Goal: Task Accomplishment & Management: Manage account settings

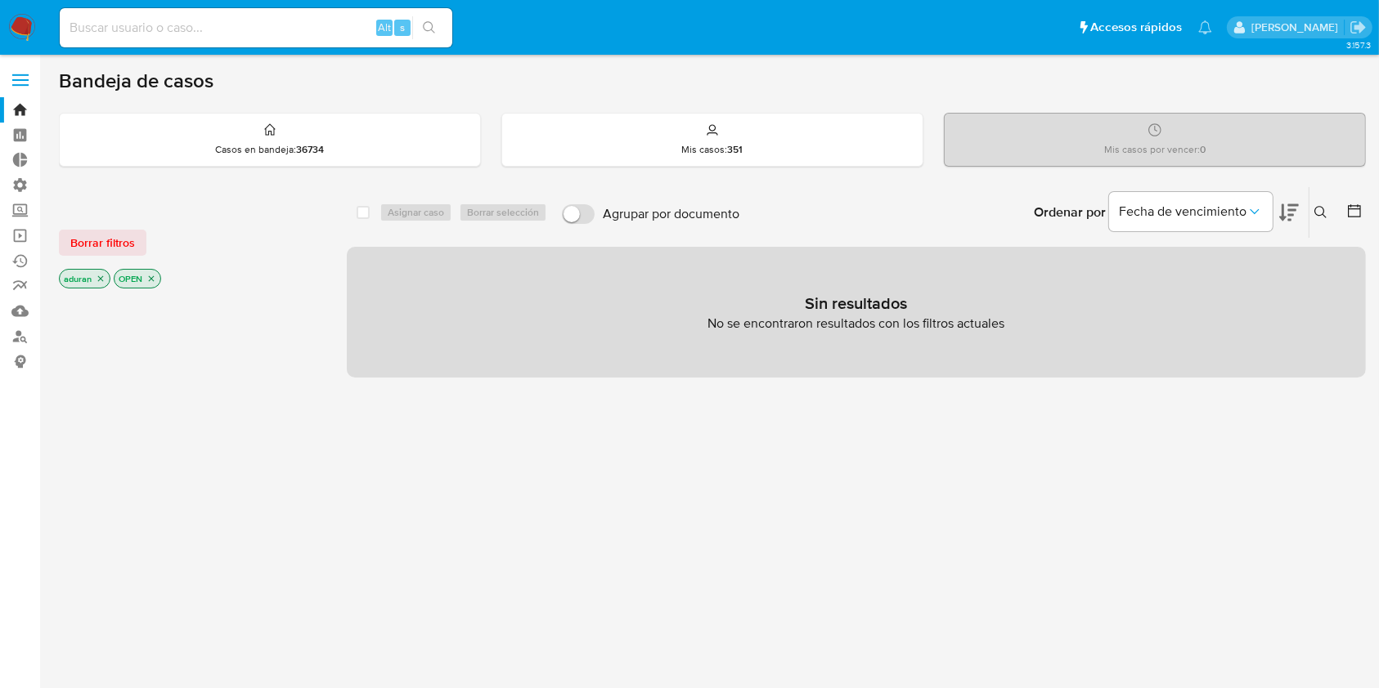
click at [1145, 482] on div "select-all-cases-checkbox Asignar caso Borrar selección Agrupar por documento O…" at bounding box center [856, 556] width 1019 height 740
drag, startPoint x: 136, startPoint y: 478, endPoint x: 613, endPoint y: 5, distance: 671.8
click at [137, 478] on div at bounding box center [190, 570] width 262 height 556
click at [25, 234] on link "Operaciones masivas" at bounding box center [97, 235] width 195 height 25
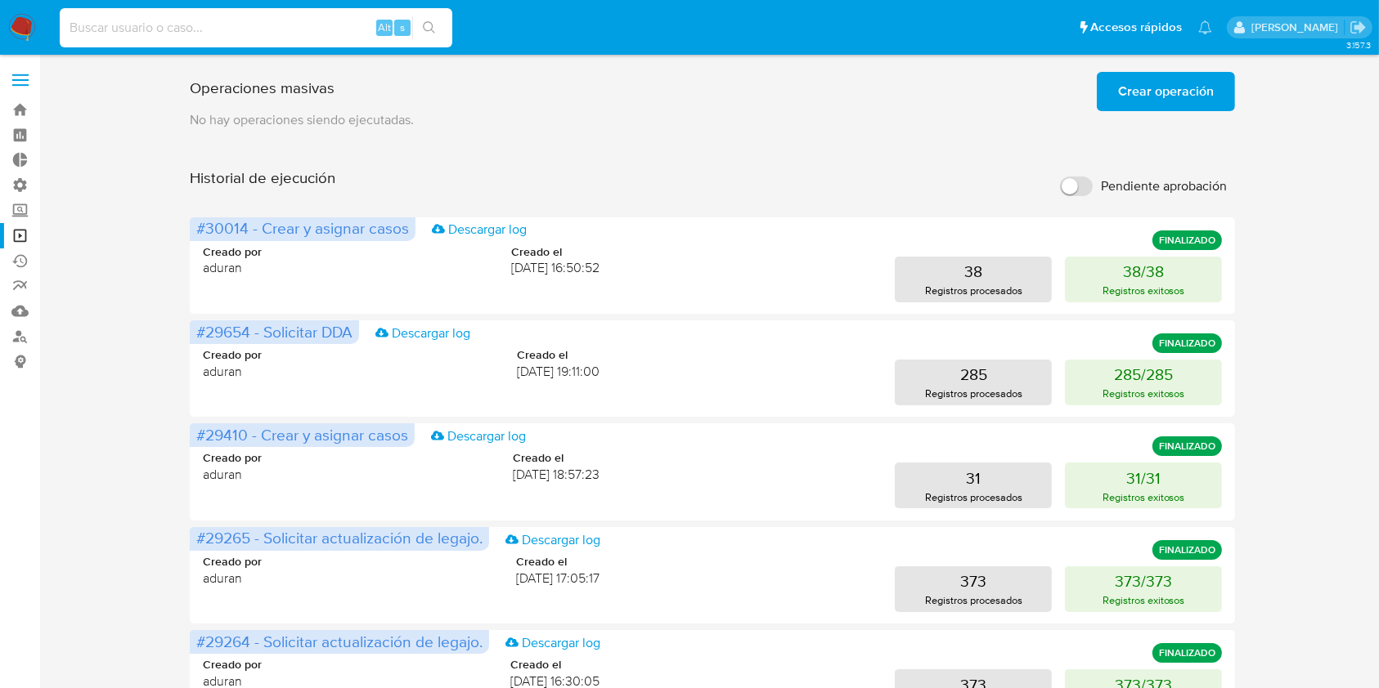
click at [200, 33] on input at bounding box center [256, 27] width 392 height 21
paste input "1822957513"
type input "1822957513"
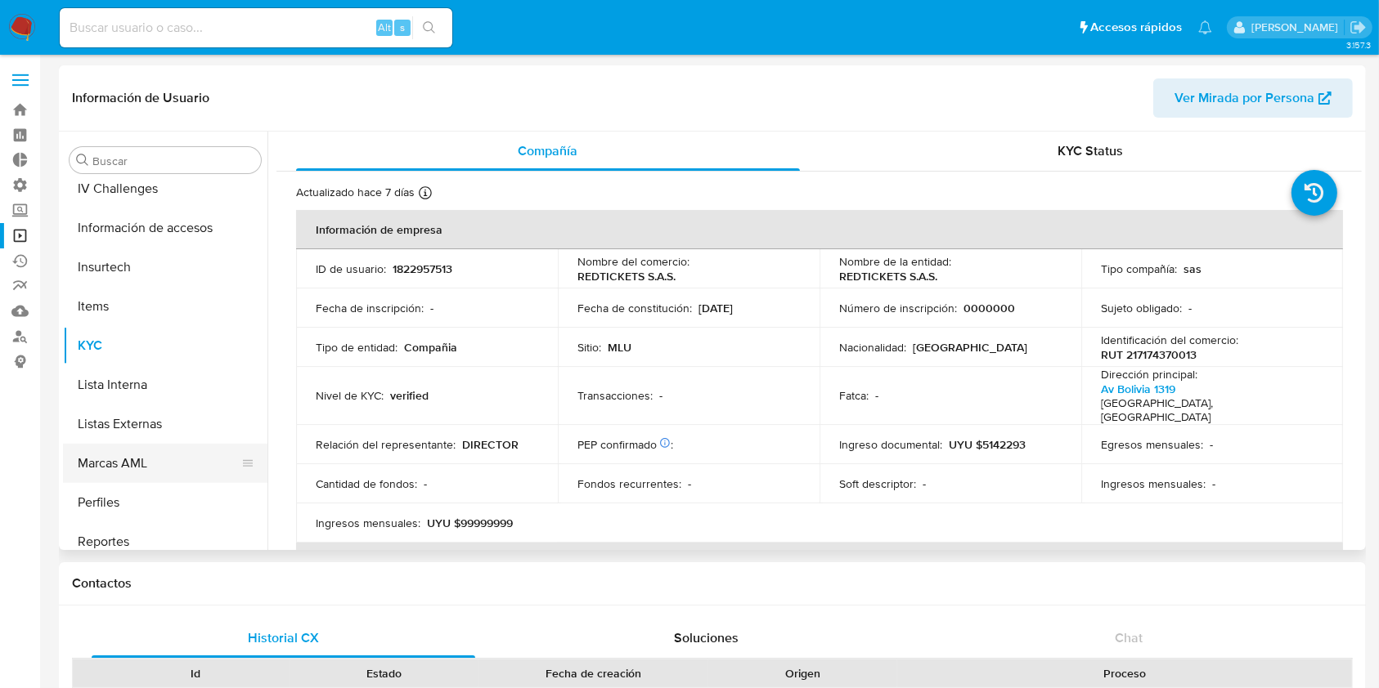
scroll to position [512, 0]
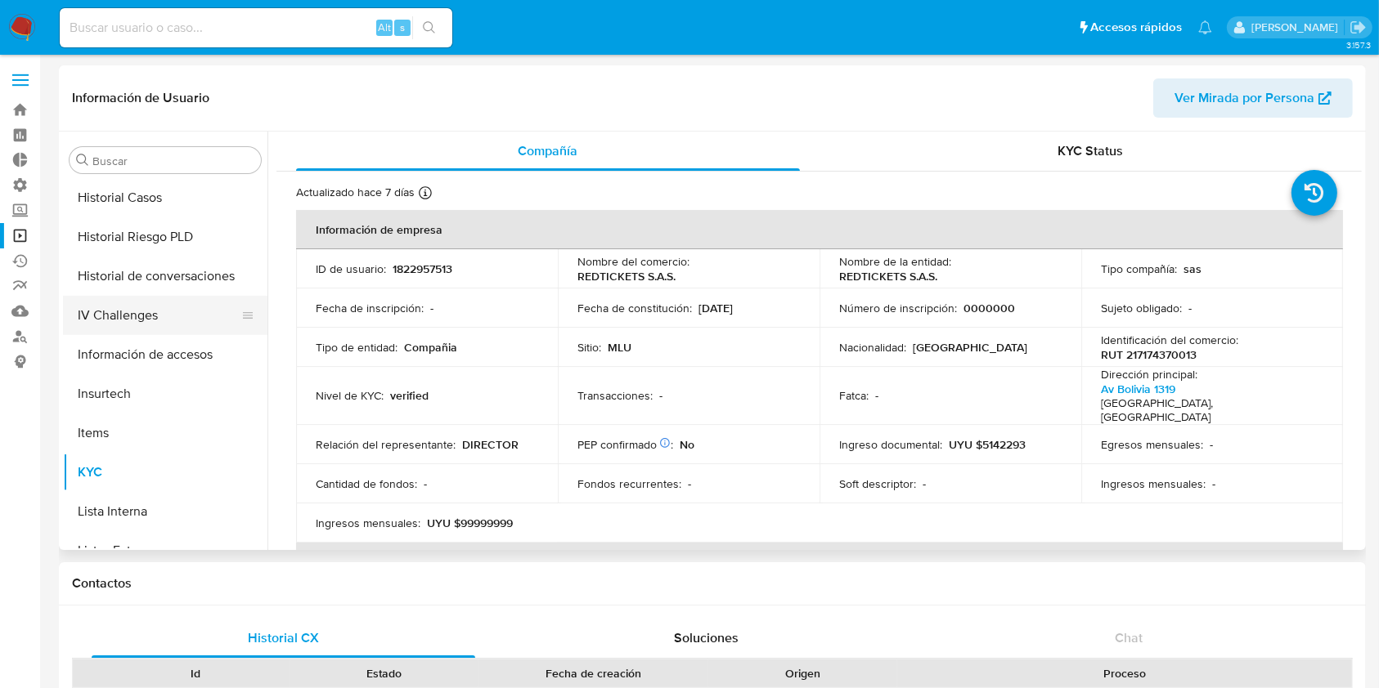
select select "10"
click at [168, 200] on button "Historial Casos" at bounding box center [158, 197] width 191 height 39
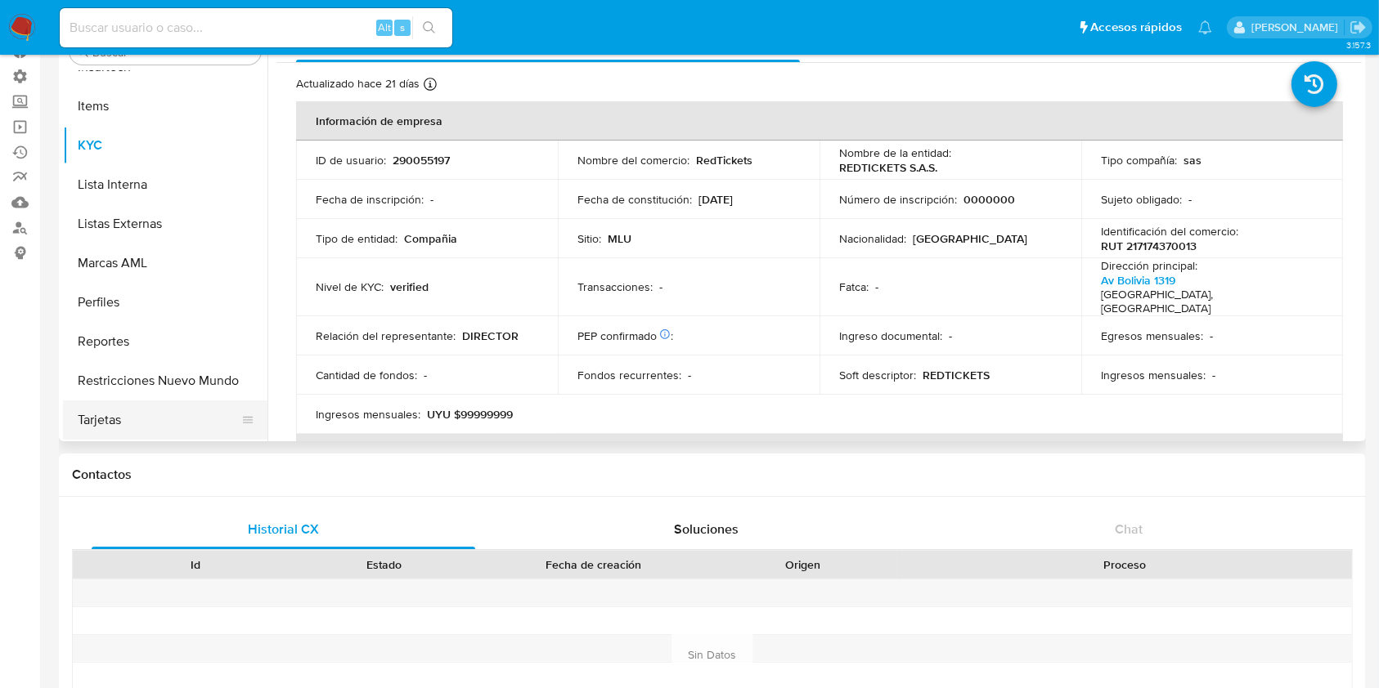
scroll to position [403, 0]
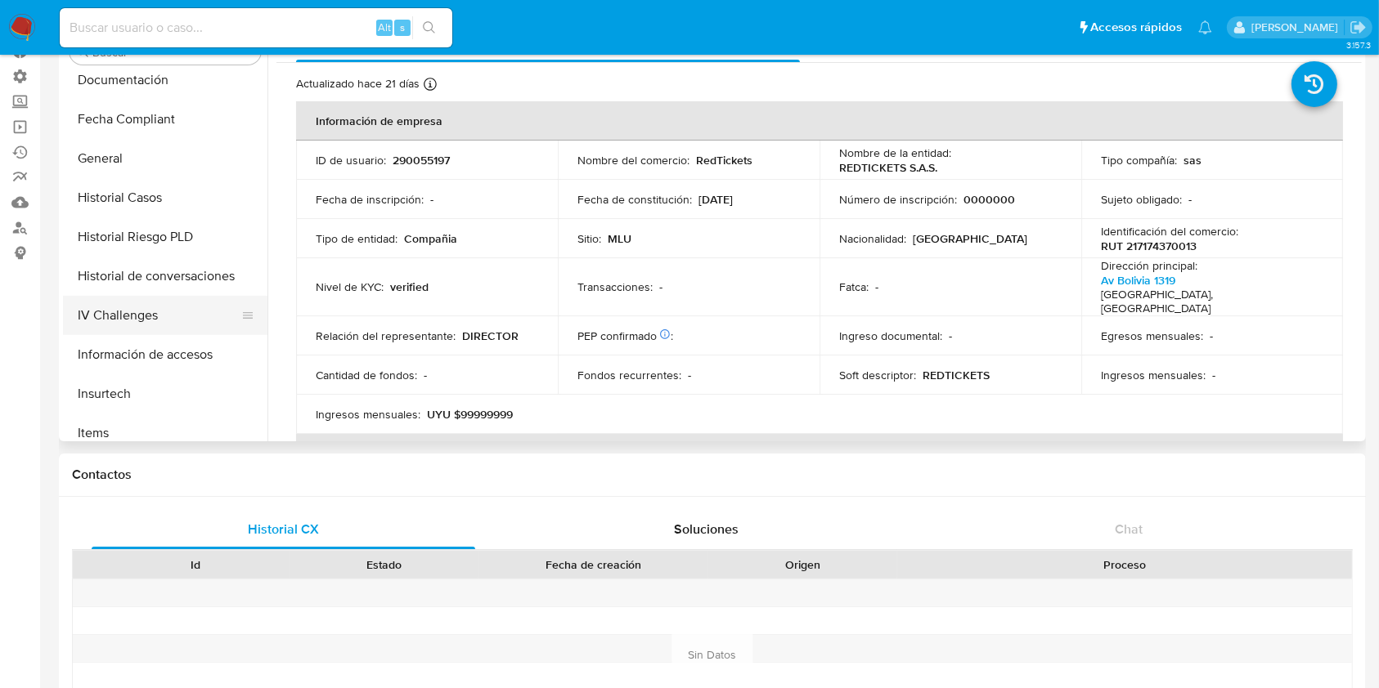
select select "10"
click at [144, 194] on button "Historial Casos" at bounding box center [158, 197] width 191 height 39
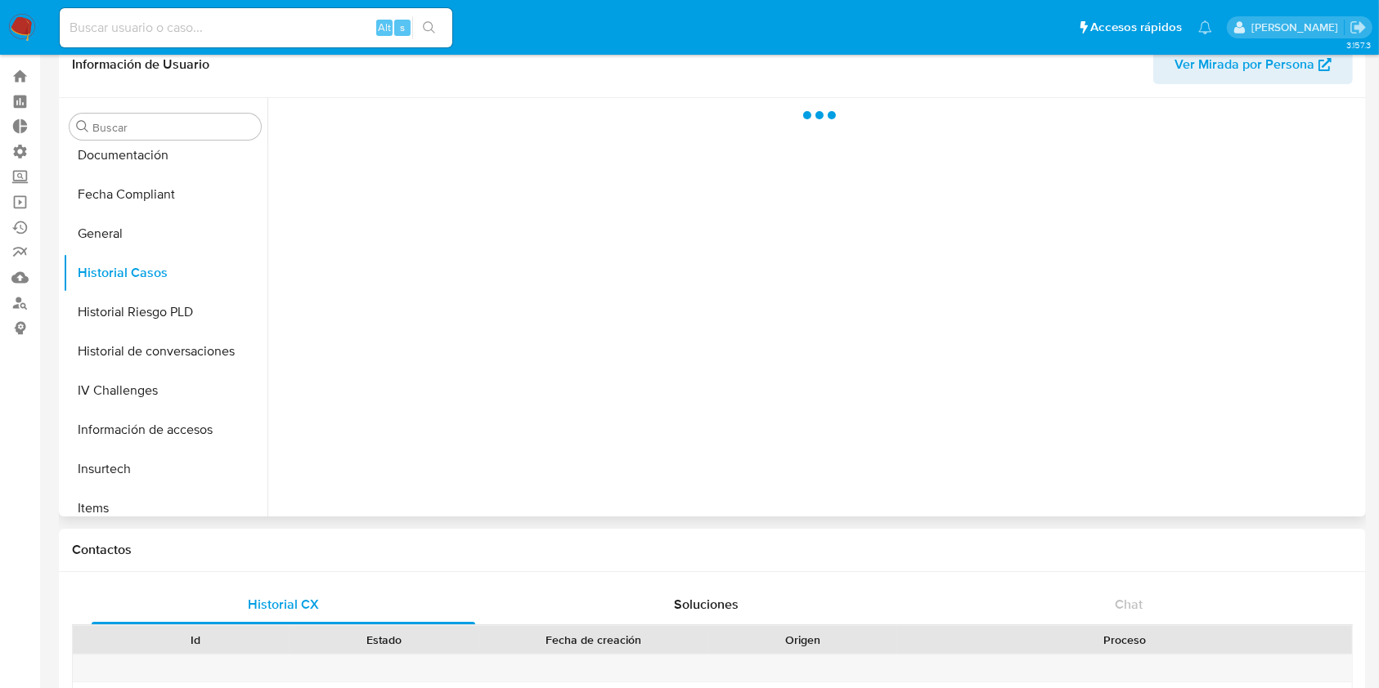
scroll to position [0, 0]
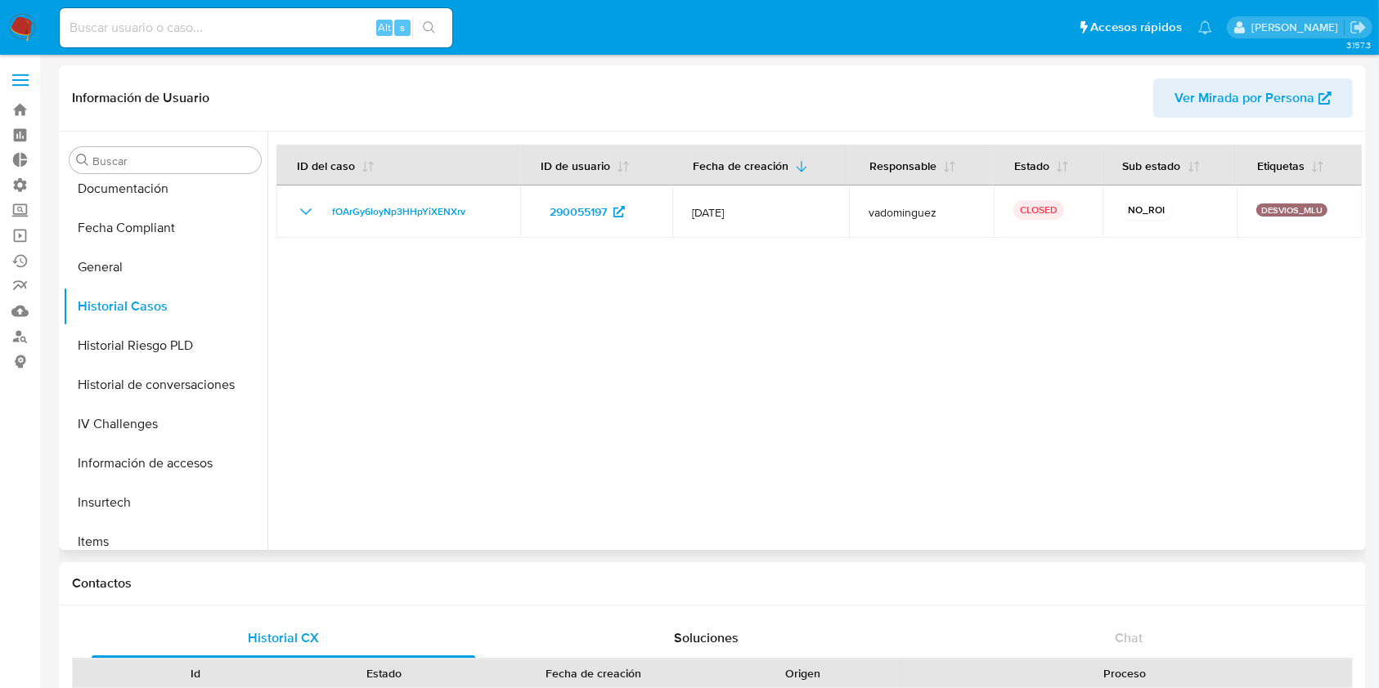
click at [1234, 426] on div at bounding box center [814, 341] width 1094 height 419
click at [26, 288] on link "Reportes" at bounding box center [97, 286] width 195 height 25
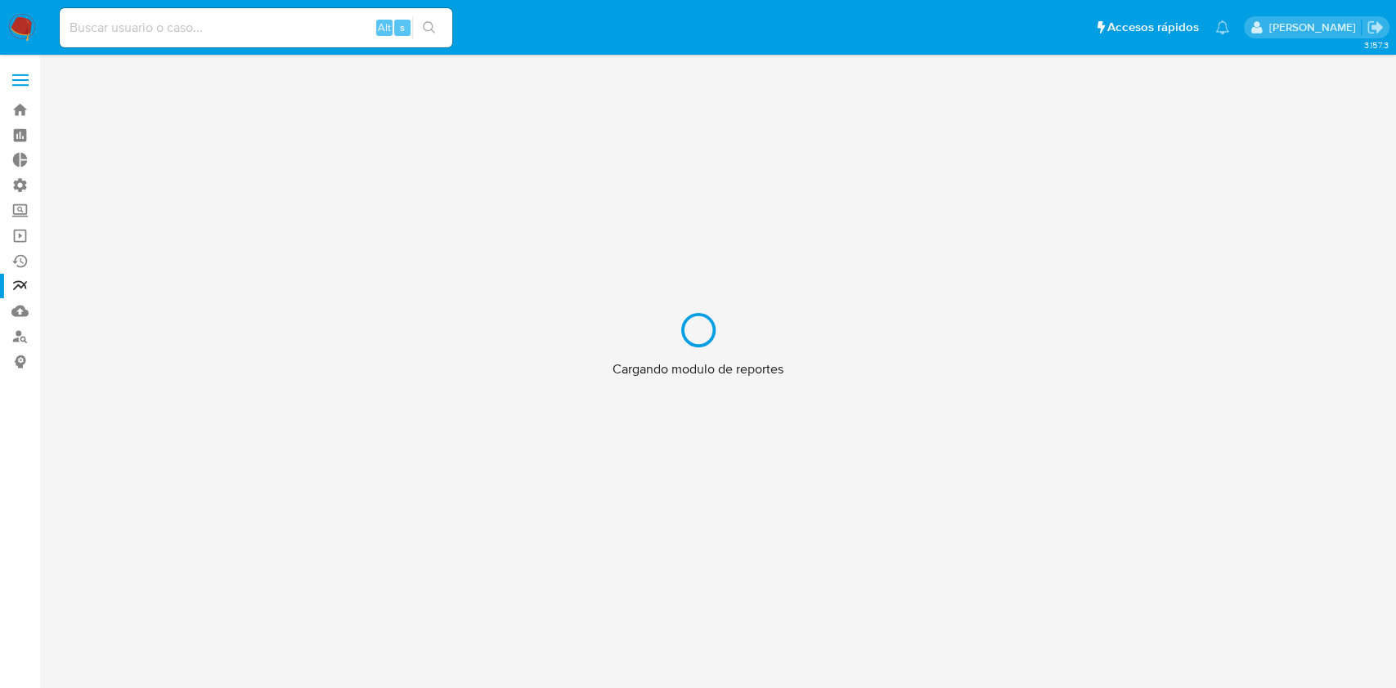
click at [17, 260] on div "Cargando modulo de reportes" at bounding box center [698, 344] width 1396 height 688
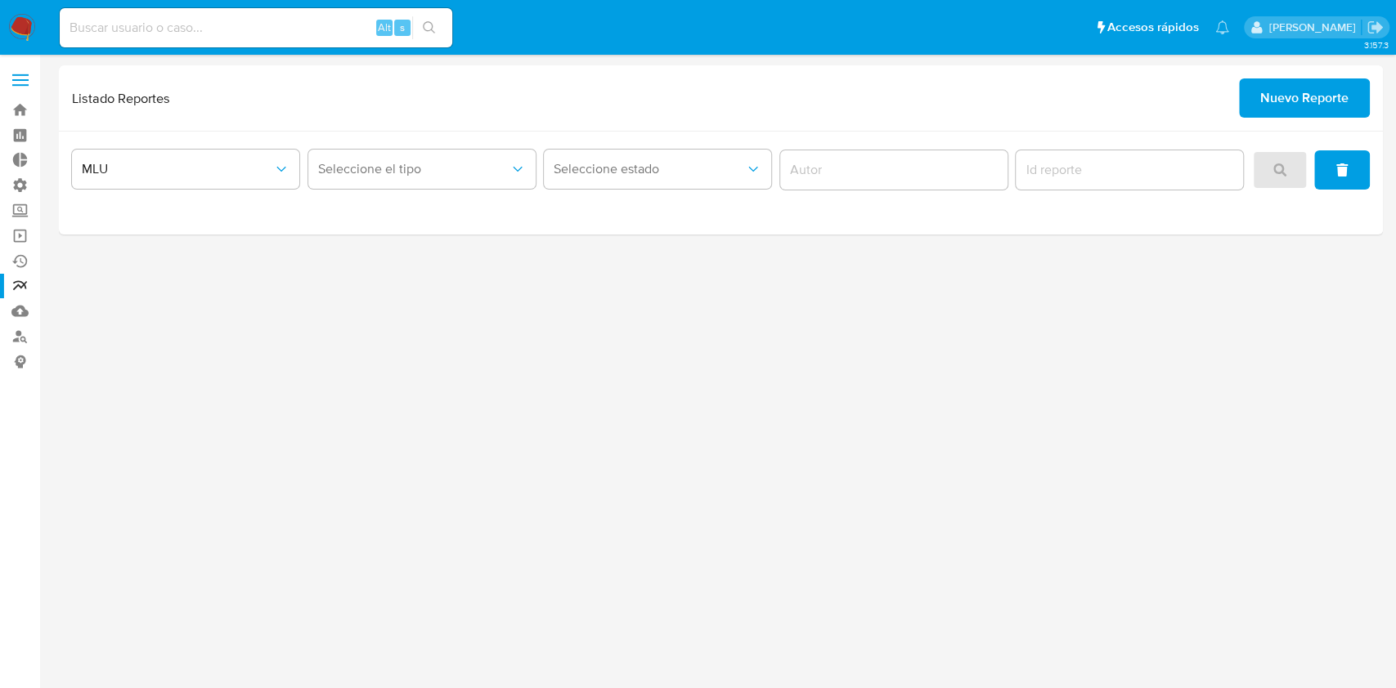
click at [119, 451] on div "3.157.3" at bounding box center [721, 371] width 1324 height 612
click at [27, 261] on link "Ejecuciones automáticas" at bounding box center [97, 261] width 195 height 25
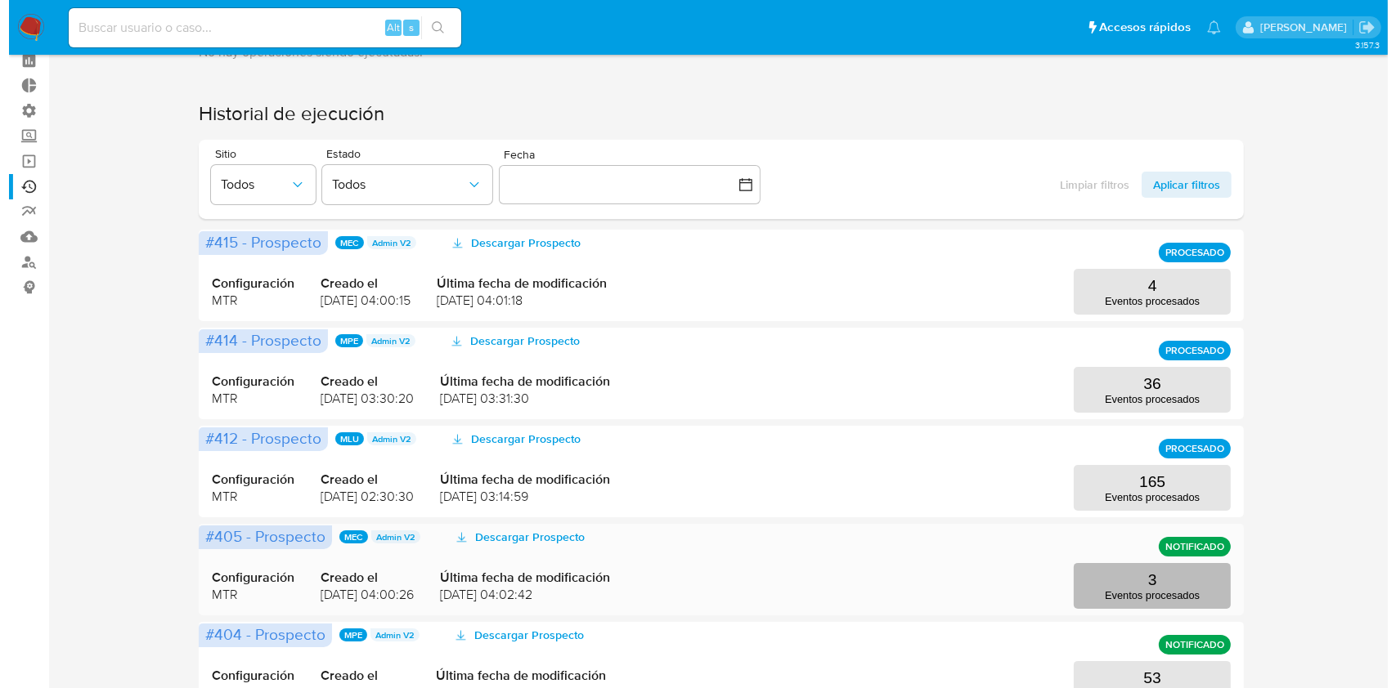
scroll to position [109, 0]
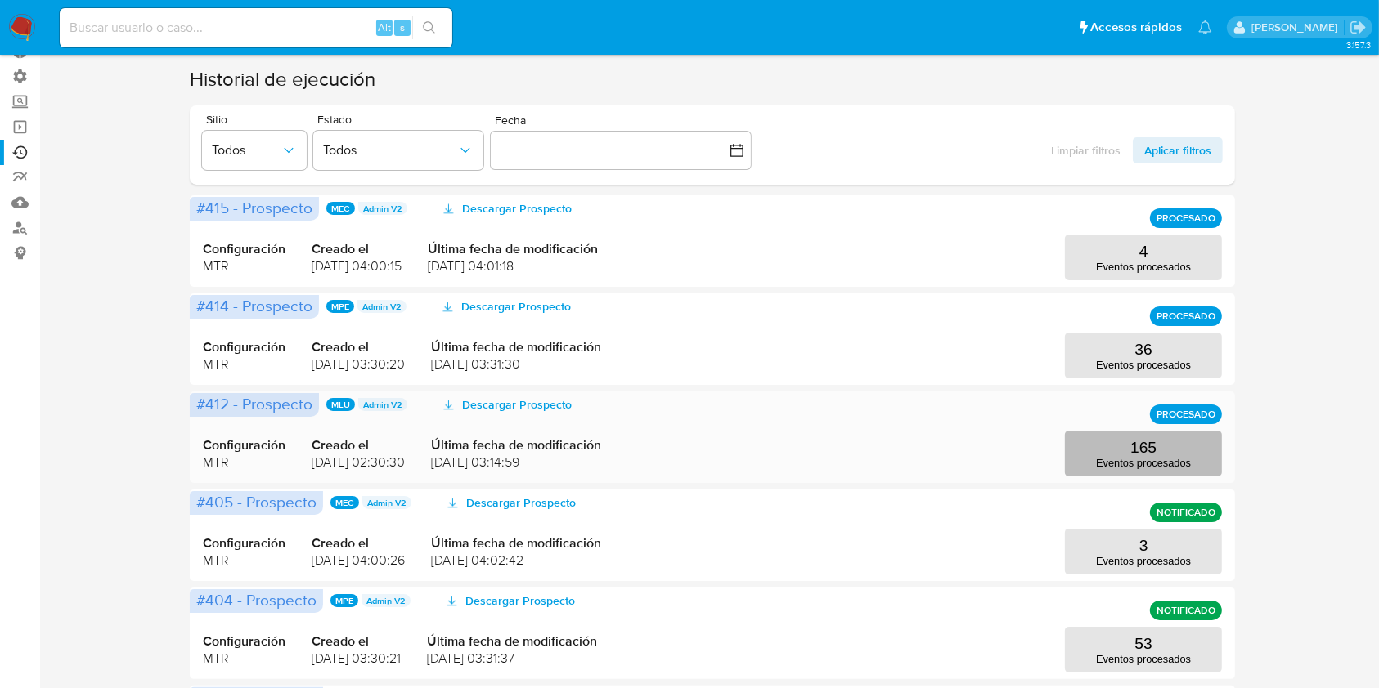
click at [1152, 464] on p "Eventos procesados" at bounding box center [1143, 463] width 95 height 12
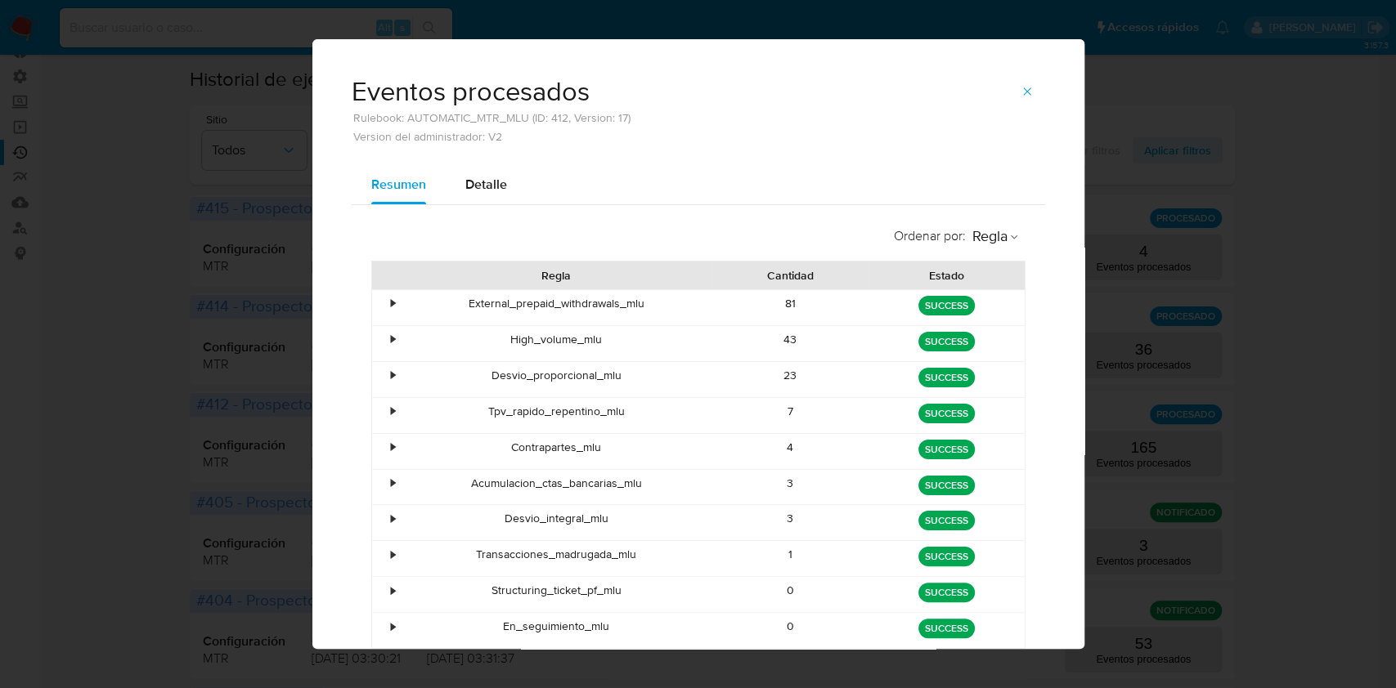
scroll to position [92, 0]
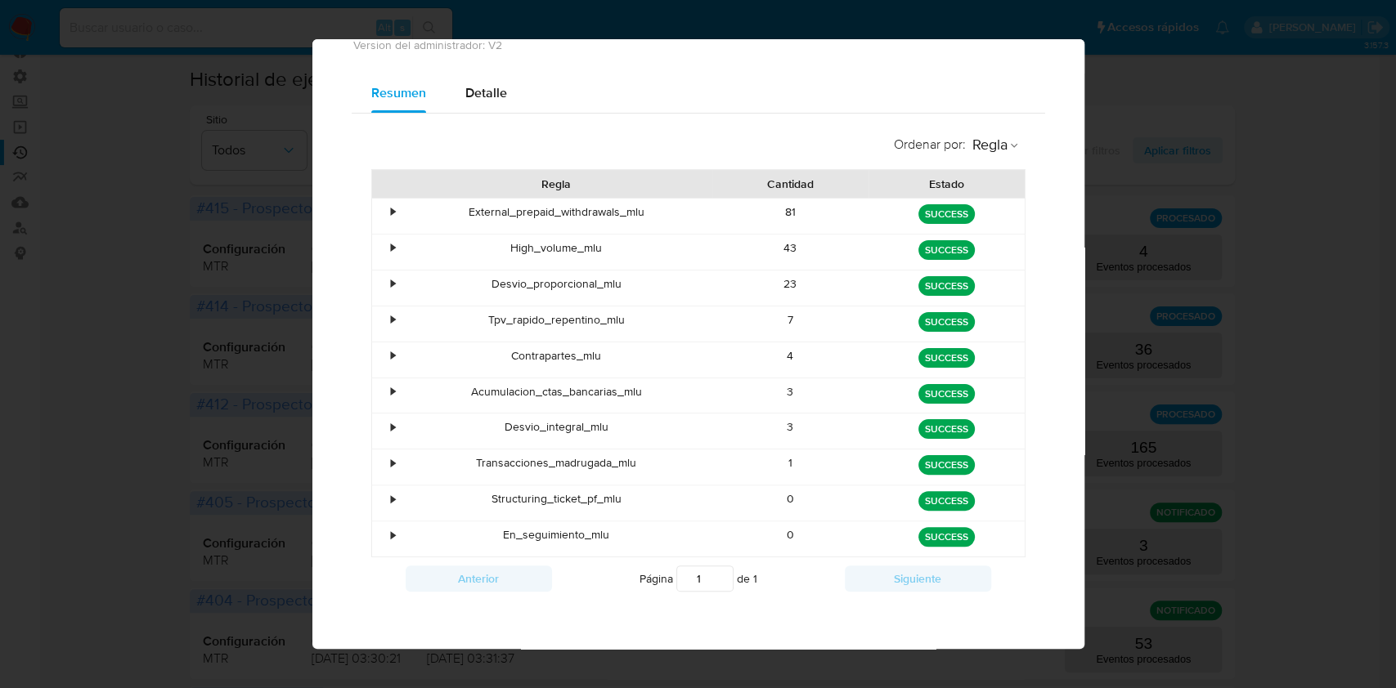
click at [1370, 155] on div "Eventos procesados Rulebook: AUTOMATIC_MTR_MLU (ID: 412, Version: 17) Version d…" at bounding box center [698, 344] width 1396 height 688
click at [191, 310] on div "Eventos procesados Rulebook: AUTOMATIC_MTR_MLU (ID: 412, Version: 17) Version d…" at bounding box center [698, 344] width 1396 height 688
click at [1110, 82] on div "Eventos procesados Rulebook: AUTOMATIC_MTR_MLU (ID: 412, Version: 17) Version d…" at bounding box center [698, 344] width 1396 height 688
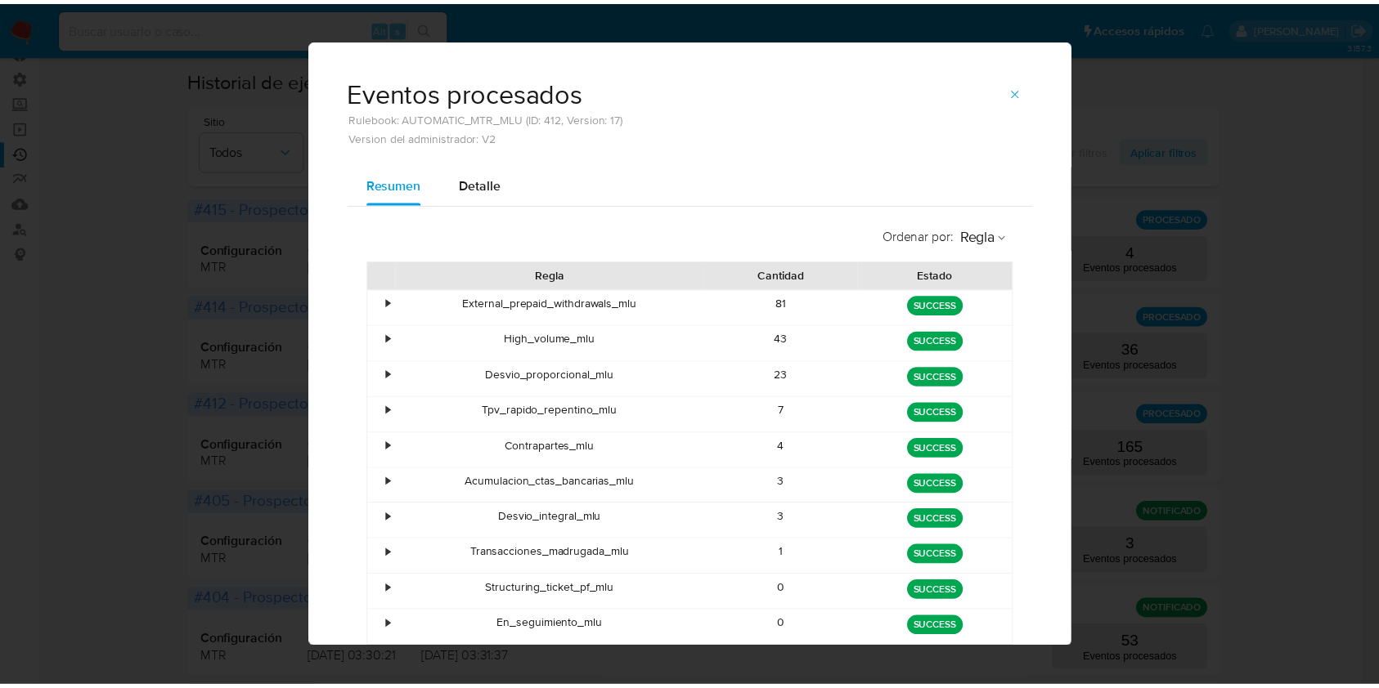
scroll to position [0, 0]
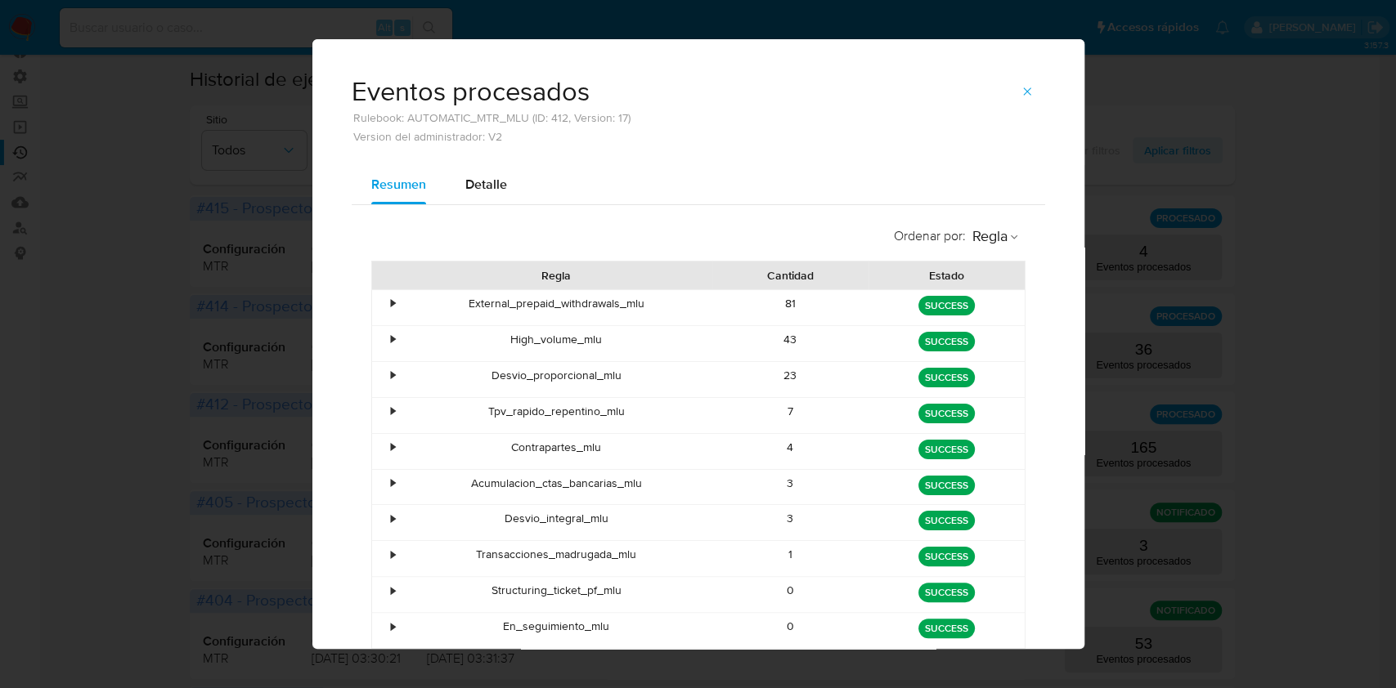
click at [1240, 192] on div "Eventos procesados Rulebook: AUTOMATIC_MTR_MLU (ID: 412, Version: 17) Version d…" at bounding box center [698, 344] width 1396 height 688
click at [1023, 85] on icon "button" at bounding box center [1026, 91] width 13 height 13
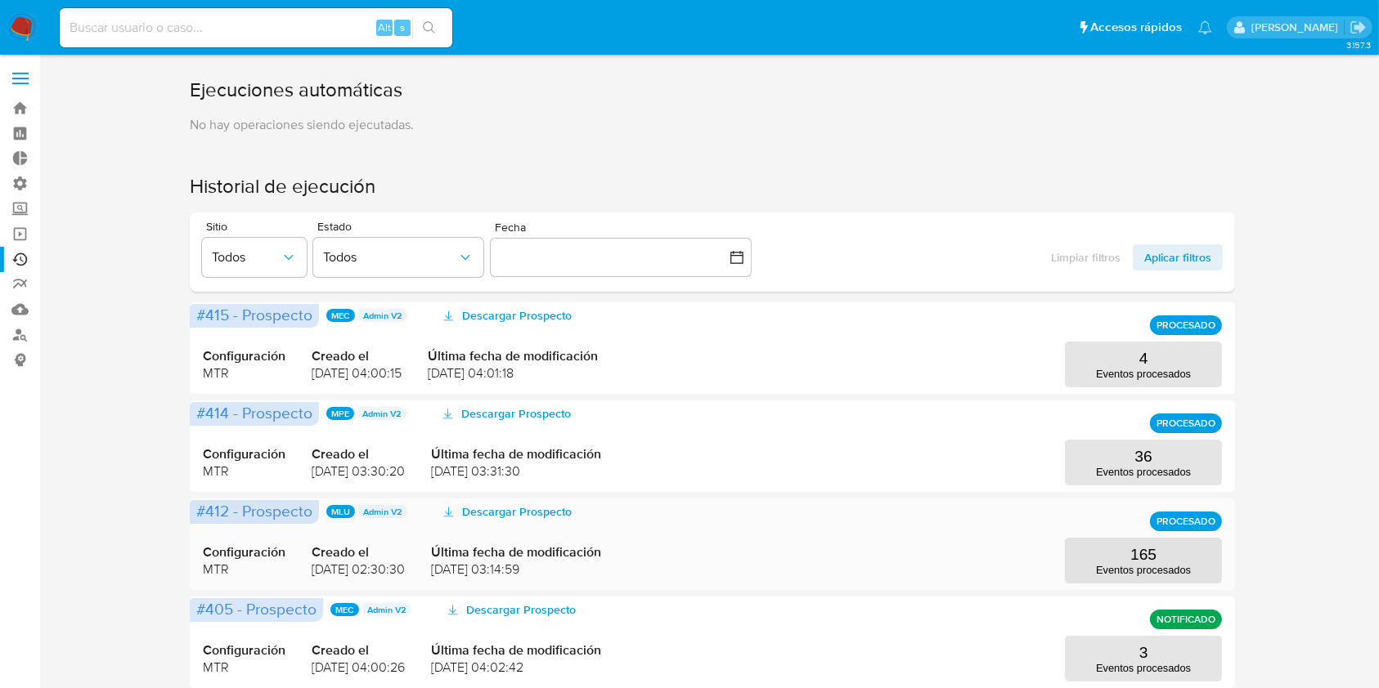
scroll to position [1, 0]
drag, startPoint x: 837, startPoint y: 121, endPoint x: 505, endPoint y: 302, distance: 378.0
click at [13, 504] on aside "Bandeja Tablero Tablero Externo Administración Reglas Roles Usuarios Equipos Co…" at bounding box center [20, 670] width 40 height 1342
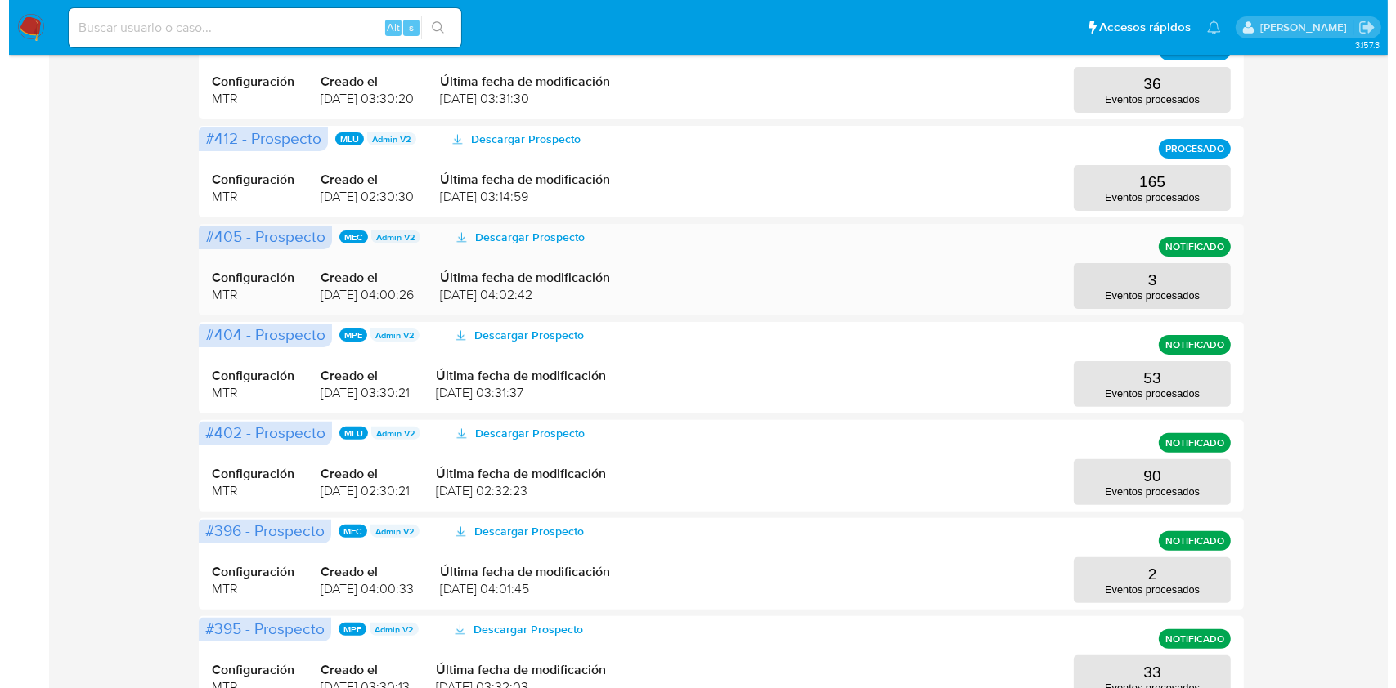
scroll to position [377, 0]
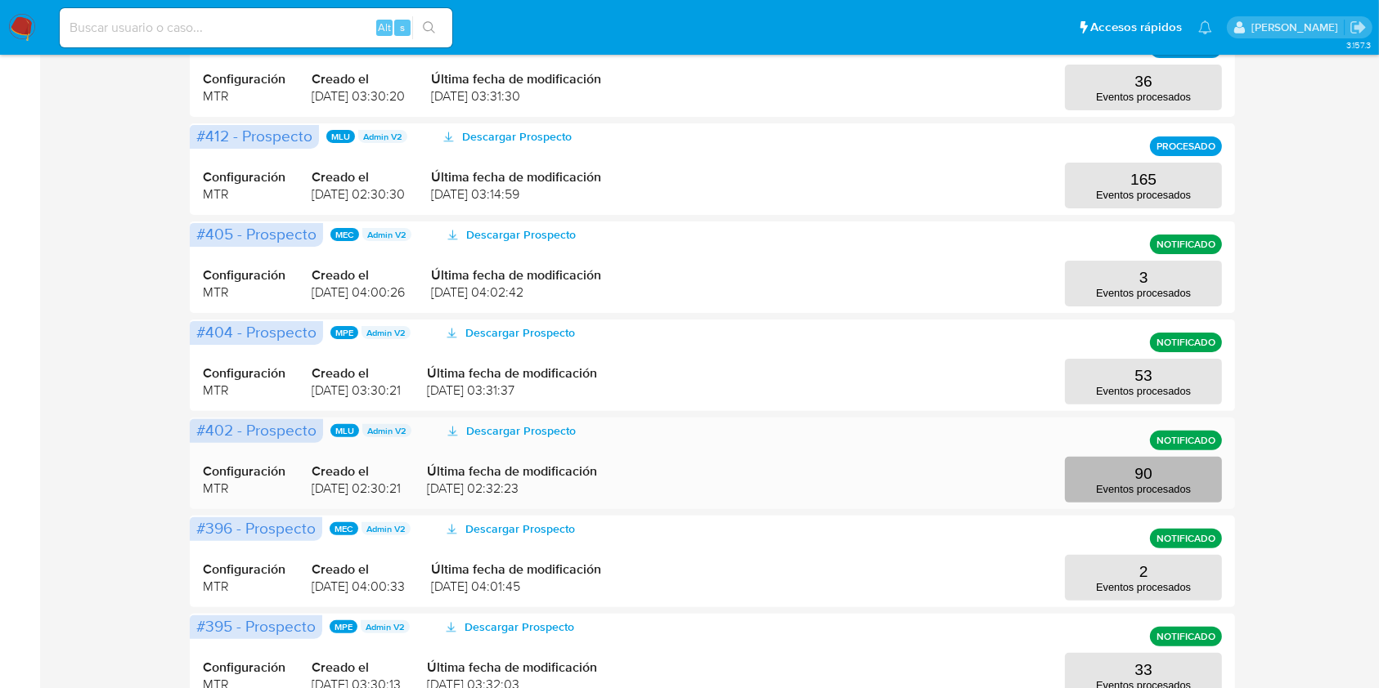
click at [1115, 482] on button "90 Eventos procesados" at bounding box center [1143, 480] width 157 height 46
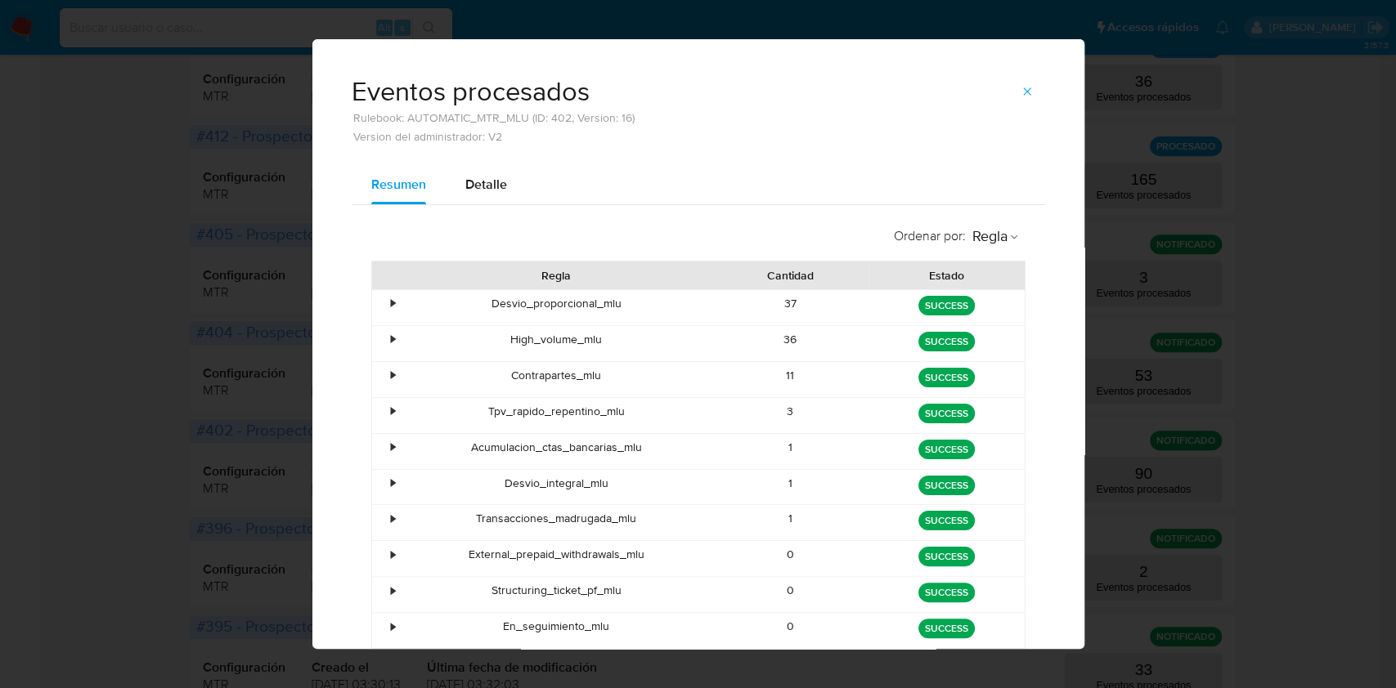
scroll to position [92, 0]
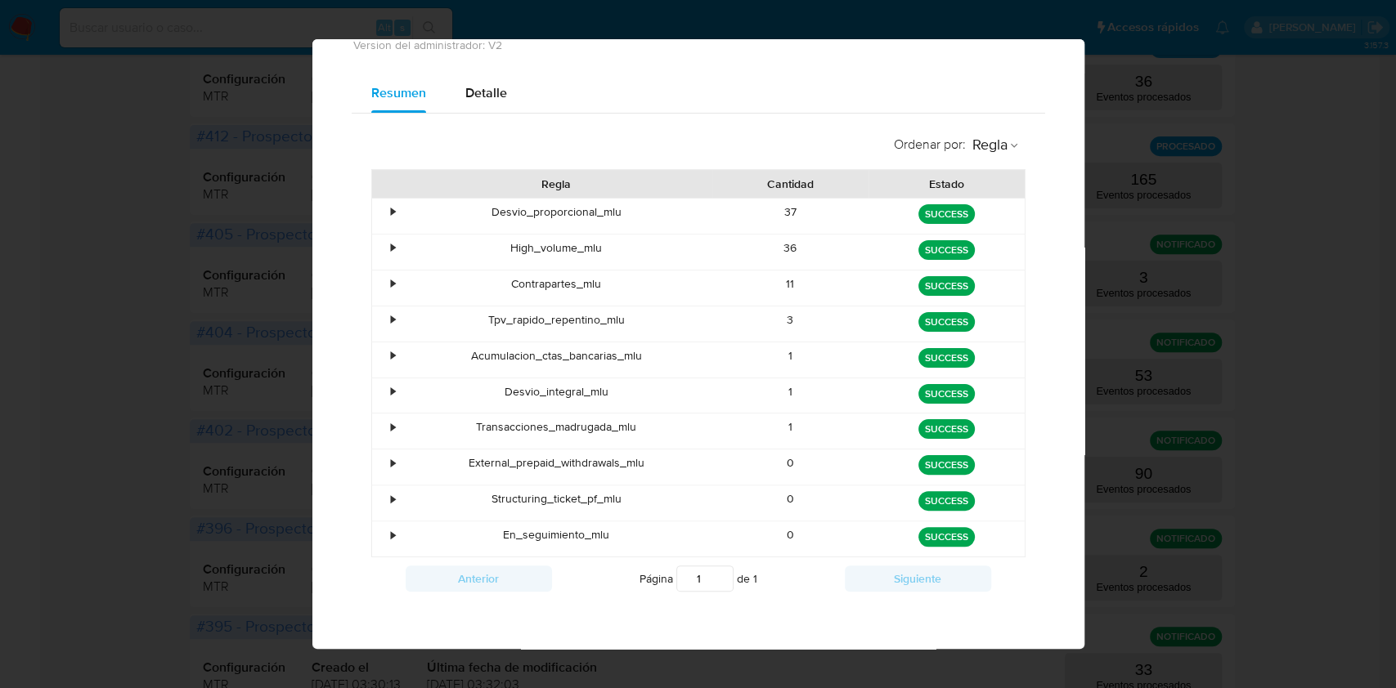
click at [1202, 459] on div "Eventos procesados Rulebook: AUTOMATIC_MTR_MLU (ID: 402, Version: 16) Version d…" at bounding box center [698, 344] width 1396 height 688
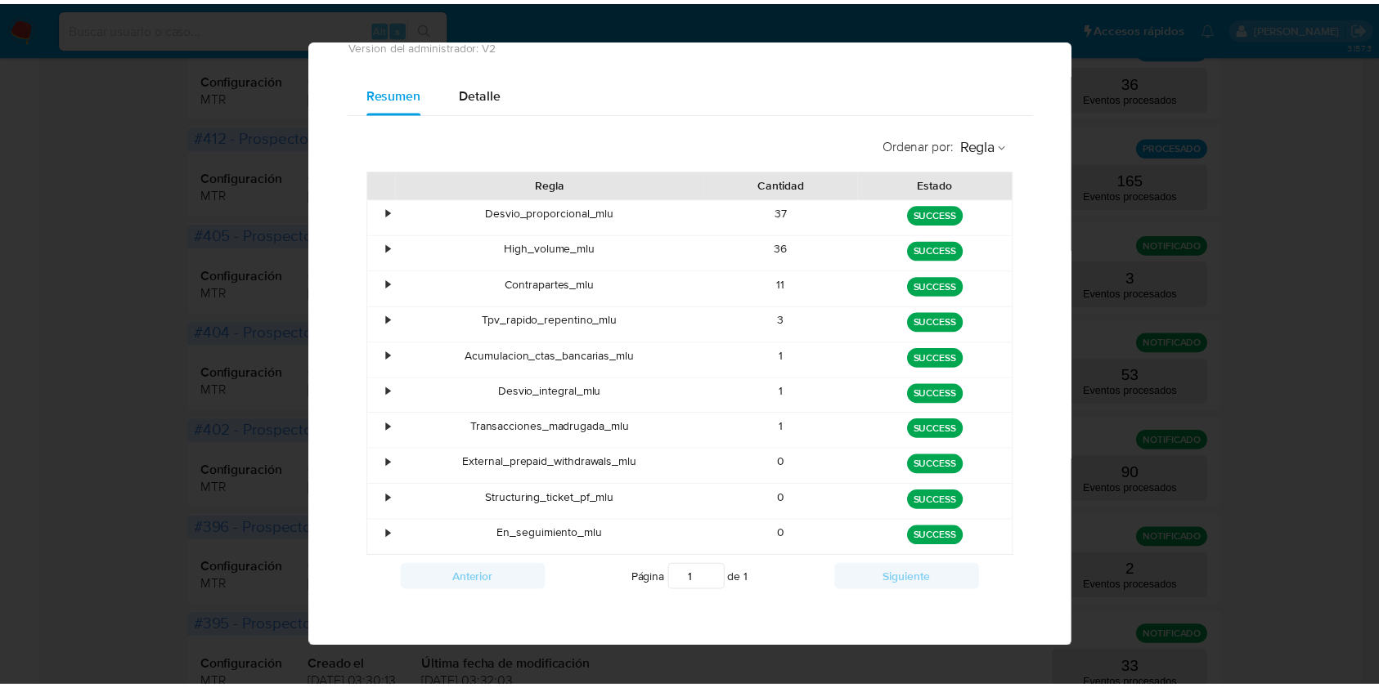
scroll to position [0, 0]
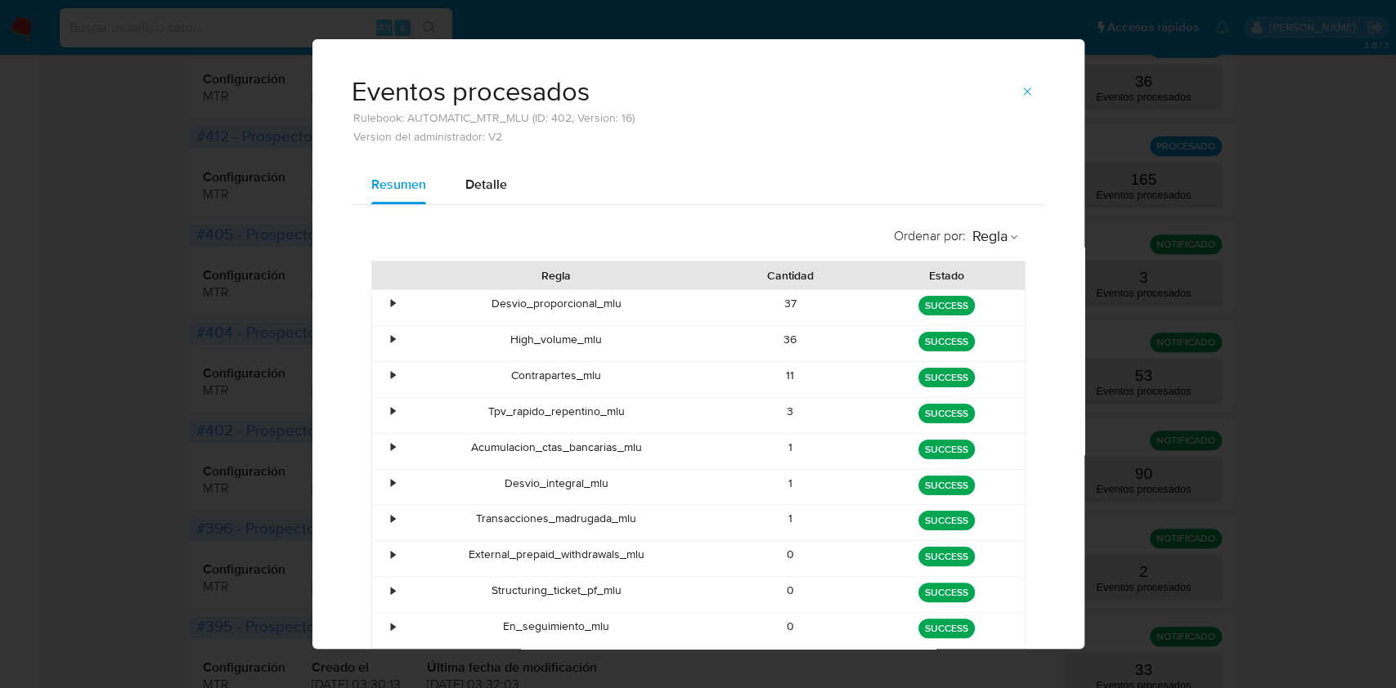
click at [1023, 91] on icon "button" at bounding box center [1026, 91] width 13 height 13
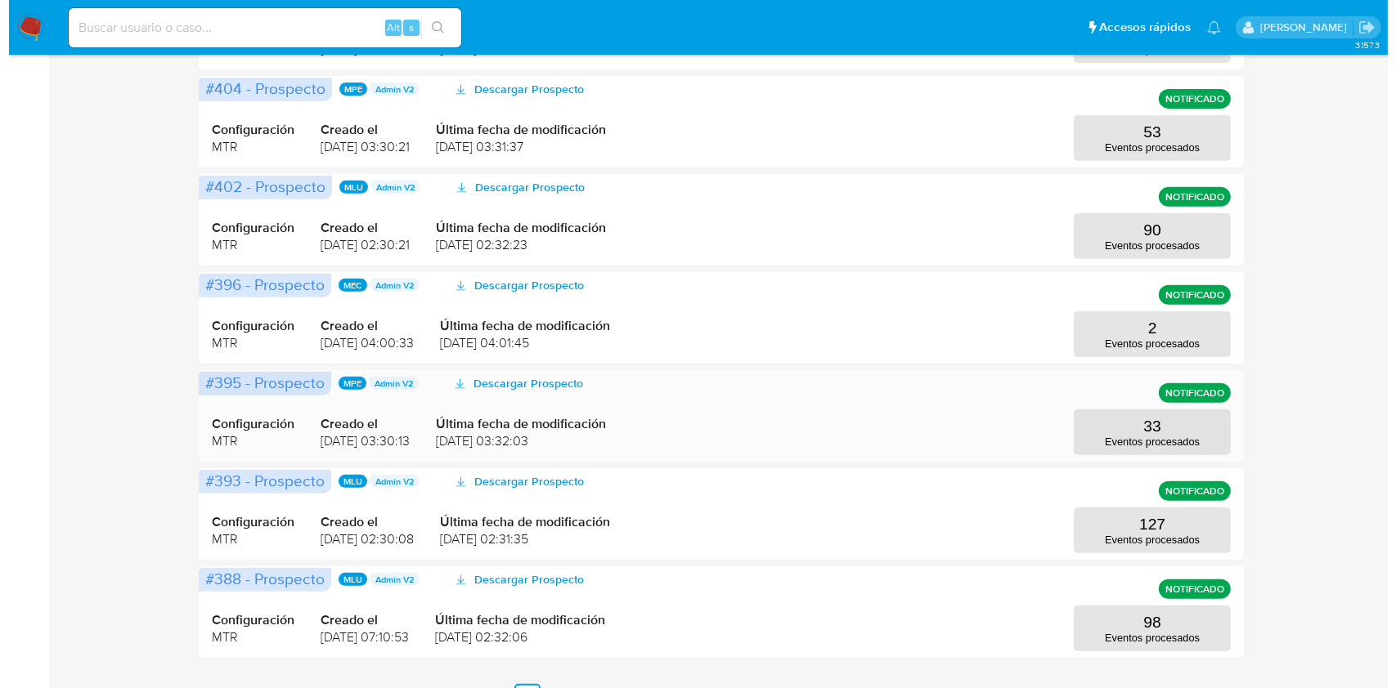
scroll to position [621, 0]
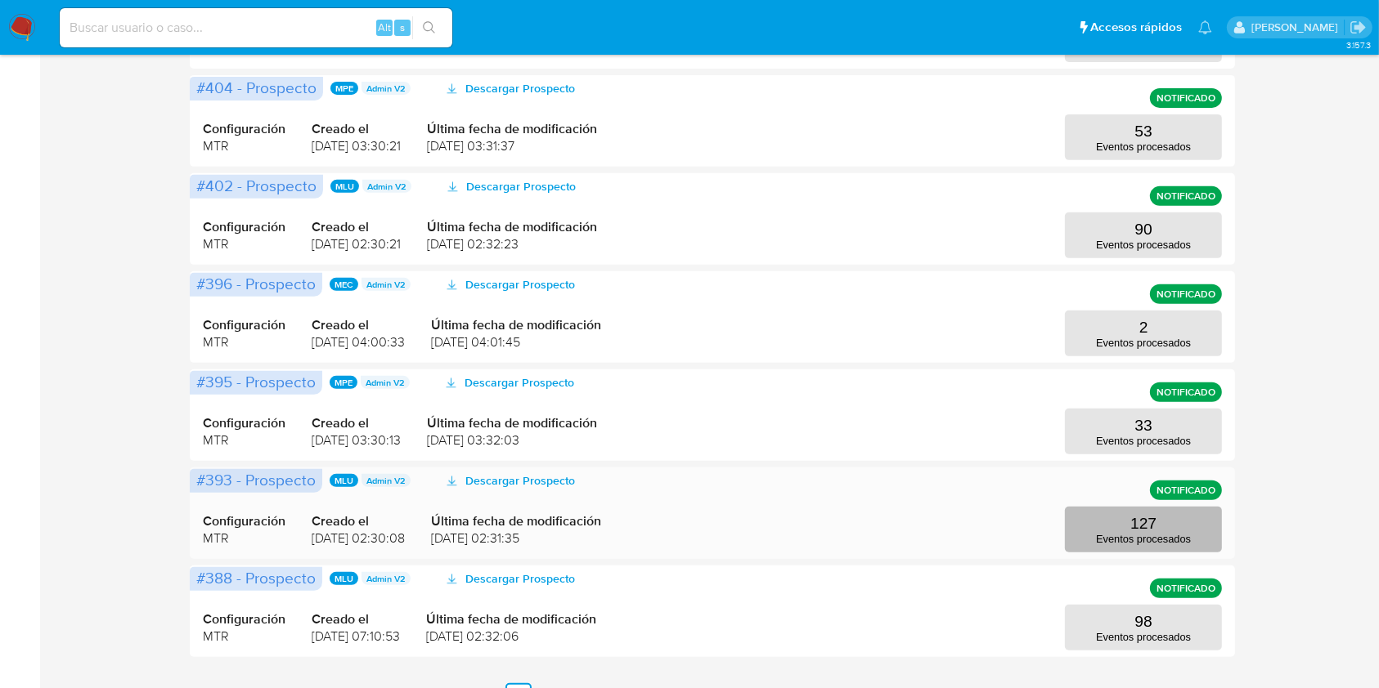
click at [1136, 523] on p "127" at bounding box center [1143, 524] width 26 height 18
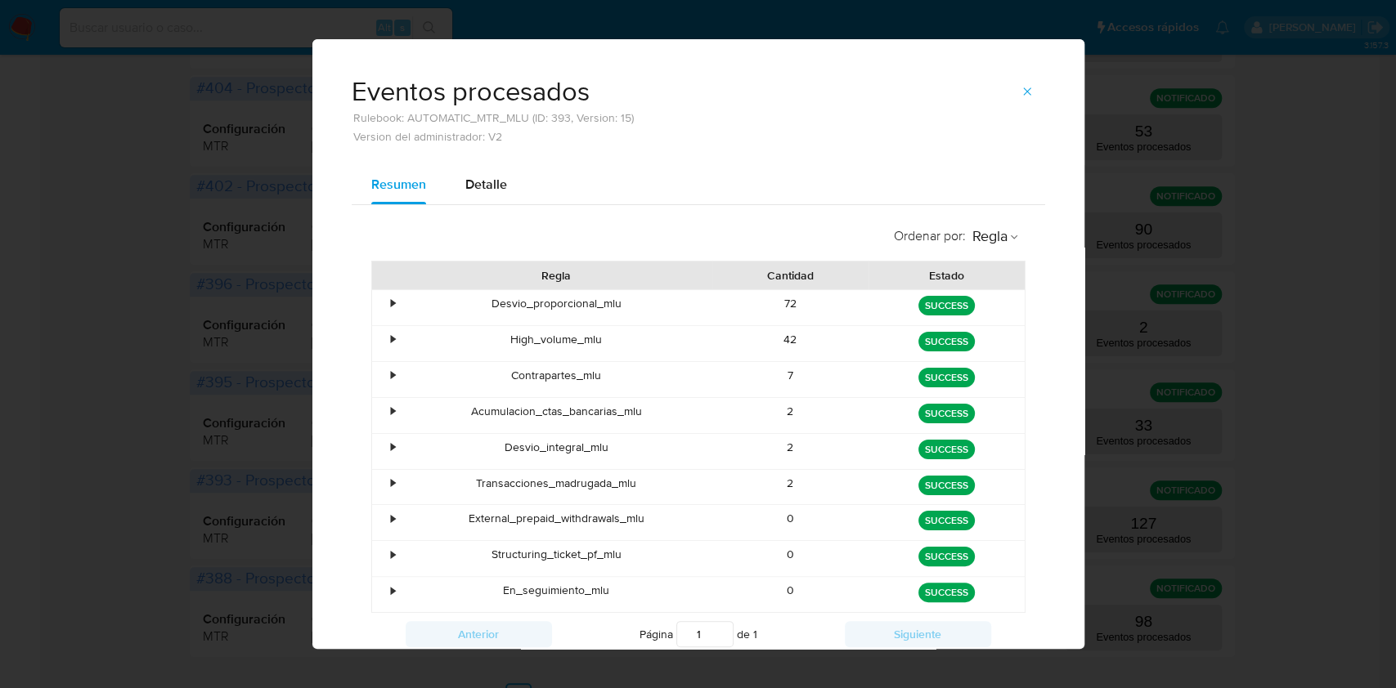
scroll to position [56, 0]
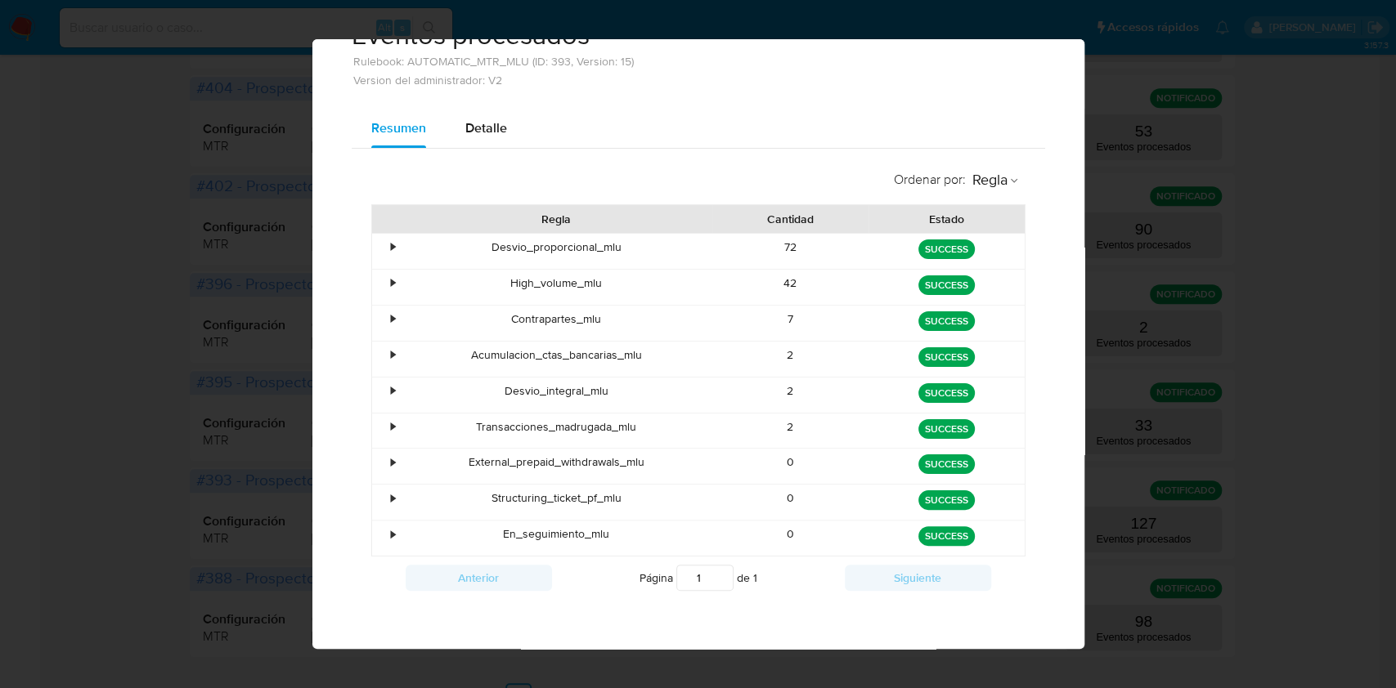
click at [150, 217] on div "Eventos procesados Rulebook: AUTOMATIC_MTR_MLU (ID: 393, Version: 15) Version d…" at bounding box center [698, 344] width 1396 height 688
click at [1186, 363] on div "Eventos procesados Rulebook: AUTOMATIC_MTR_MLU (ID: 393, Version: 15) Version d…" at bounding box center [698, 344] width 1396 height 688
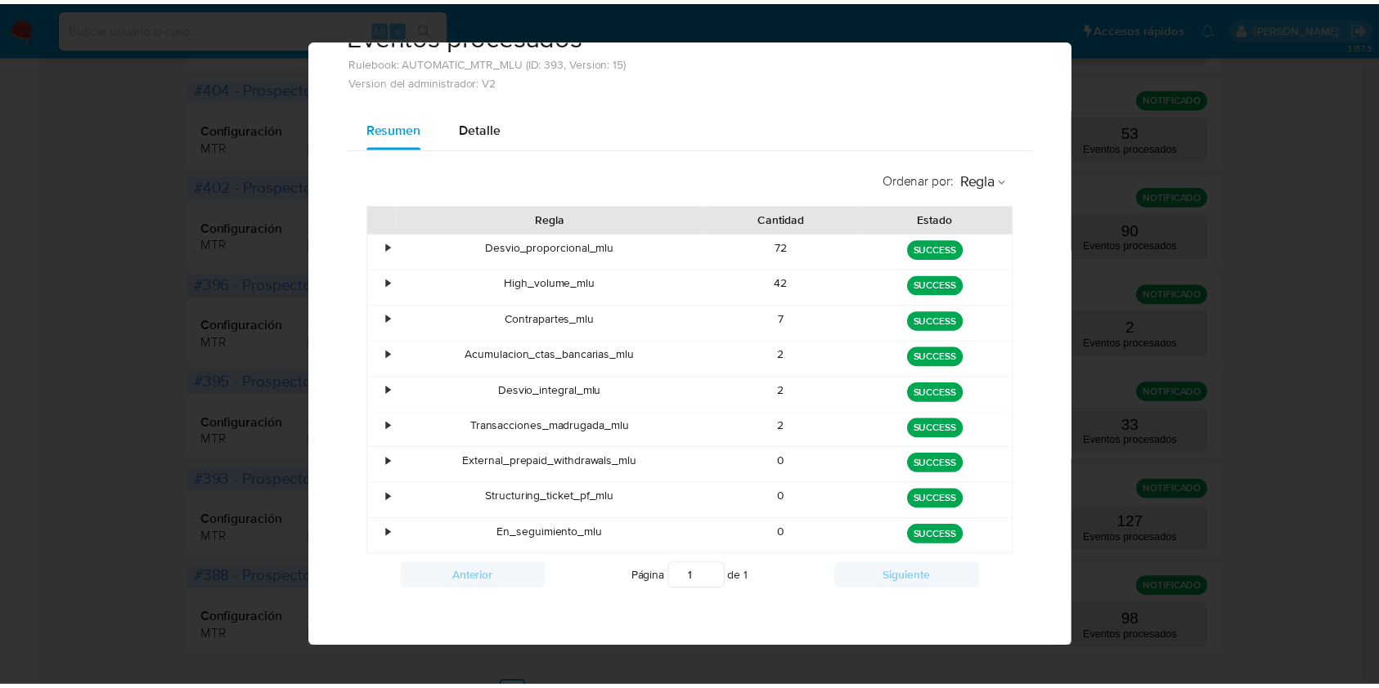
scroll to position [0, 0]
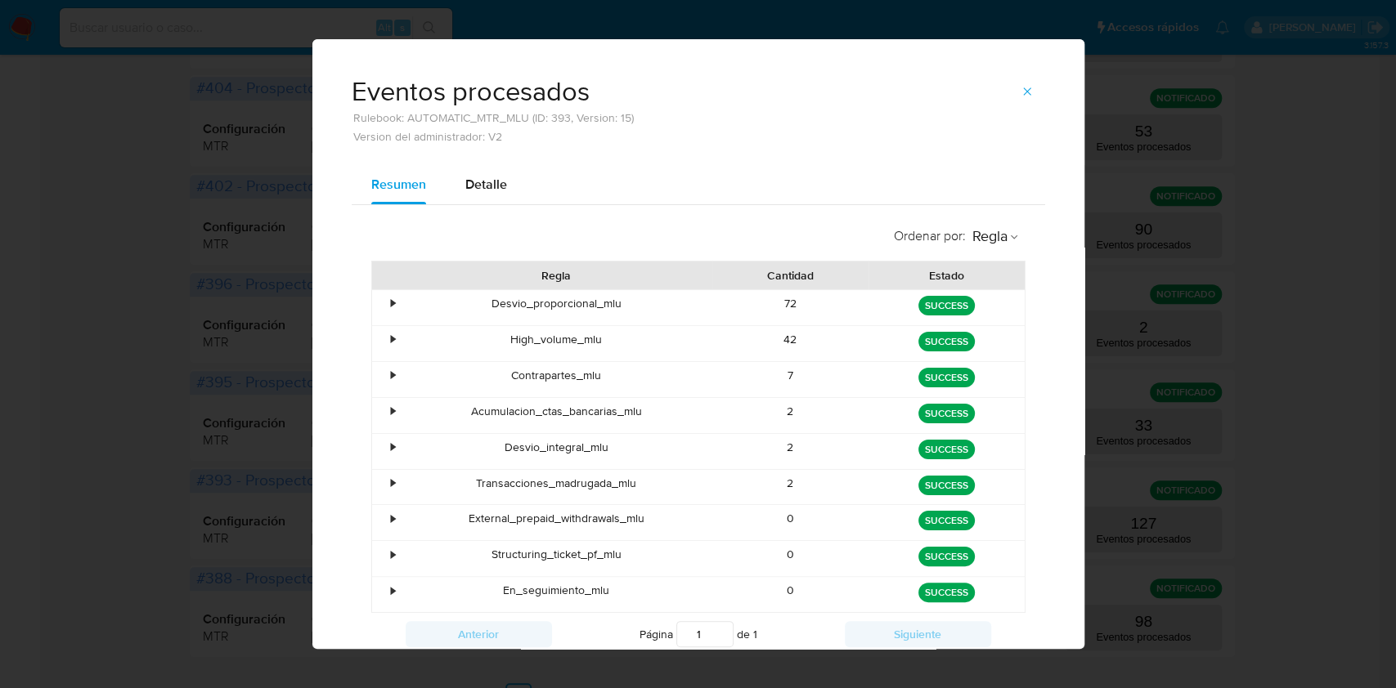
click at [1024, 99] on span "button" at bounding box center [1026, 91] width 13 height 23
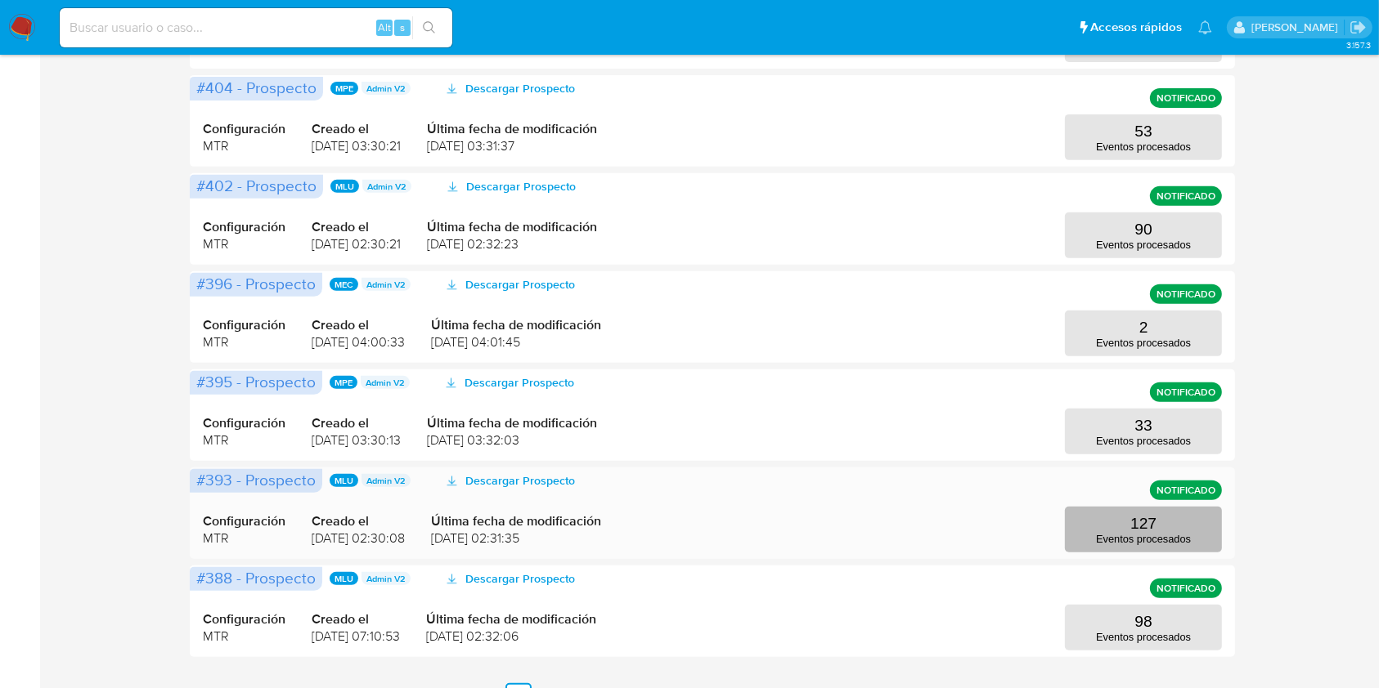
scroll to position [653, 0]
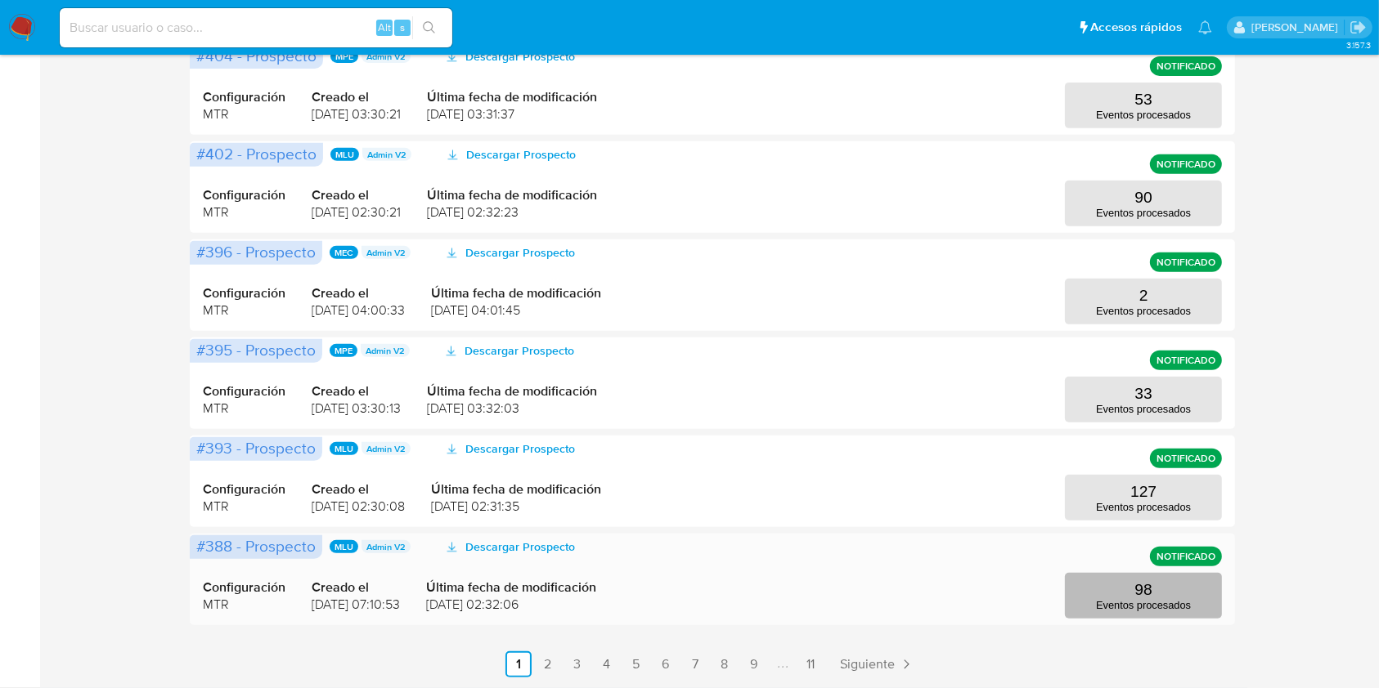
click at [1112, 593] on button "98 Eventos procesados" at bounding box center [1143, 596] width 157 height 46
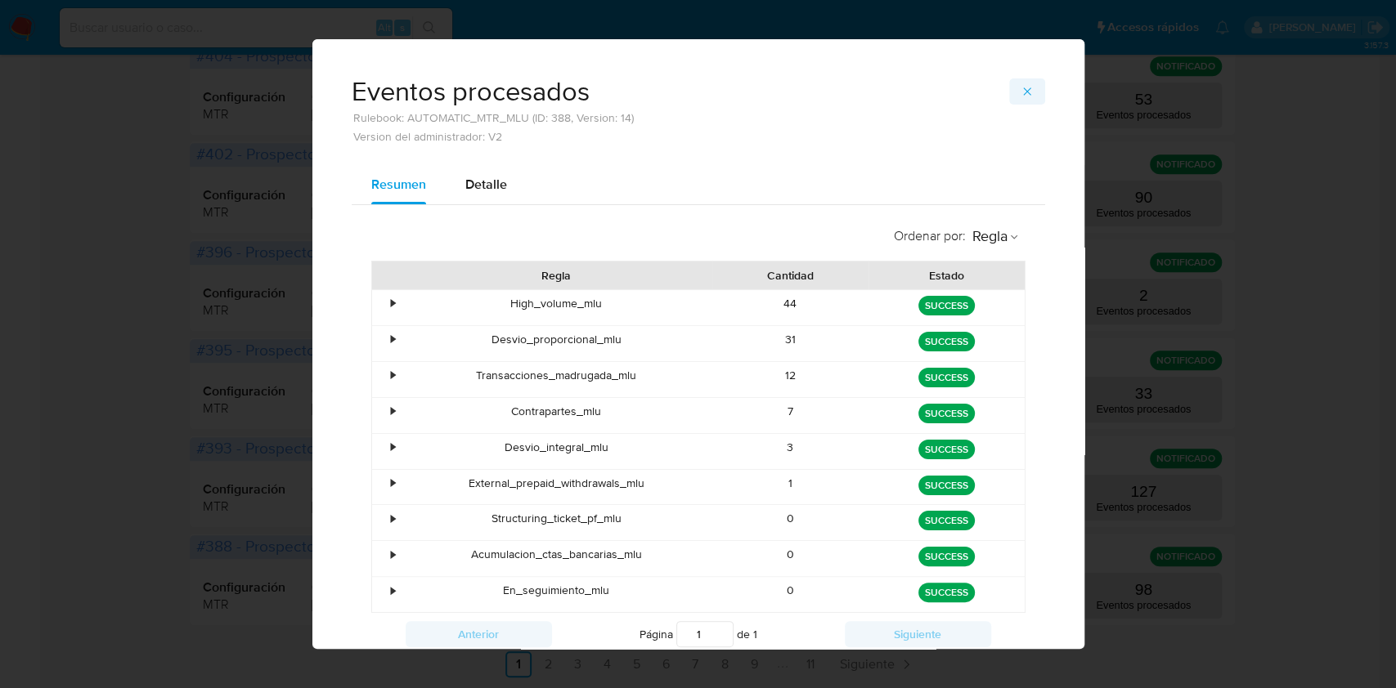
click at [1023, 91] on icon "button" at bounding box center [1026, 91] width 13 height 13
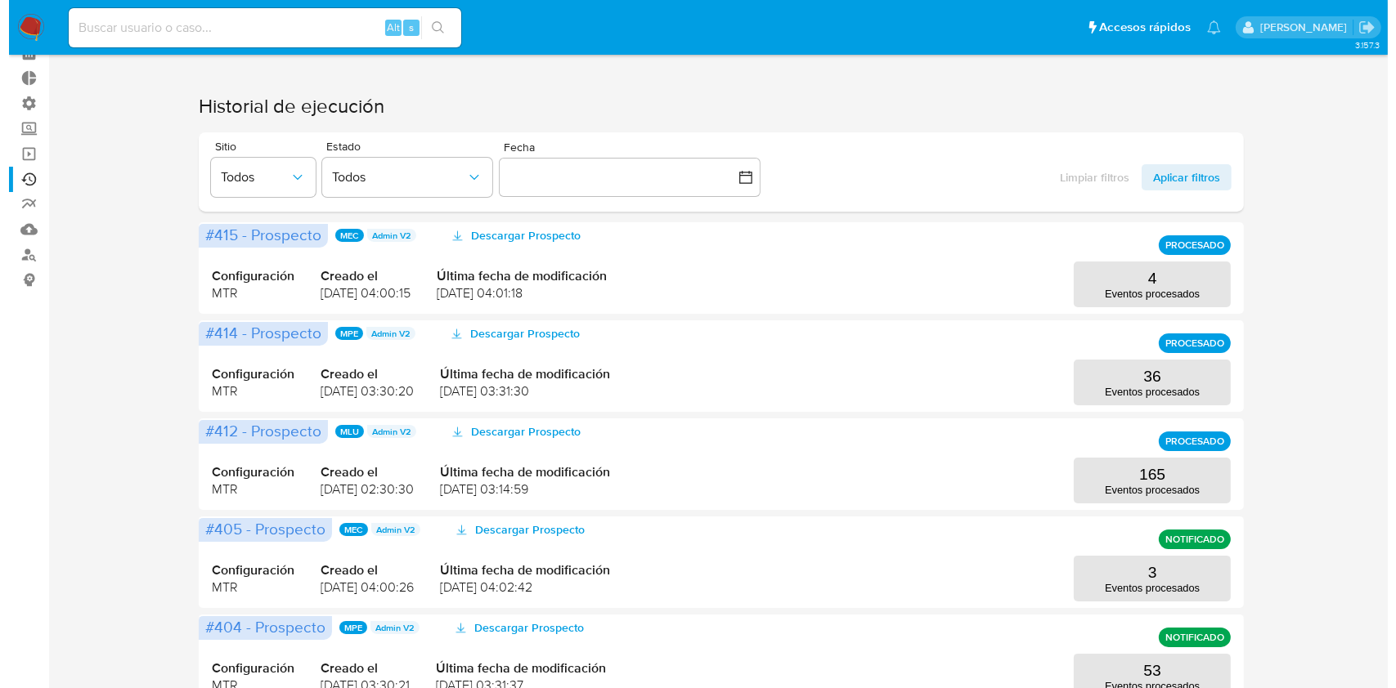
scroll to position [0, 0]
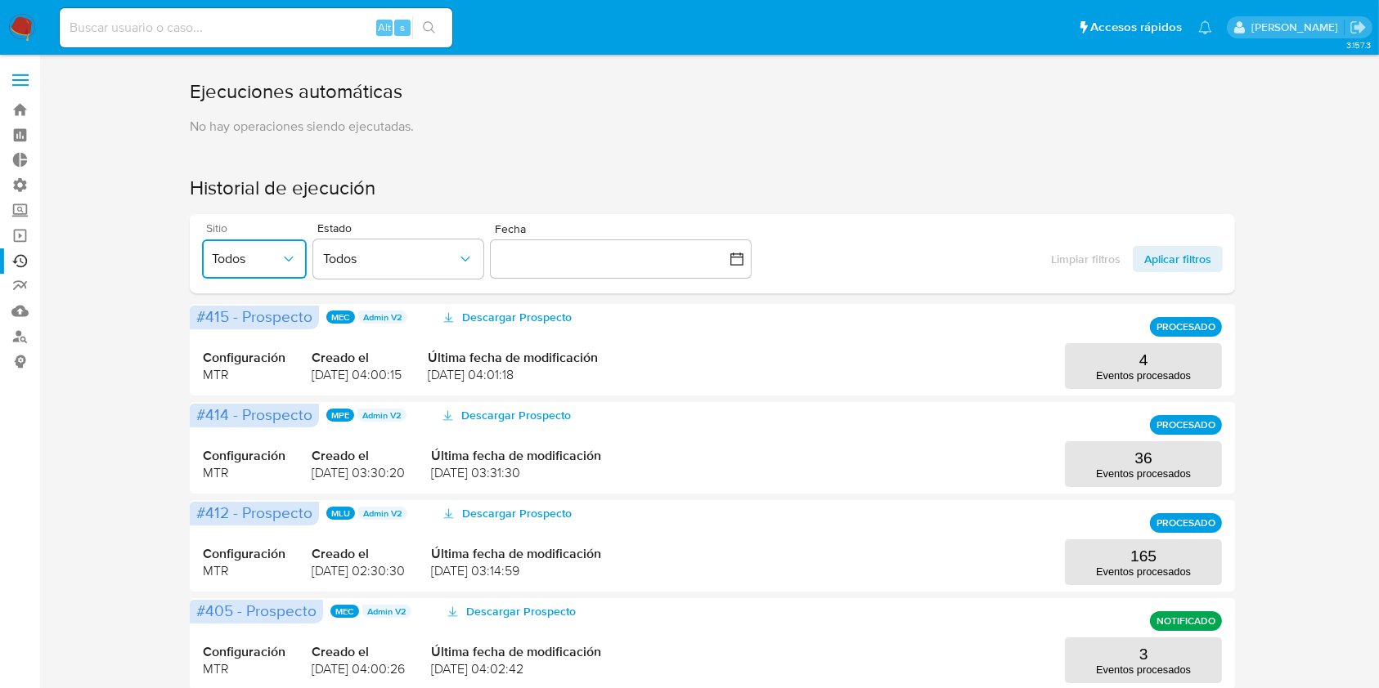
click at [270, 276] on button "Todos" at bounding box center [254, 259] width 105 height 39
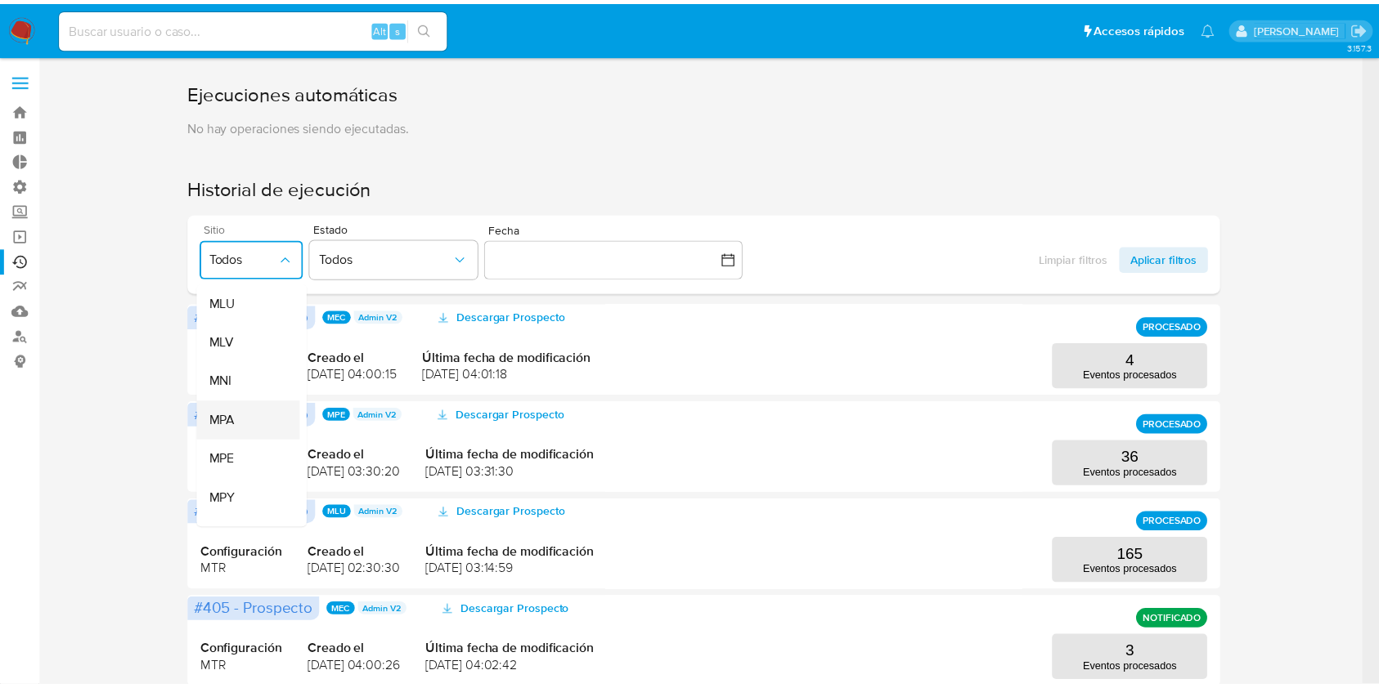
scroll to position [260, 0]
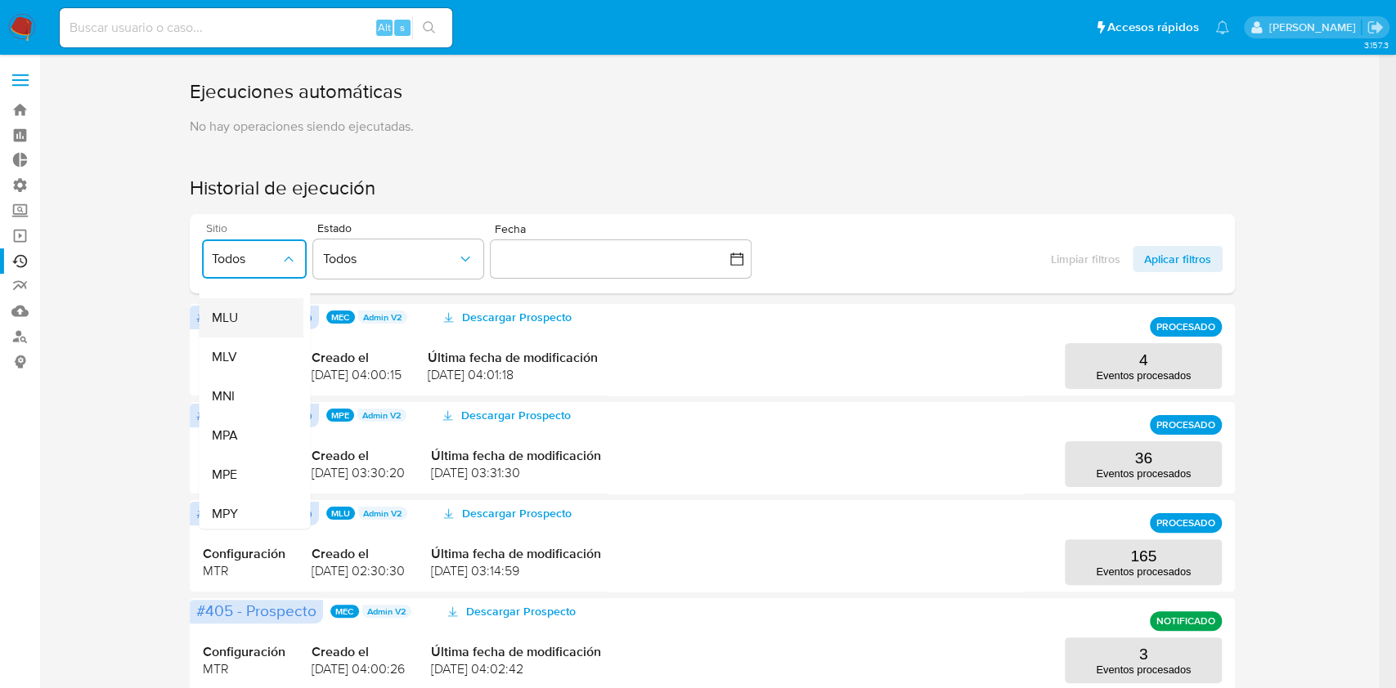
click at [235, 321] on span "MLU" at bounding box center [225, 318] width 26 height 16
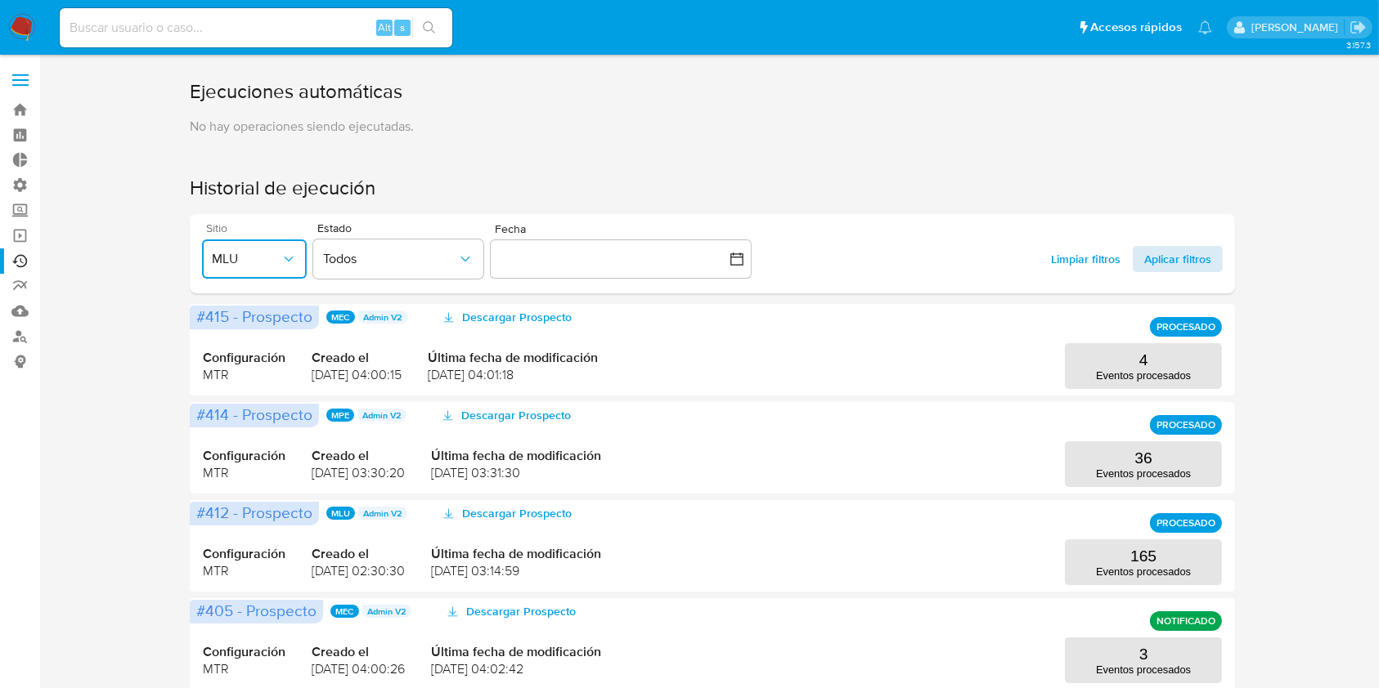
click at [1181, 262] on span "Aplicar filtros" at bounding box center [1177, 259] width 67 height 26
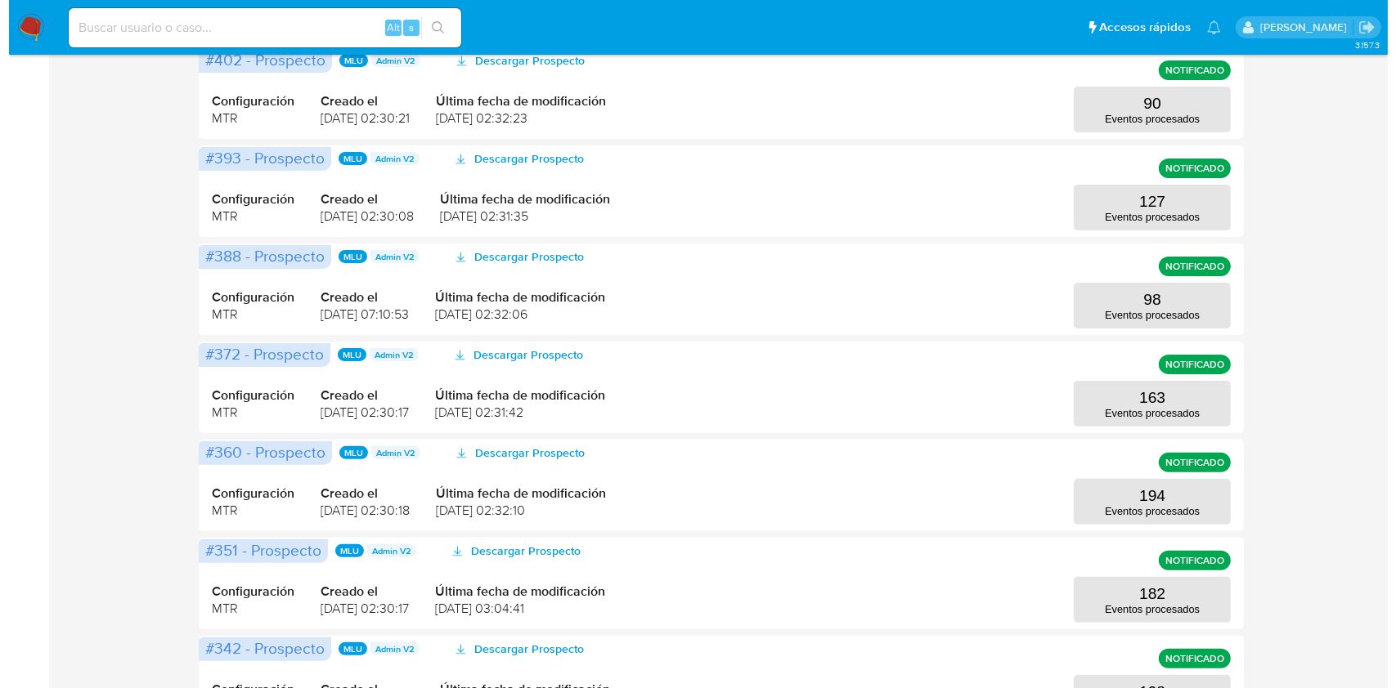
scroll to position [353, 0]
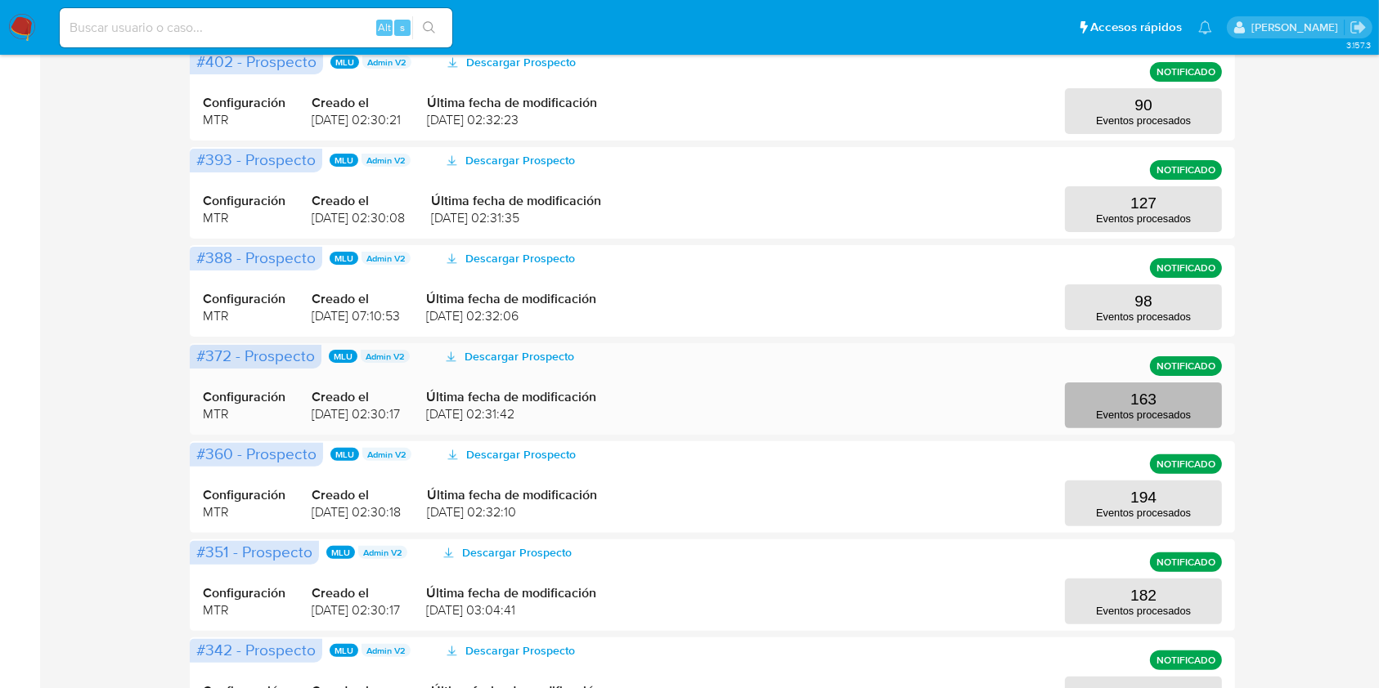
click at [1146, 396] on p "163" at bounding box center [1143, 400] width 26 height 18
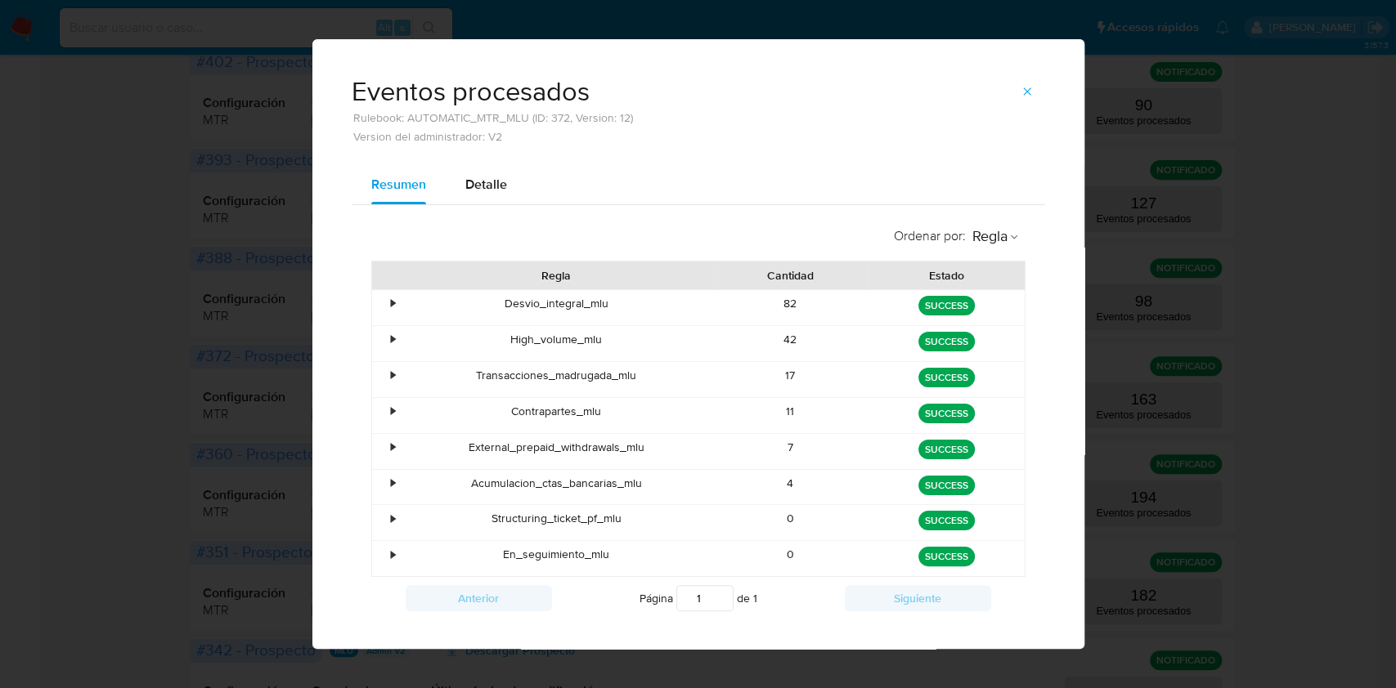
click at [1254, 450] on div "Eventos procesados Rulebook: AUTOMATIC_MTR_MLU (ID: 372, Version: 12) Version d…" at bounding box center [698, 344] width 1396 height 688
click at [1020, 100] on span "button" at bounding box center [1026, 91] width 13 height 23
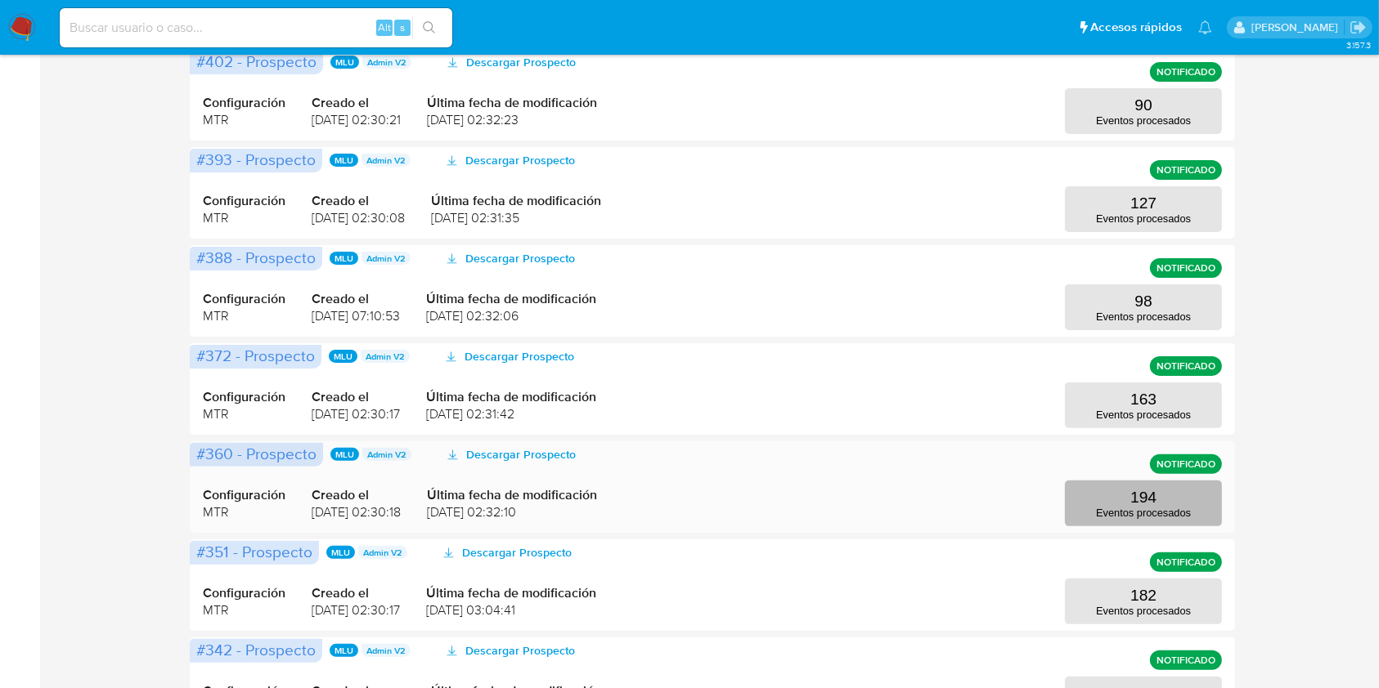
click at [1123, 507] on p "Eventos procesados" at bounding box center [1143, 513] width 95 height 12
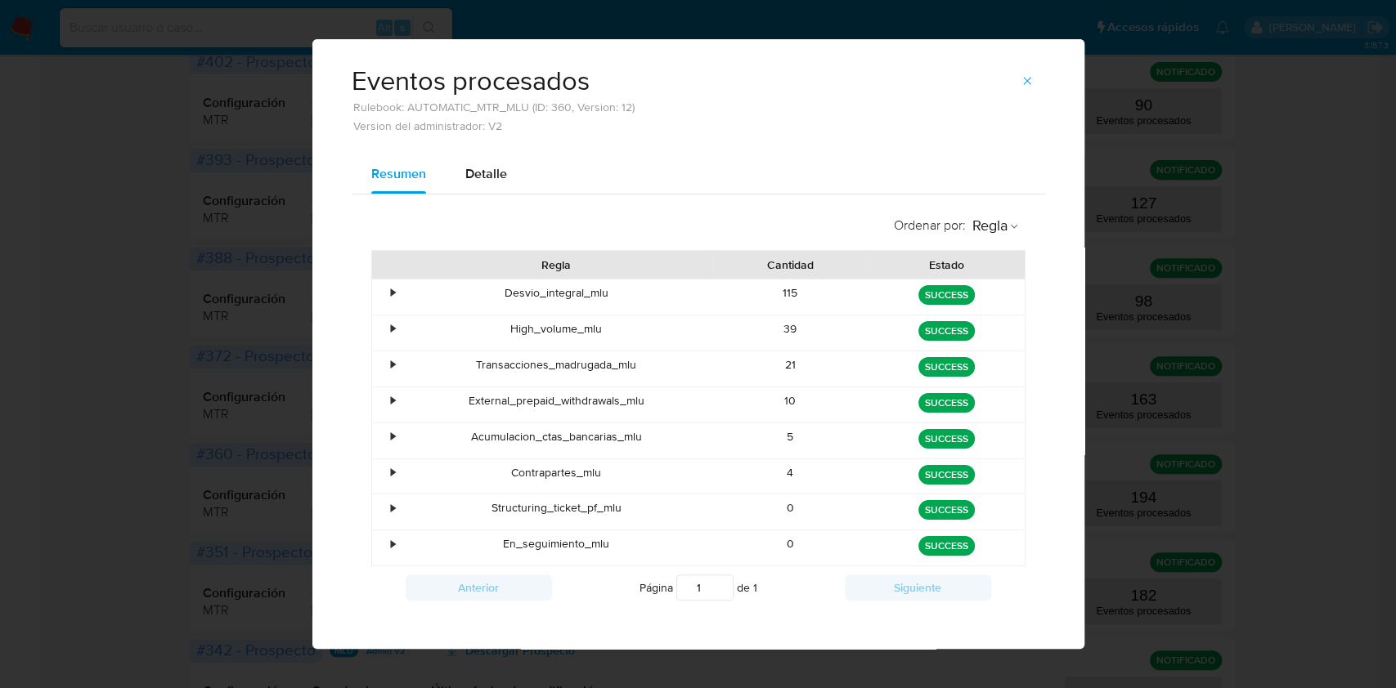
scroll to position [20, 0]
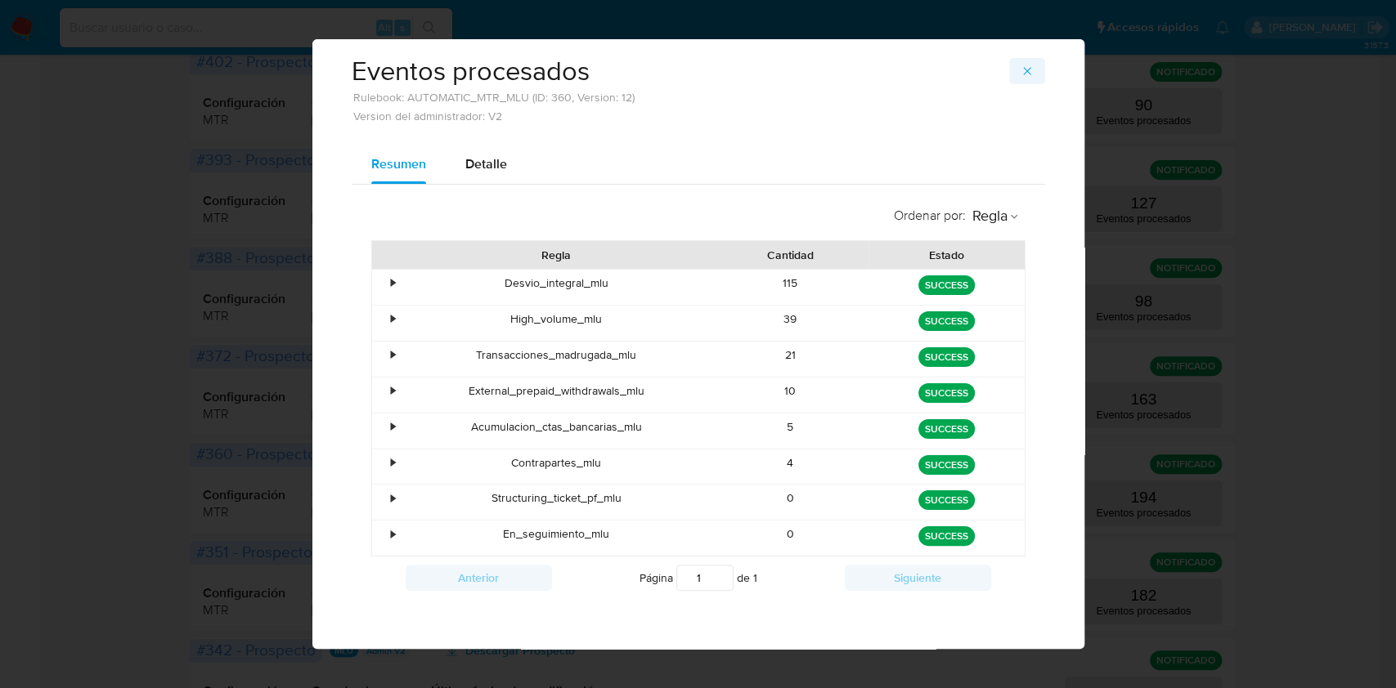
click at [1020, 70] on icon "button" at bounding box center [1026, 71] width 13 height 13
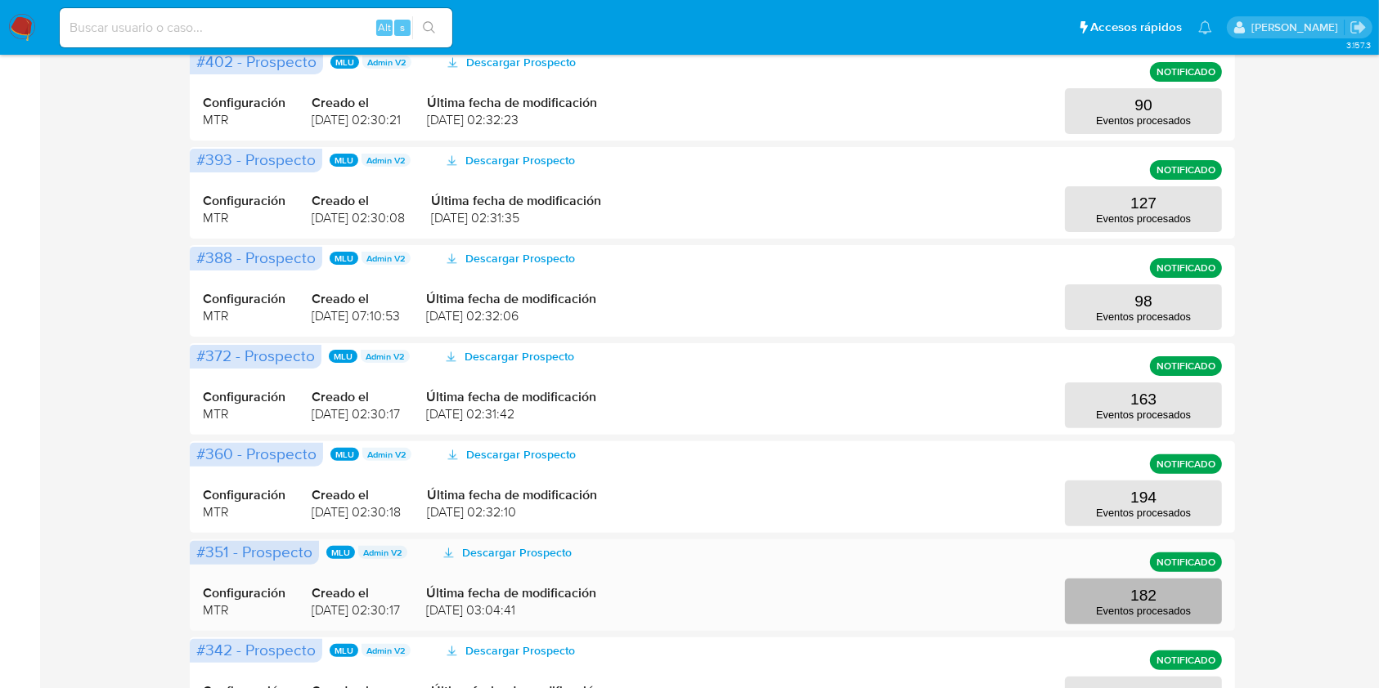
click at [1138, 608] on p "Eventos procesados" at bounding box center [1143, 611] width 95 height 12
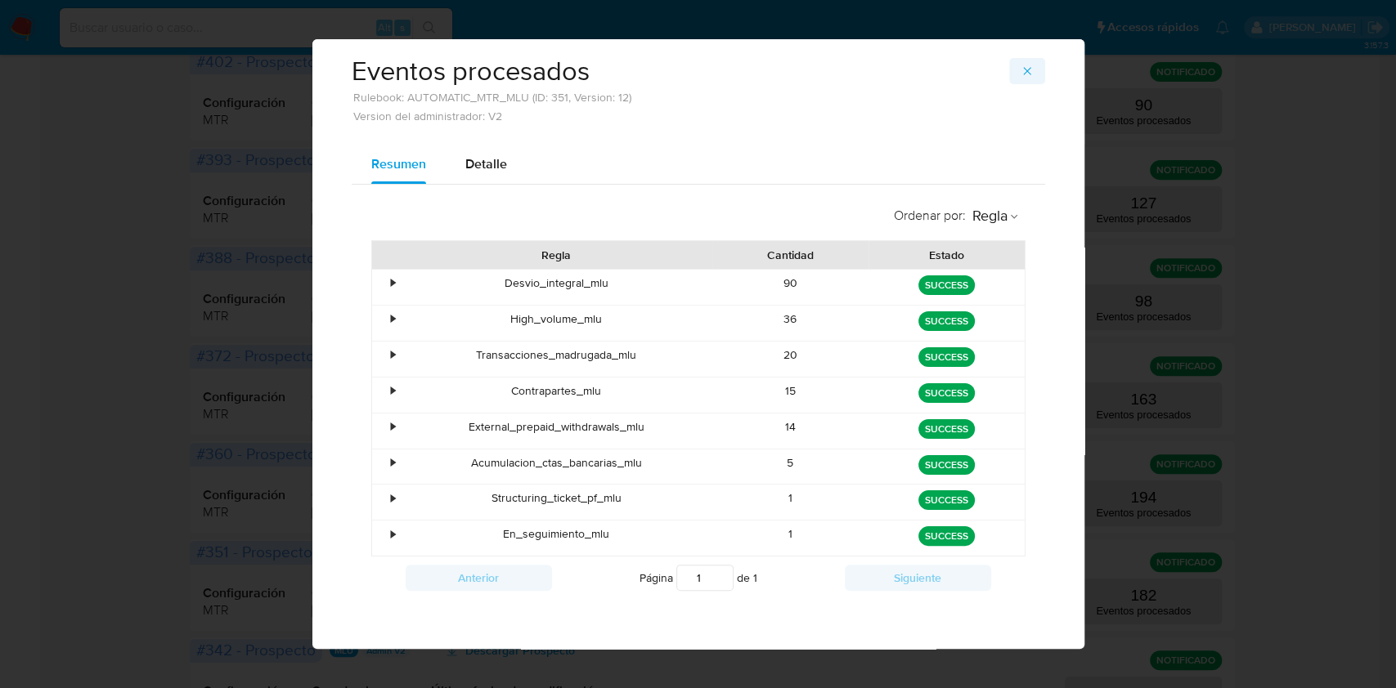
click at [1022, 74] on icon "button" at bounding box center [1026, 71] width 13 height 13
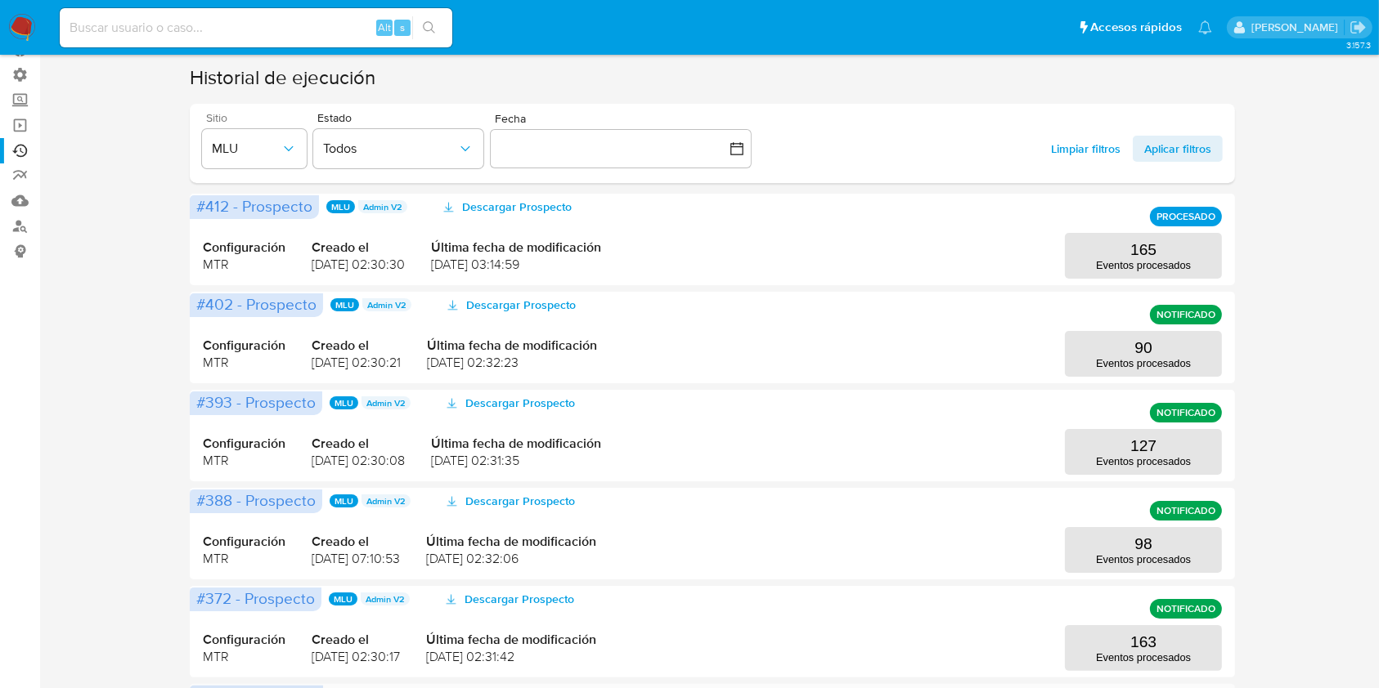
scroll to position [109, 0]
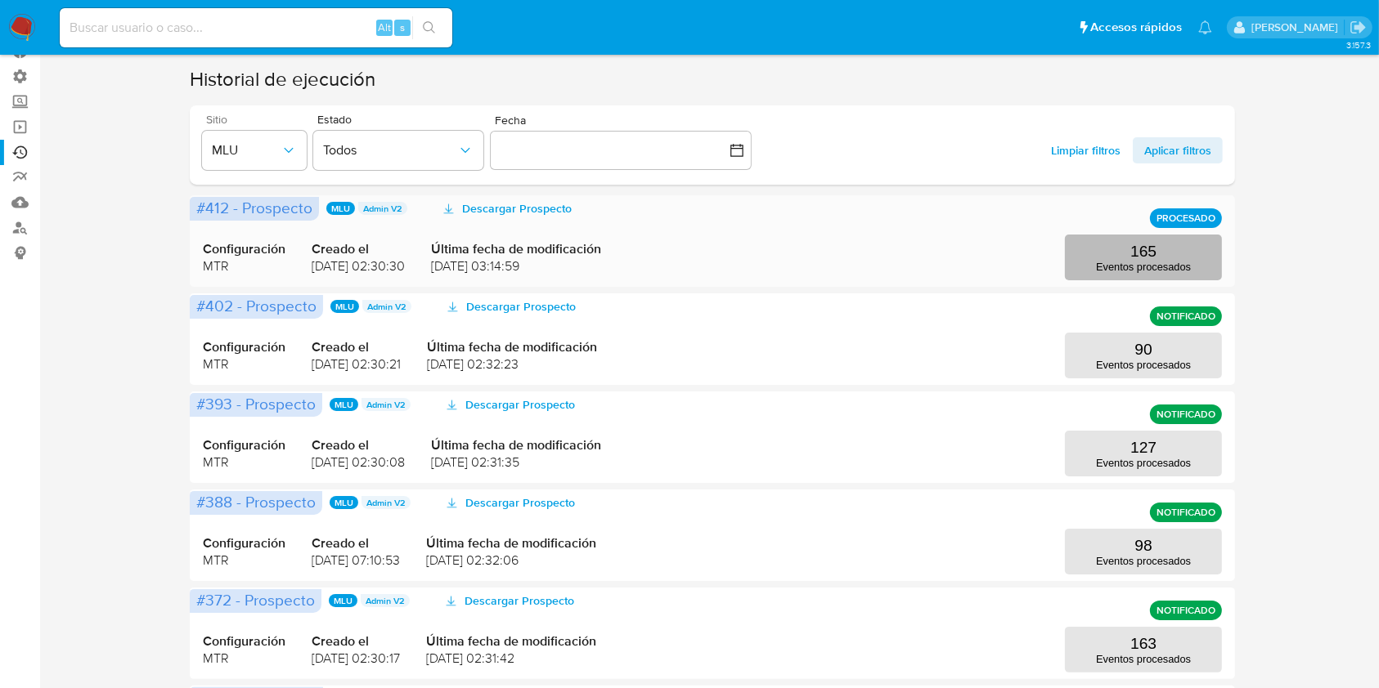
click at [1101, 241] on button "165 Eventos procesados" at bounding box center [1143, 258] width 157 height 46
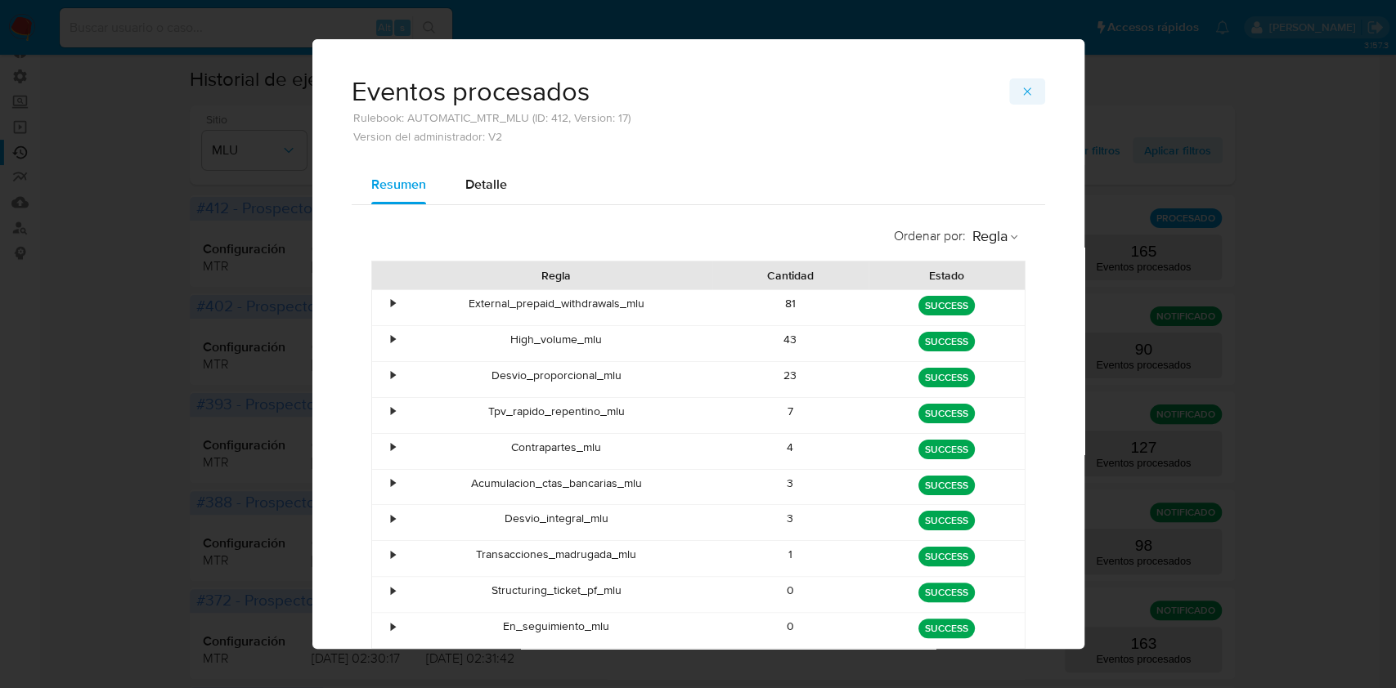
click at [1020, 85] on icon "button" at bounding box center [1026, 91] width 13 height 13
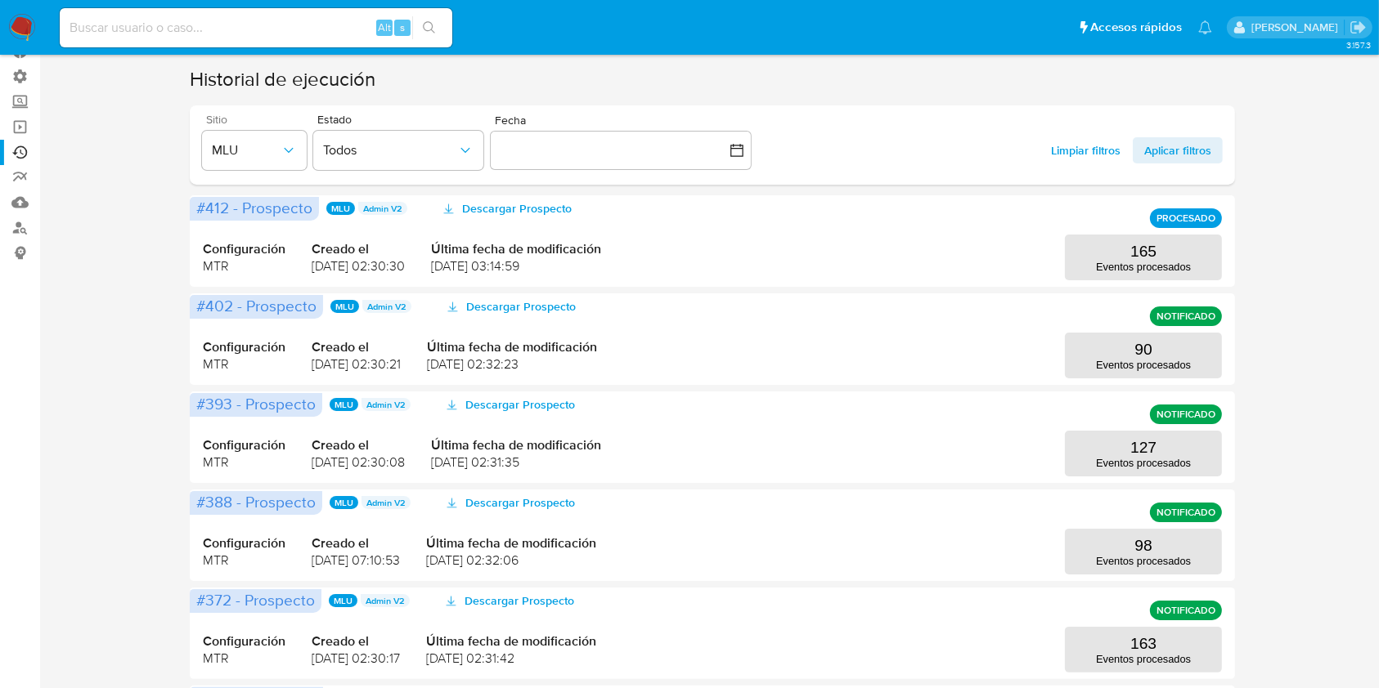
click at [26, 17] on img at bounding box center [22, 28] width 28 height 28
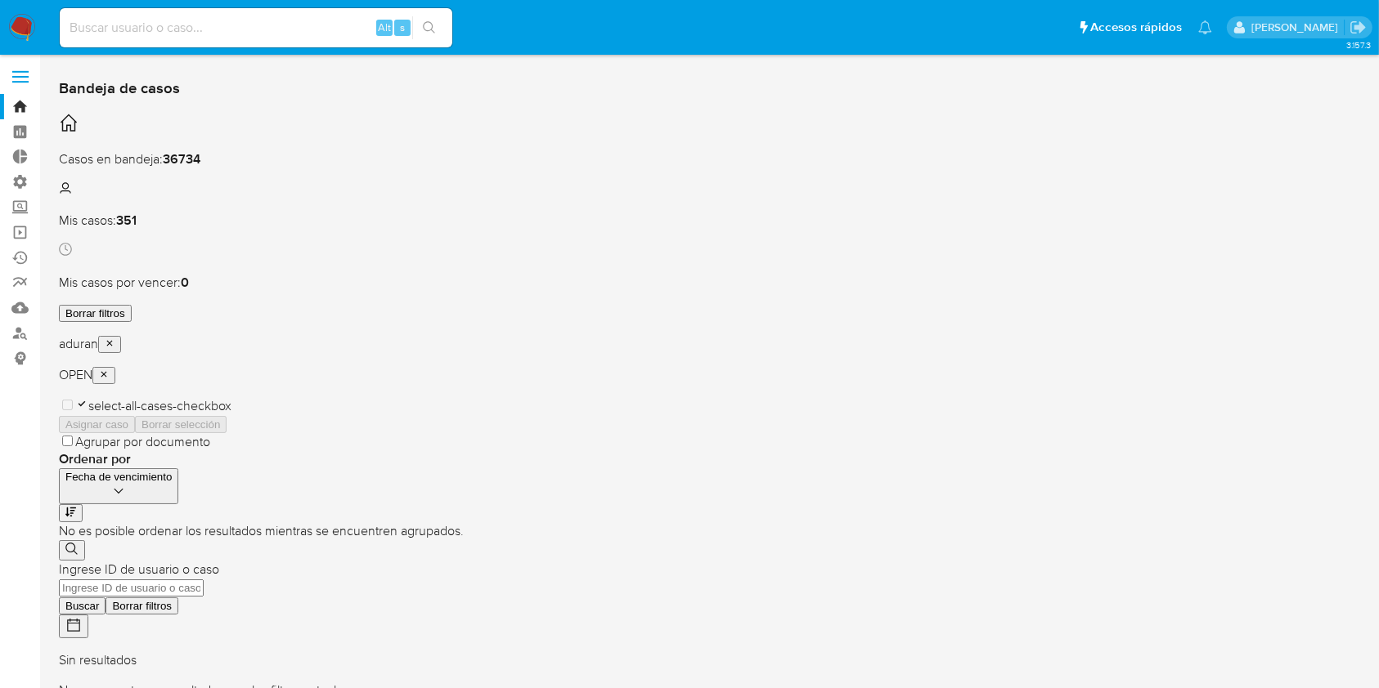
scroll to position [2, 0]
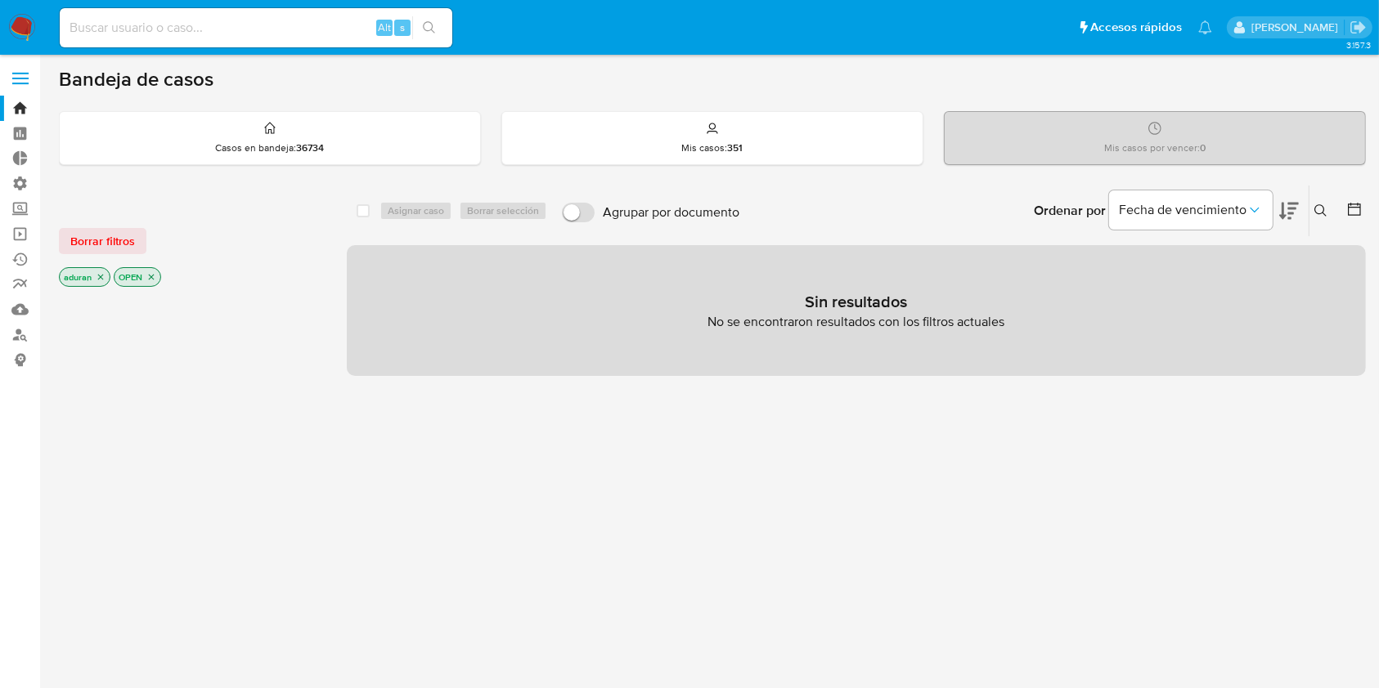
click at [124, 608] on div at bounding box center [190, 568] width 262 height 556
click at [25, 262] on link "Ejecuciones automáticas" at bounding box center [97, 259] width 195 height 25
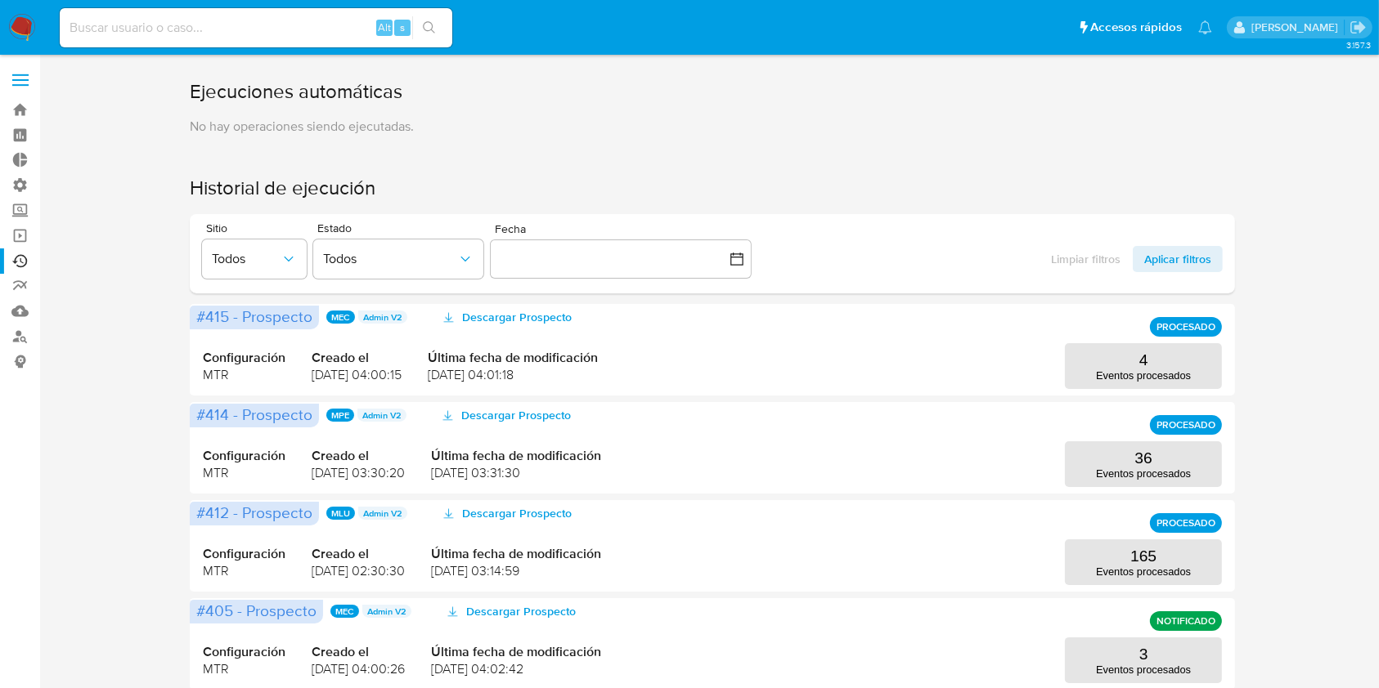
click at [269, 283] on div "Sitio Todos" at bounding box center [254, 253] width 105 height 63
click at [269, 263] on span "Todos" at bounding box center [246, 259] width 69 height 16
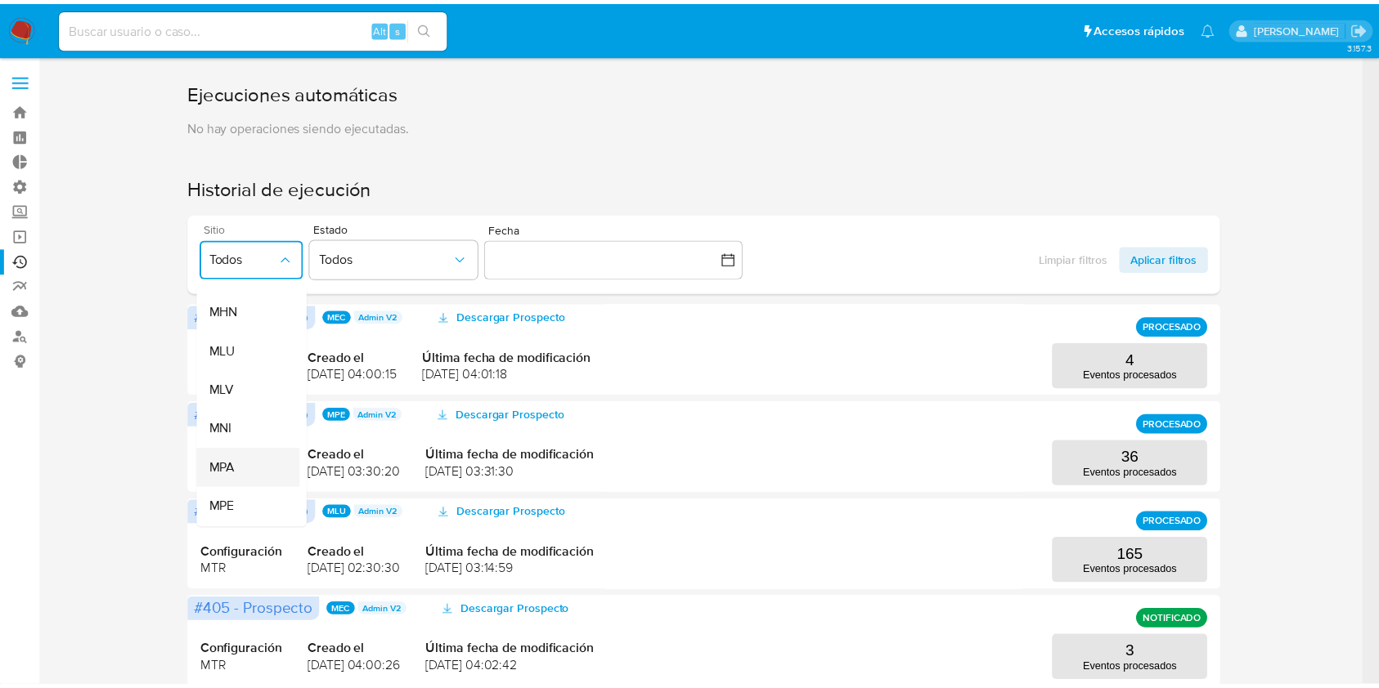
scroll to position [225, 0]
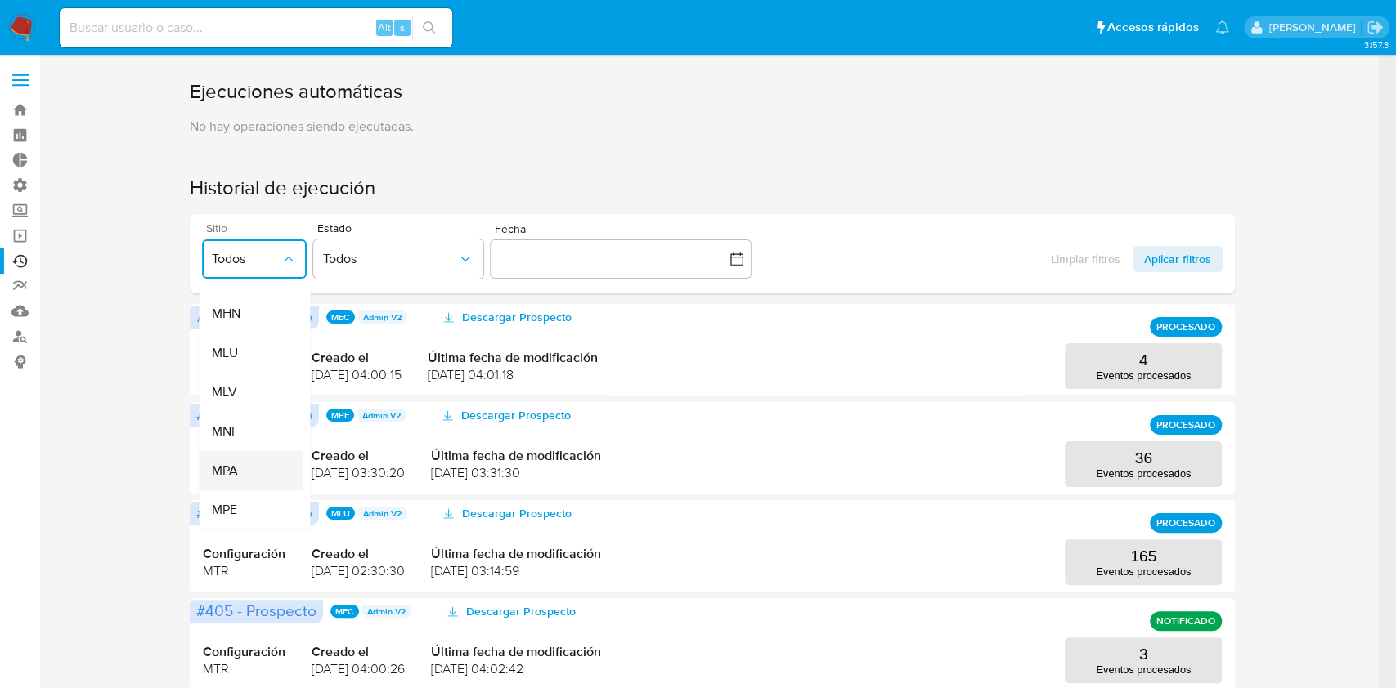
click at [229, 350] on span "MLU" at bounding box center [225, 353] width 26 height 16
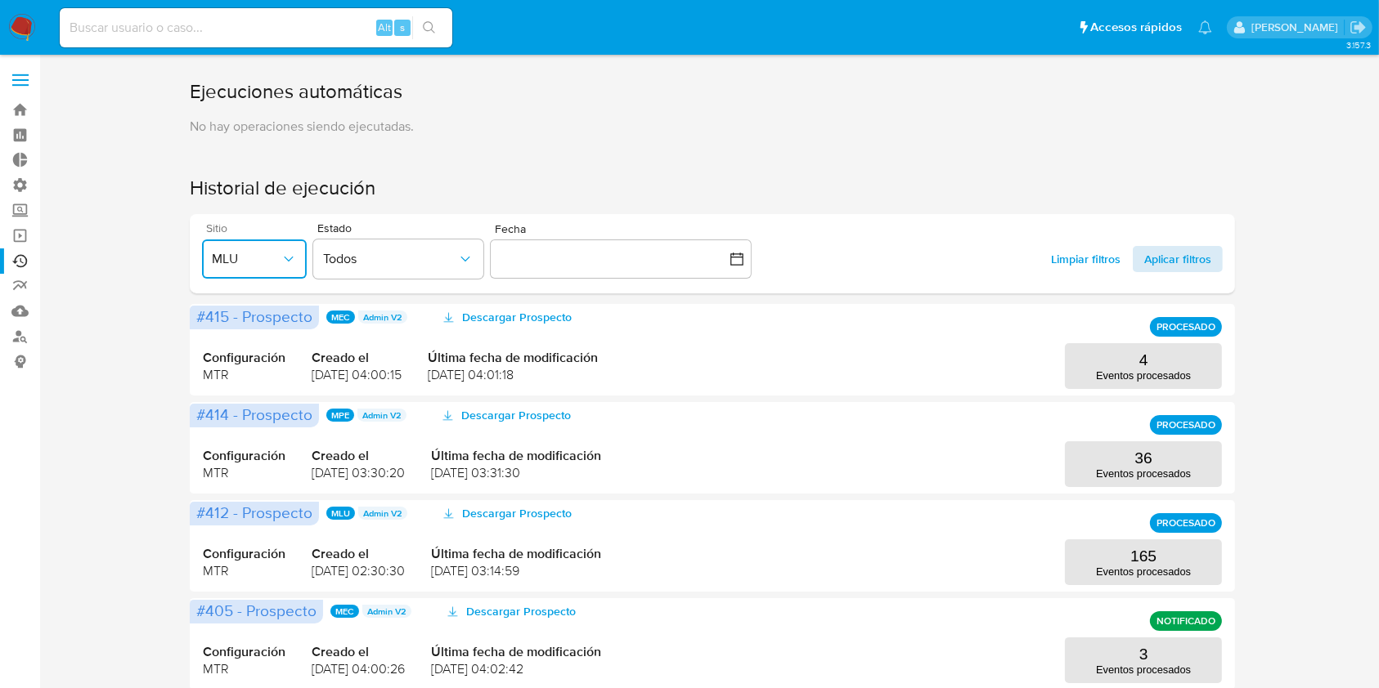
click at [1180, 258] on span "Aplicar filtros" at bounding box center [1177, 259] width 67 height 26
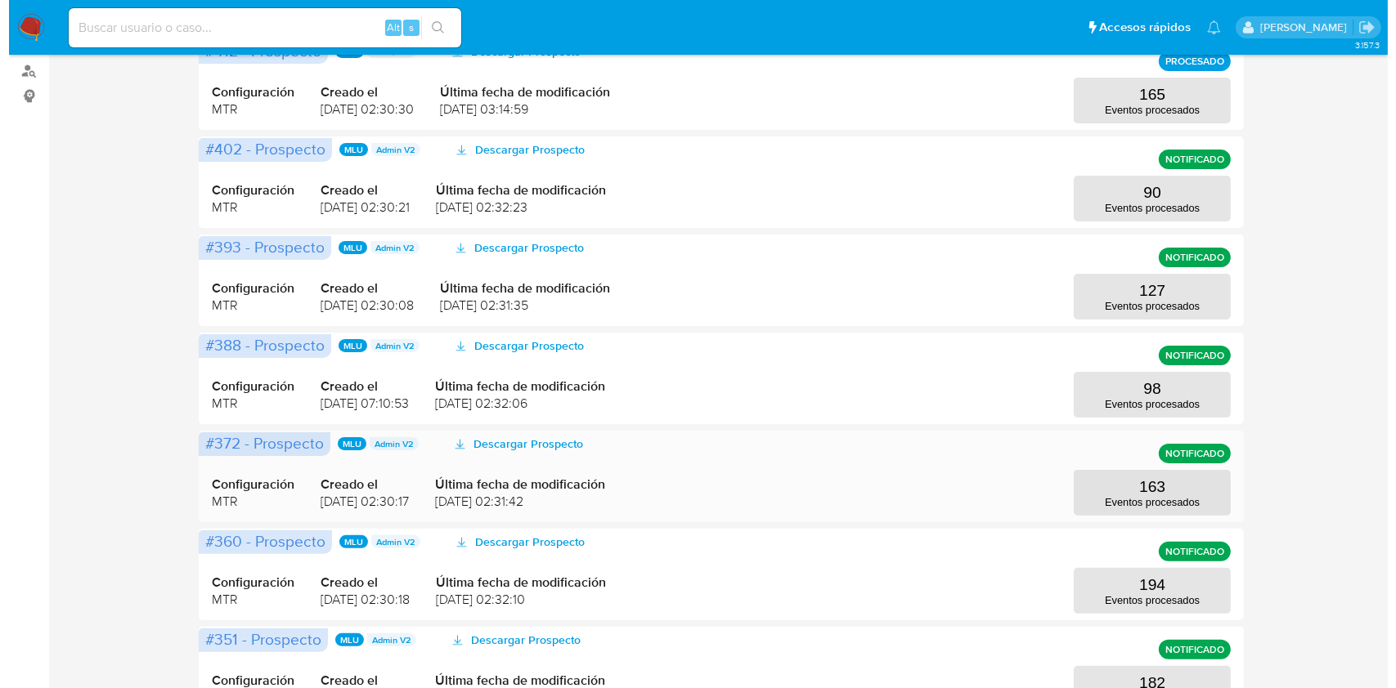
scroll to position [262, 0]
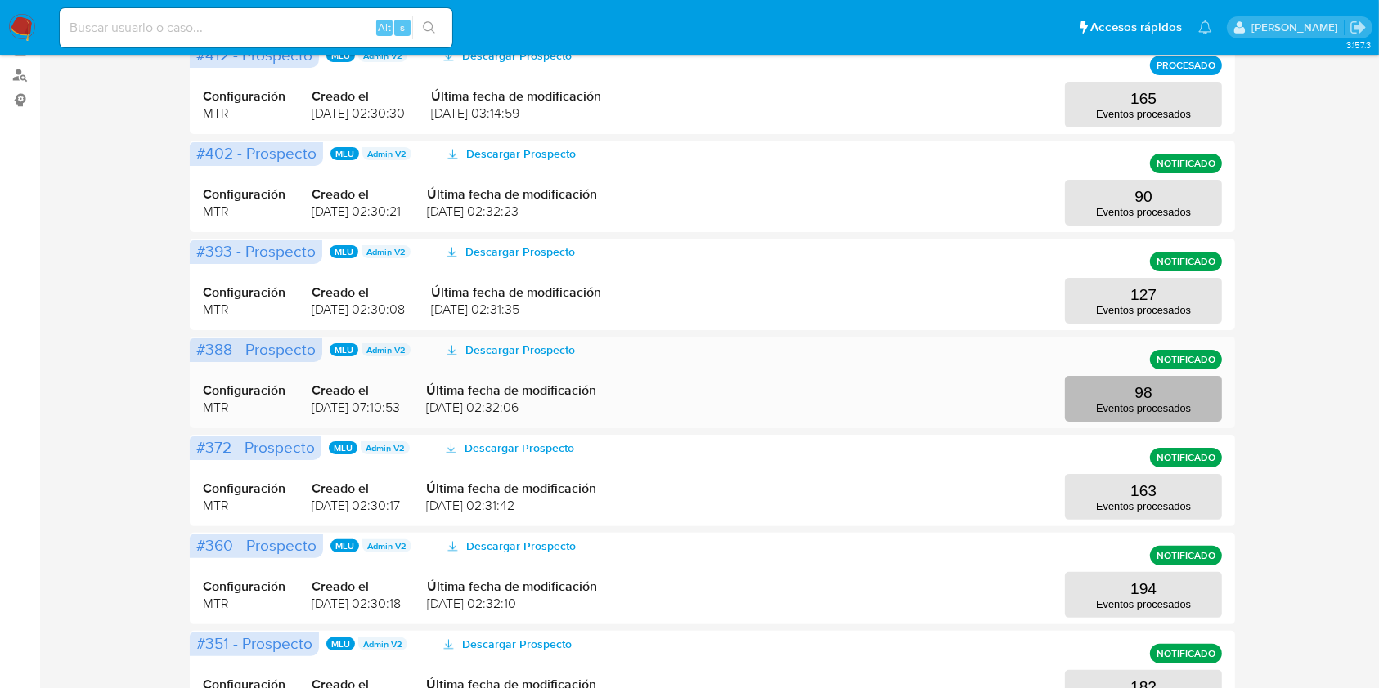
click at [1177, 386] on button "98 Eventos procesados" at bounding box center [1143, 399] width 157 height 46
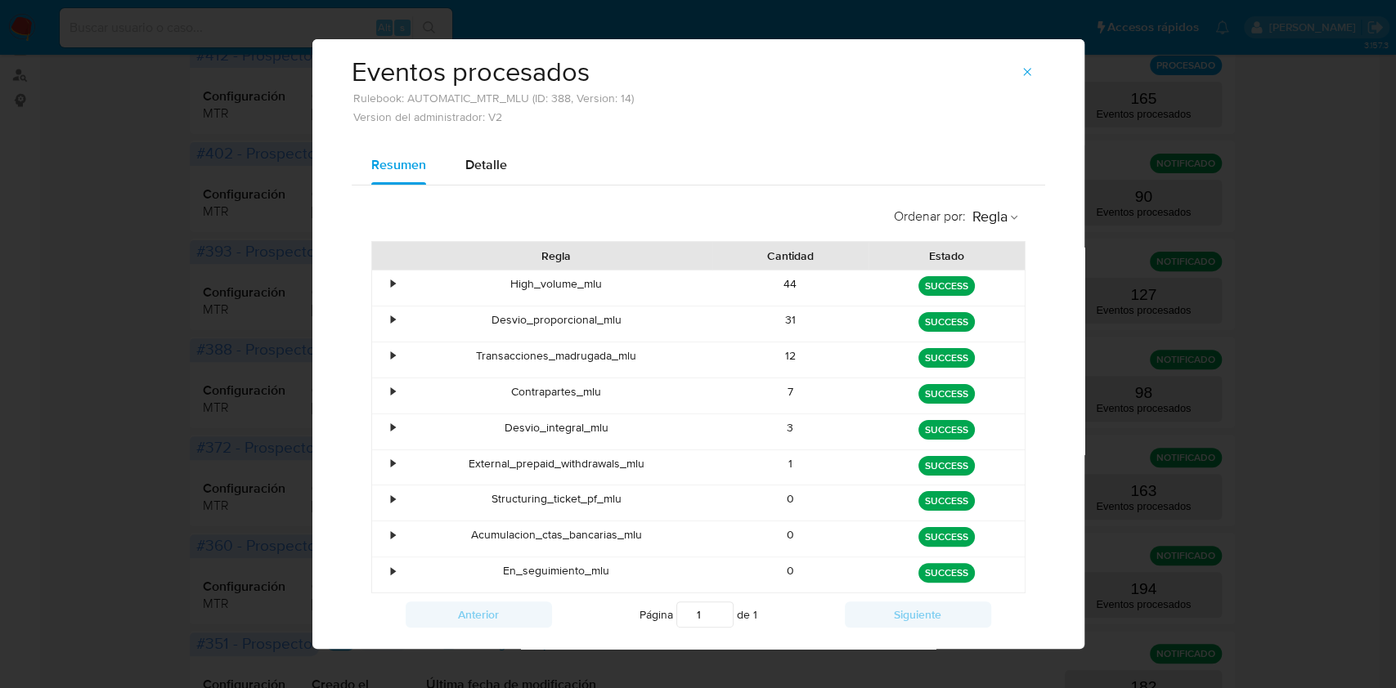
scroll to position [25, 0]
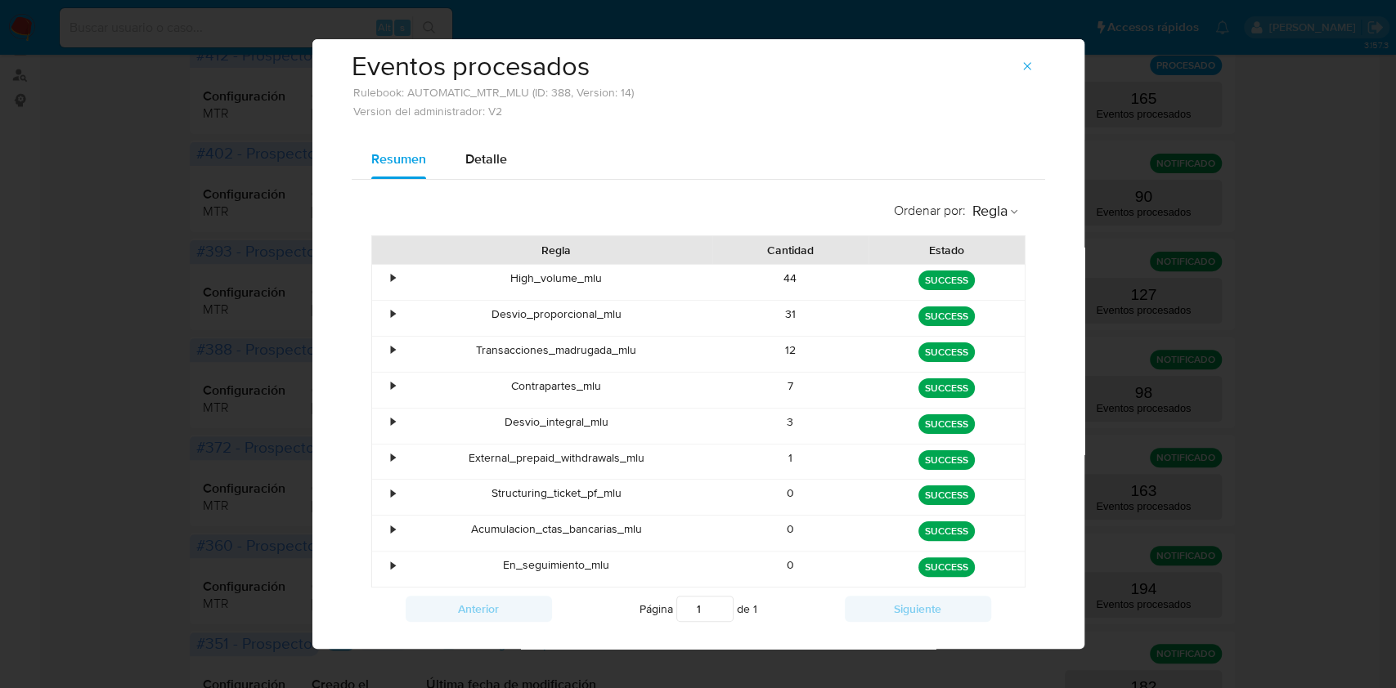
drag, startPoint x: 631, startPoint y: 350, endPoint x: 452, endPoint y: 350, distance: 179.1
click at [452, 350] on div "Transacciones_madrugada_mlu" at bounding box center [557, 354] width 312 height 35
drag, startPoint x: 480, startPoint y: 313, endPoint x: 666, endPoint y: 315, distance: 185.6
click at [666, 315] on div "Desvio_proporcional_mlu" at bounding box center [557, 318] width 312 height 35
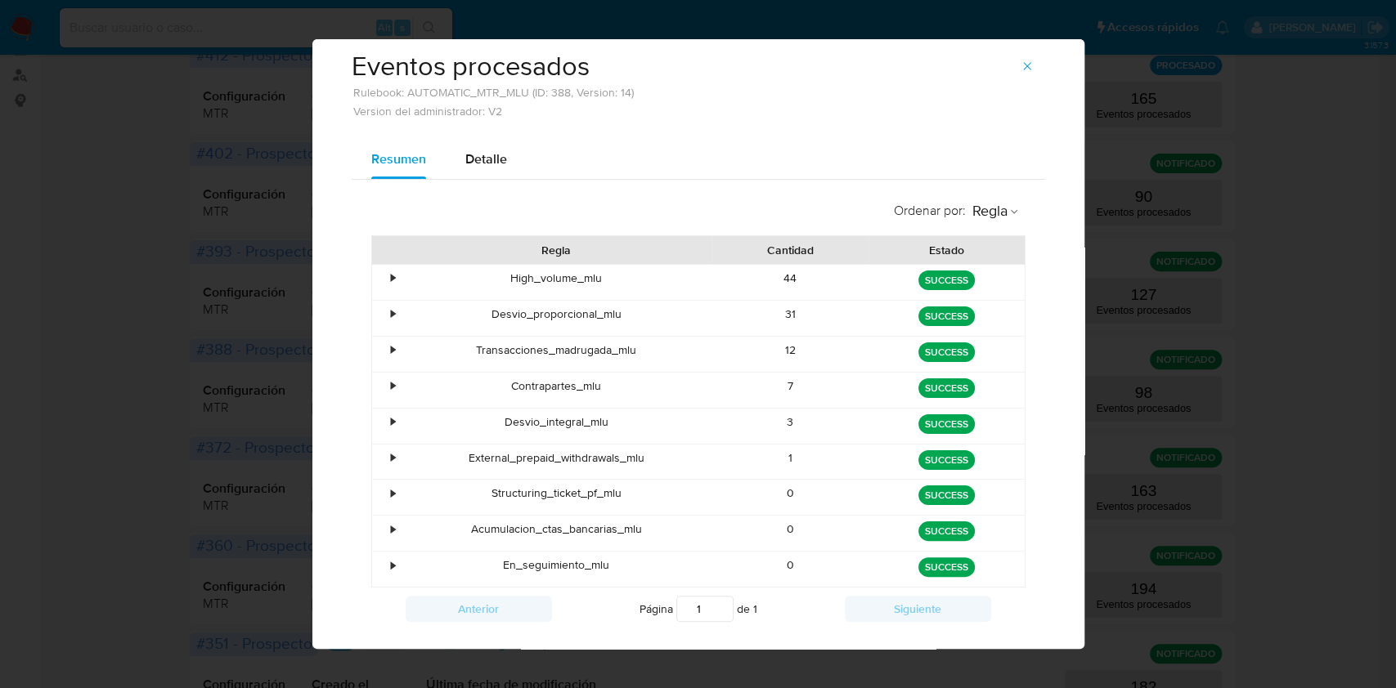
click at [666, 315] on div "Desvio_proporcional_mlu" at bounding box center [557, 318] width 312 height 35
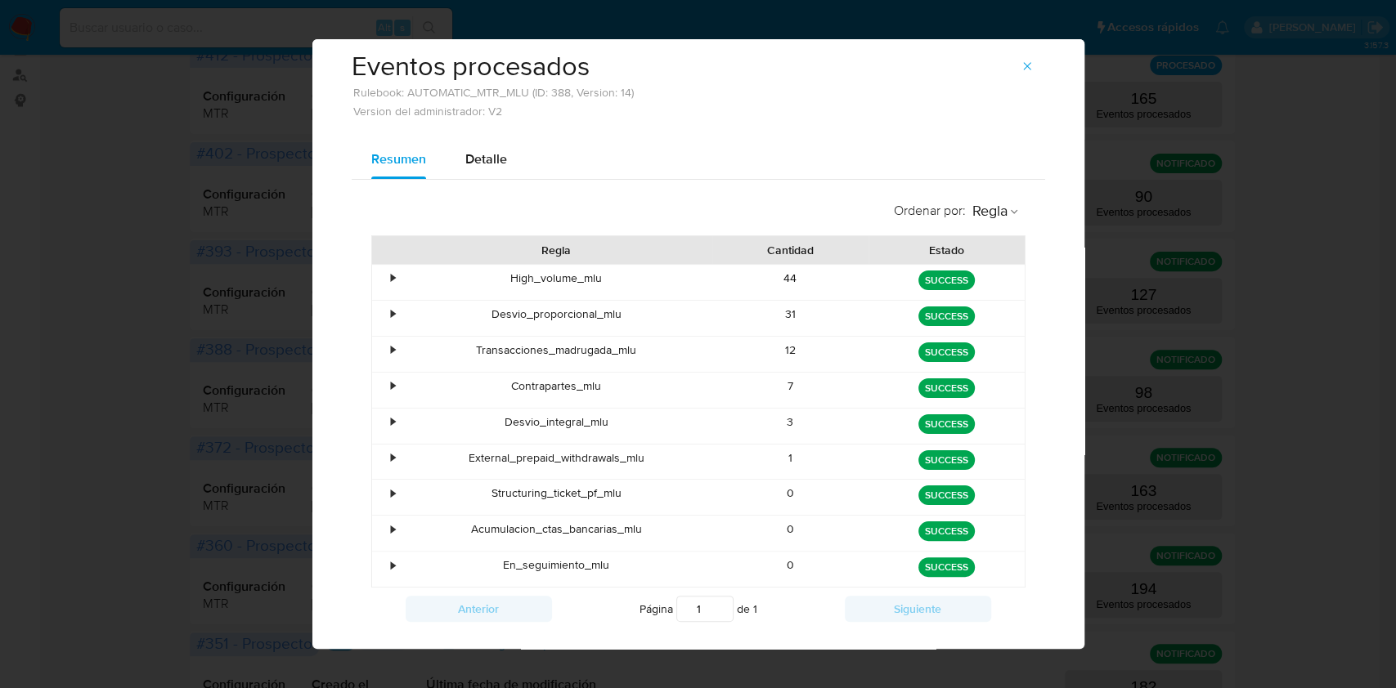
click at [666, 315] on div "Desvio_proporcional_mlu" at bounding box center [557, 318] width 312 height 35
click at [573, 325] on div "Desvio_proporcional_mlu" at bounding box center [557, 318] width 312 height 35
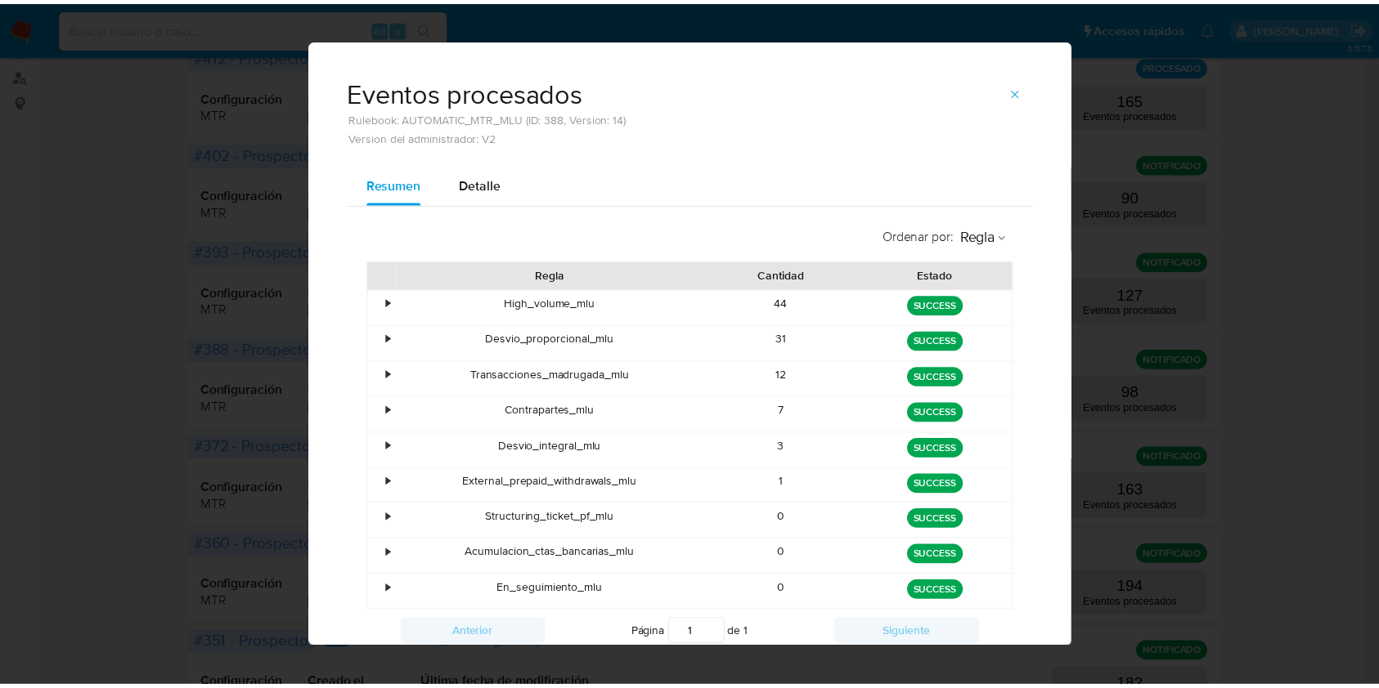
scroll to position [0, 0]
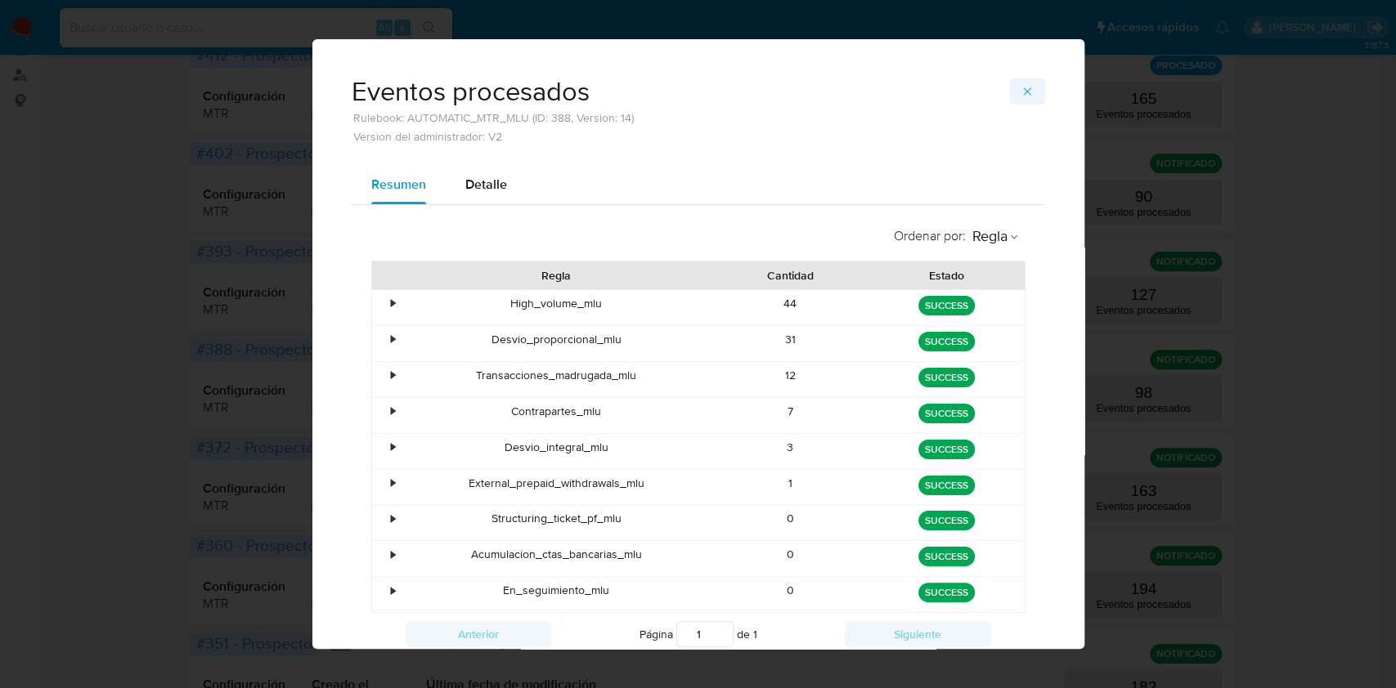
click at [1020, 88] on icon "button" at bounding box center [1026, 91] width 13 height 13
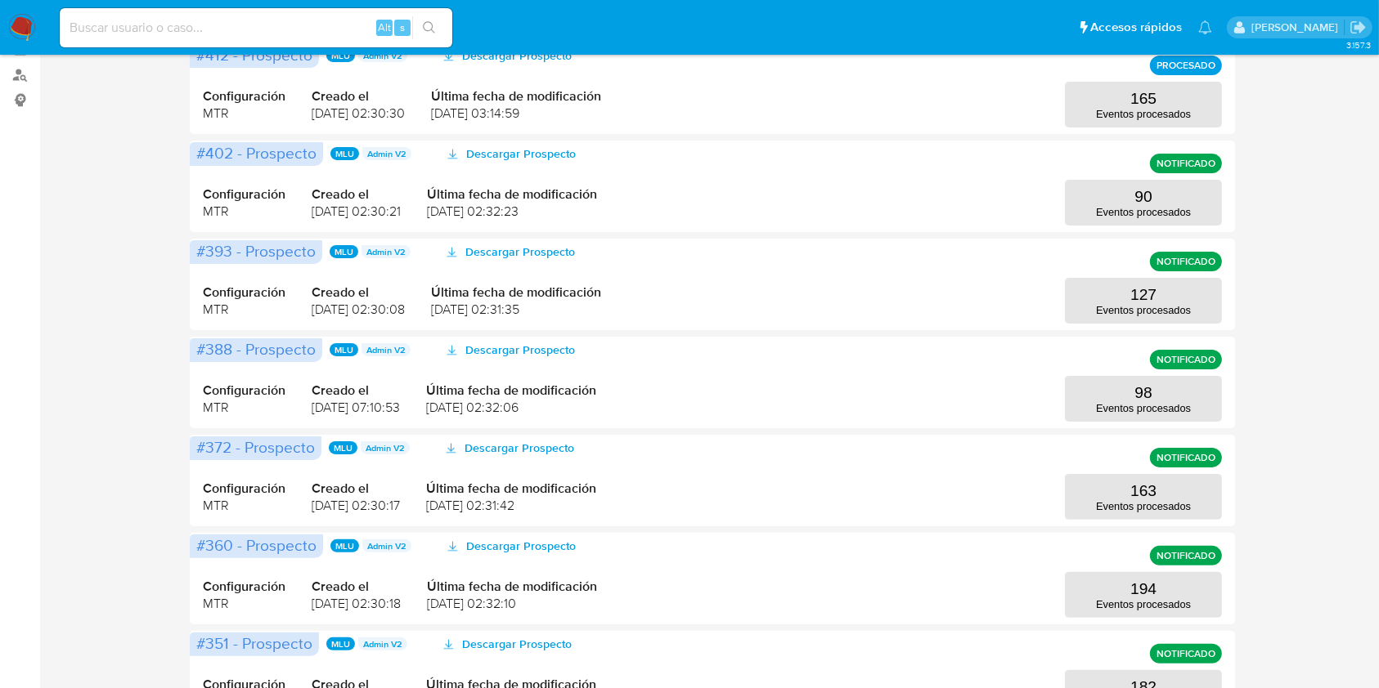
click at [22, 29] on img at bounding box center [22, 28] width 28 height 28
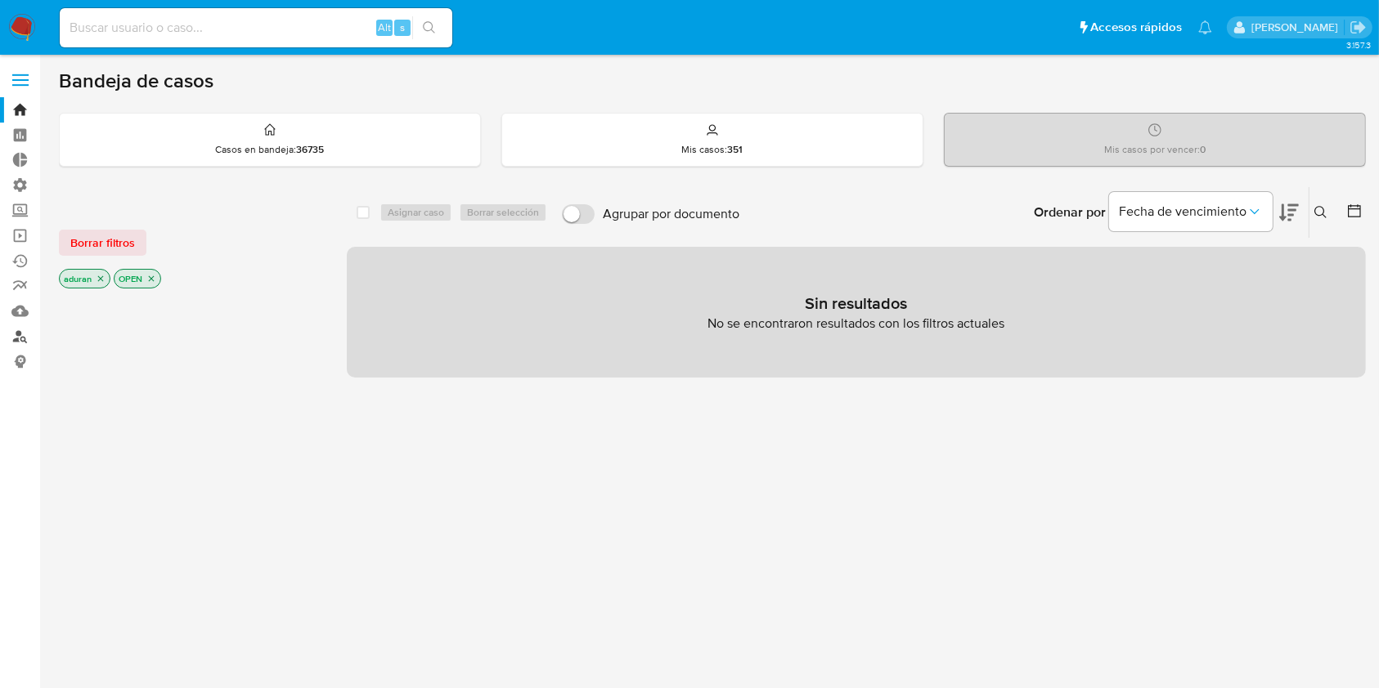
click at [29, 347] on link "Buscador de personas" at bounding box center [97, 336] width 195 height 25
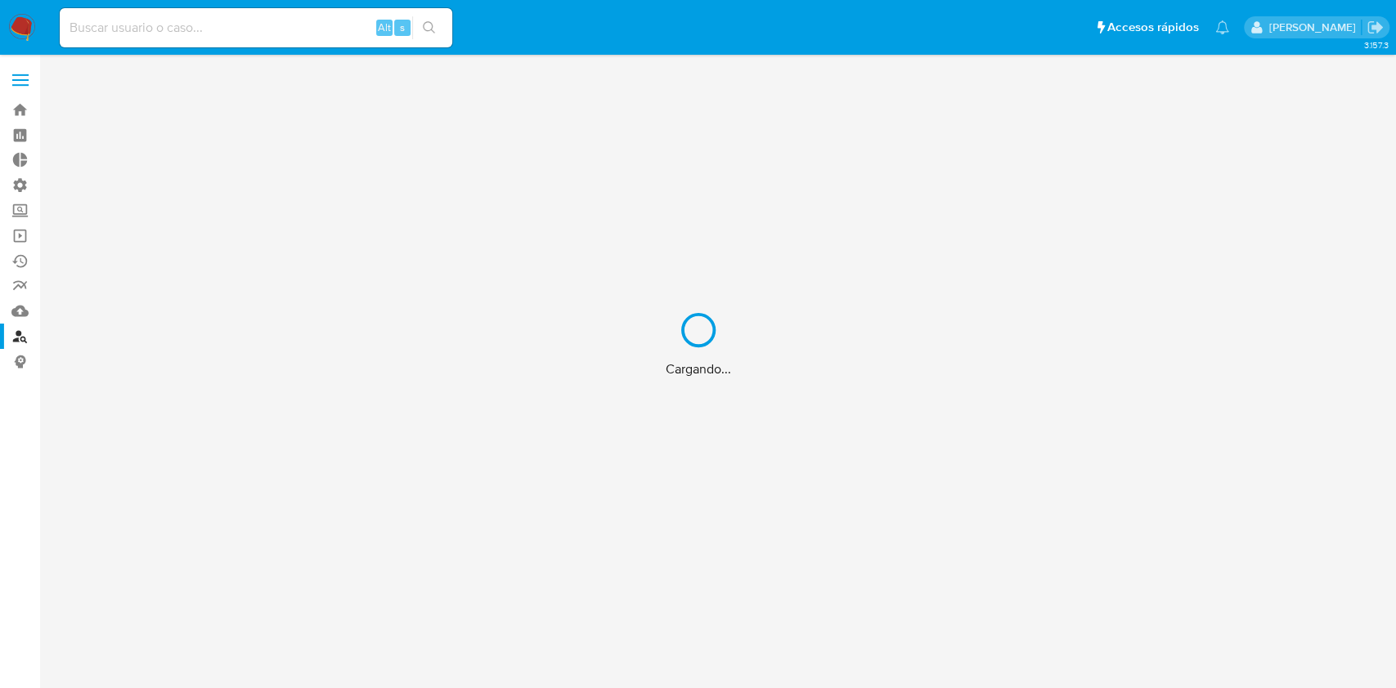
drag, startPoint x: 10, startPoint y: 89, endPoint x: 24, endPoint y: 32, distance: 58.9
click at [24, 32] on div "Cargando..." at bounding box center [698, 344] width 1396 height 688
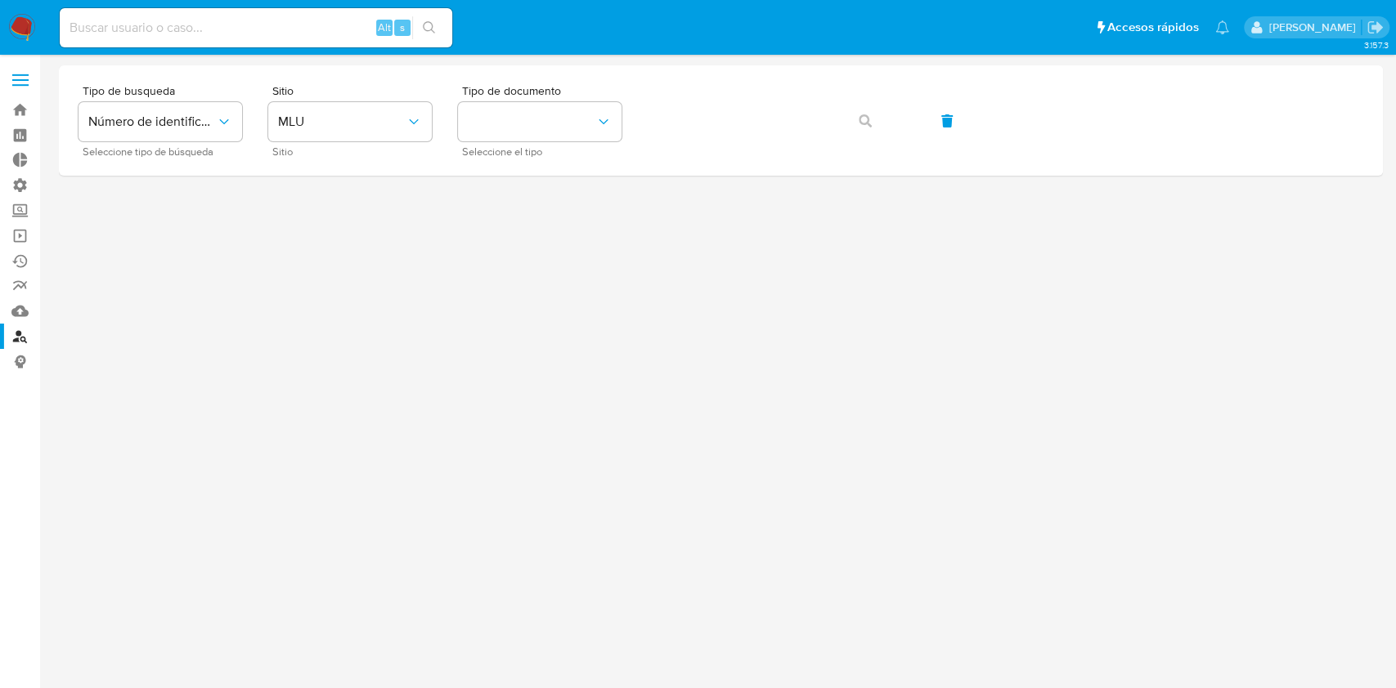
click at [24, 32] on img at bounding box center [22, 28] width 28 height 28
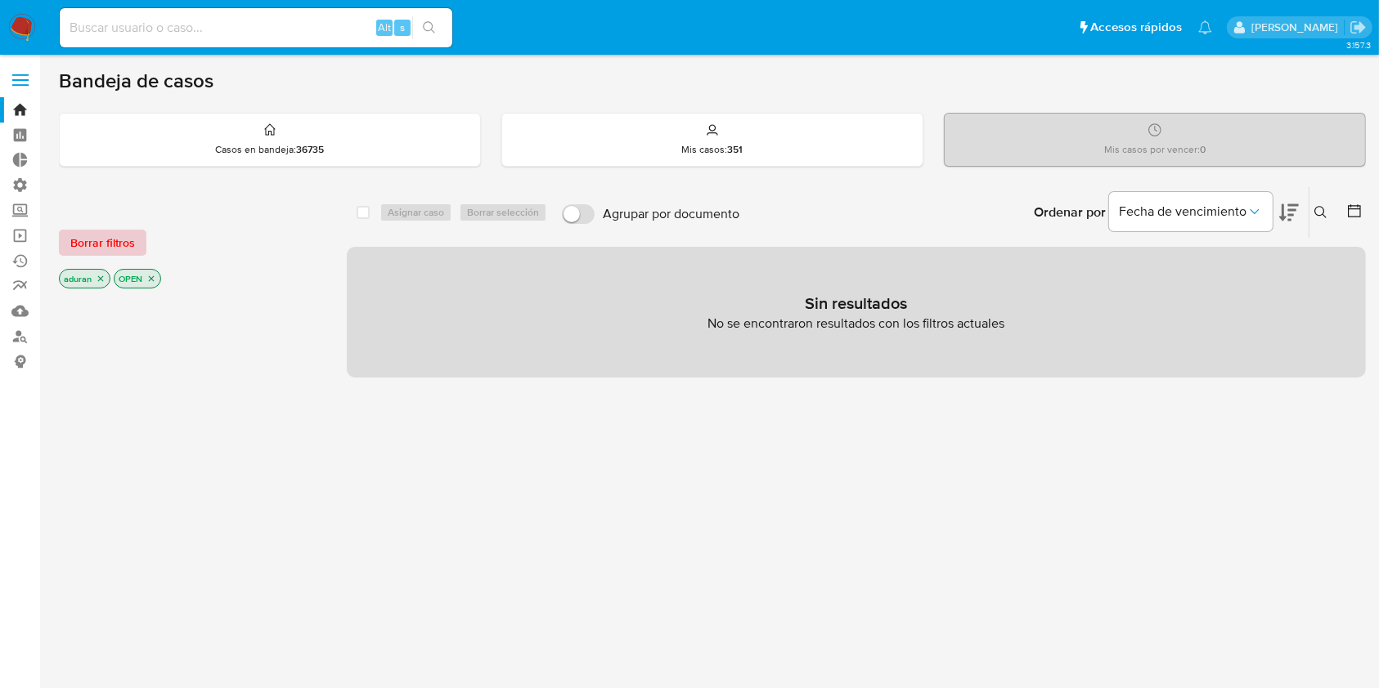
click at [133, 231] on span "Borrar filtros" at bounding box center [102, 242] width 65 height 23
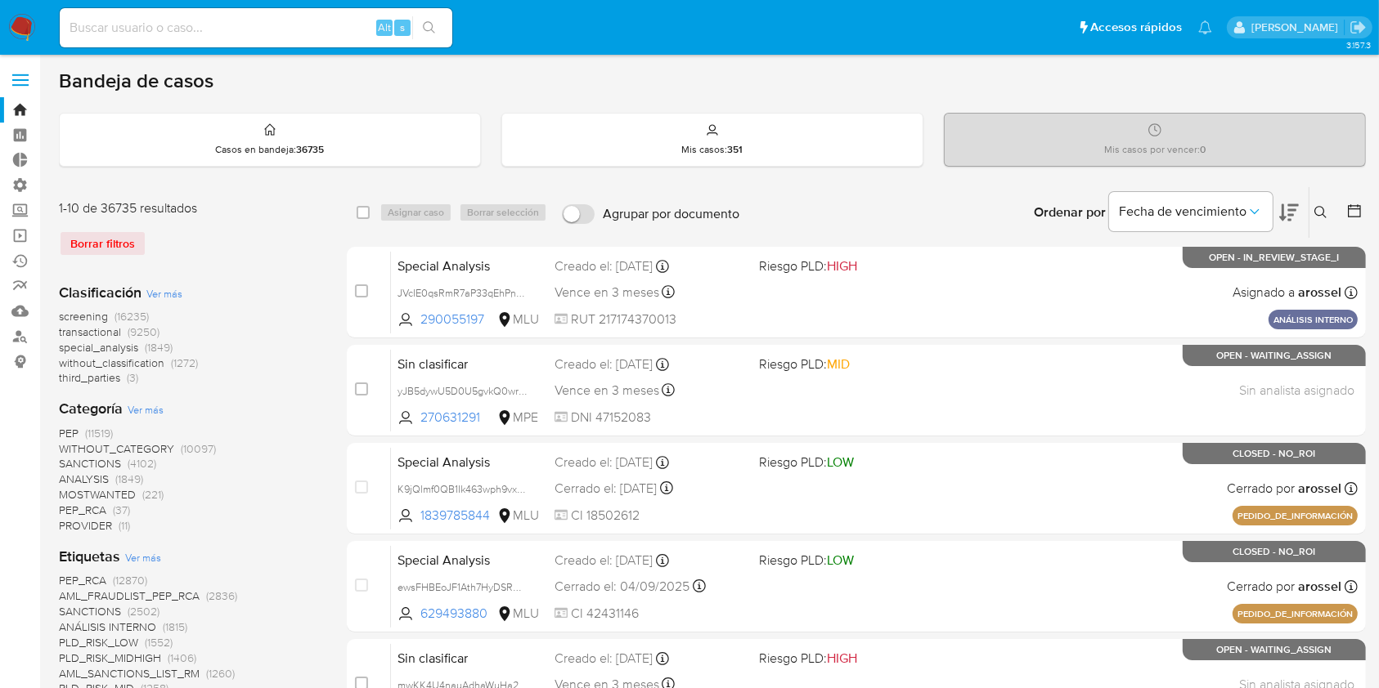
click at [209, 34] on input at bounding box center [256, 27] width 392 height 21
paste input "pjHuTO2ZOizOSnU5EbMebNoL"
type input "pjHuTO2ZOizOSnU5EbMebNoL"
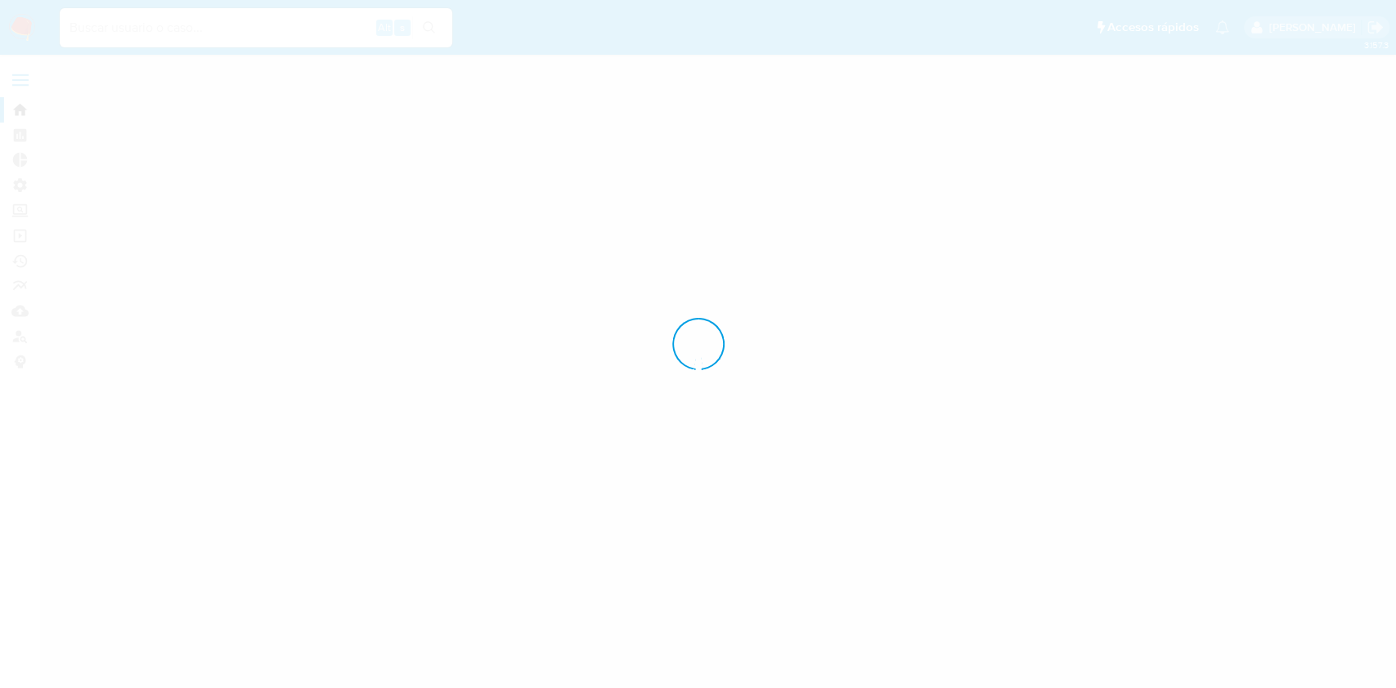
click at [274, 30] on div at bounding box center [698, 344] width 1396 height 688
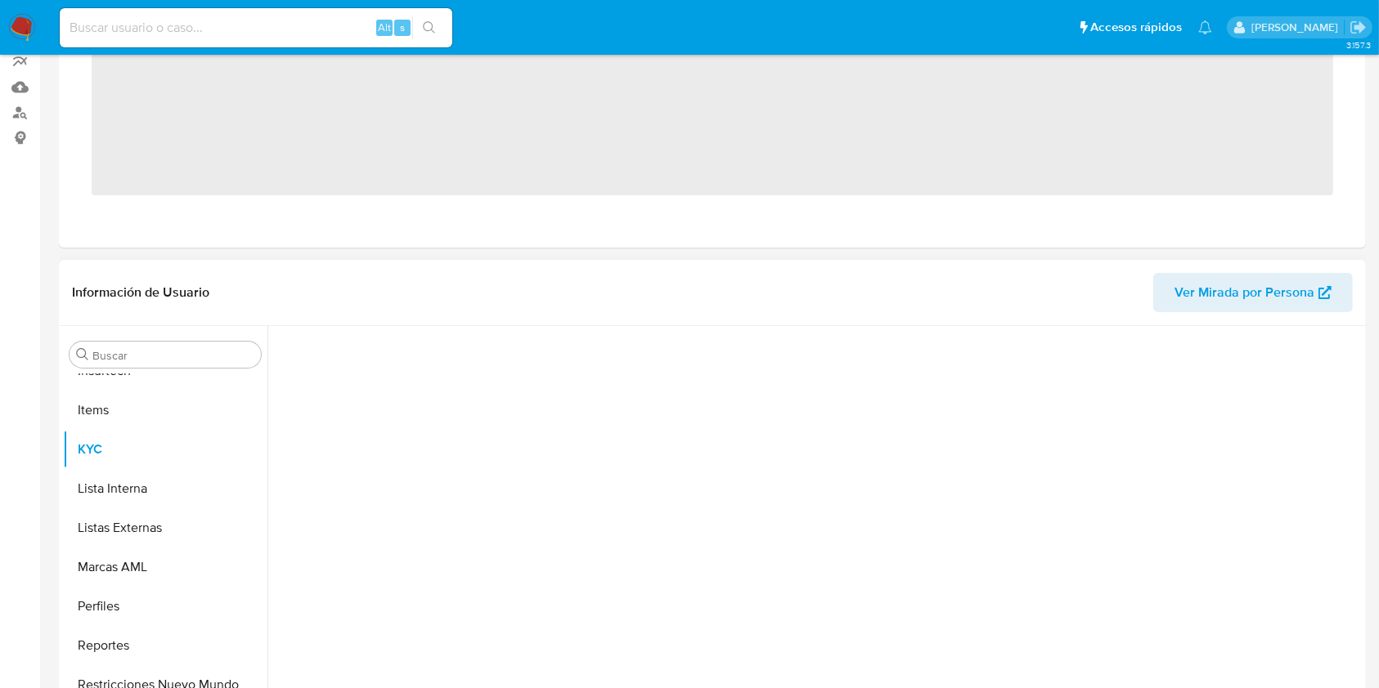
scroll to position [730, 0]
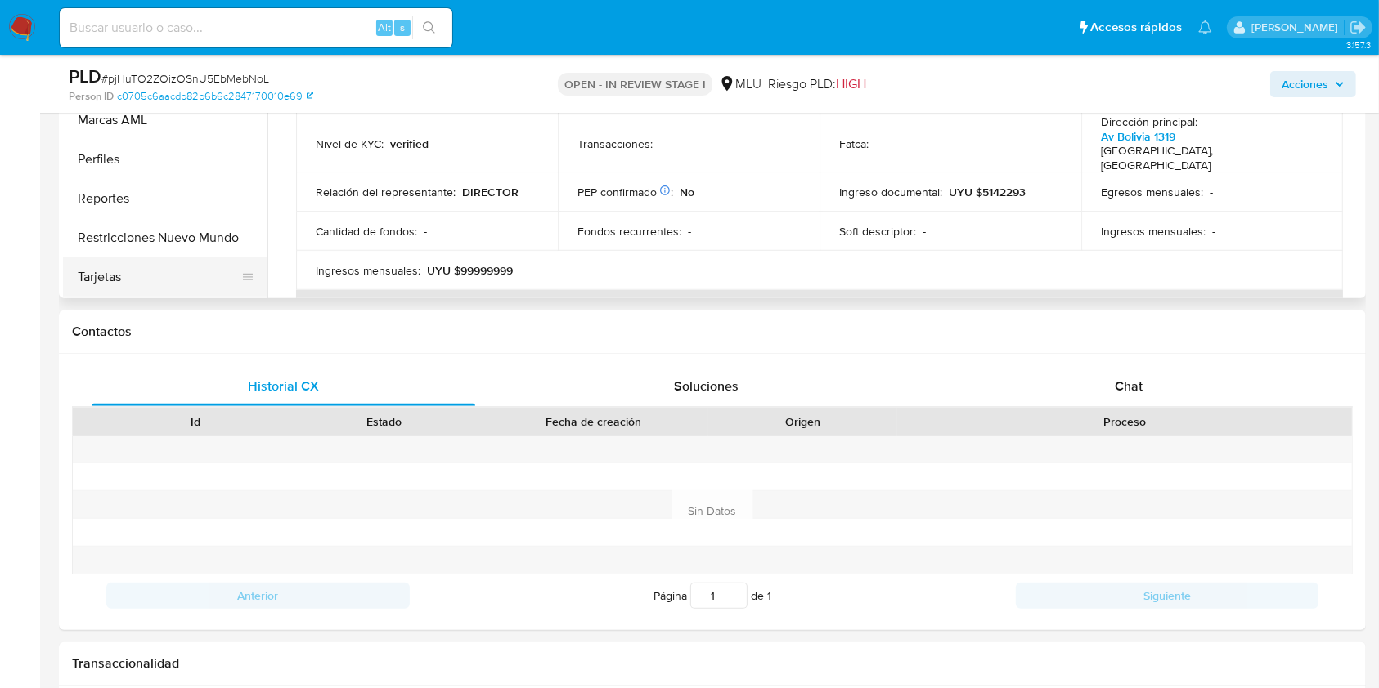
select select "10"
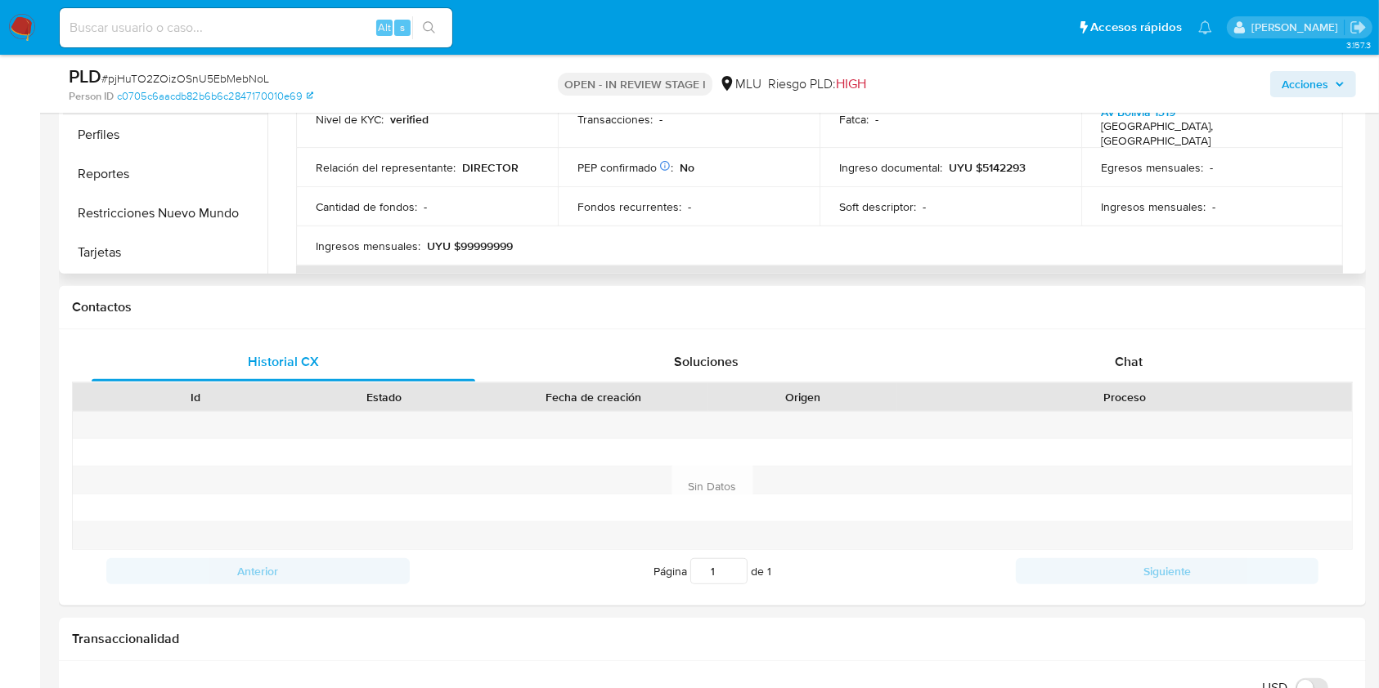
scroll to position [327, 0]
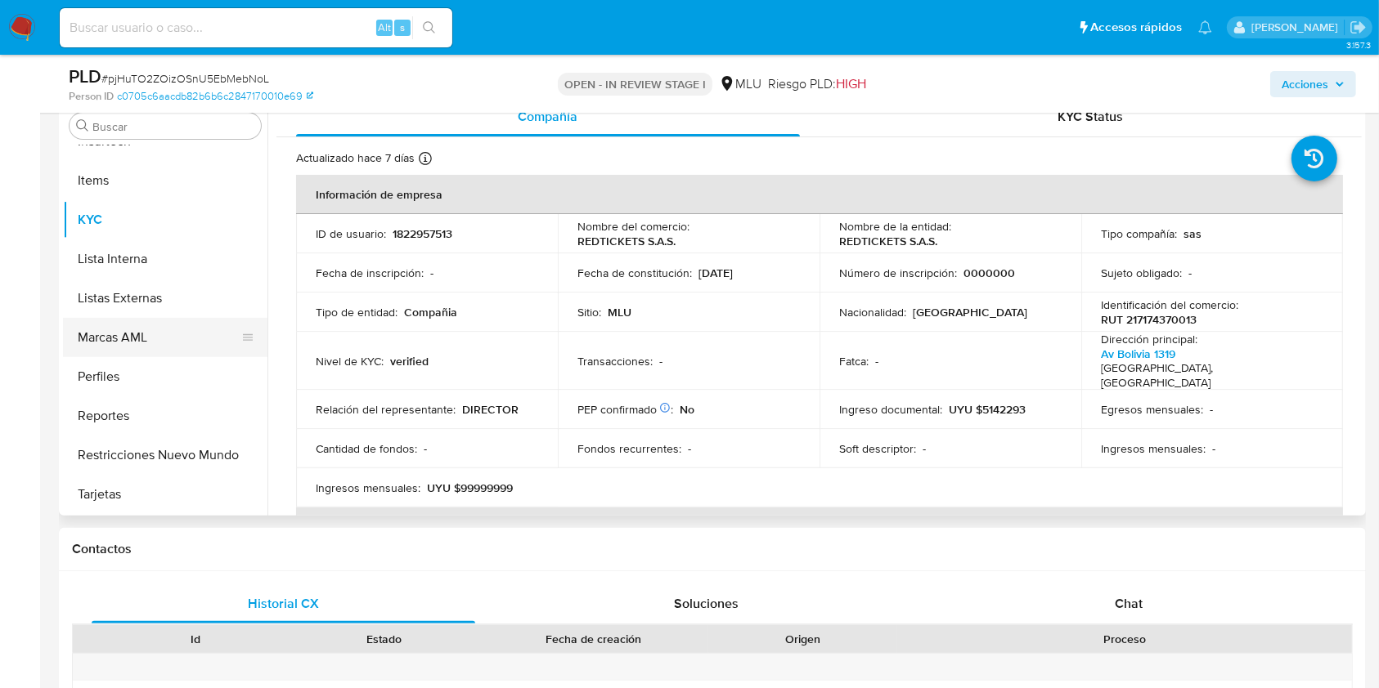
click at [152, 343] on button "Marcas AML" at bounding box center [158, 337] width 191 height 39
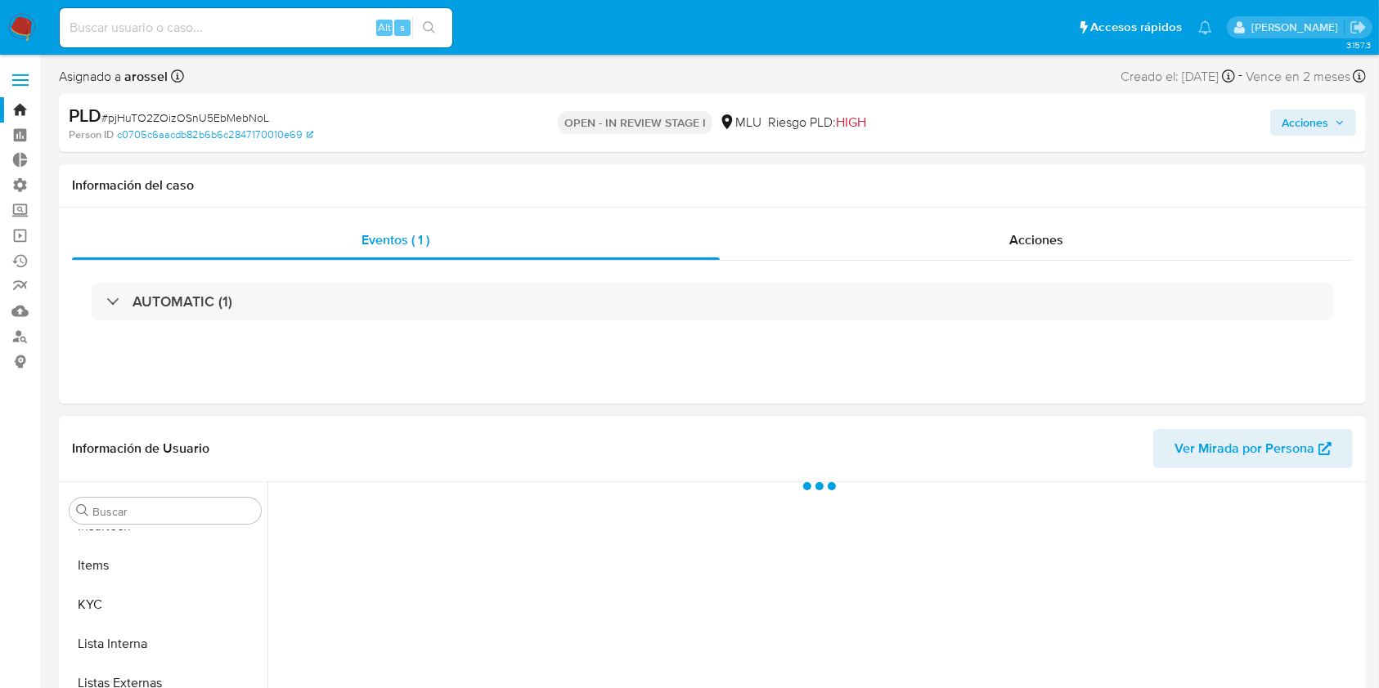
scroll to position [217, 0]
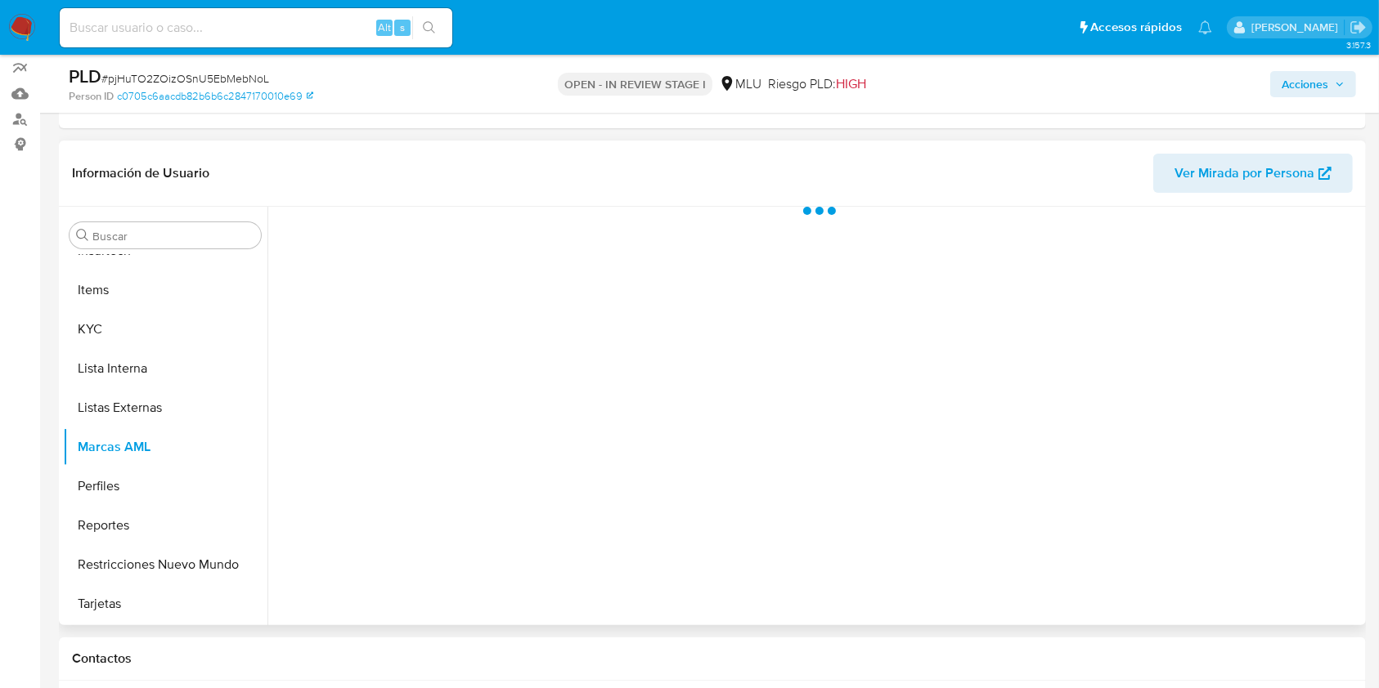
drag, startPoint x: 42, startPoint y: 429, endPoint x: 59, endPoint y: 421, distance: 19.0
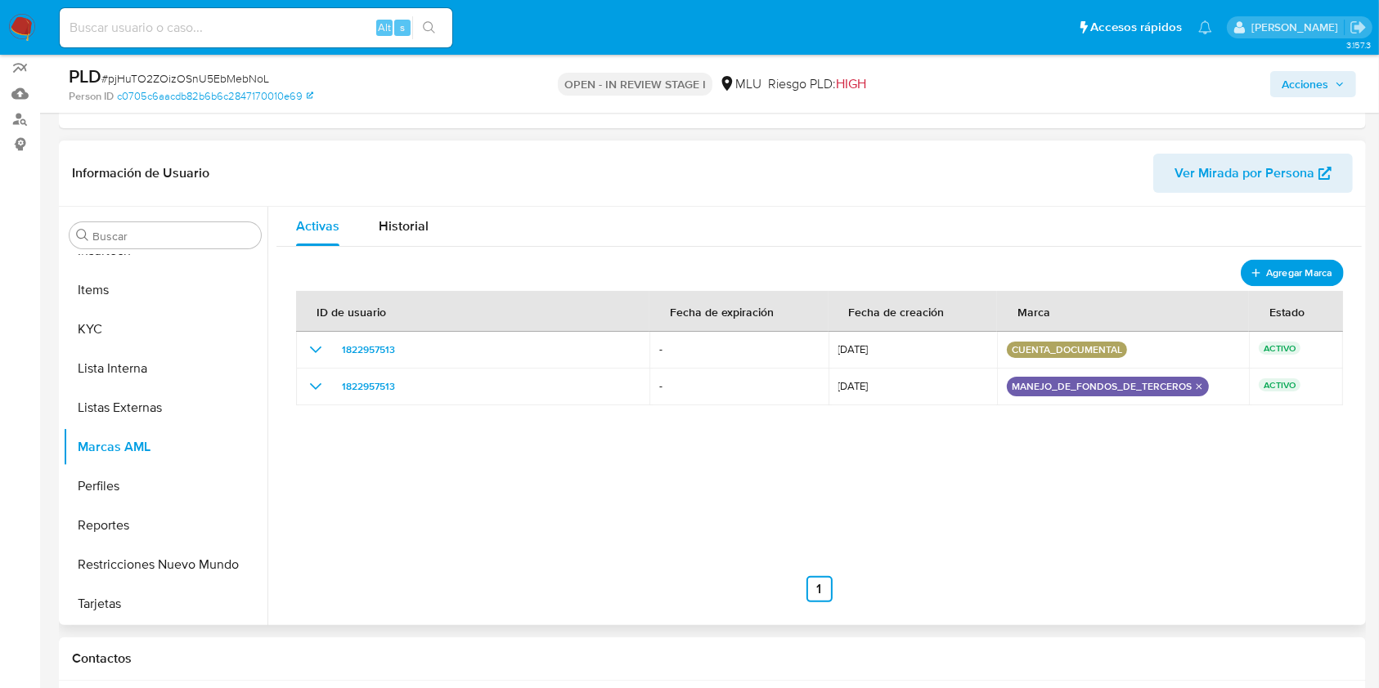
click at [1291, 272] on span "Agregar Marca" at bounding box center [1298, 272] width 65 height 20
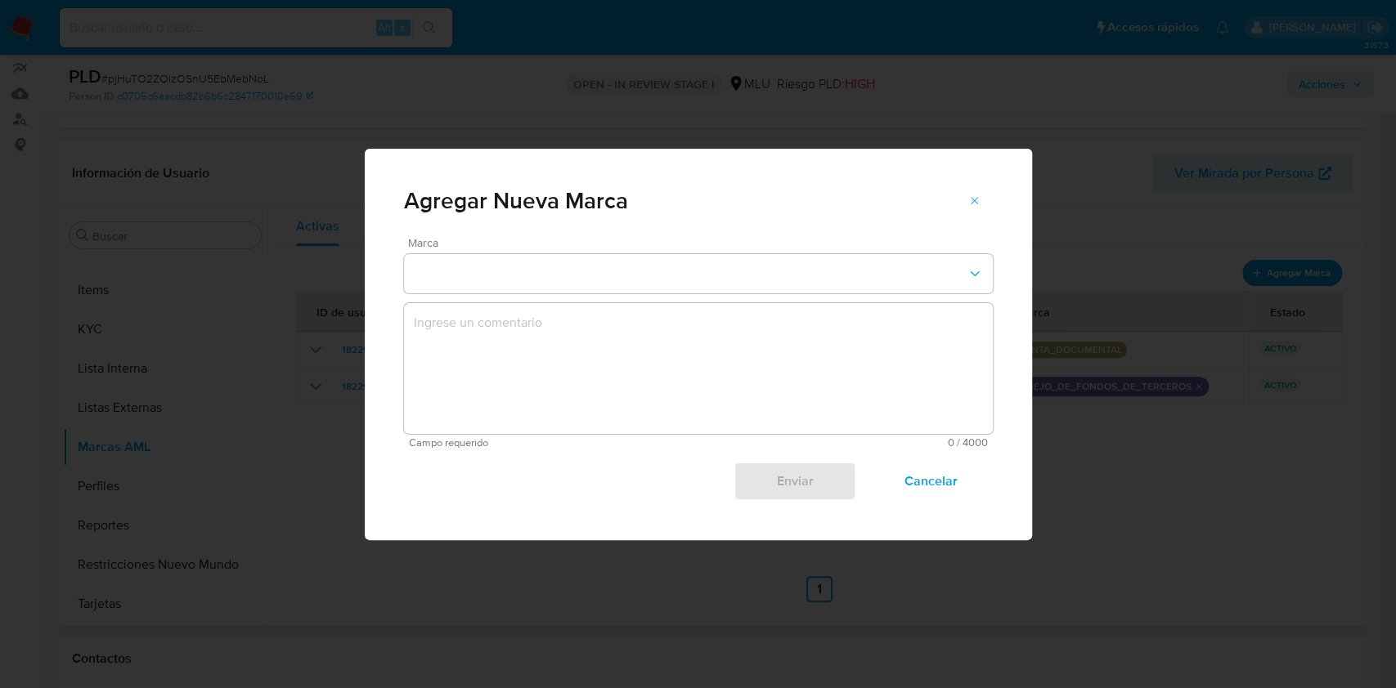
click at [679, 251] on div "Marca" at bounding box center [698, 265] width 589 height 56
click at [674, 280] on button "marks-modal" at bounding box center [698, 273] width 589 height 39
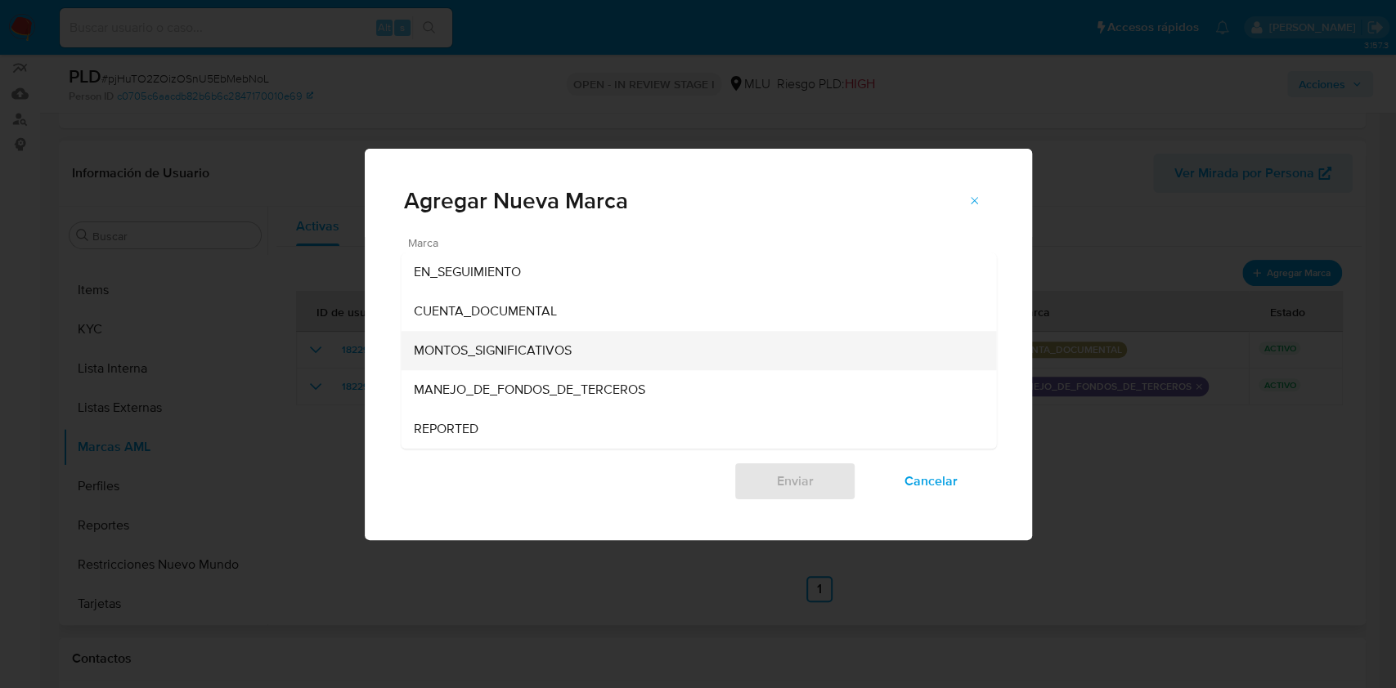
click at [612, 349] on div "MONTOS_SIGNIFICATIVOS" at bounding box center [693, 350] width 559 height 39
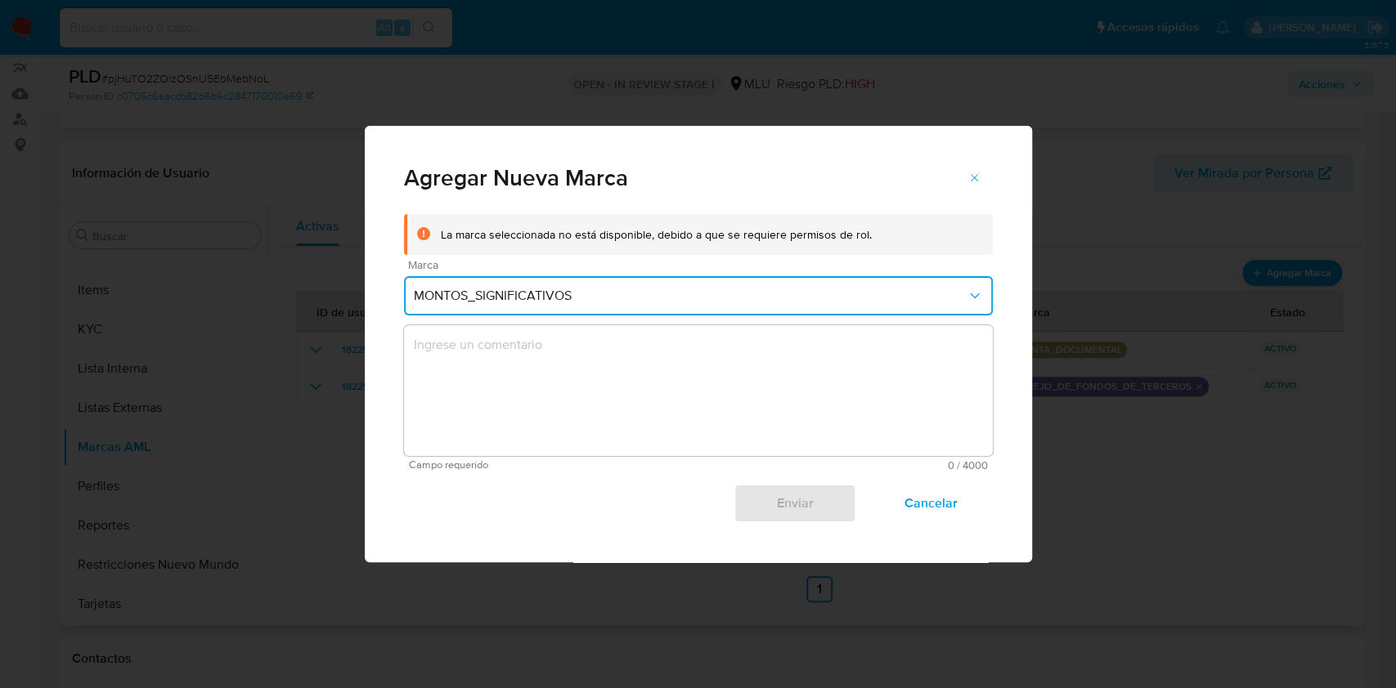
click at [612, 356] on textarea "marks-modal" at bounding box center [698, 390] width 589 height 131
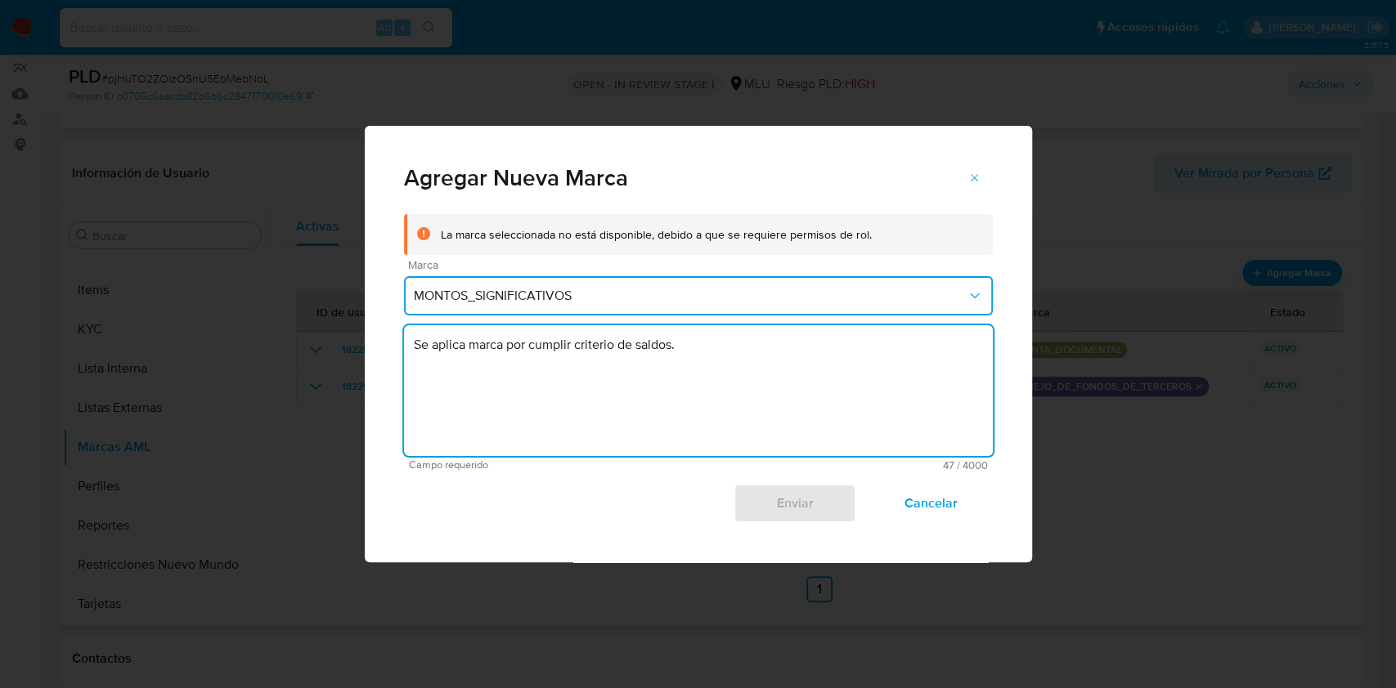
click at [738, 377] on textarea "Se aplica marca por cumplir criterio de saldos." at bounding box center [698, 390] width 589 height 131
click at [722, 353] on textarea "Se aplica marca por cumplir criterio de saldos." at bounding box center [698, 390] width 589 height 131
click at [735, 349] on textarea "Se aplica marca por cumplir criterio de saldos." at bounding box center [698, 390] width 589 height 131
type textarea "Se aplica marca por cumplir criterio de saldos."
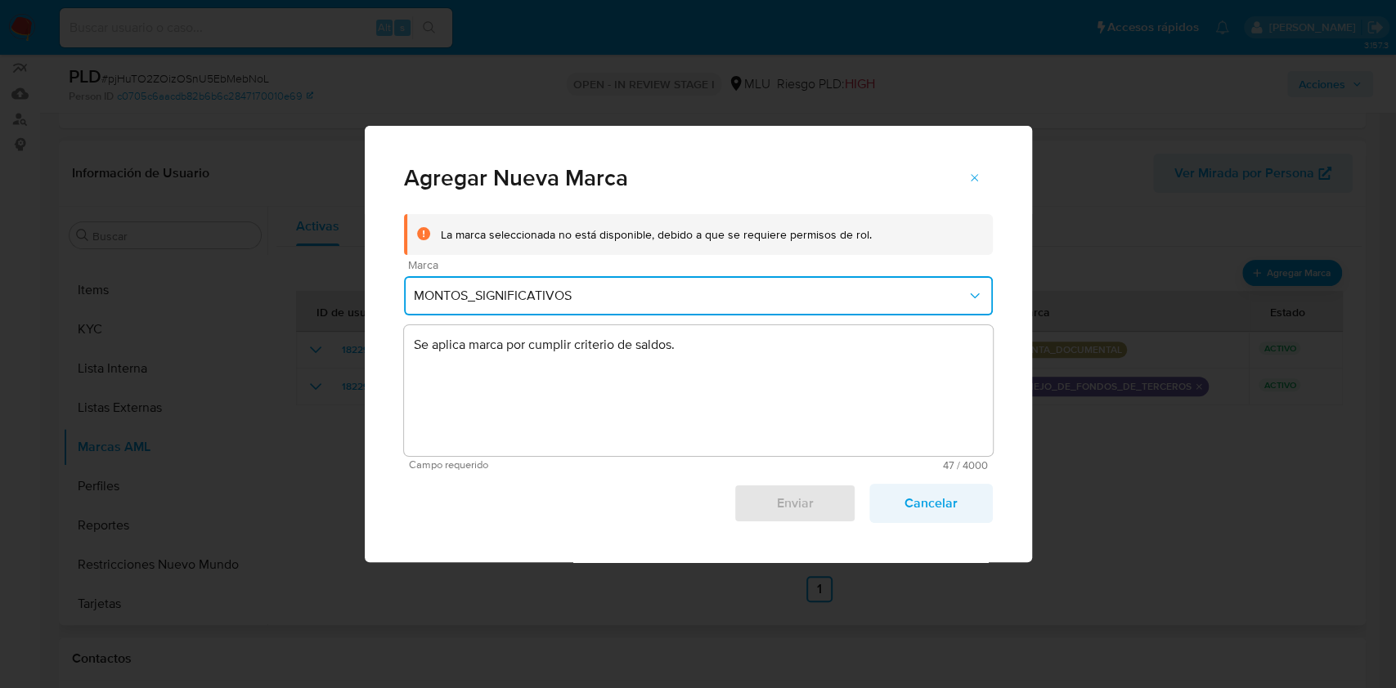
click at [934, 504] on span "Cancelar" at bounding box center [930, 504] width 80 height 36
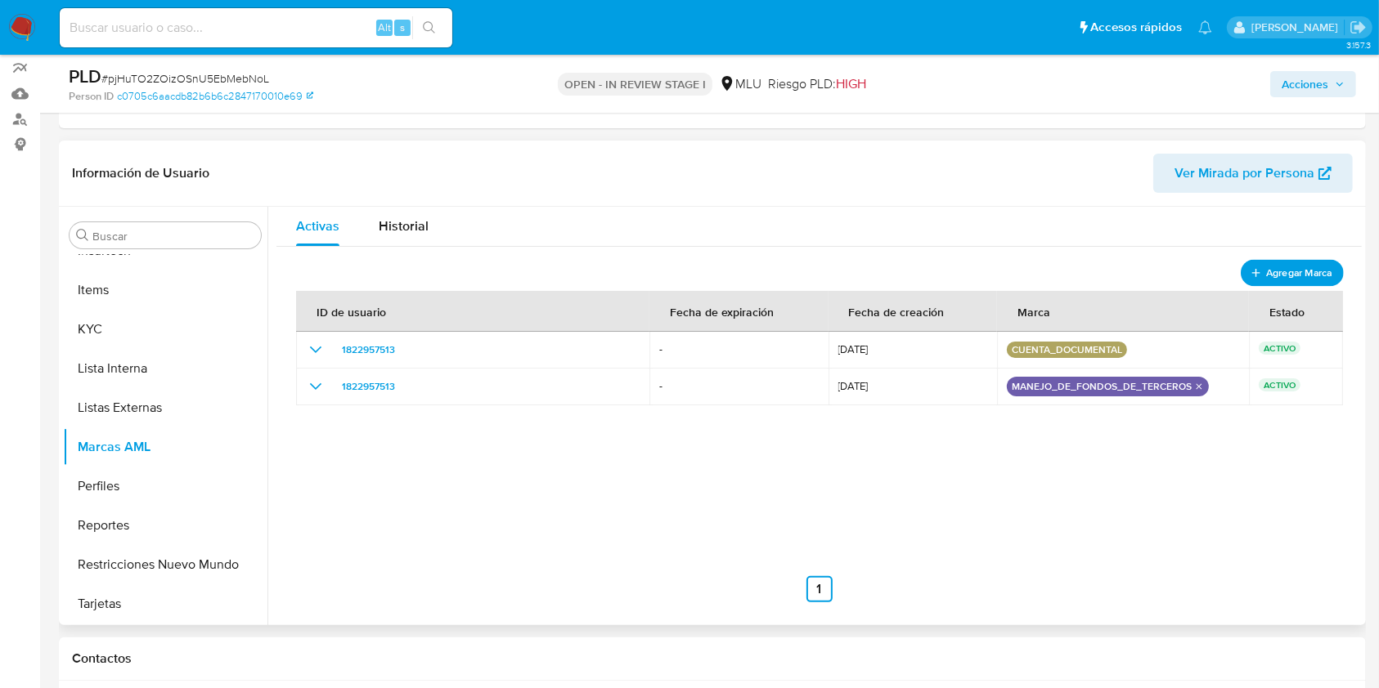
click at [1291, 269] on span "Agregar Marca" at bounding box center [1298, 272] width 65 height 20
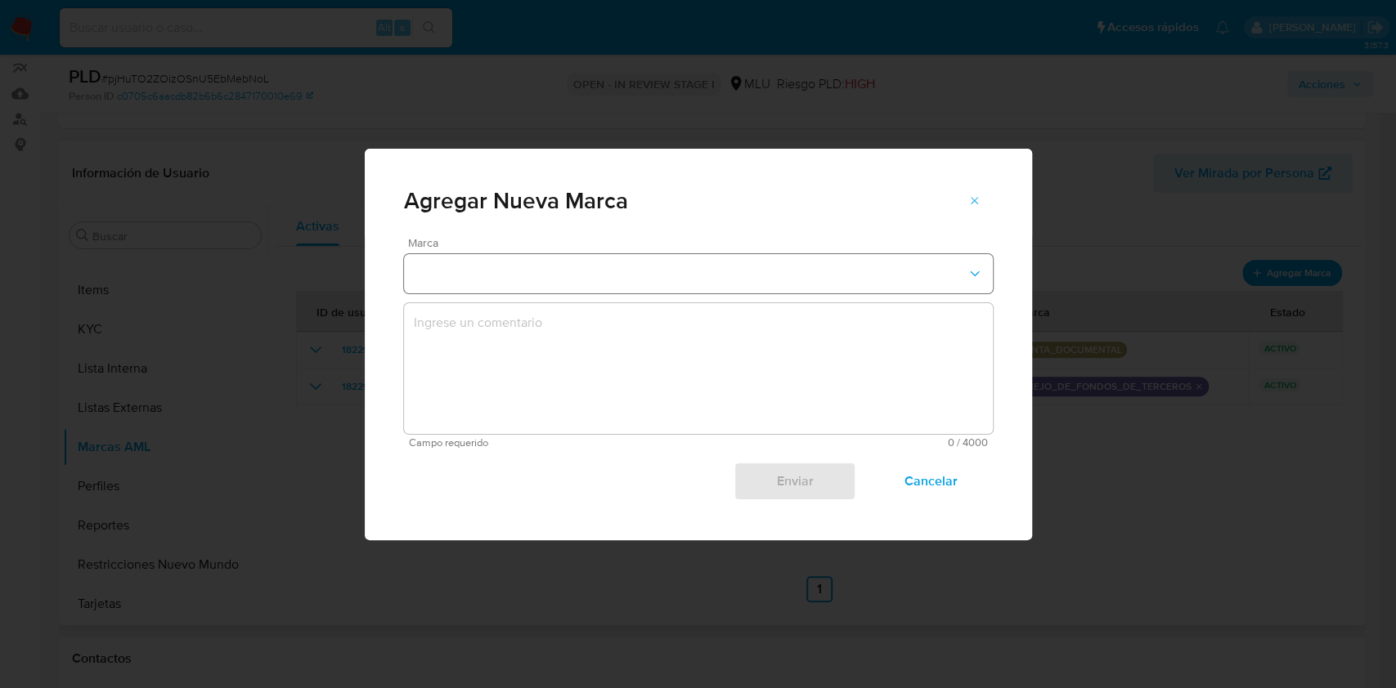
click at [645, 265] on button "marks-modal" at bounding box center [698, 273] width 589 height 39
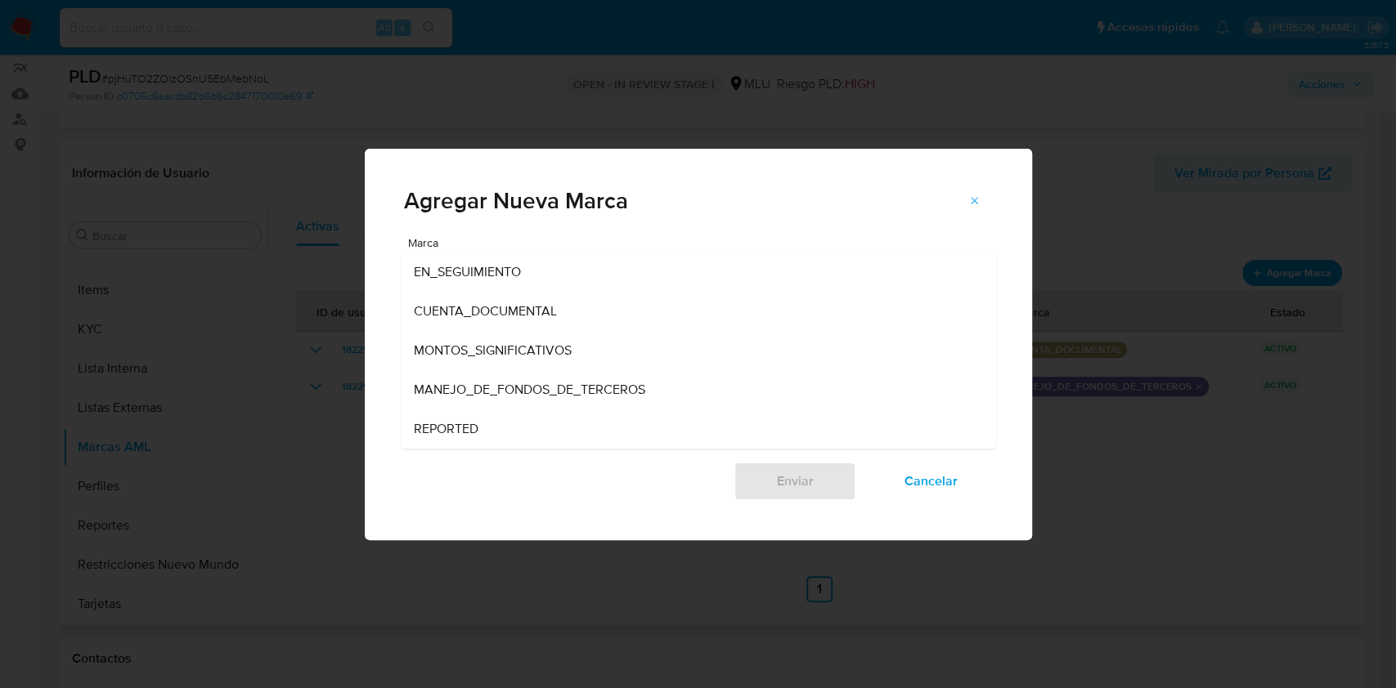
click at [575, 349] on div "MONTOS_SIGNIFICATIVOS" at bounding box center [693, 350] width 559 height 39
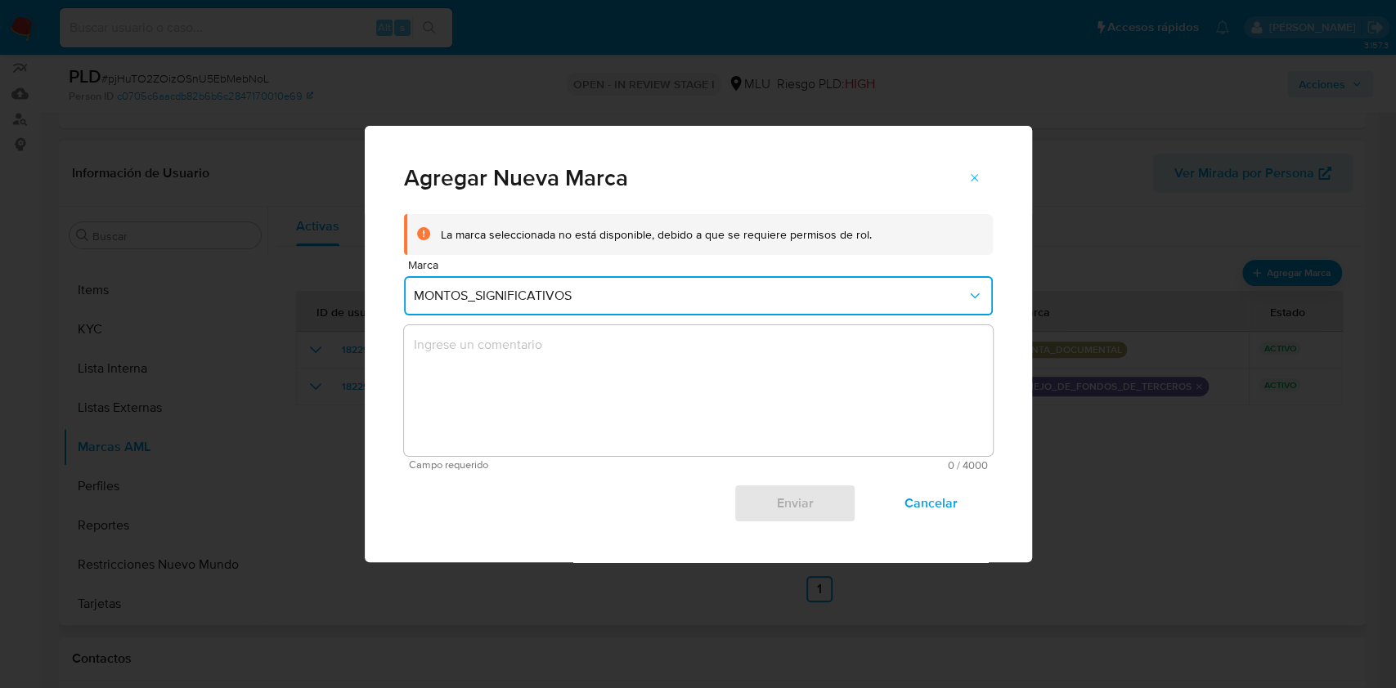
click at [594, 374] on textarea "marks-modal" at bounding box center [698, 390] width 589 height 131
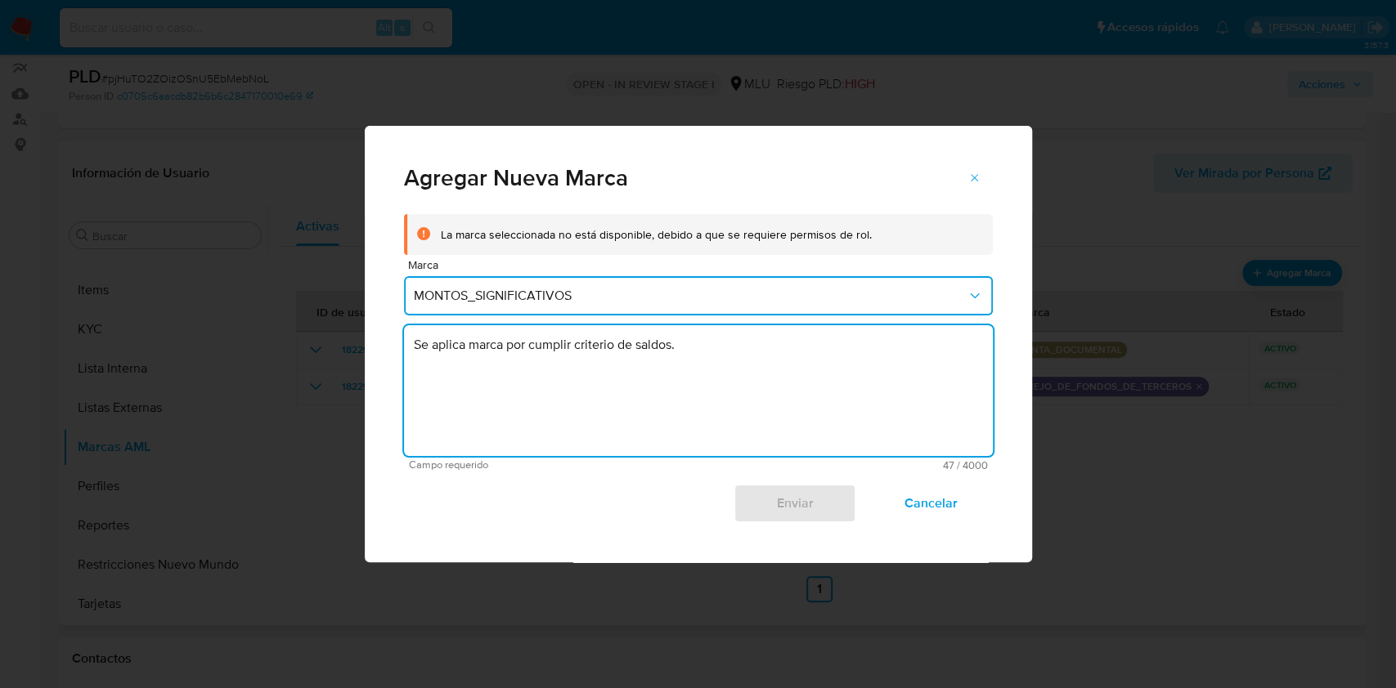
click at [767, 425] on textarea "Se aplica marca por cumplir criterio de saldos." at bounding box center [698, 390] width 589 height 131
type textarea "Se aplica marca por cumplir criterio de saldos."
click at [800, 489] on div "Enviar Cancelar" at bounding box center [698, 497] width 589 height 52
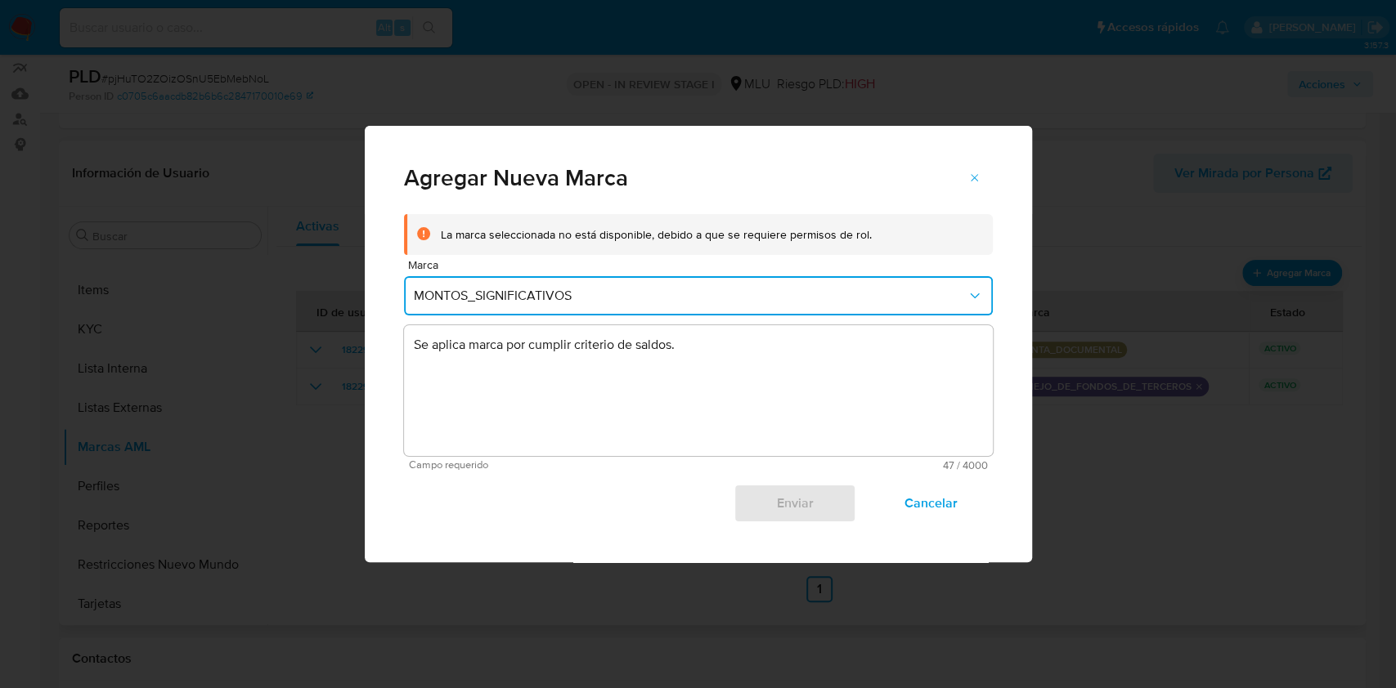
click at [803, 500] on div "Enviar Cancelar" at bounding box center [698, 497] width 589 height 52
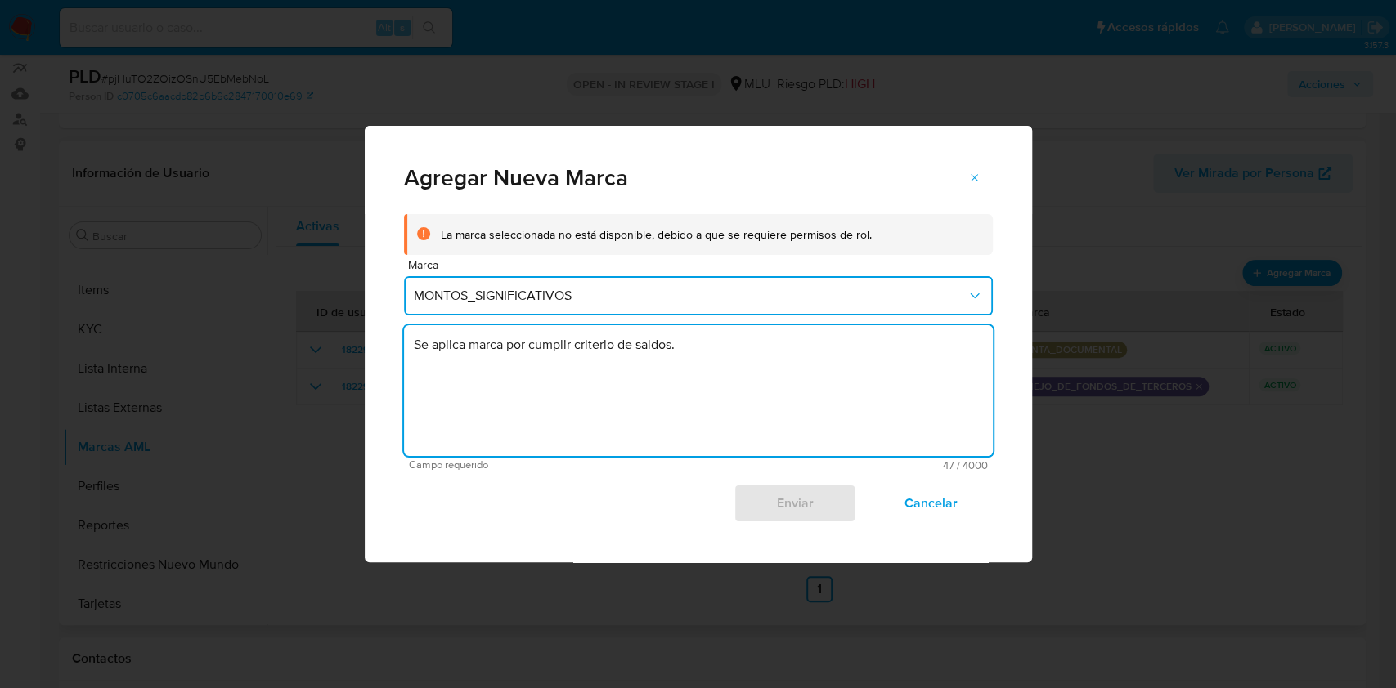
click at [912, 415] on textarea "Se aplica marca por cumplir criterio de saldos." at bounding box center [698, 390] width 589 height 131
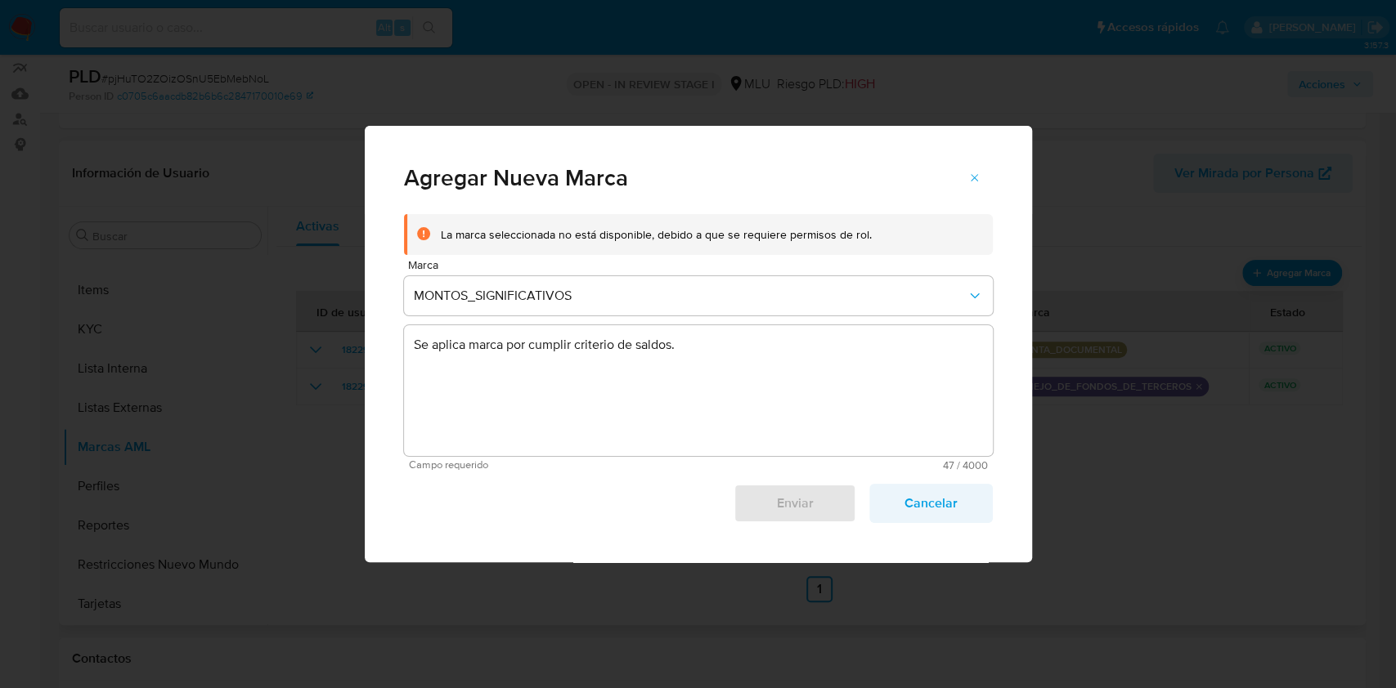
click at [959, 512] on span "Cancelar" at bounding box center [930, 504] width 80 height 36
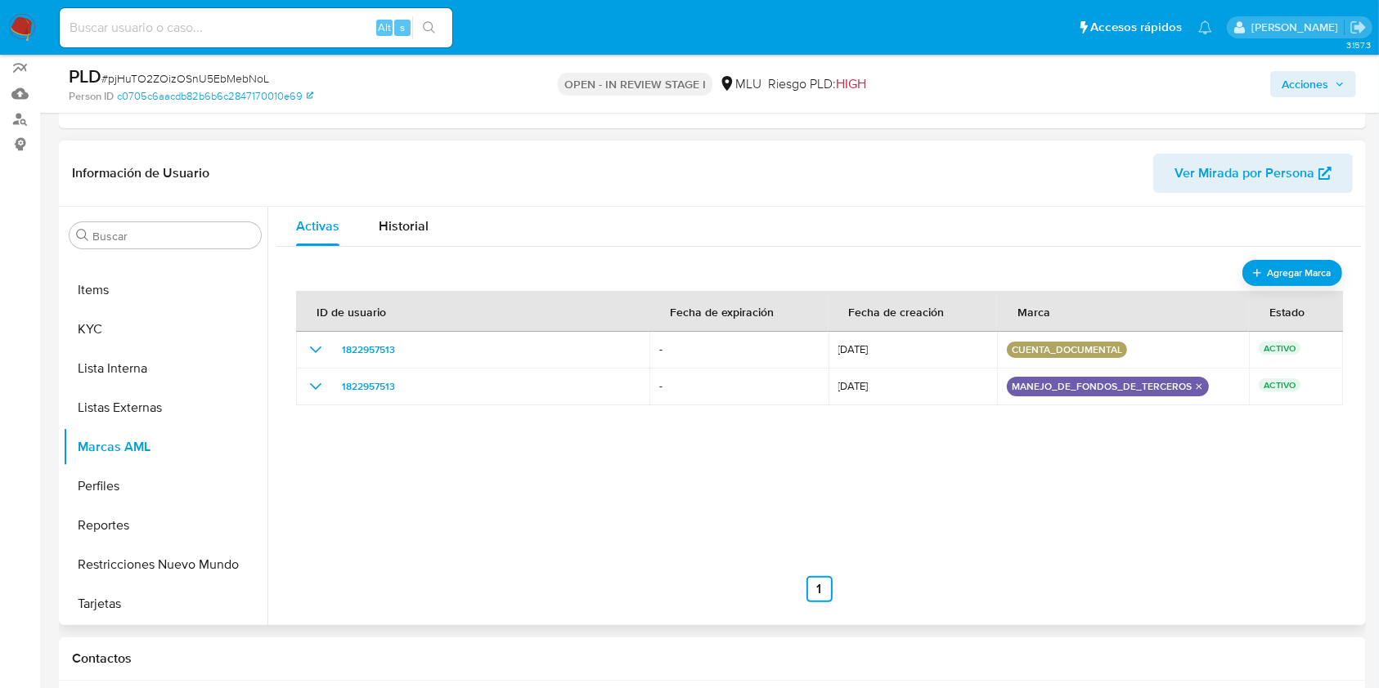
click at [255, 74] on span "# pjHuTO2ZOizOSnU5EbMebNoL" at bounding box center [185, 78] width 168 height 16
copy span "pjHuTO2ZOizOSnU5EbMebNoL"
click at [307, 26] on input at bounding box center [256, 27] width 392 height 21
paste input "1077065983"
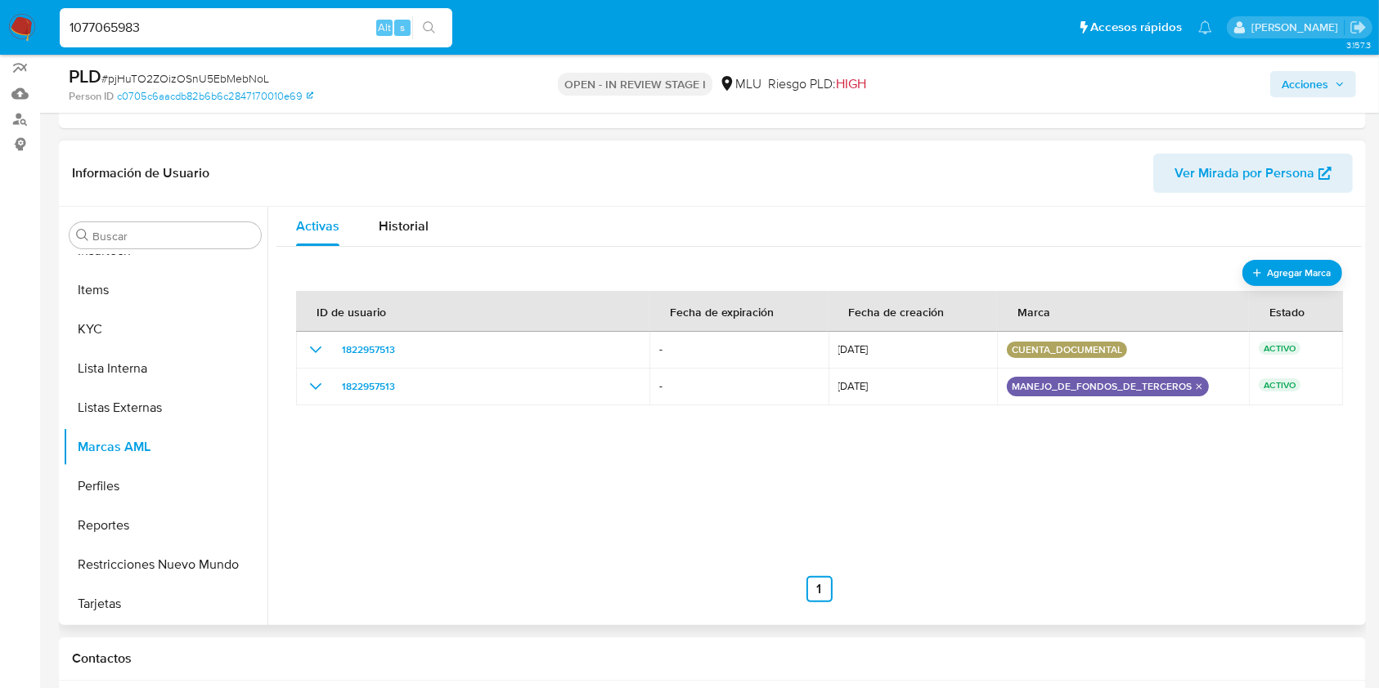
type input "1077065983"
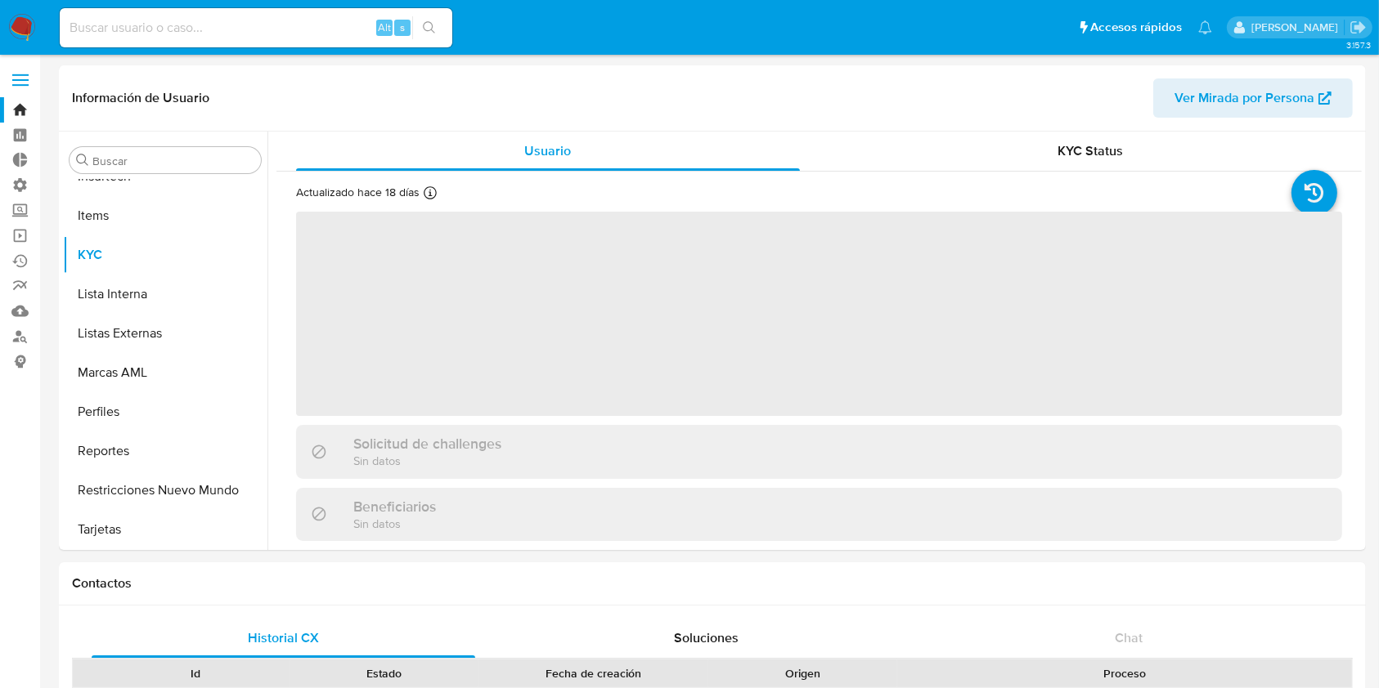
scroll to position [730, 0]
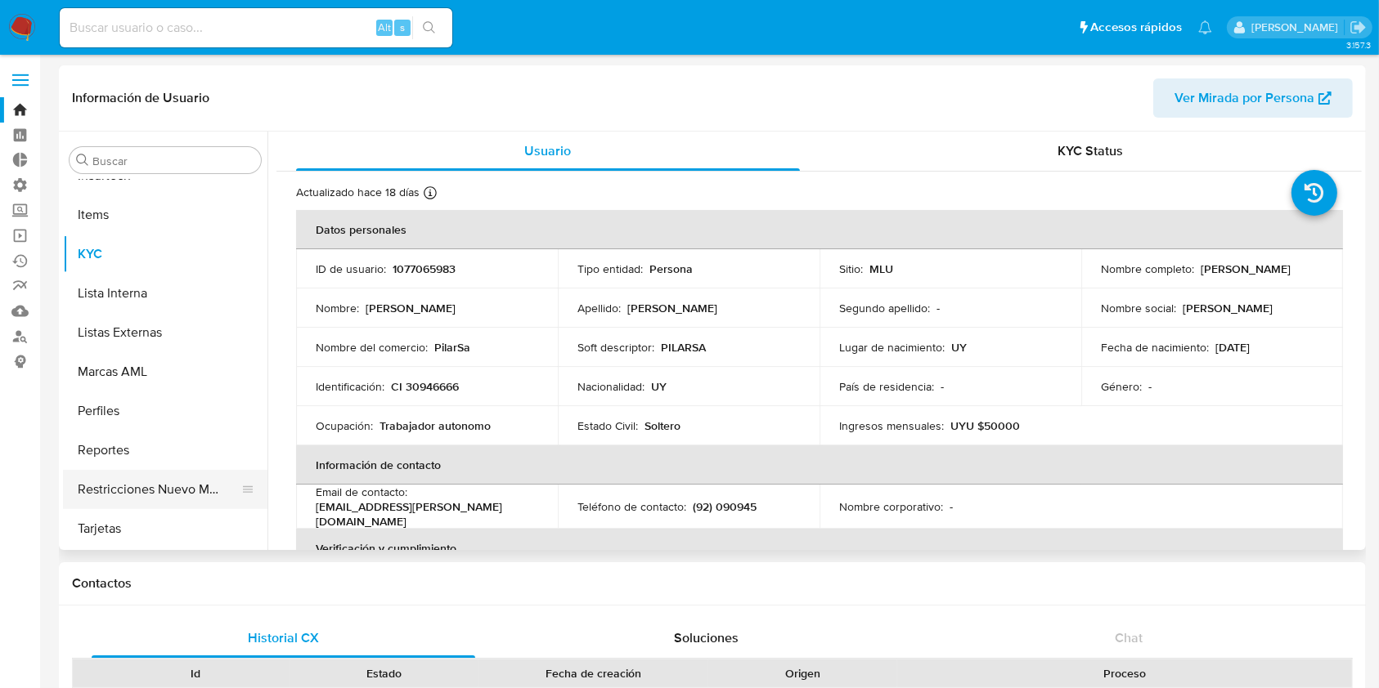
click at [164, 491] on button "Restricciones Nuevo Mundo" at bounding box center [158, 489] width 191 height 39
select select "10"
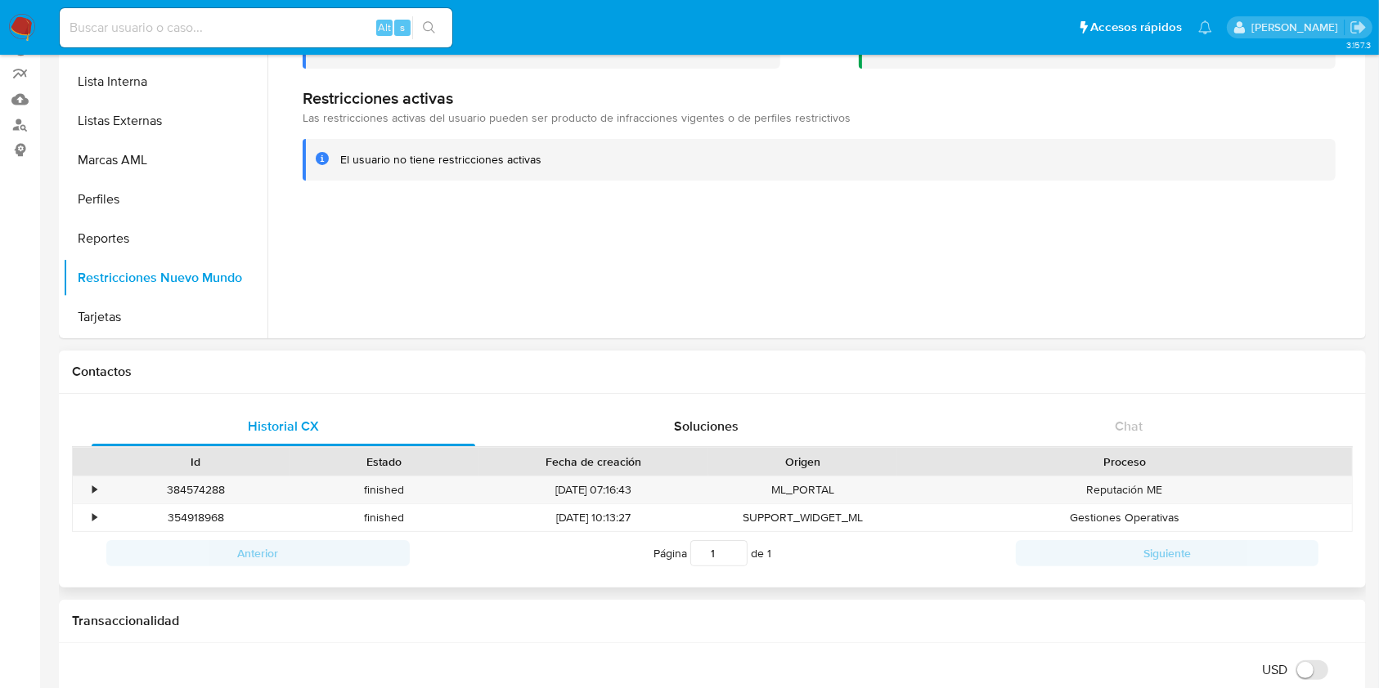
scroll to position [217, 0]
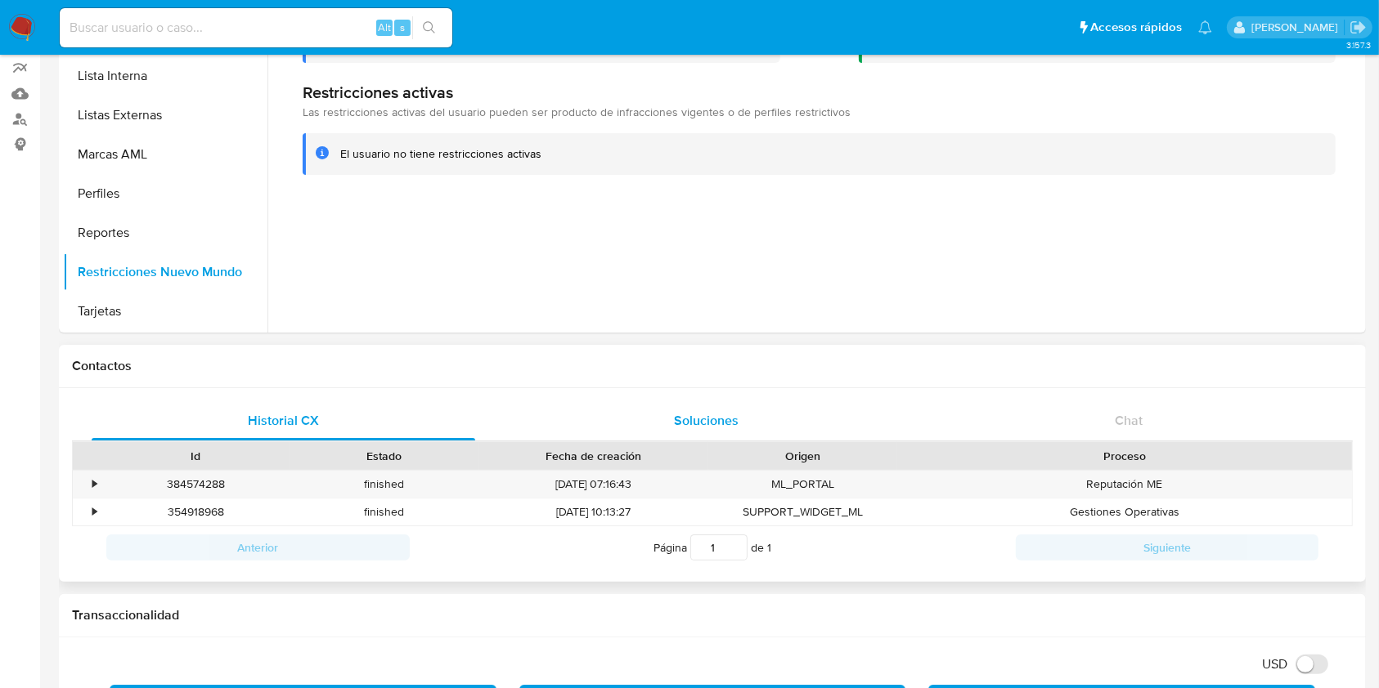
click at [726, 412] on span "Soluciones" at bounding box center [706, 420] width 65 height 19
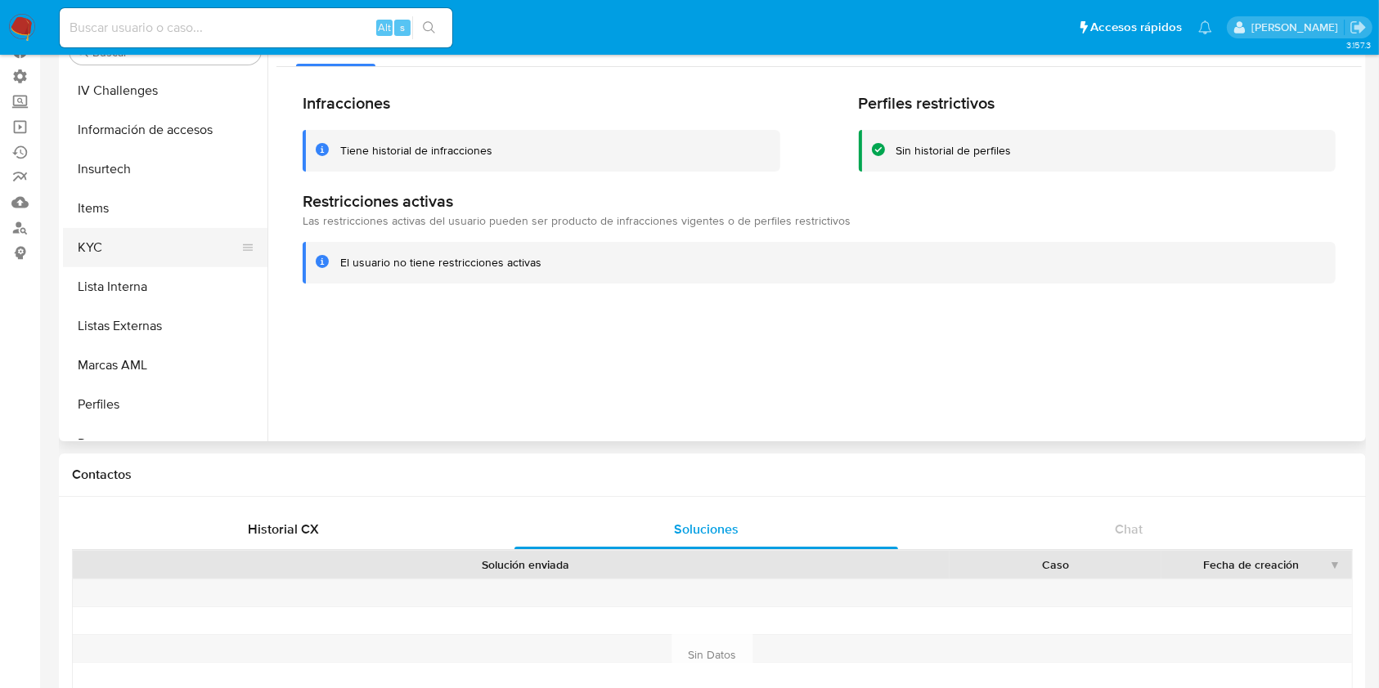
scroll to position [512, 0]
click at [191, 156] on button "Historial de conversaciones" at bounding box center [158, 167] width 191 height 39
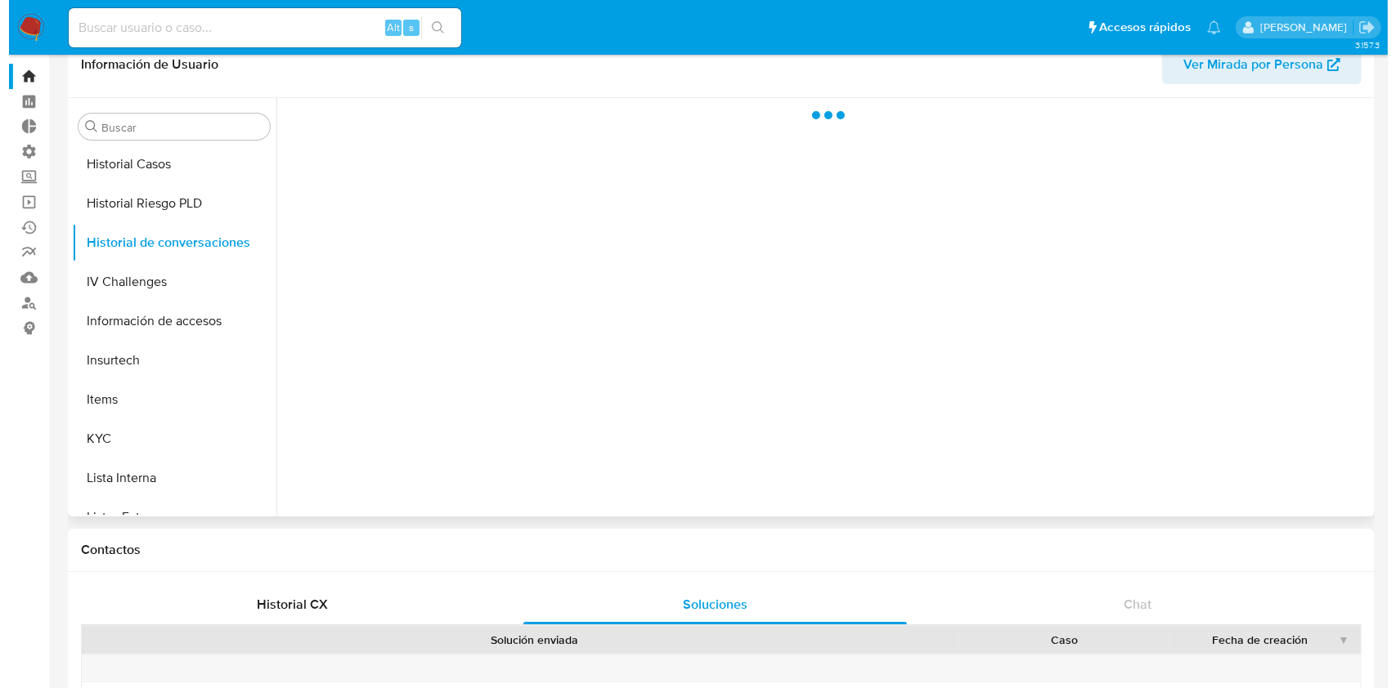
scroll to position [0, 0]
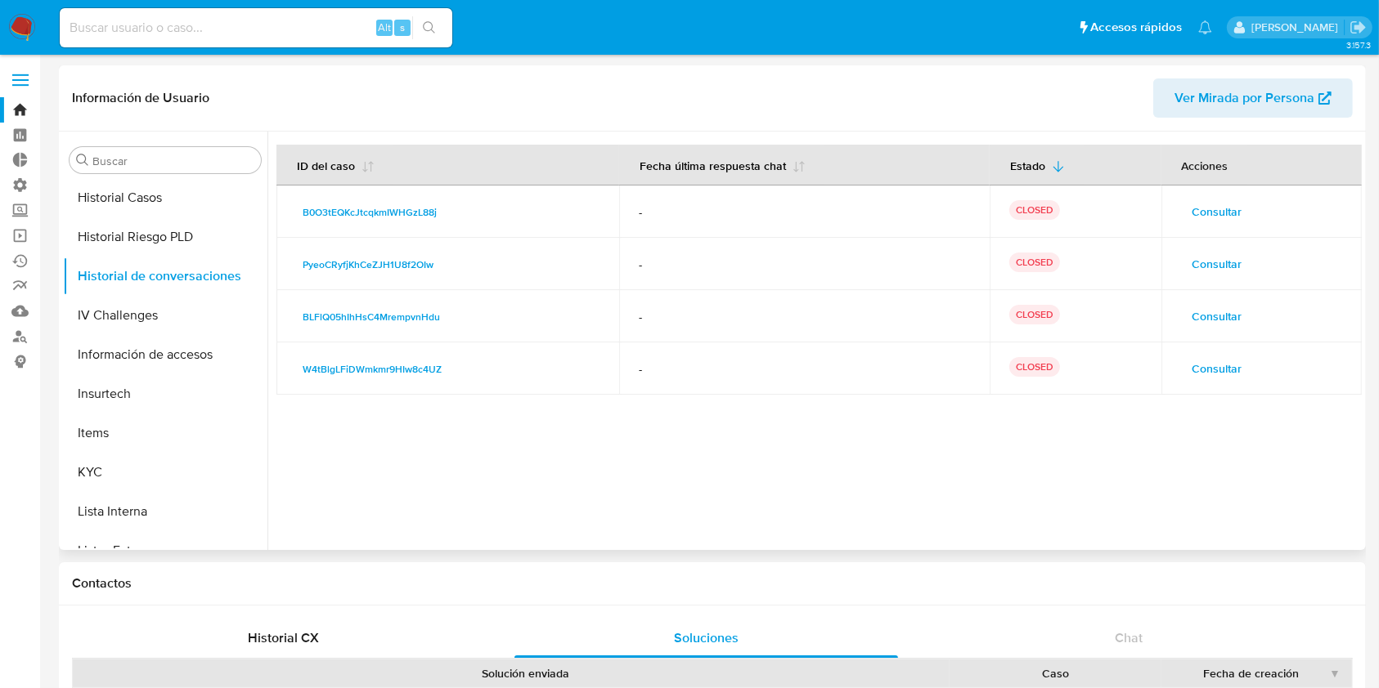
click at [1211, 214] on span "Consultar" at bounding box center [1217, 211] width 50 height 23
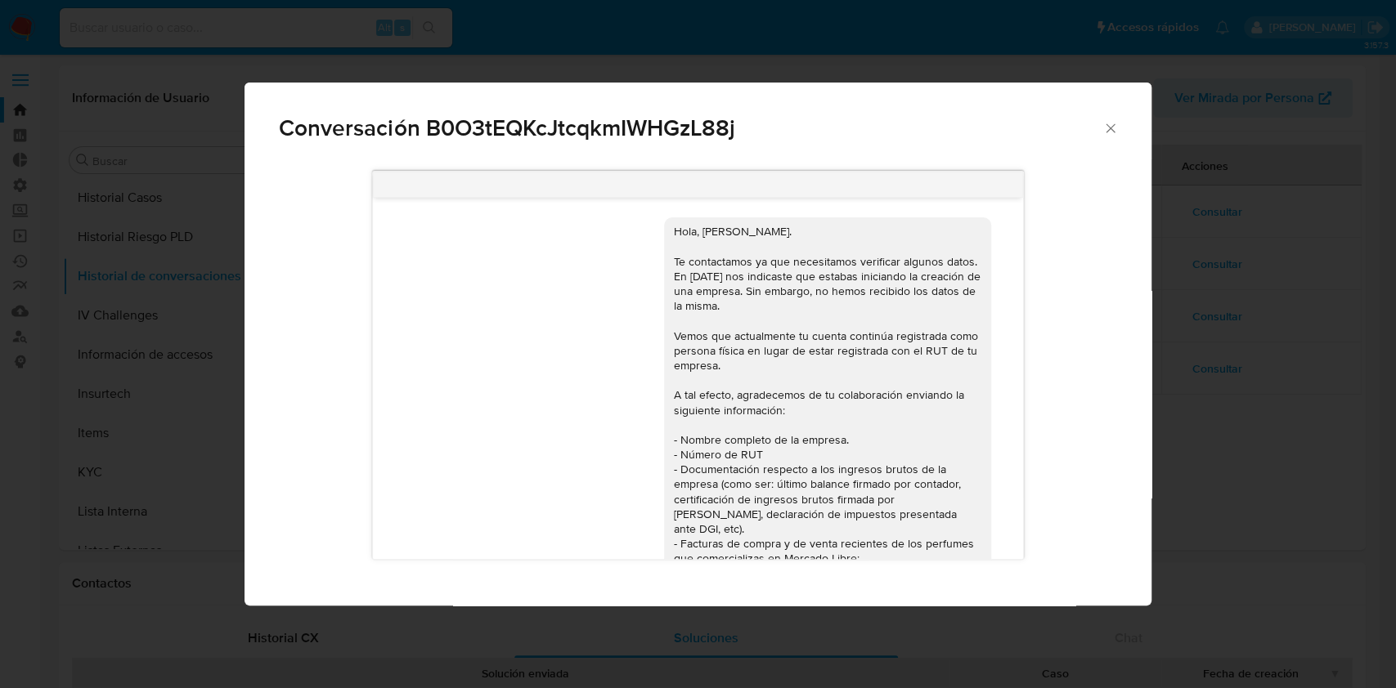
scroll to position [286, 0]
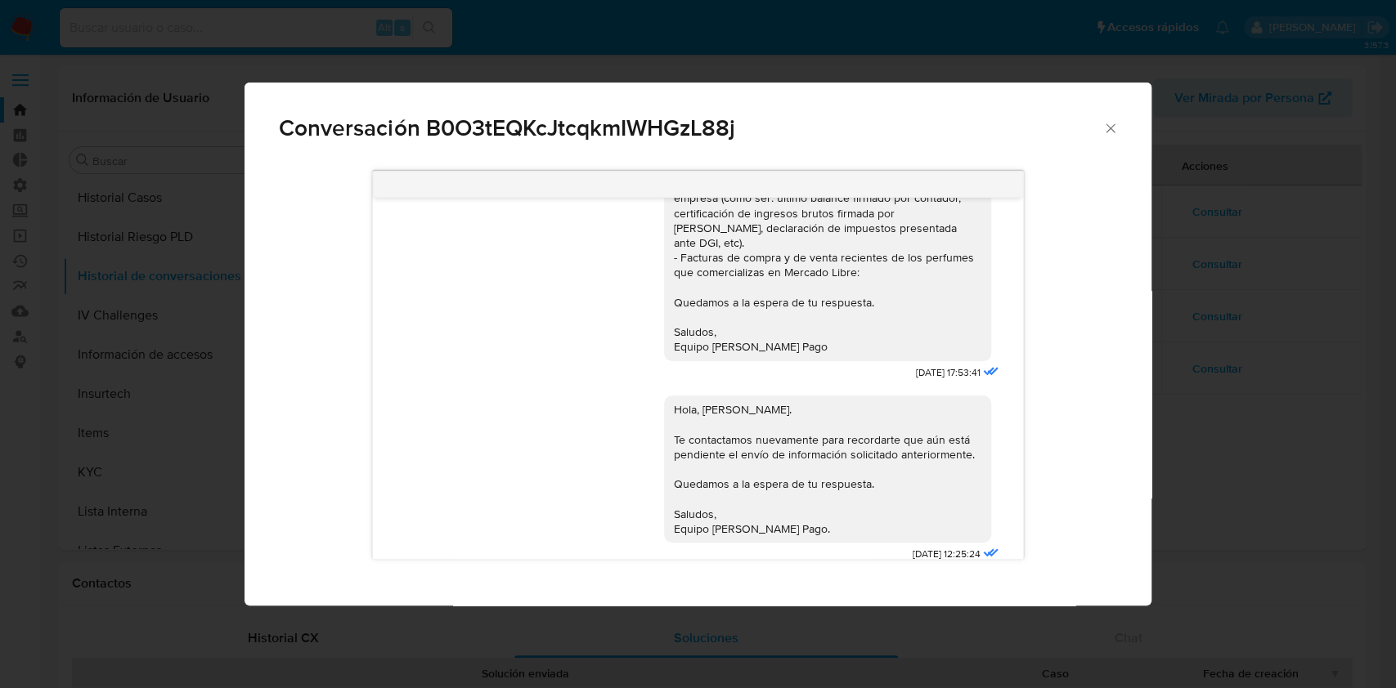
click at [1213, 569] on div "Conversación B0O3tEQKcJtcqkmIWHGzL88j Hola, Mirta. Te contactamos ya que necesi…" at bounding box center [698, 344] width 1396 height 688
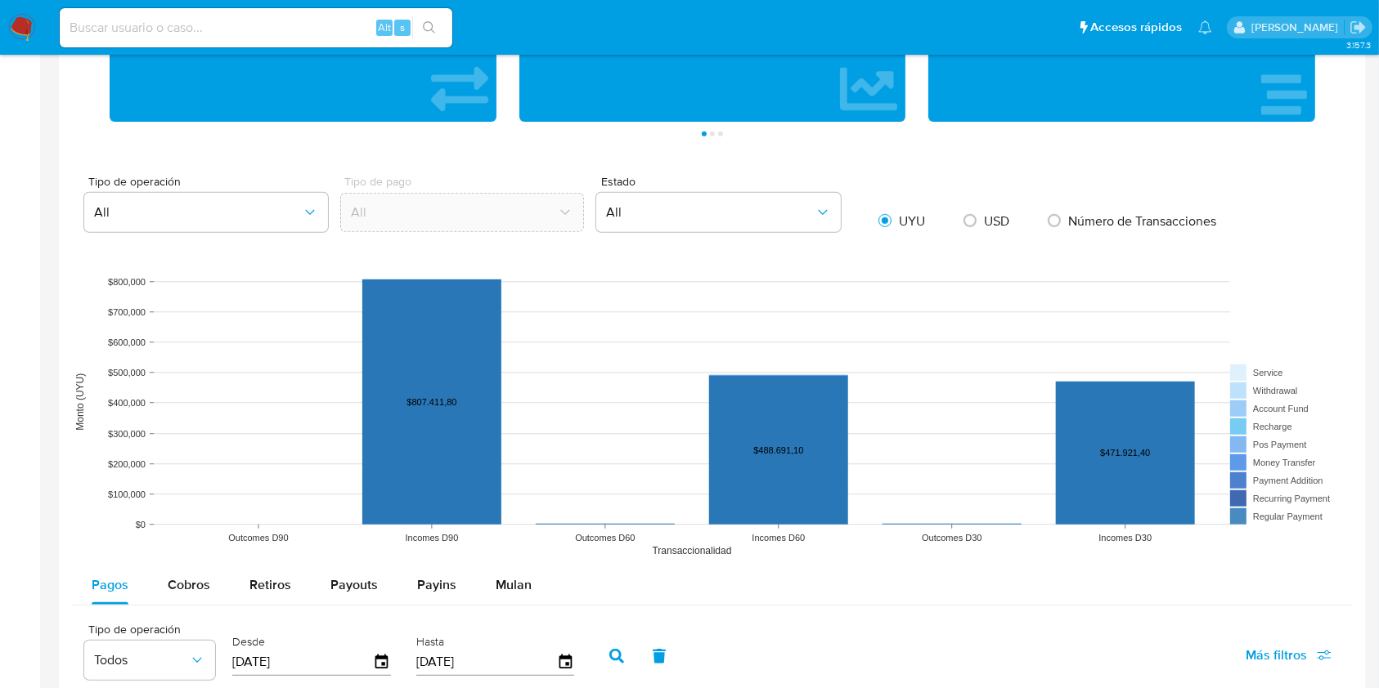
scroll to position [1417, 0]
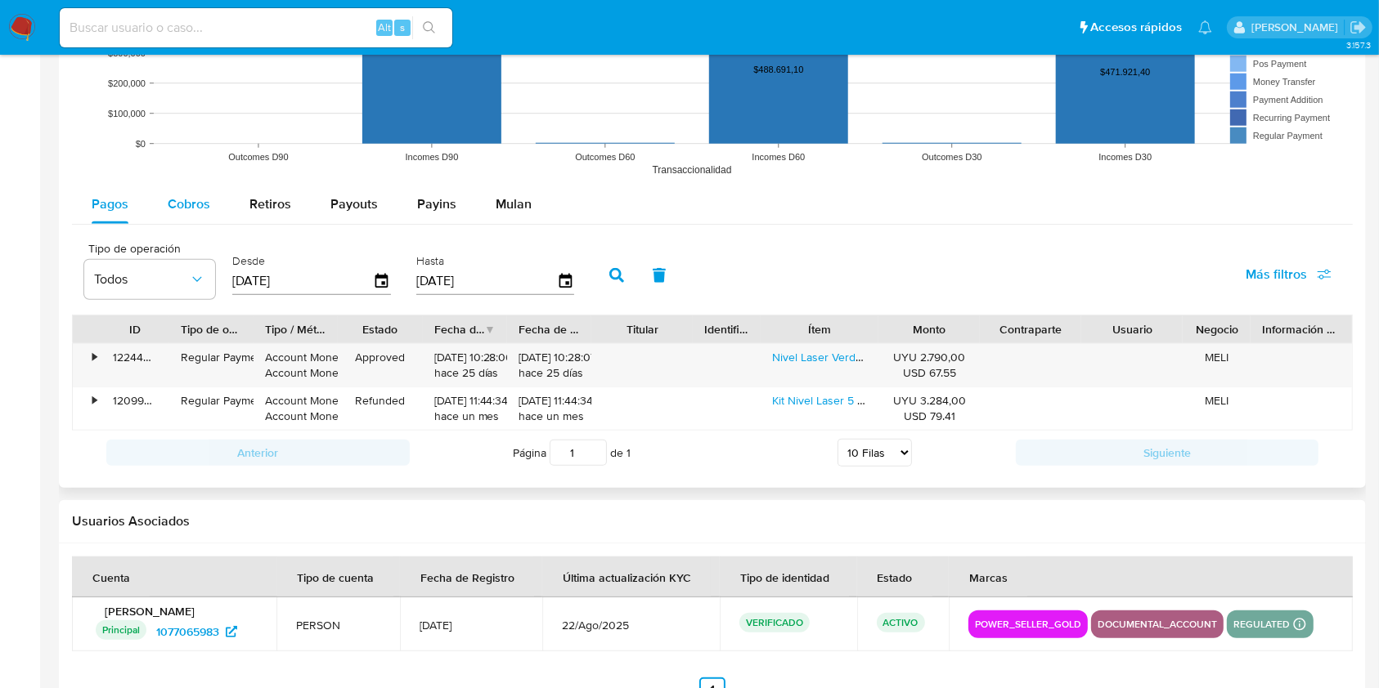
click at [157, 200] on button "Cobros" at bounding box center [189, 204] width 82 height 39
select select "10"
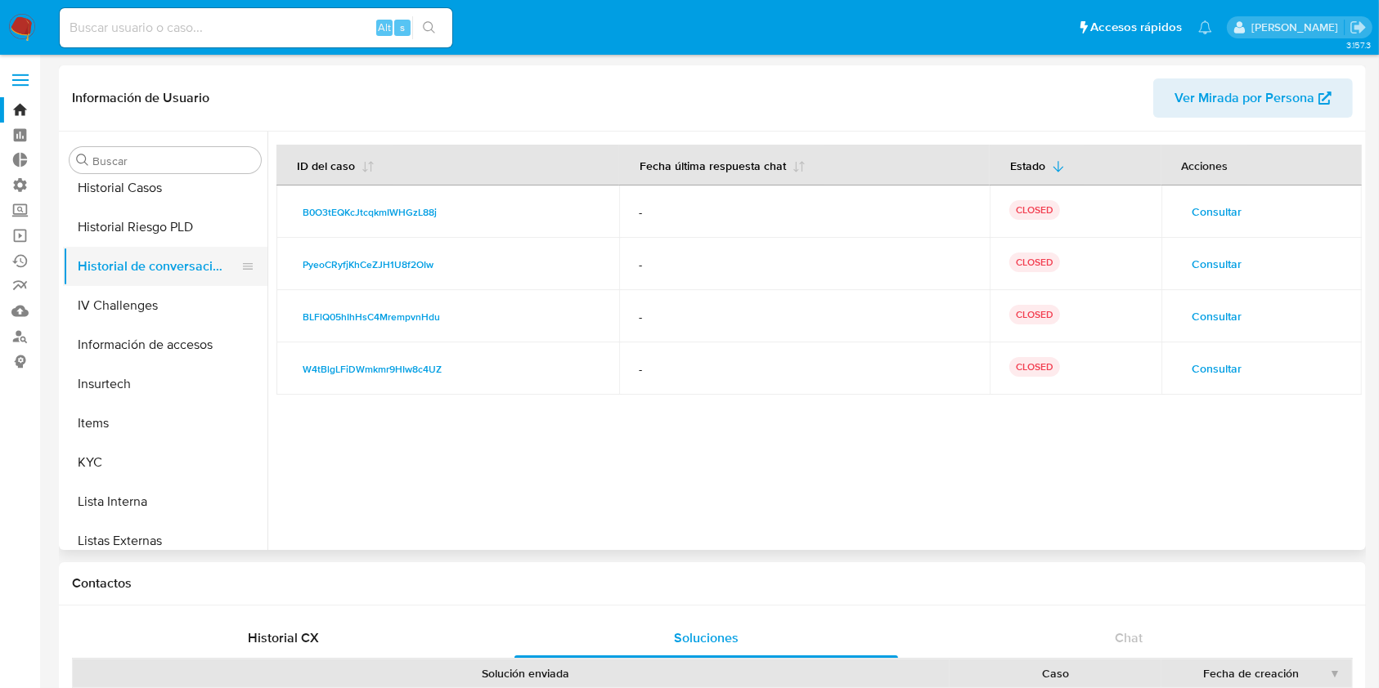
scroll to position [403, 0]
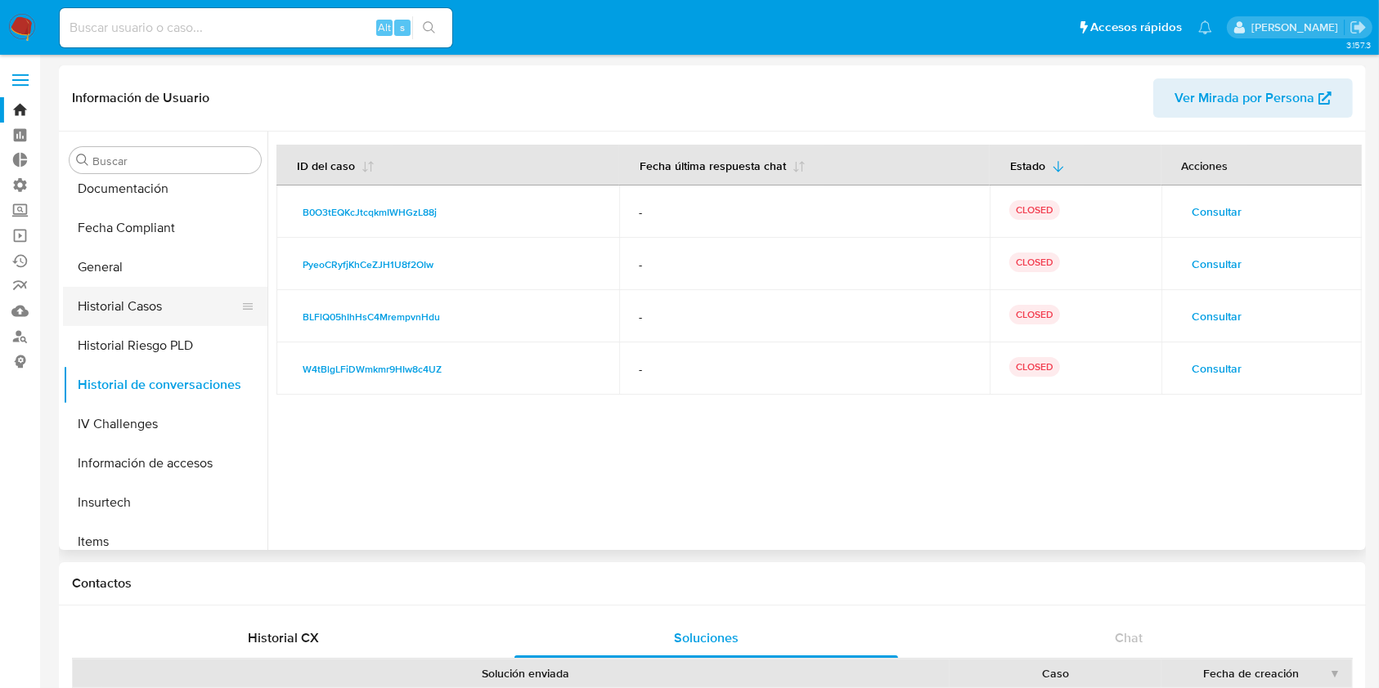
click at [183, 303] on button "Historial Casos" at bounding box center [158, 306] width 191 height 39
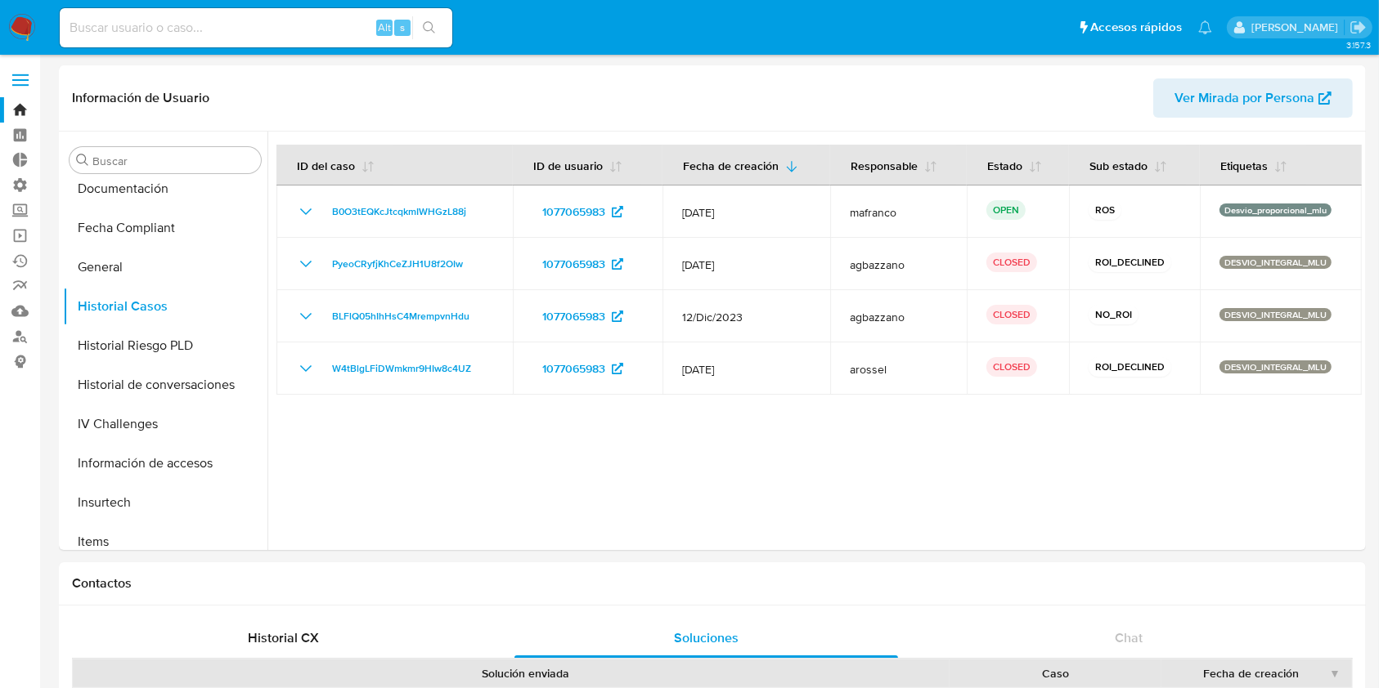
click at [146, 29] on input at bounding box center [256, 27] width 392 height 21
paste input "594776009"
type input "594776009"
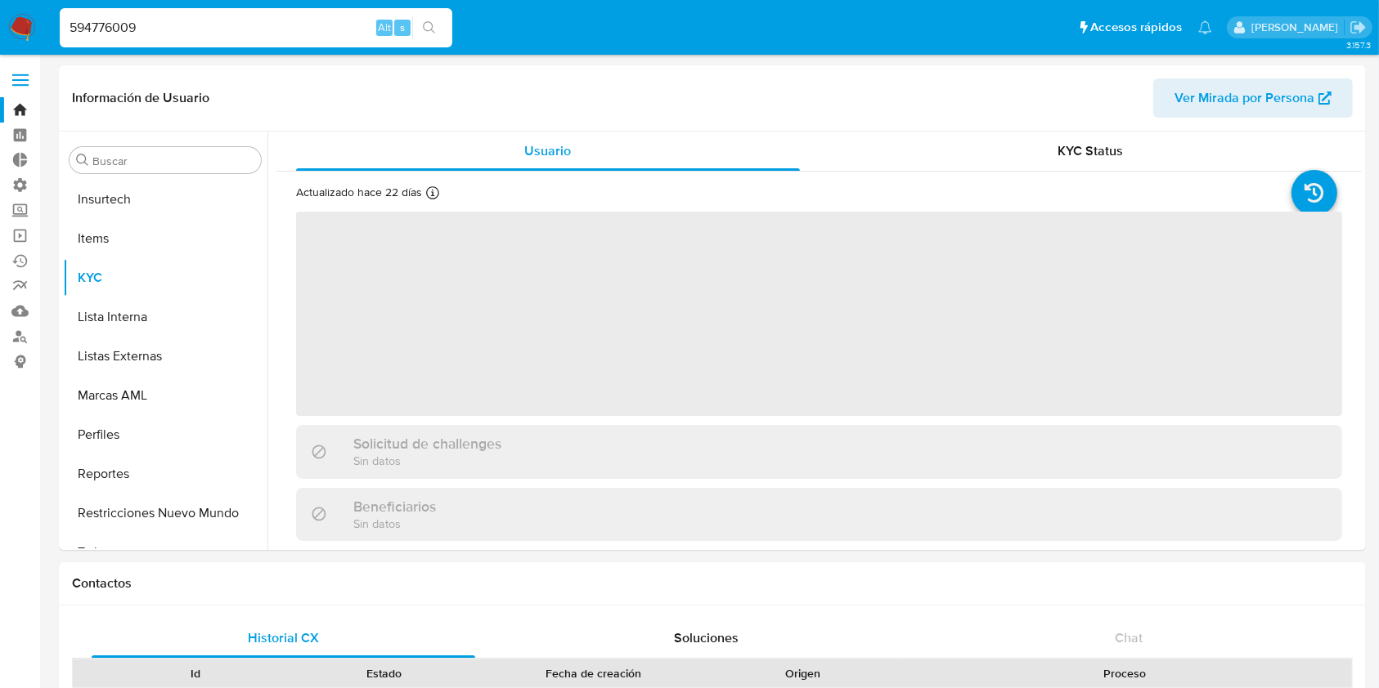
scroll to position [730, 0]
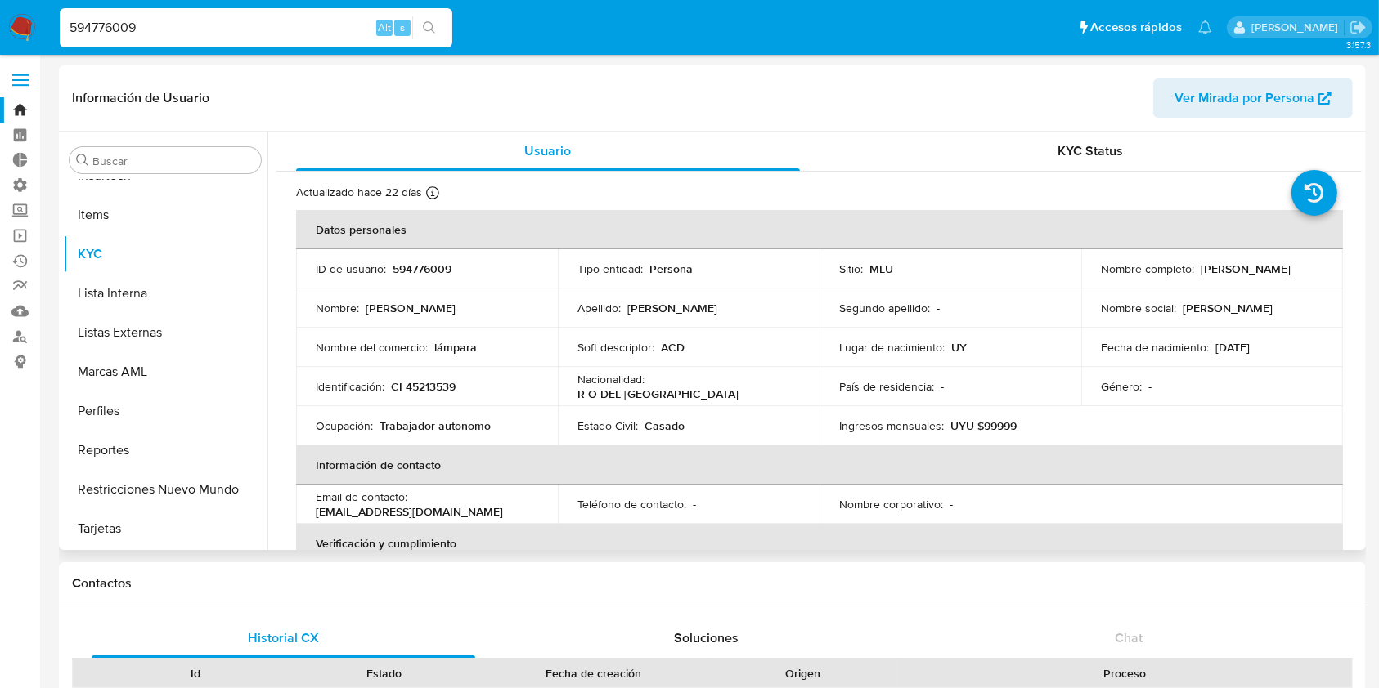
select select "10"
click at [1239, 529] on th "Verificación y cumplimiento" at bounding box center [819, 543] width 1047 height 39
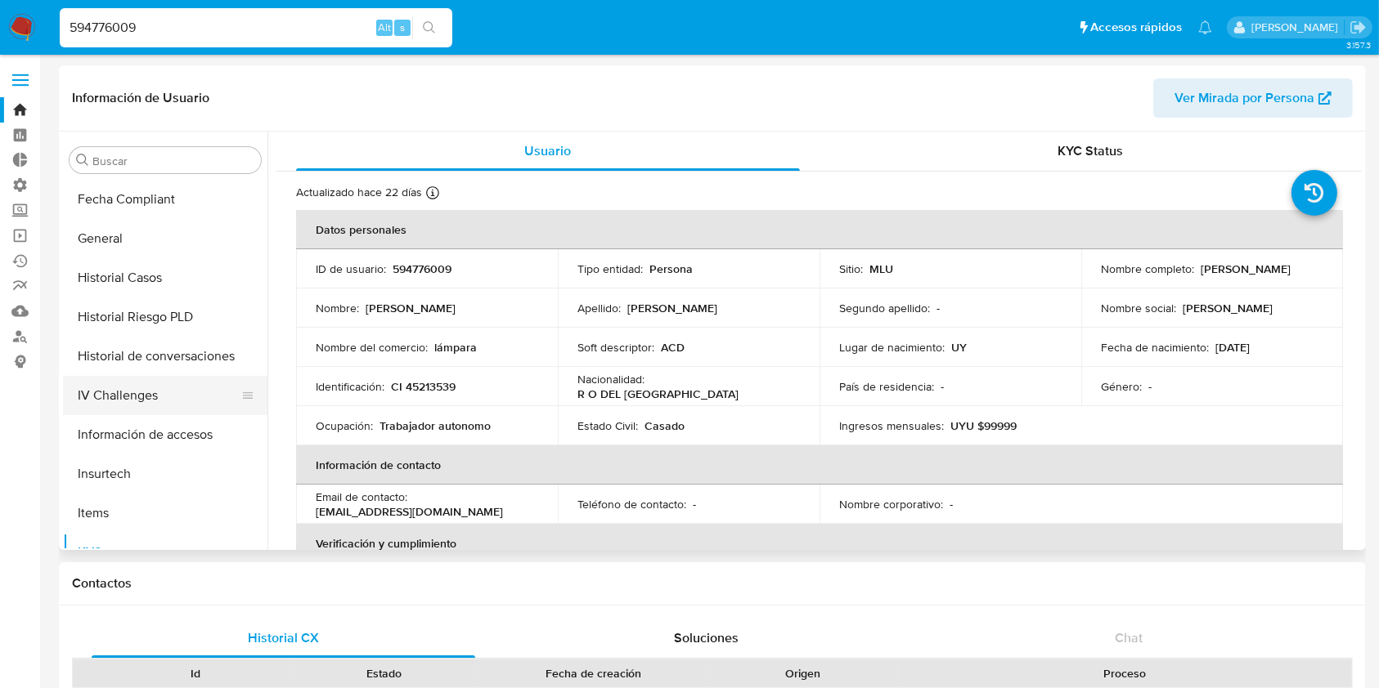
scroll to position [294, 0]
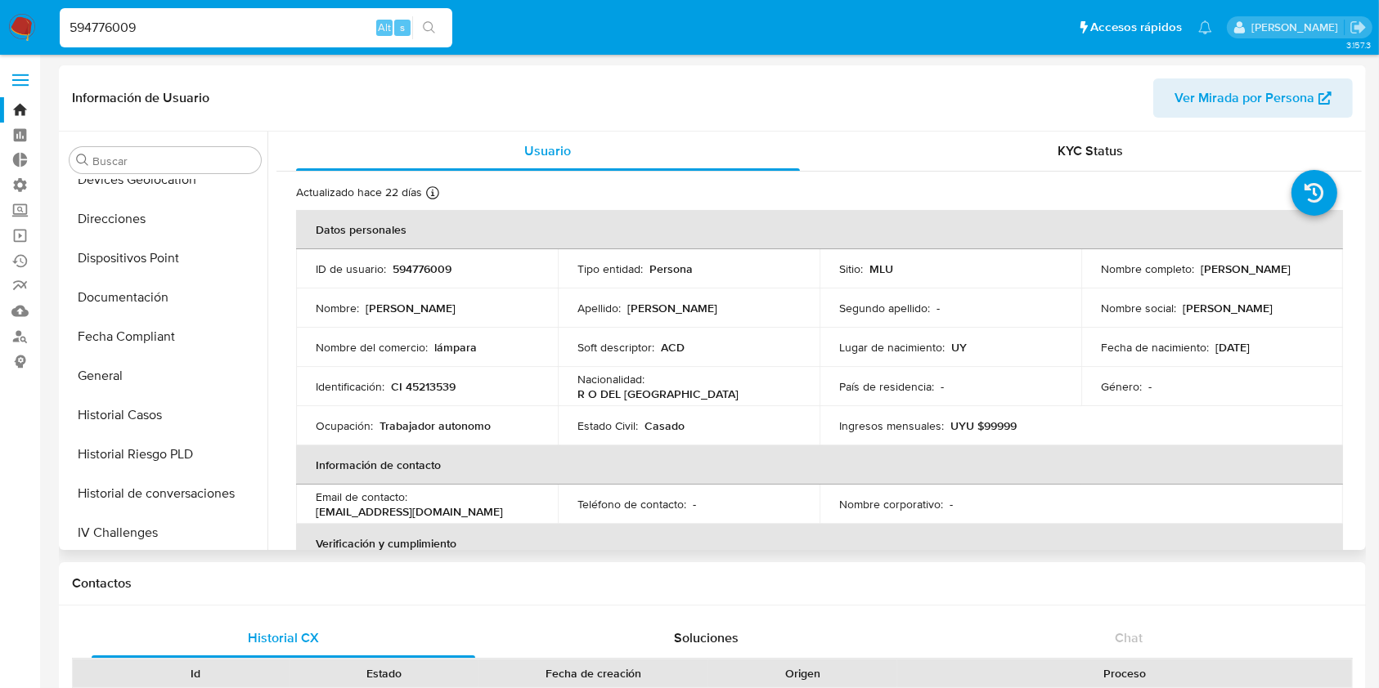
drag, startPoint x: 1222, startPoint y: 285, endPoint x: 1121, endPoint y: 284, distance: 100.6
click at [1124, 276] on div "Nombre completo : Maria Jose Martinez Delgado" at bounding box center [1212, 269] width 222 height 15
click at [1200, 276] on p "Maria Jose Martinez Delgado" at bounding box center [1245, 269] width 90 height 15
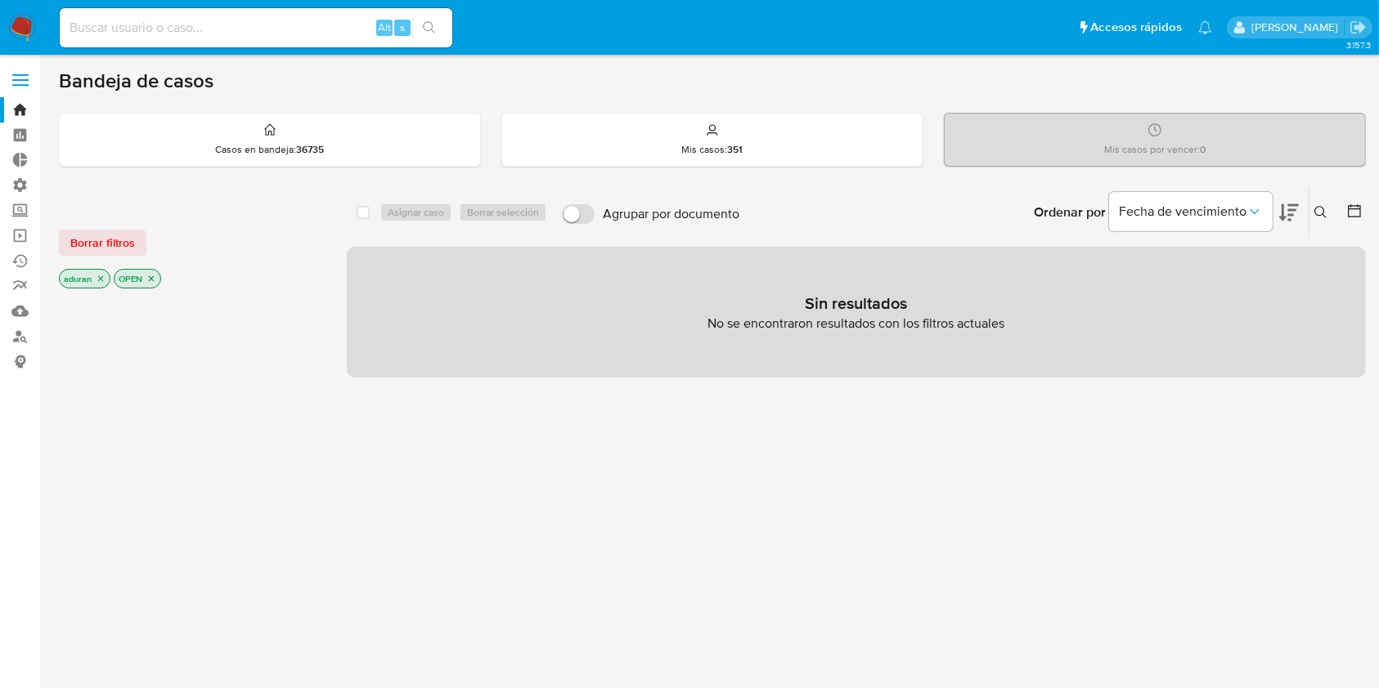
drag, startPoint x: 1235, startPoint y: 483, endPoint x: 1194, endPoint y: 477, distance: 41.4
click at [1234, 483] on div "select-all-cases-checkbox Asignar caso Borrar selección Agrupar por documento O…" at bounding box center [856, 556] width 1019 height 740
click at [122, 235] on span "Borrar filtros" at bounding box center [102, 242] width 65 height 23
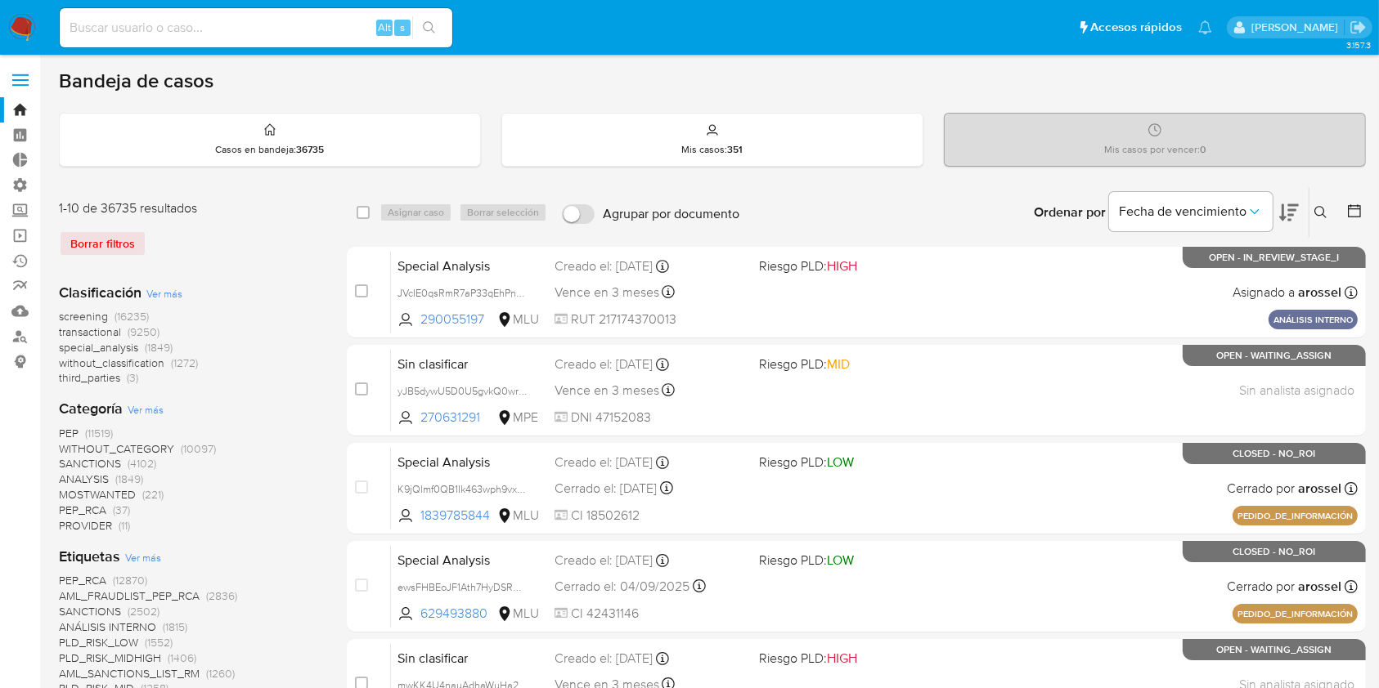
click at [1314, 216] on icon at bounding box center [1320, 212] width 13 height 13
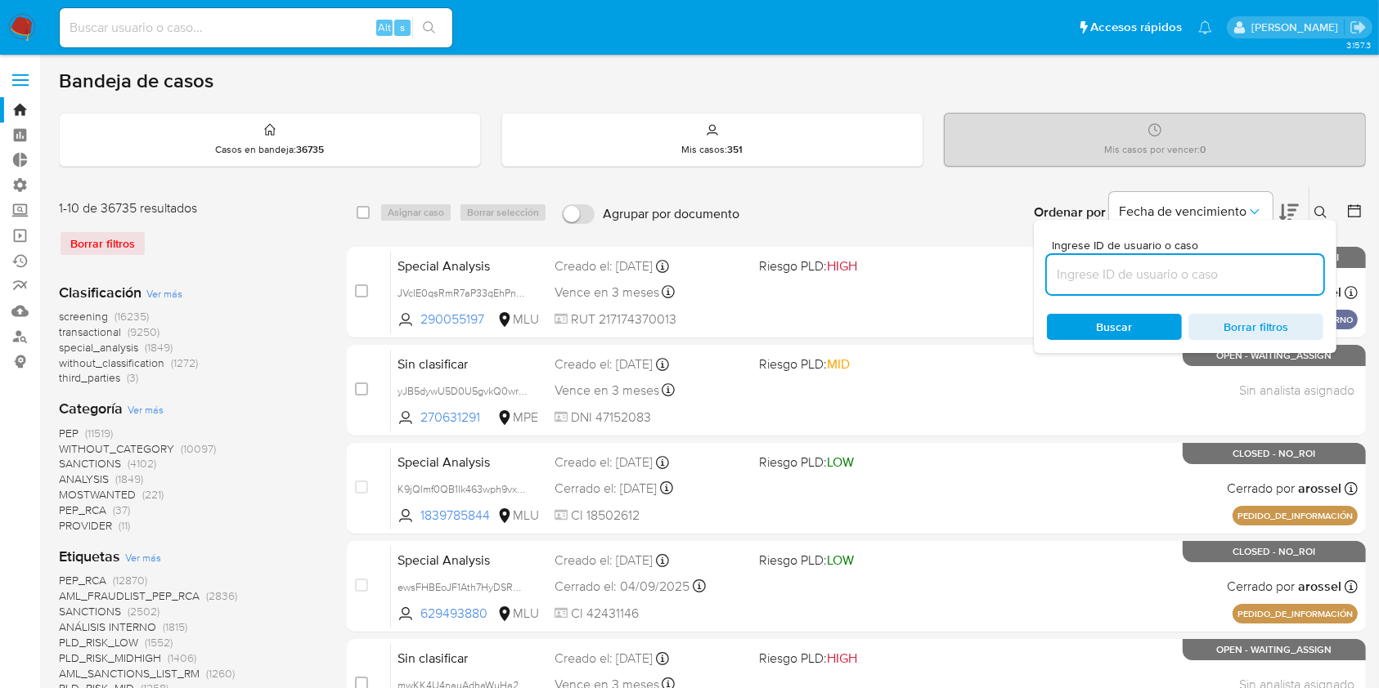
click at [1168, 271] on input at bounding box center [1185, 274] width 276 height 21
click at [1102, 271] on input at bounding box center [1185, 274] width 276 height 21
type input "pjHuTO2ZOizOSnU5EbMebNoL"
click at [1091, 316] on span "Buscar" at bounding box center [1114, 327] width 112 height 23
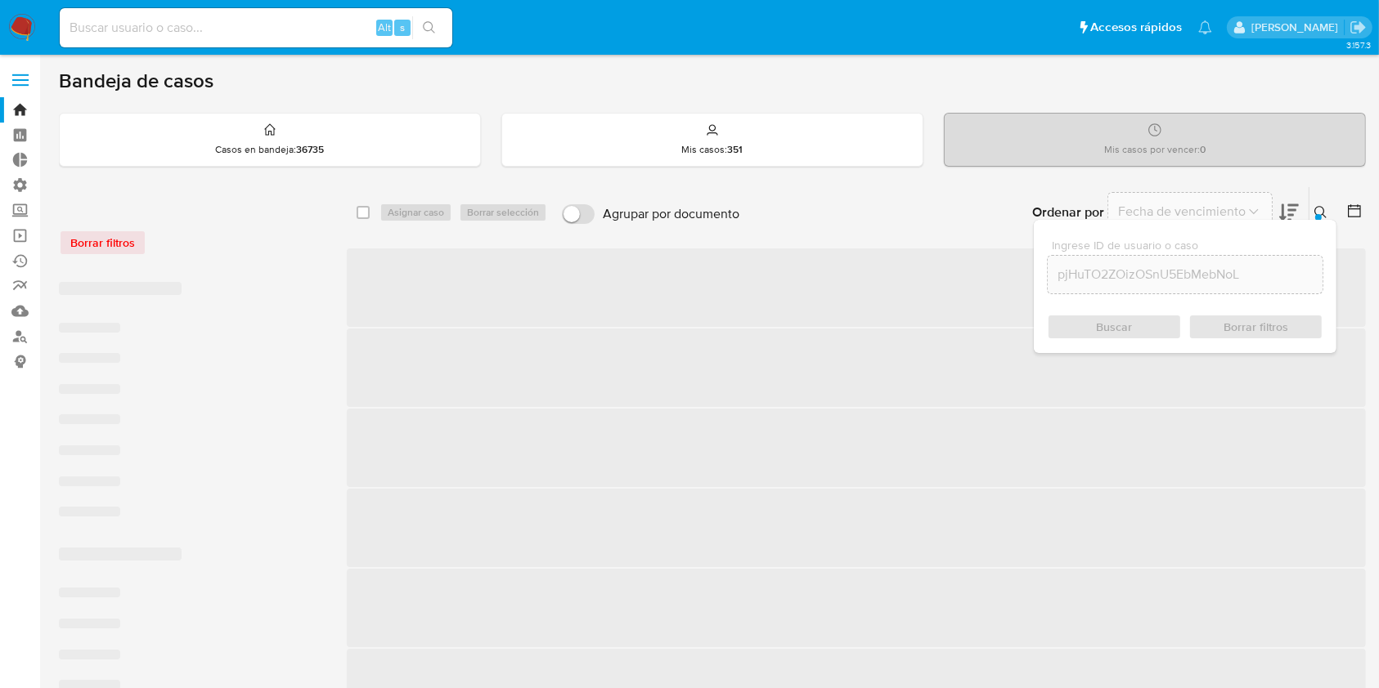
click at [1082, 329] on div "Buscar Borrar filtros" at bounding box center [1185, 327] width 276 height 26
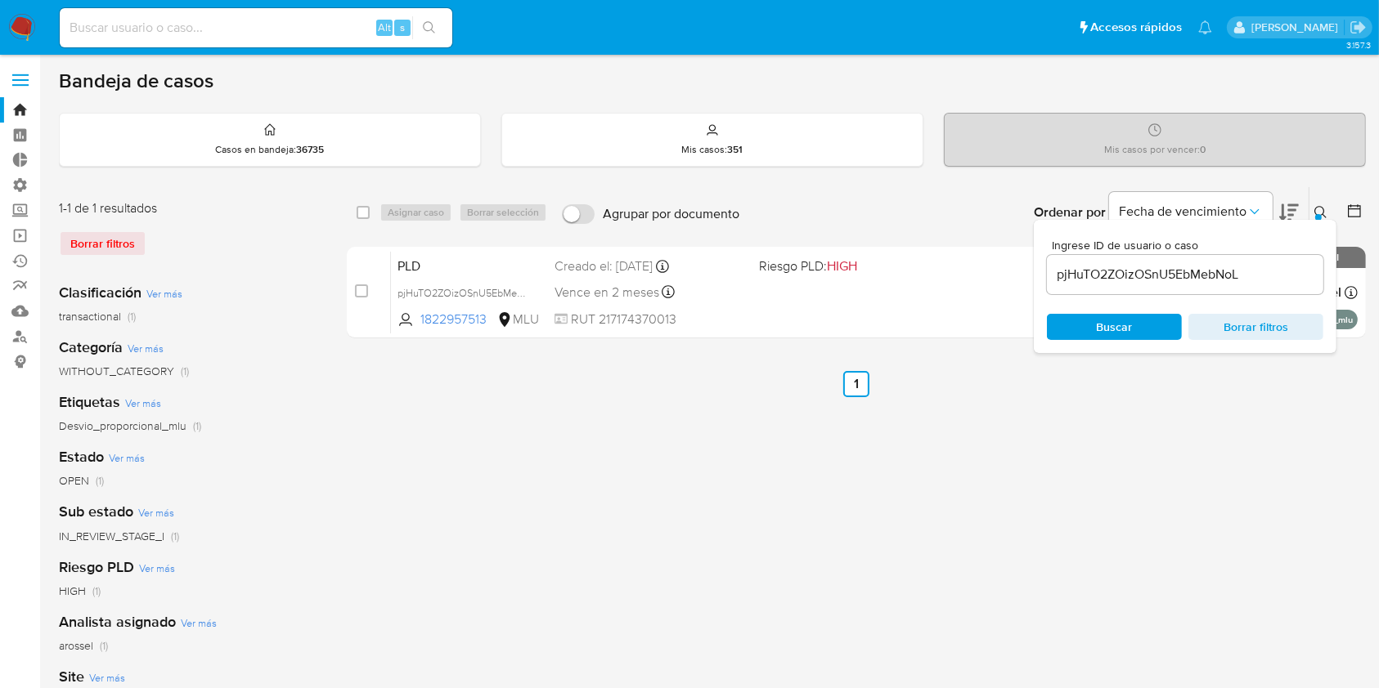
click at [973, 455] on div "select-all-cases-checkbox Asignar caso Borrar selección Agrupar por documento O…" at bounding box center [856, 545] width 1019 height 718
click at [1254, 206] on icon "Ordenar por" at bounding box center [1254, 212] width 16 height 16
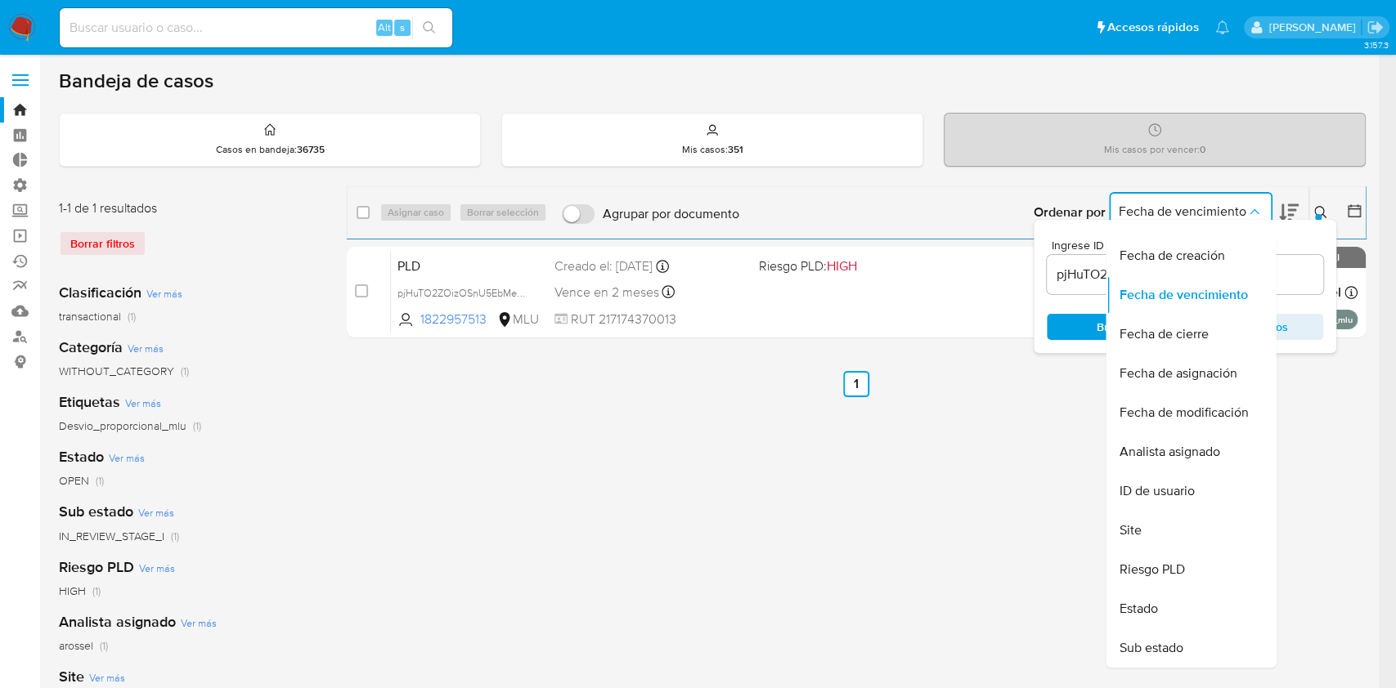
click at [1005, 200] on div "Ordenar por Fecha de vencimiento Fecha de creación Fecha de vencimiento Fecha d…" at bounding box center [1056, 212] width 618 height 51
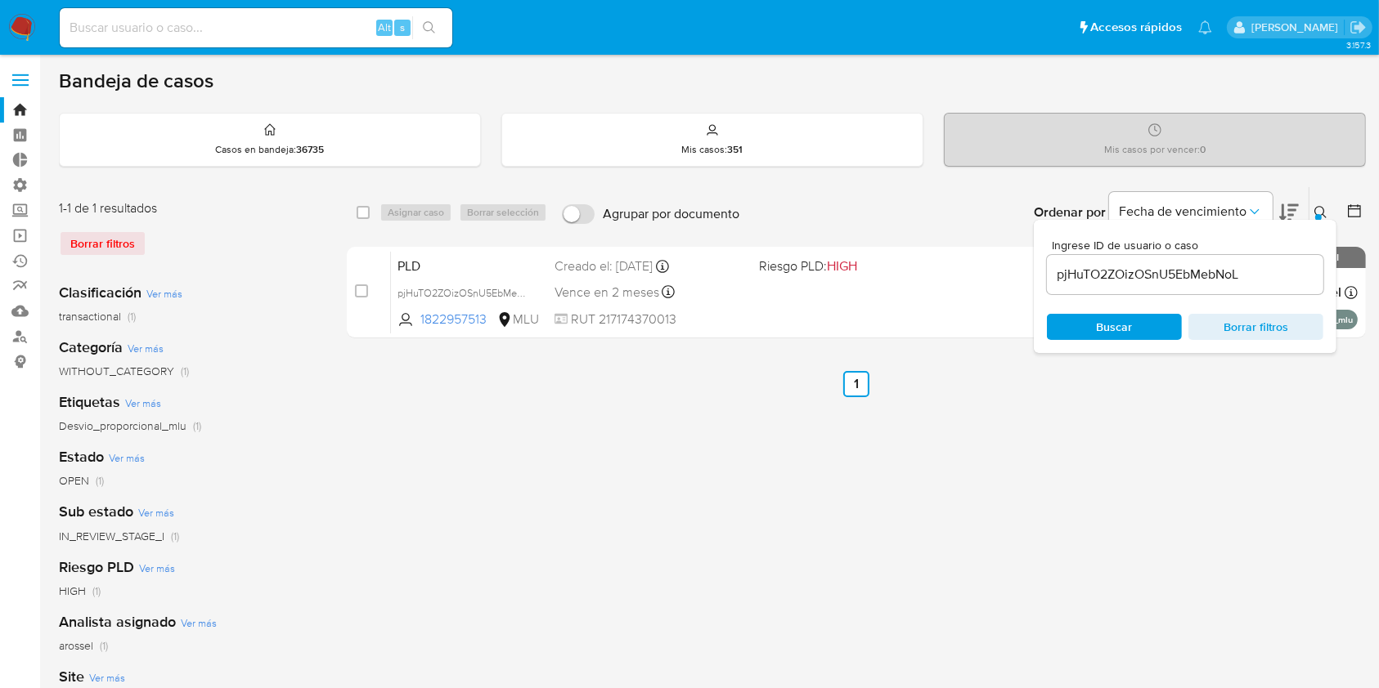
click at [1320, 217] on div at bounding box center [1318, 217] width 7 height 7
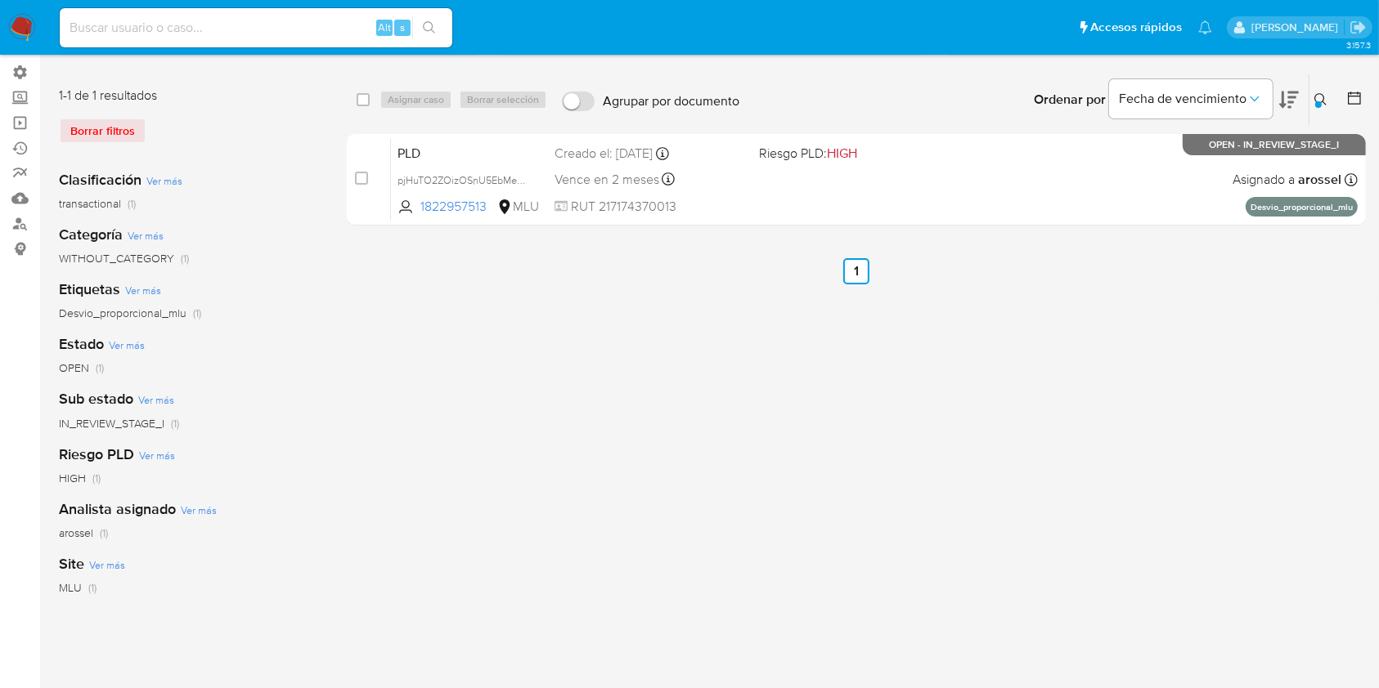
scroll to position [225, 0]
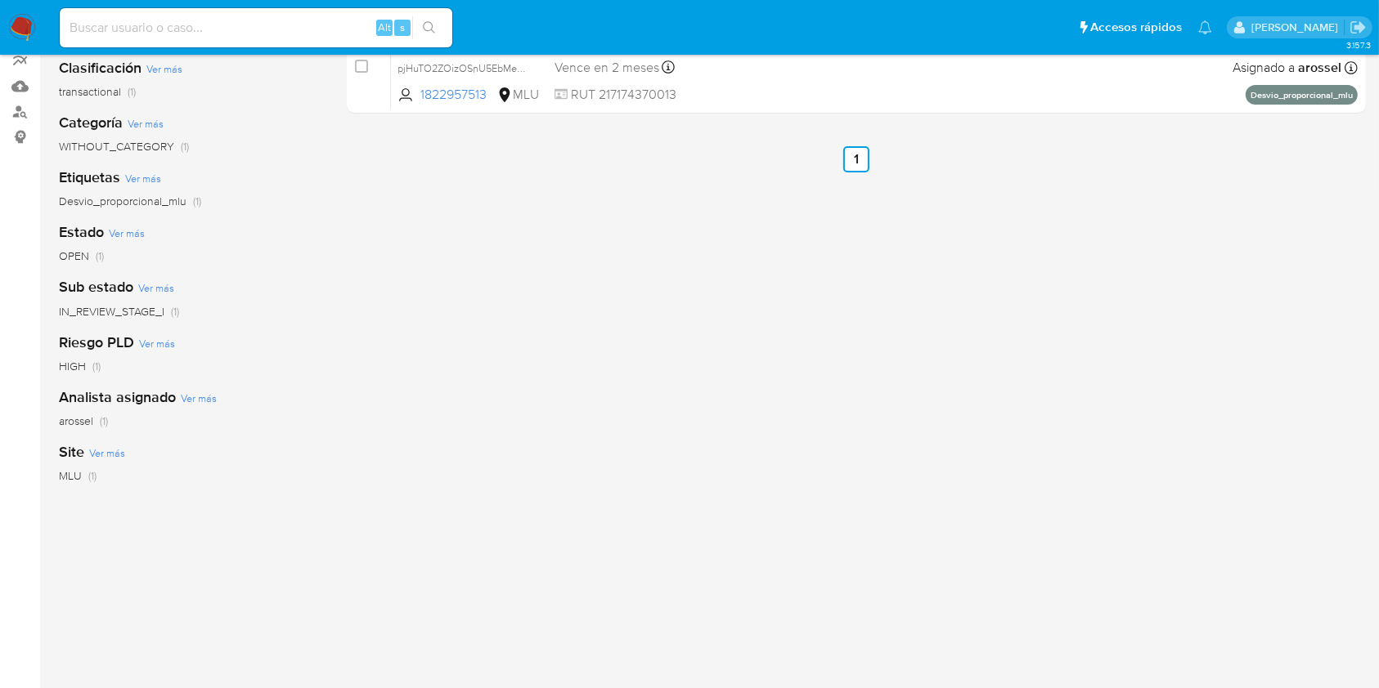
click at [1286, 490] on div "select-all-cases-checkbox Asignar caso Borrar selección Agrupar por documento O…" at bounding box center [856, 321] width 1019 height 718
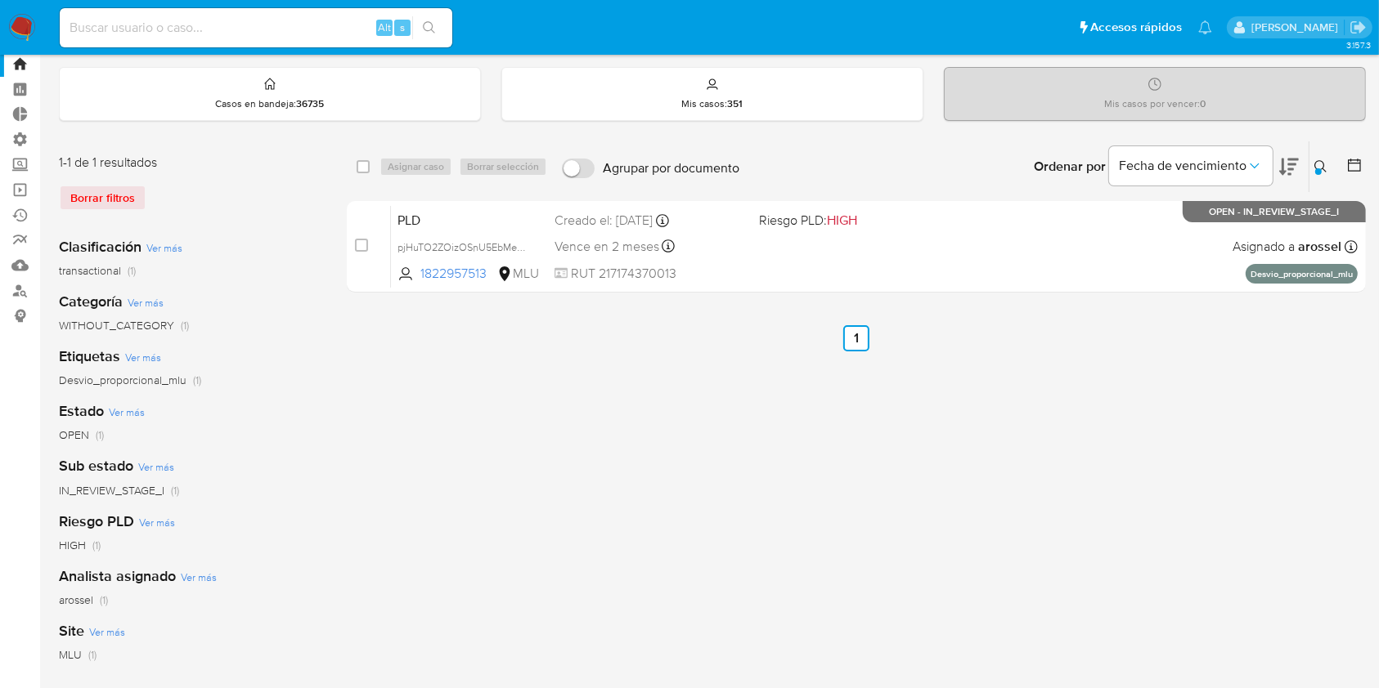
scroll to position [0, 0]
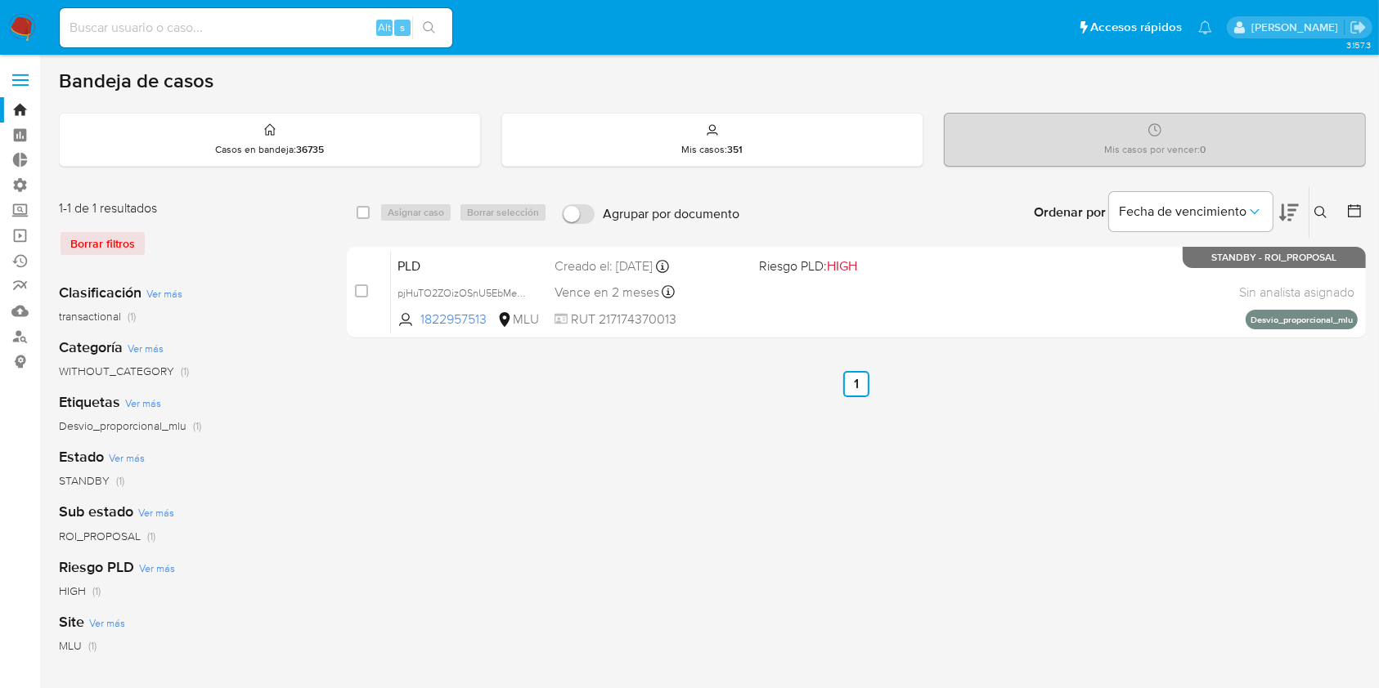
drag, startPoint x: 346, startPoint y: 292, endPoint x: 360, endPoint y: 292, distance: 13.9
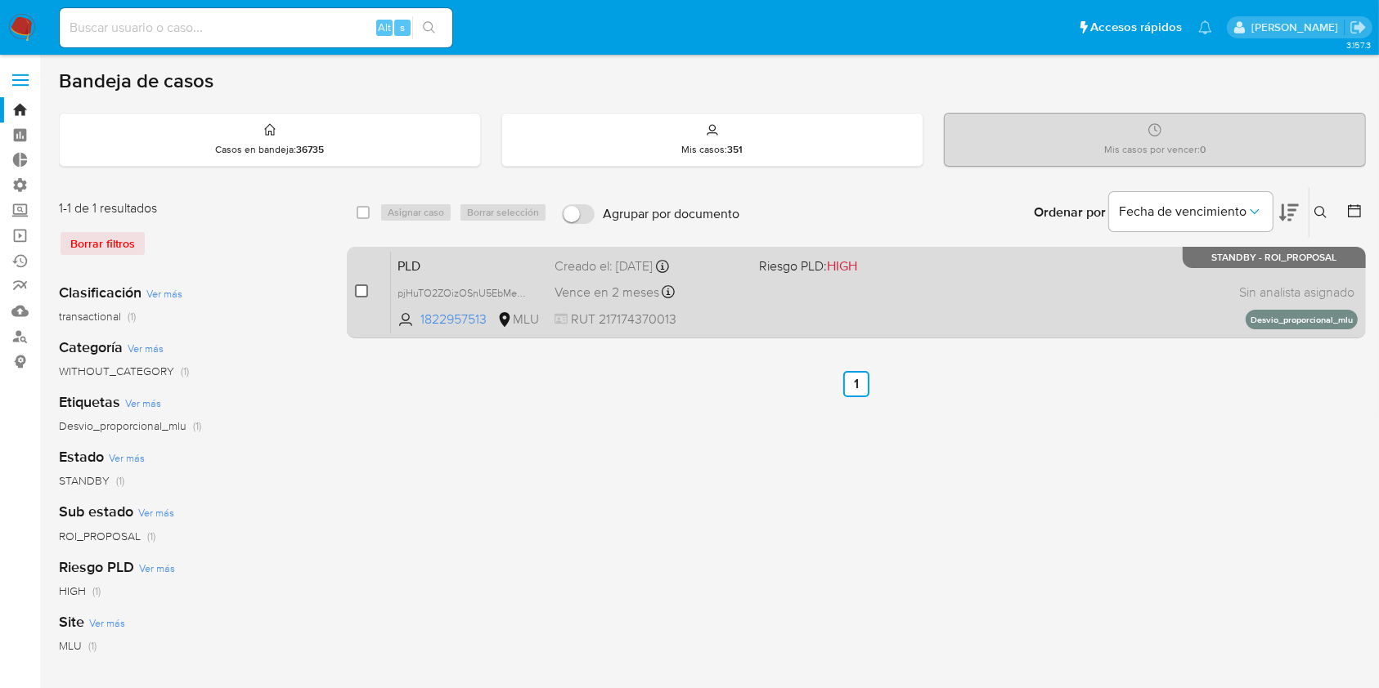
click at [346, 293] on div "1-1 de 1 resultados Borrar filtros Clasificación Ver más transactional (1) Cate…" at bounding box center [712, 545] width 1307 height 718
click at [361, 292] on input "checkbox" at bounding box center [361, 291] width 13 height 13
checkbox input "true"
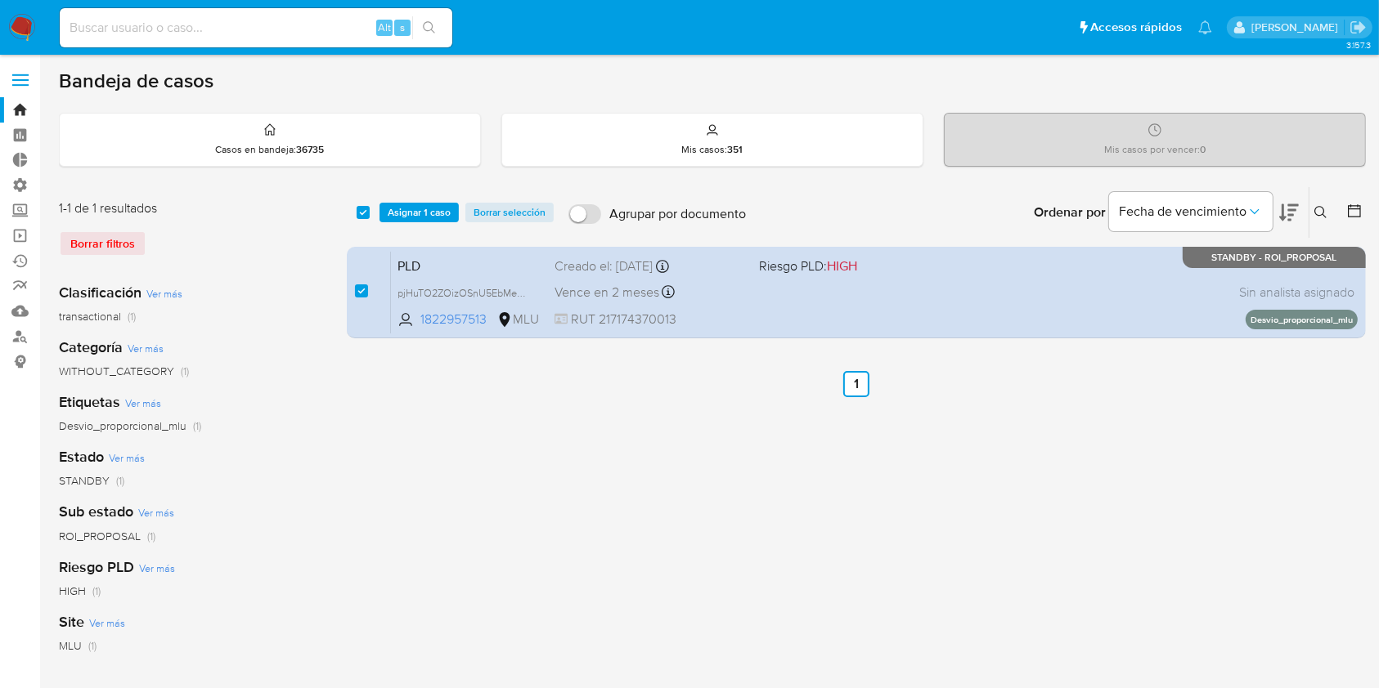
click at [395, 224] on div "select-all-cases-checkbox Asignar 1 caso Borrar selección Agrupar por documento…" at bounding box center [856, 212] width 1019 height 51
click at [398, 214] on span "Asignar 1 caso" at bounding box center [419, 212] width 63 height 16
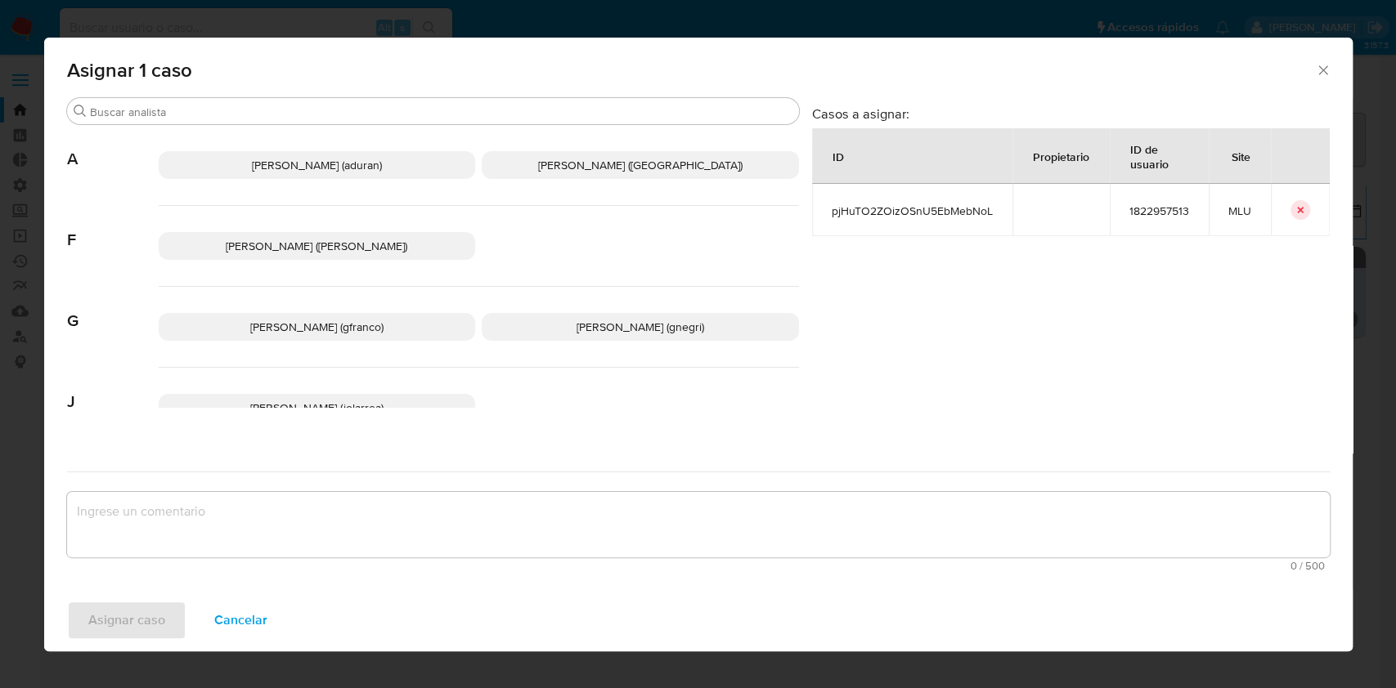
click at [361, 171] on span "Agustin Matias Duran (aduran)" at bounding box center [317, 165] width 130 height 16
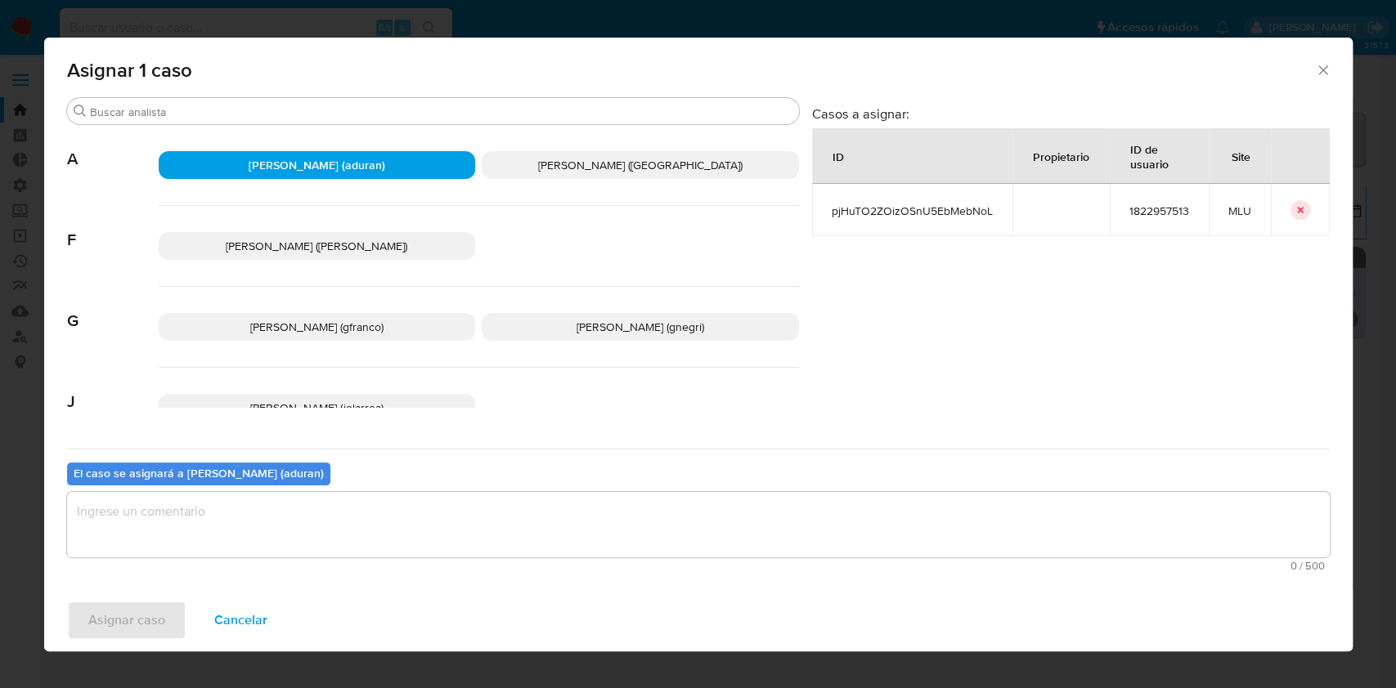
click at [227, 524] on textarea "assign-modal" at bounding box center [698, 524] width 1262 height 65
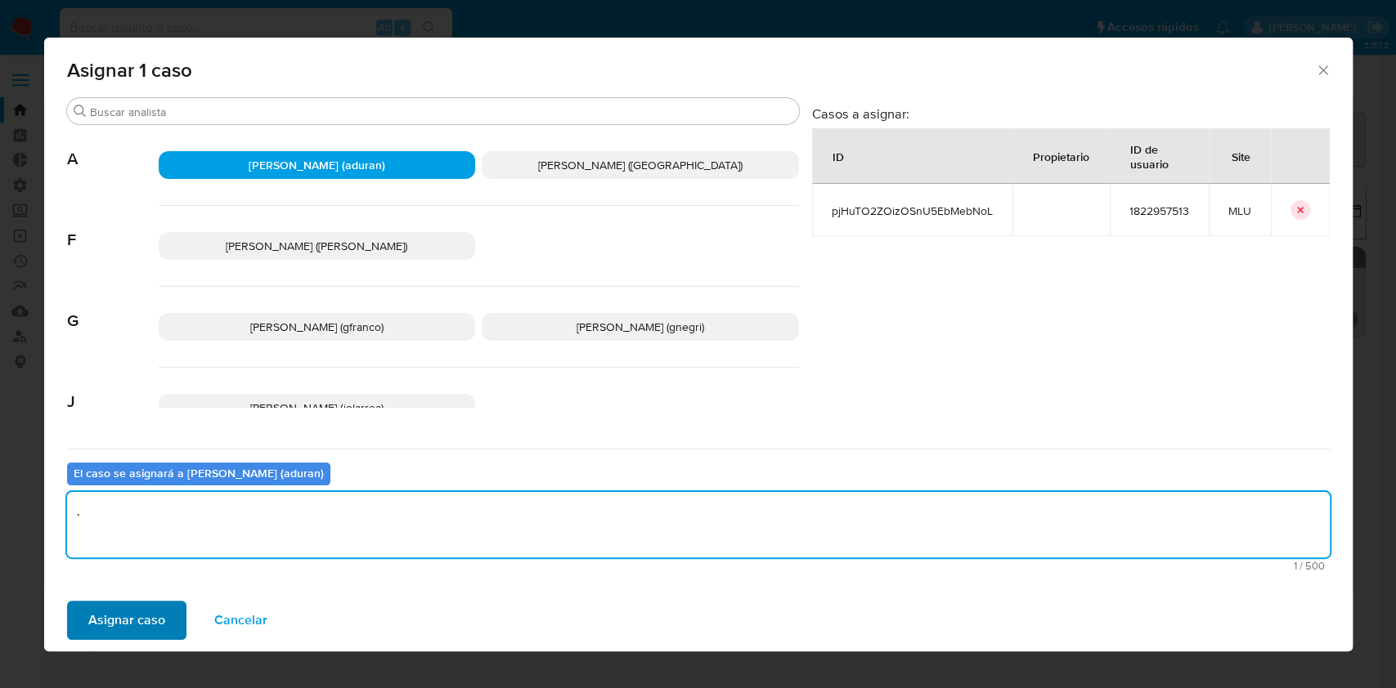
type textarea "."
click at [162, 621] on span "Asignar caso" at bounding box center [126, 621] width 77 height 36
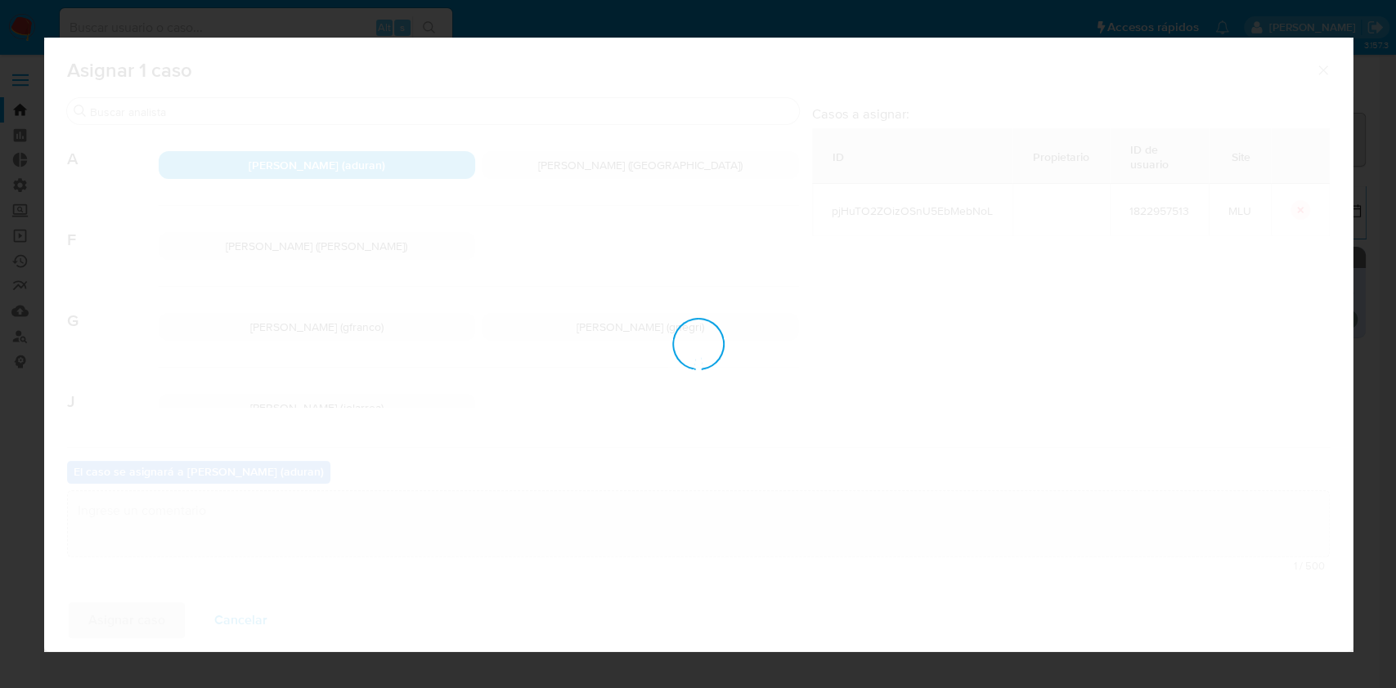
checkbox input "false"
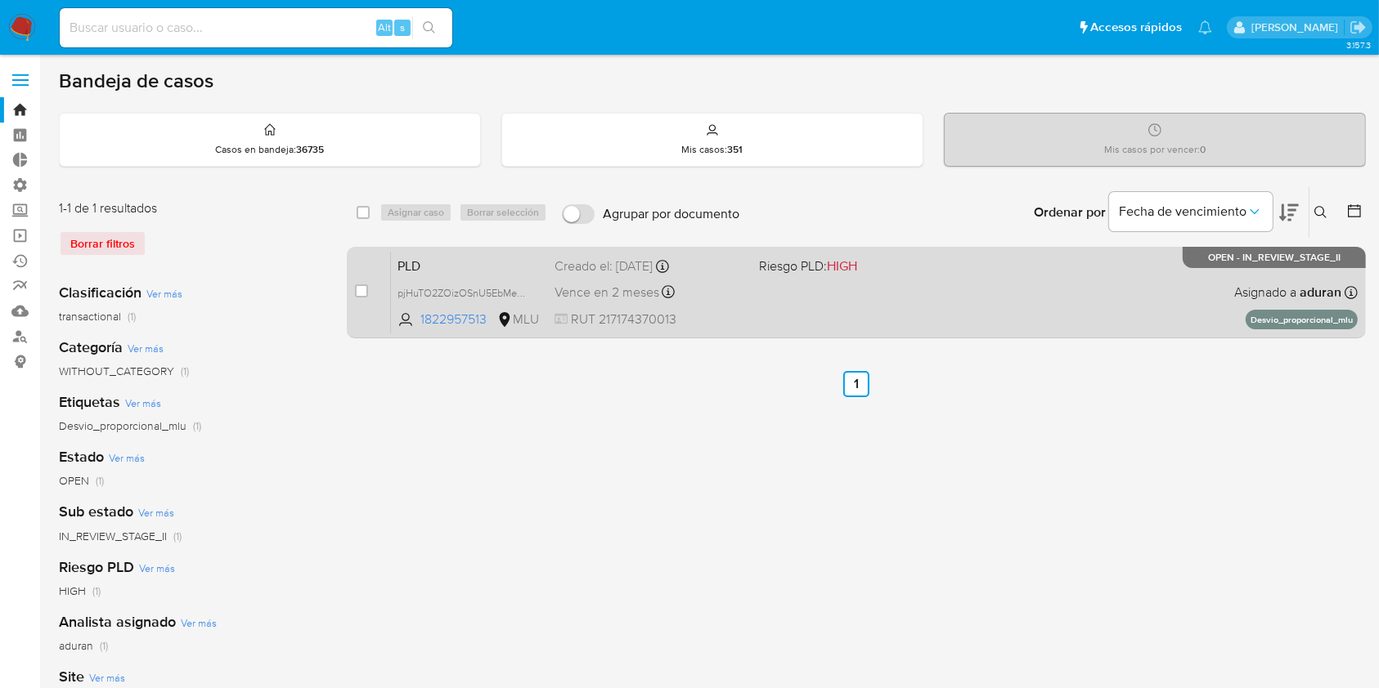
click at [877, 284] on div "PLD pjHuTO2ZOizOSnU5EbMebNoL 1822957513 MLU Riesgo PLD: HIGH Creado el: 12/08/2…" at bounding box center [874, 292] width 966 height 83
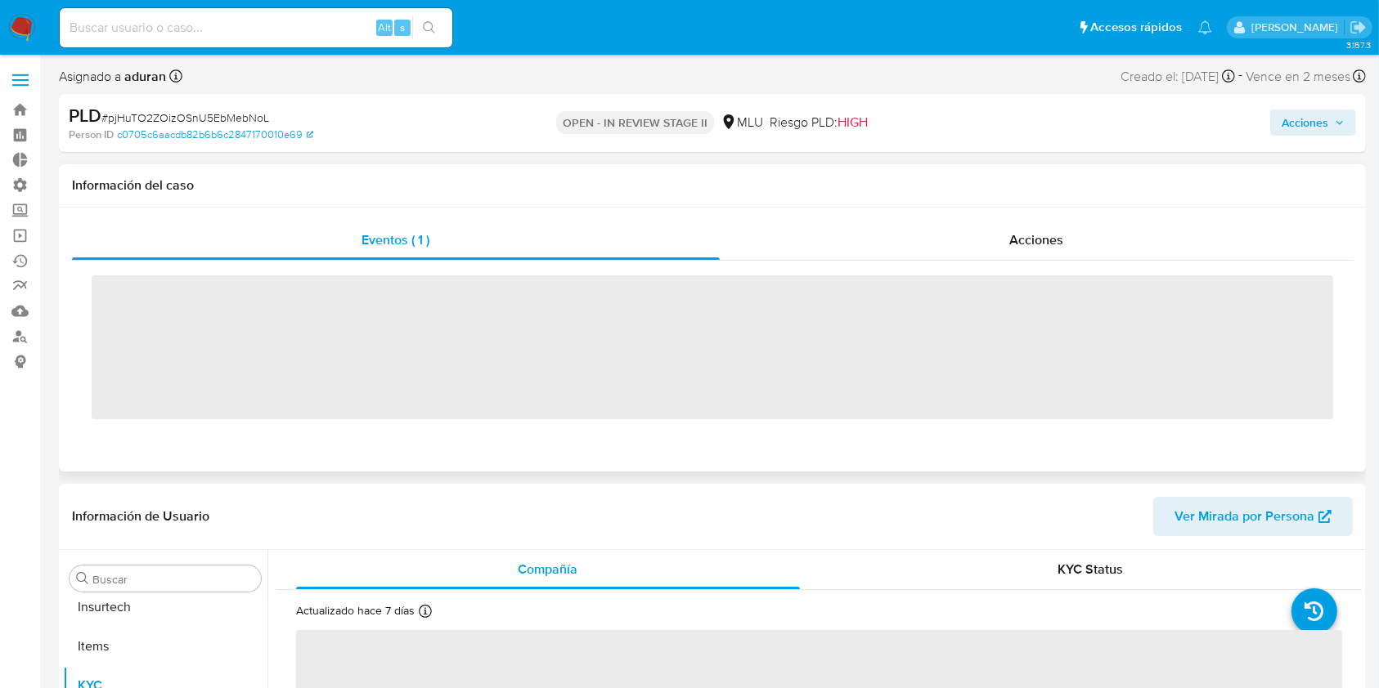
scroll to position [730, 0]
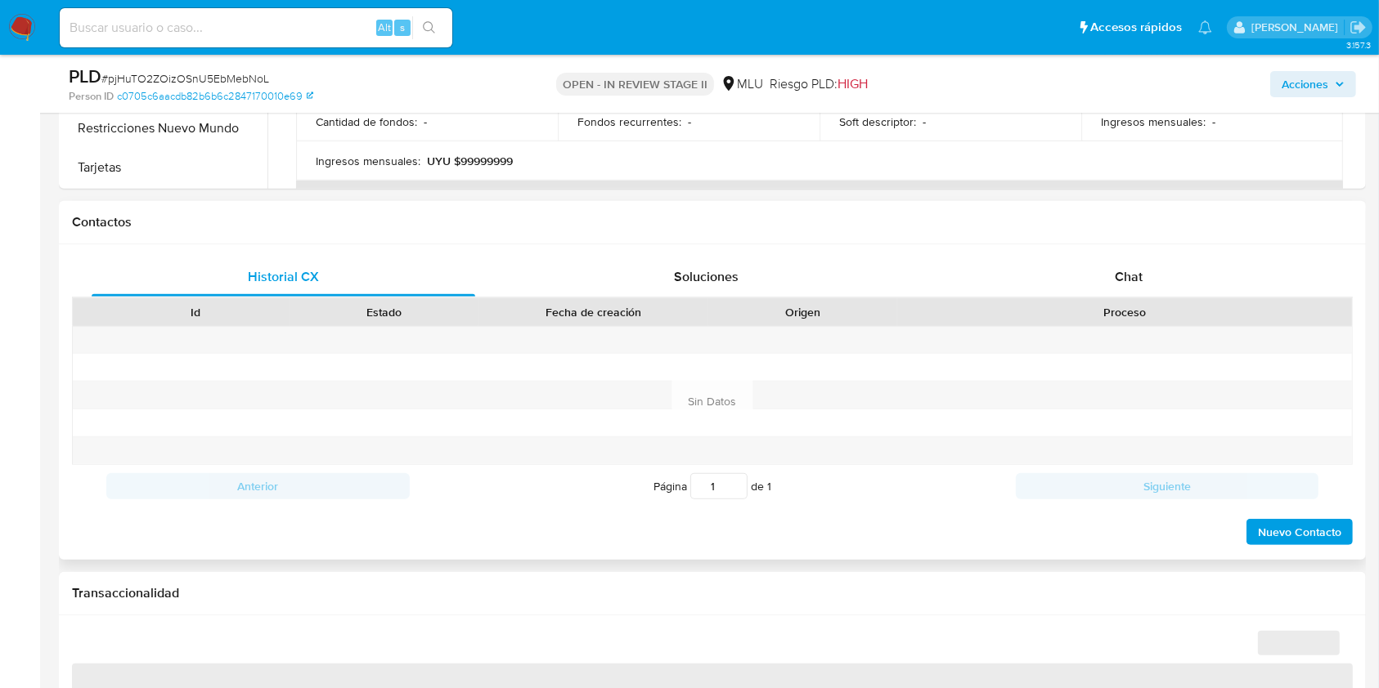
select select "10"
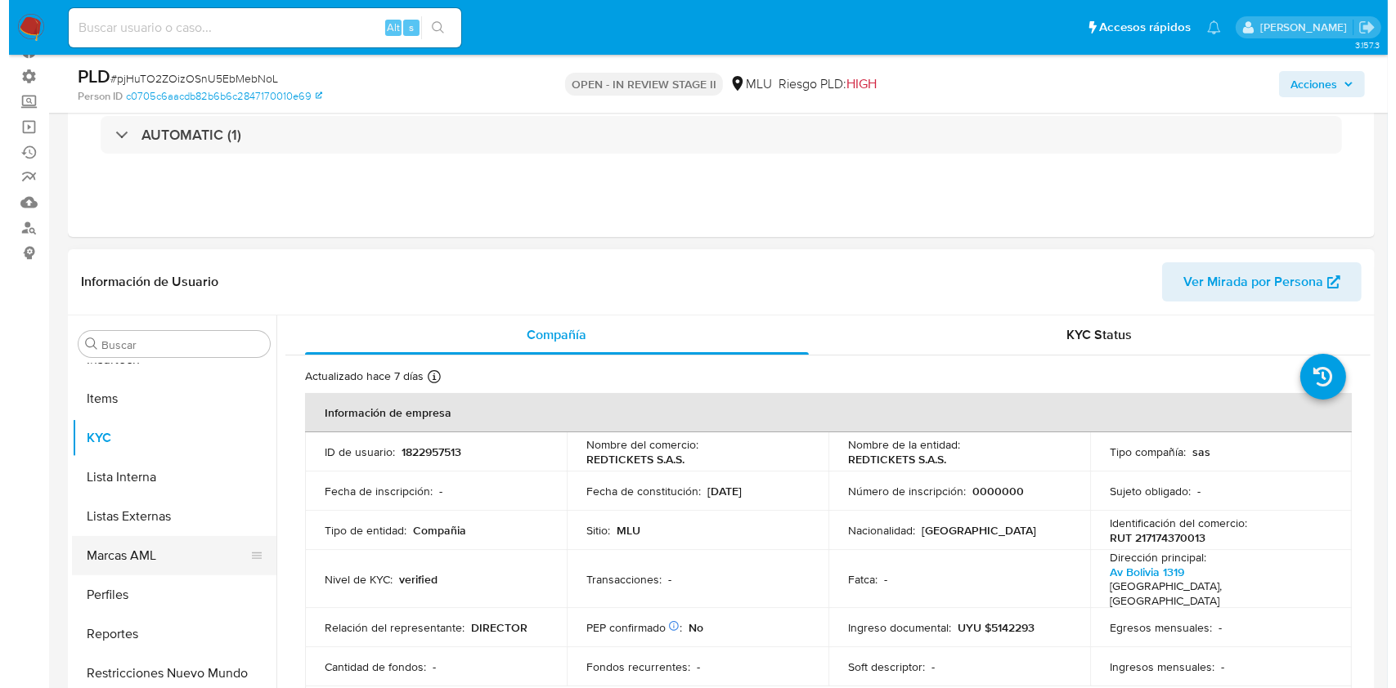
scroll to position [217, 0]
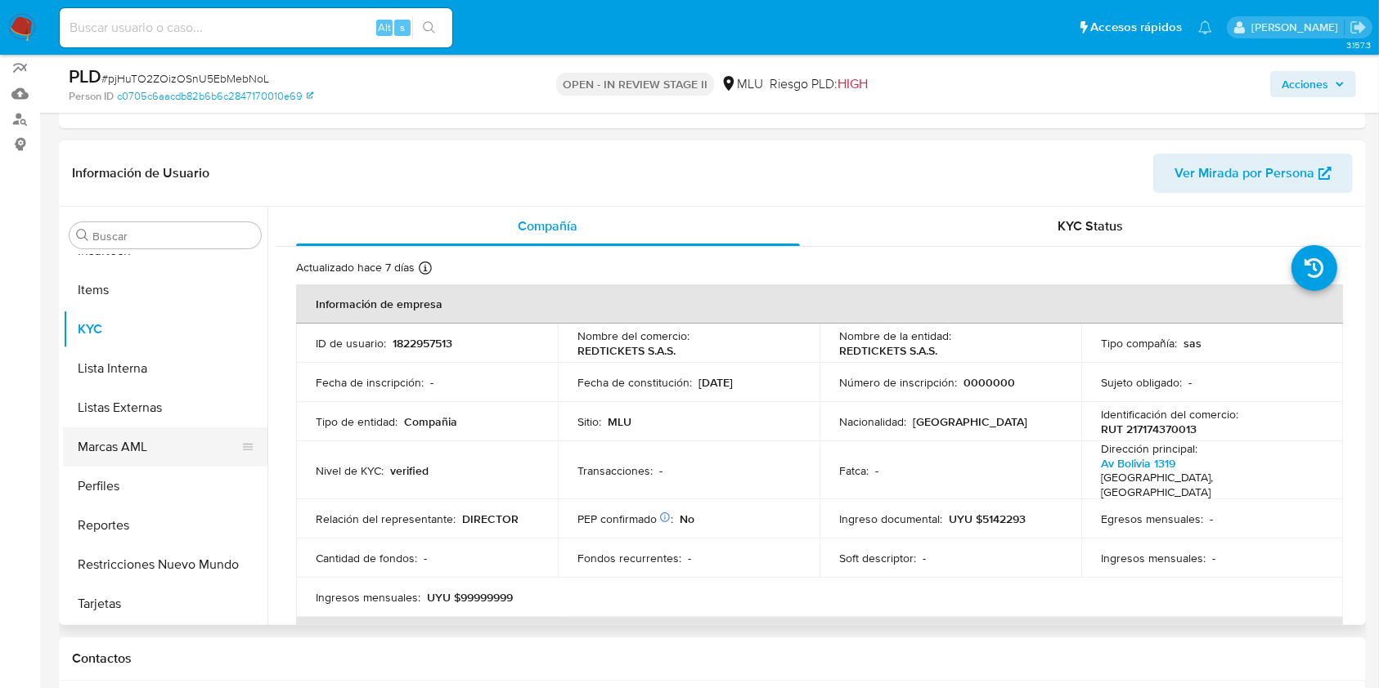
click at [151, 449] on button "Marcas AML" at bounding box center [158, 447] width 191 height 39
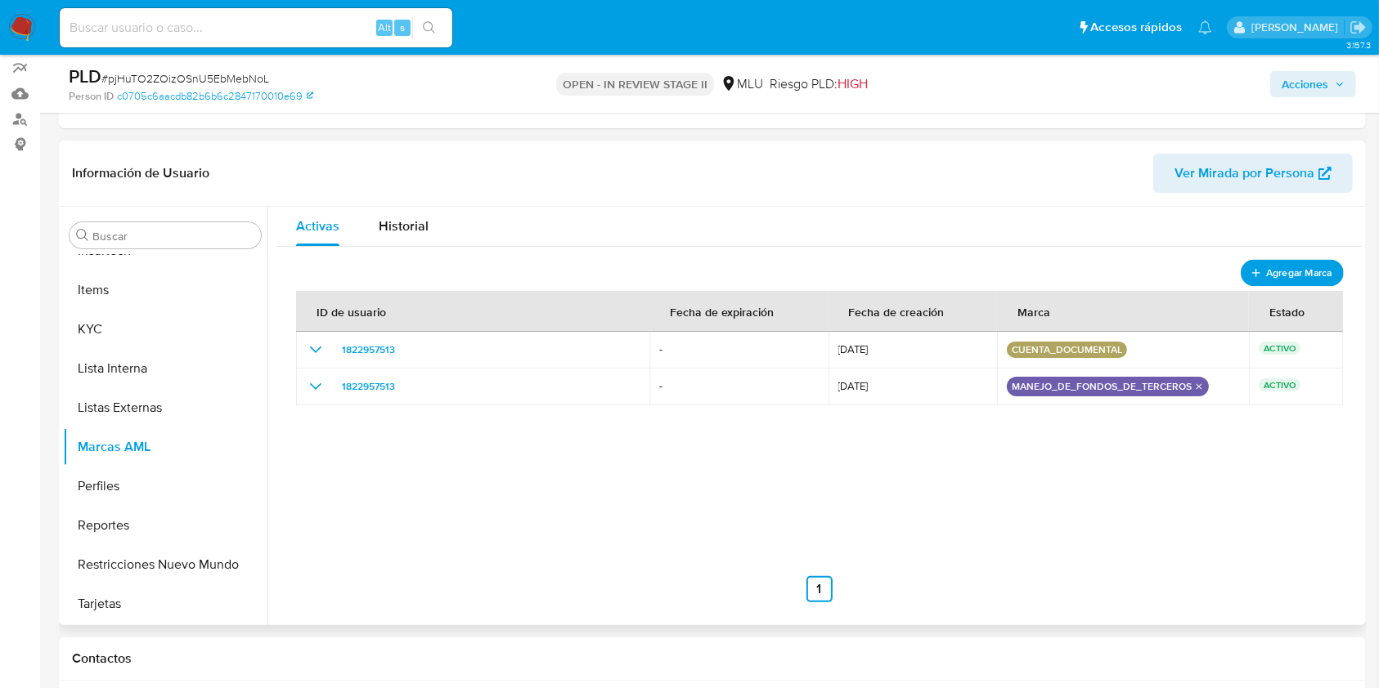
click at [1298, 262] on span "Agregar Marca" at bounding box center [1298, 272] width 65 height 20
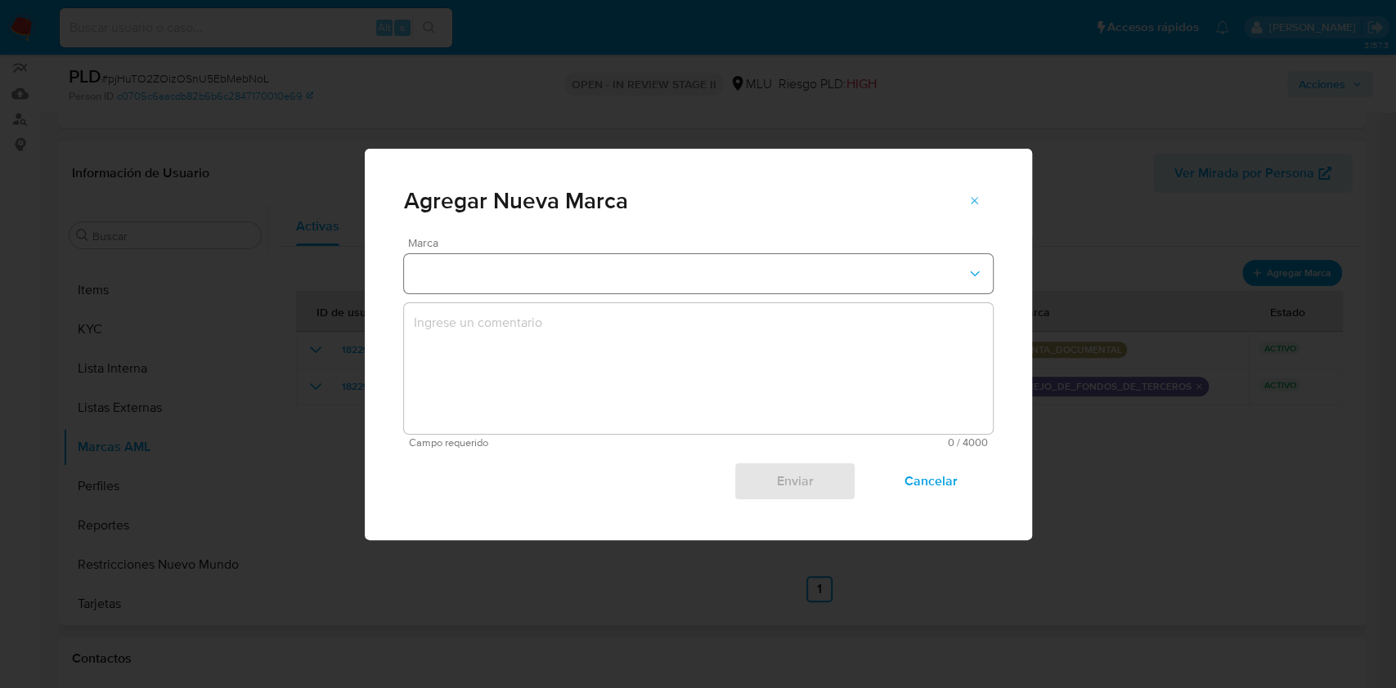
click at [782, 281] on button "marks-modal" at bounding box center [698, 273] width 589 height 39
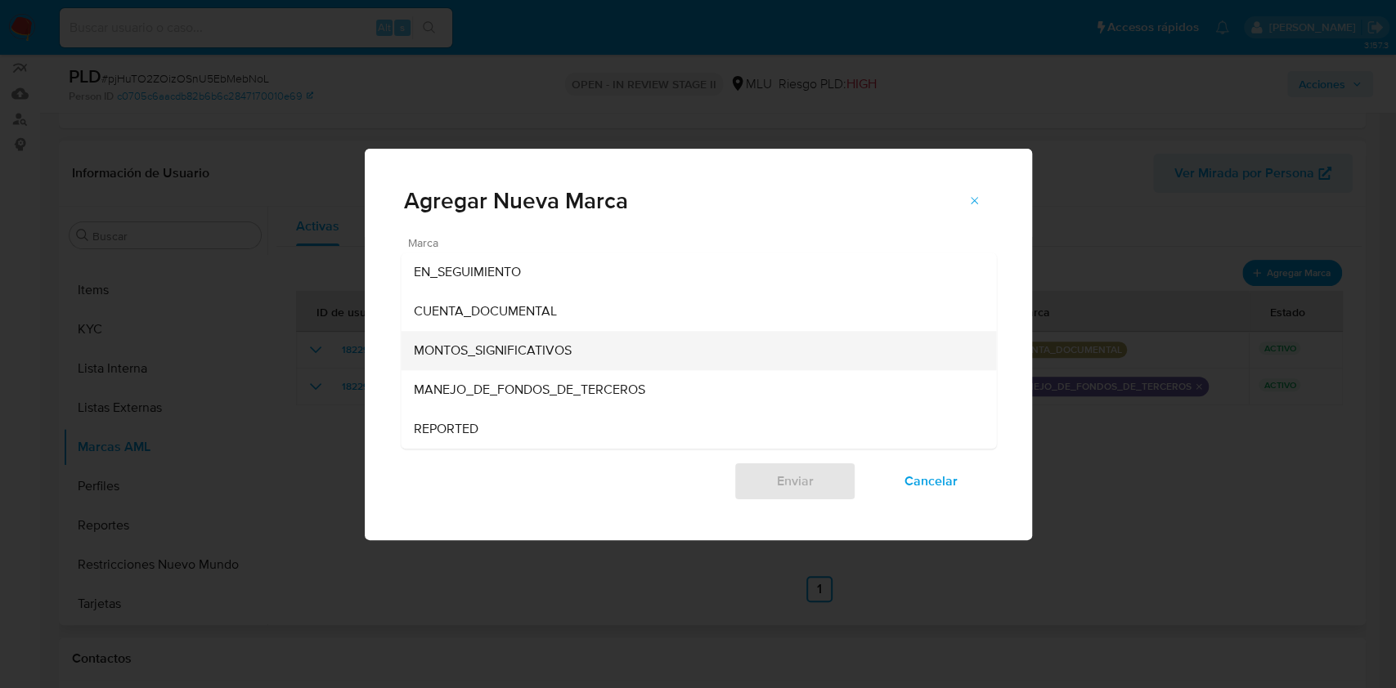
click at [559, 339] on div "MONTOS_SIGNIFICATIVOS" at bounding box center [693, 350] width 559 height 39
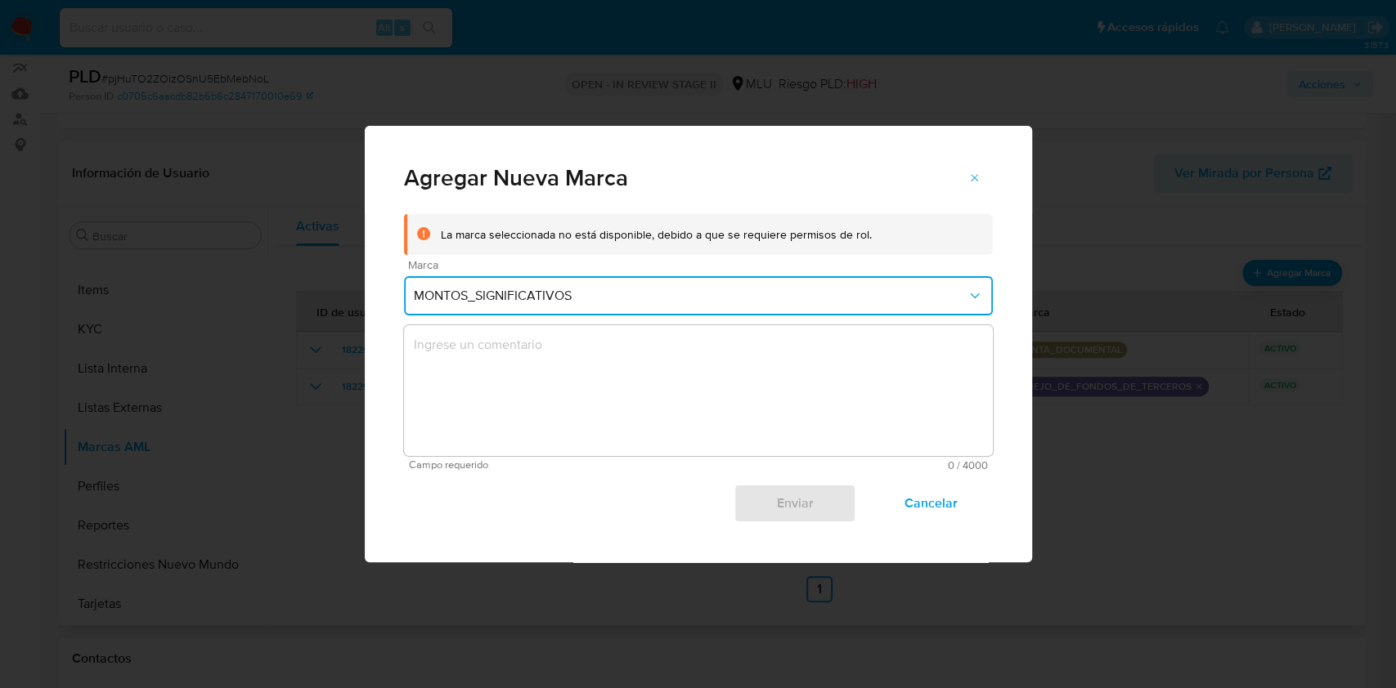
click at [609, 392] on textarea "marks-modal" at bounding box center [698, 390] width 589 height 131
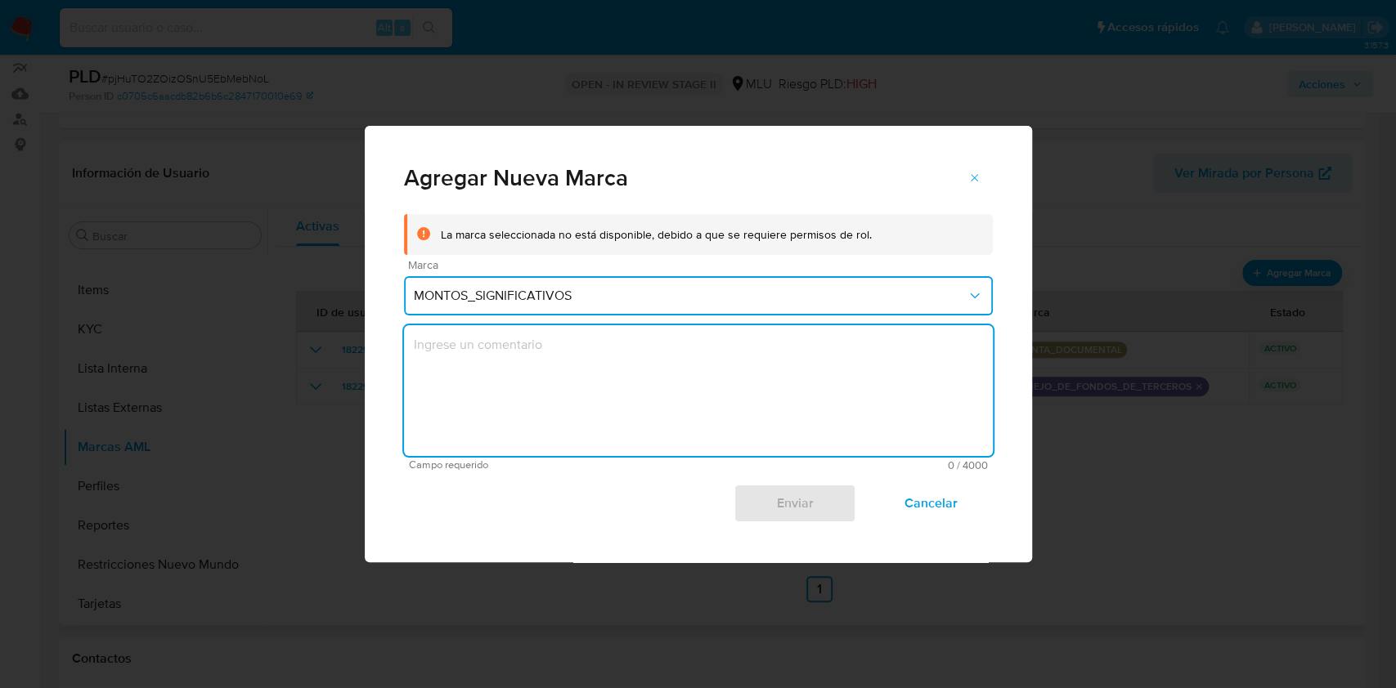
click at [614, 392] on textarea "marks-modal" at bounding box center [698, 390] width 589 height 131
type textarea "pjHuTO2ZOizOSnU5EbMebNoL"
click at [749, 387] on textarea "marks-modal" at bounding box center [698, 390] width 589 height 131
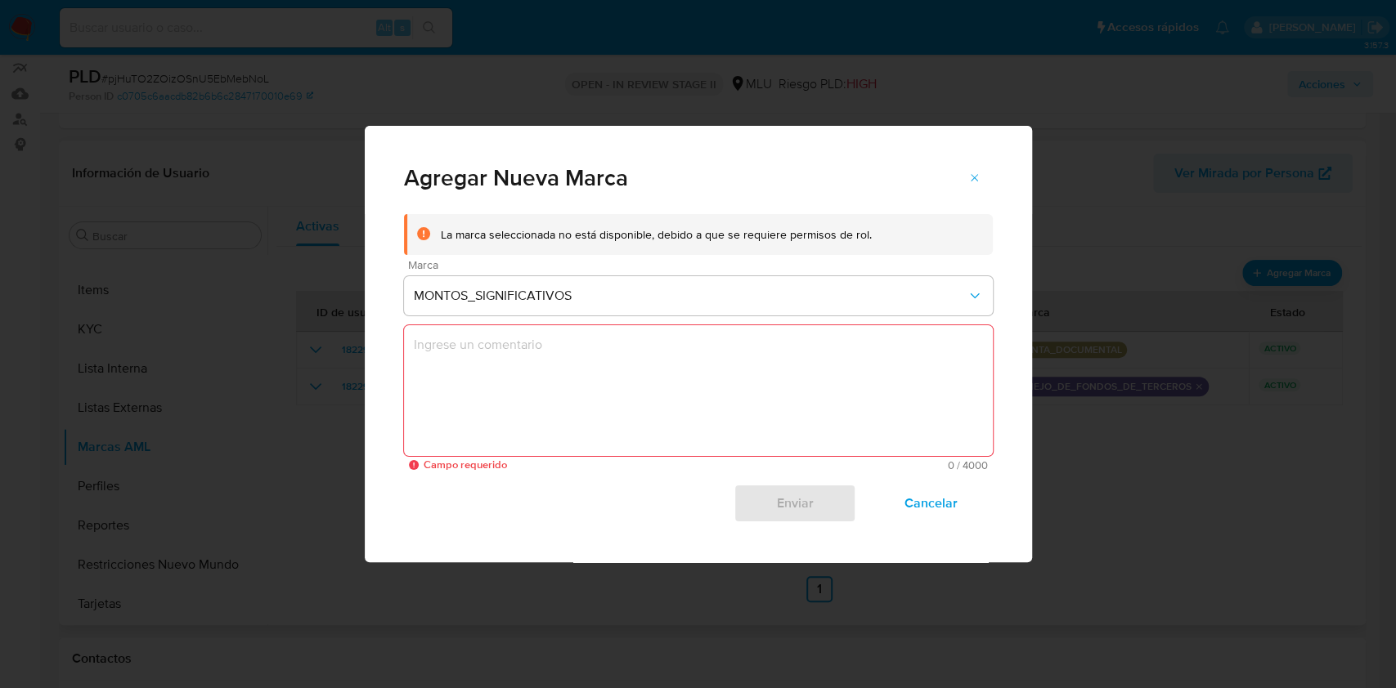
click at [25, 520] on div "Agregar Nueva [PERSON_NAME] seleccionada no está disponible, debido a que se re…" at bounding box center [698, 344] width 1396 height 688
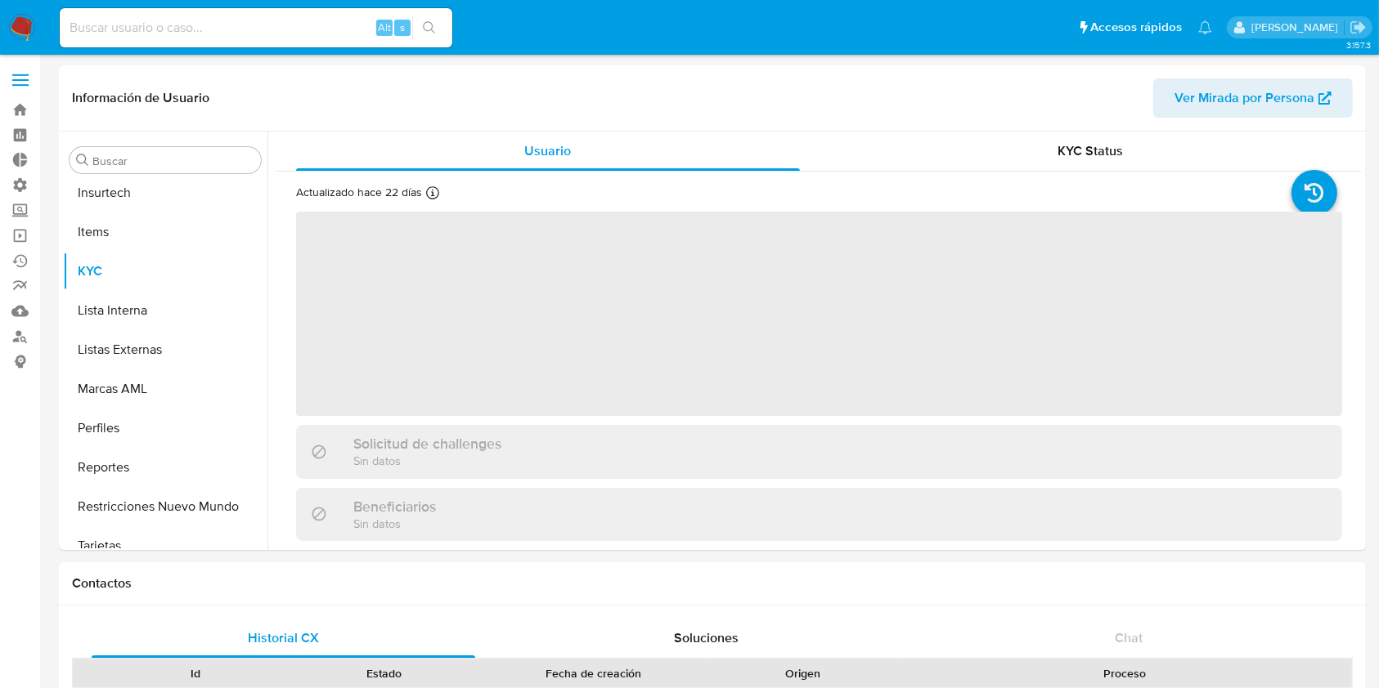
scroll to position [726, 0]
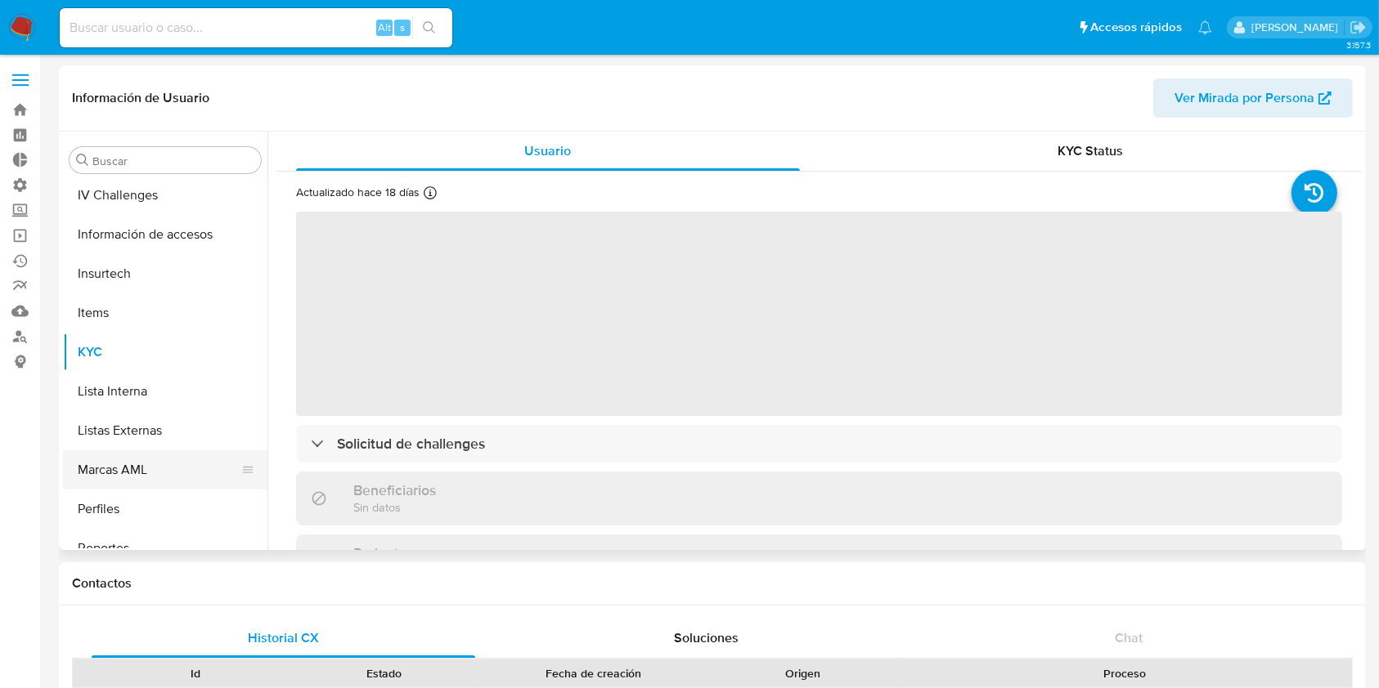
scroll to position [512, 0]
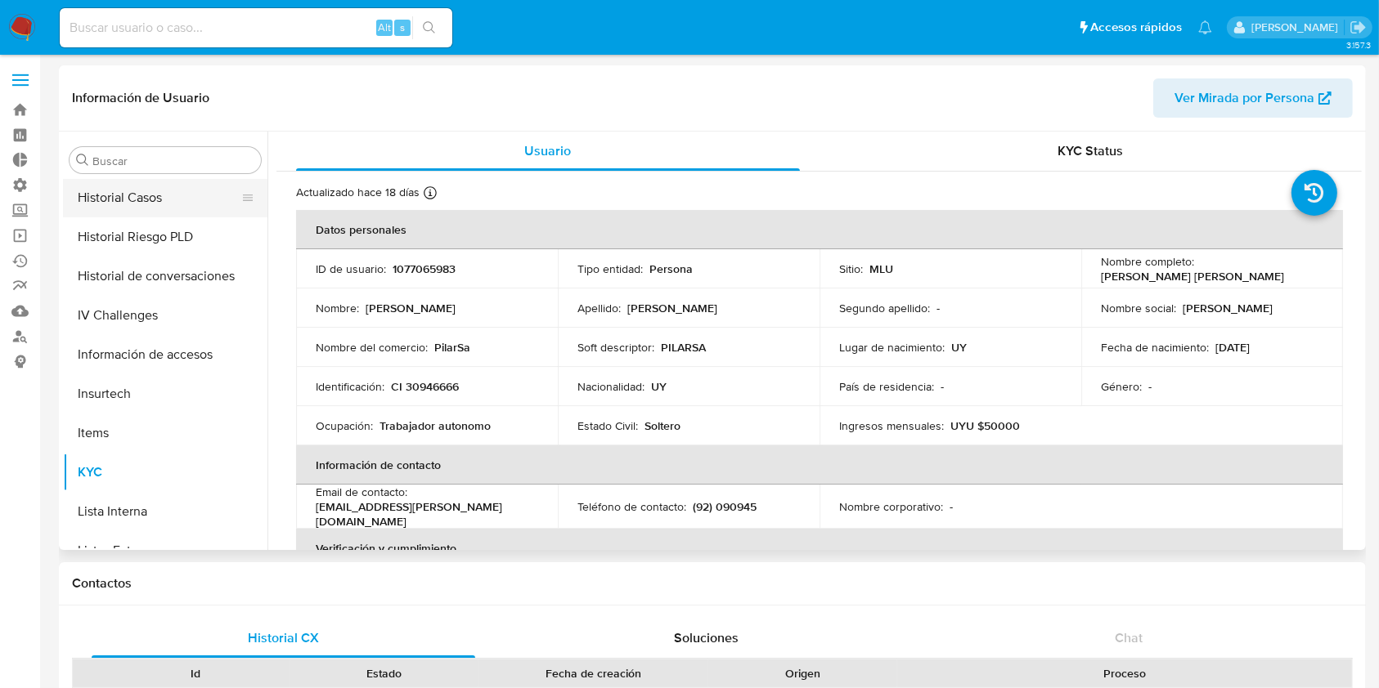
click at [144, 206] on button "Historial Casos" at bounding box center [158, 197] width 191 height 39
select select "10"
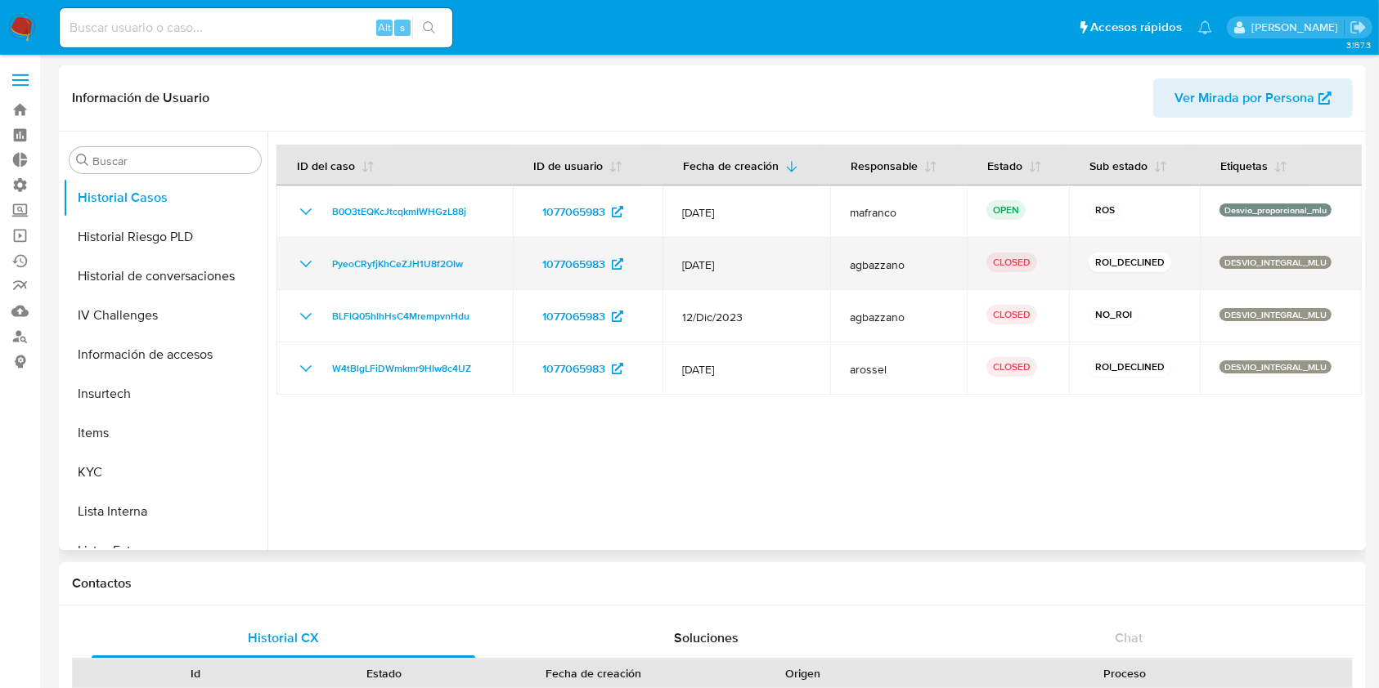
drag, startPoint x: 729, startPoint y: 377, endPoint x: 730, endPoint y: 259, distance: 117.7
click at [734, 250] on tbody "B0O3tEQKcJtcqkmIWHGzL88j 1077065983 [DATE] mafranco OPEN ROS Desvio_proporciona…" at bounding box center [818, 290] width 1085 height 209
click at [729, 267] on span "12/Jun/2024" at bounding box center [746, 265] width 128 height 15
click at [307, 262] on icon "Mostrar/Ocultar" at bounding box center [306, 264] width 20 height 20
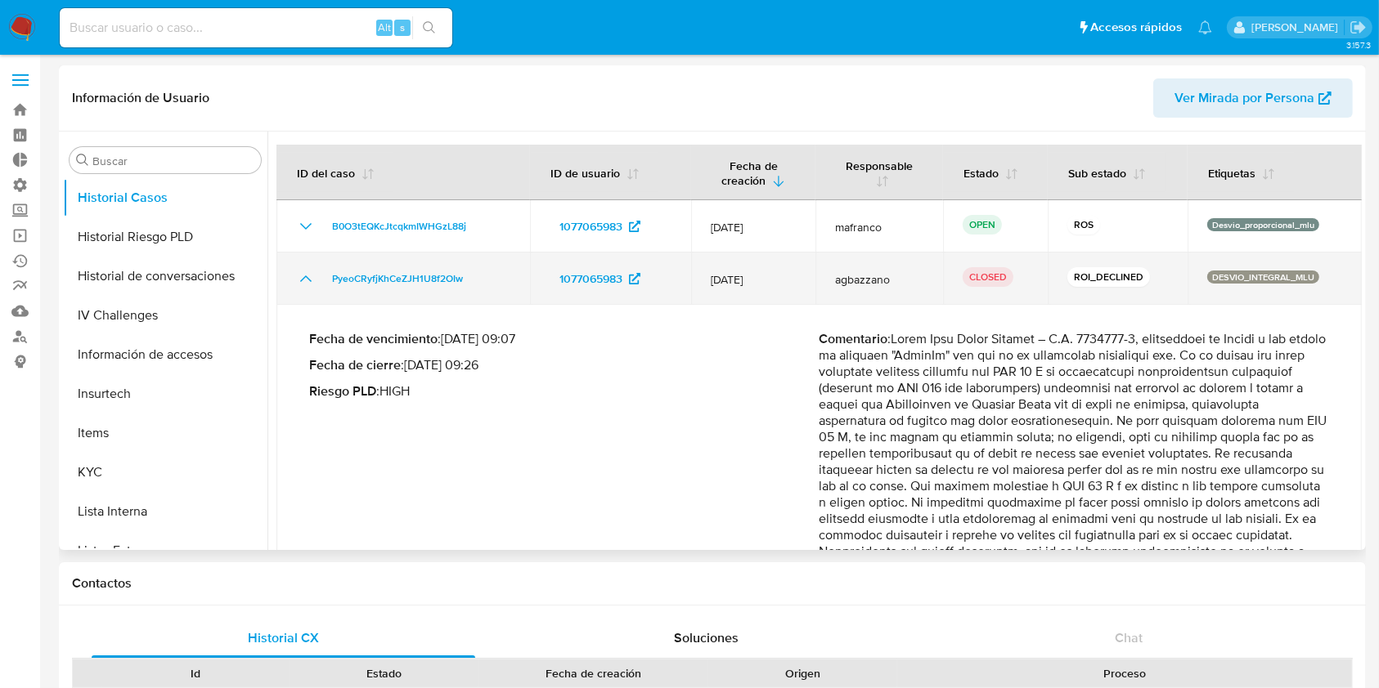
click at [313, 264] on td "PyeoCRyfjKhCeZJH1U8f2OIw" at bounding box center [402, 279] width 253 height 52
click at [303, 278] on icon "Mostrar/Ocultar" at bounding box center [305, 279] width 11 height 7
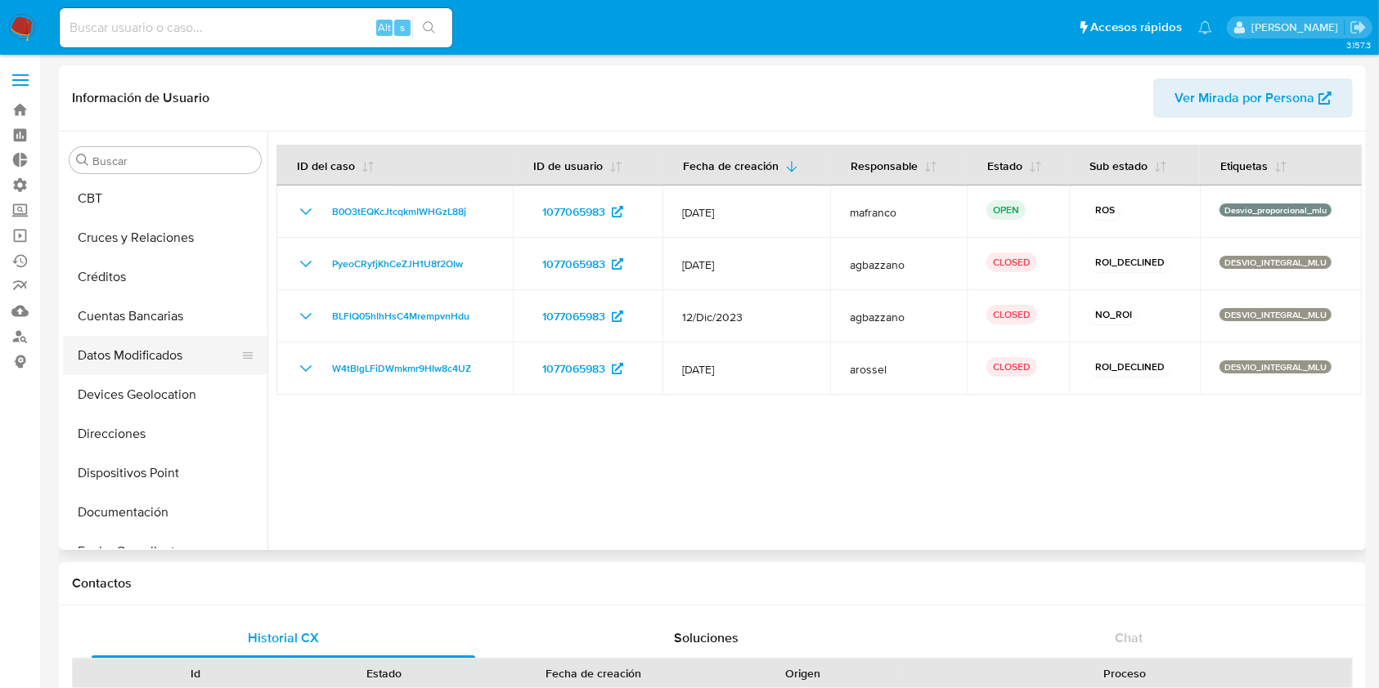
scroll to position [76, 0]
click at [188, 401] on button "Devices Geolocation" at bounding box center [158, 398] width 191 height 39
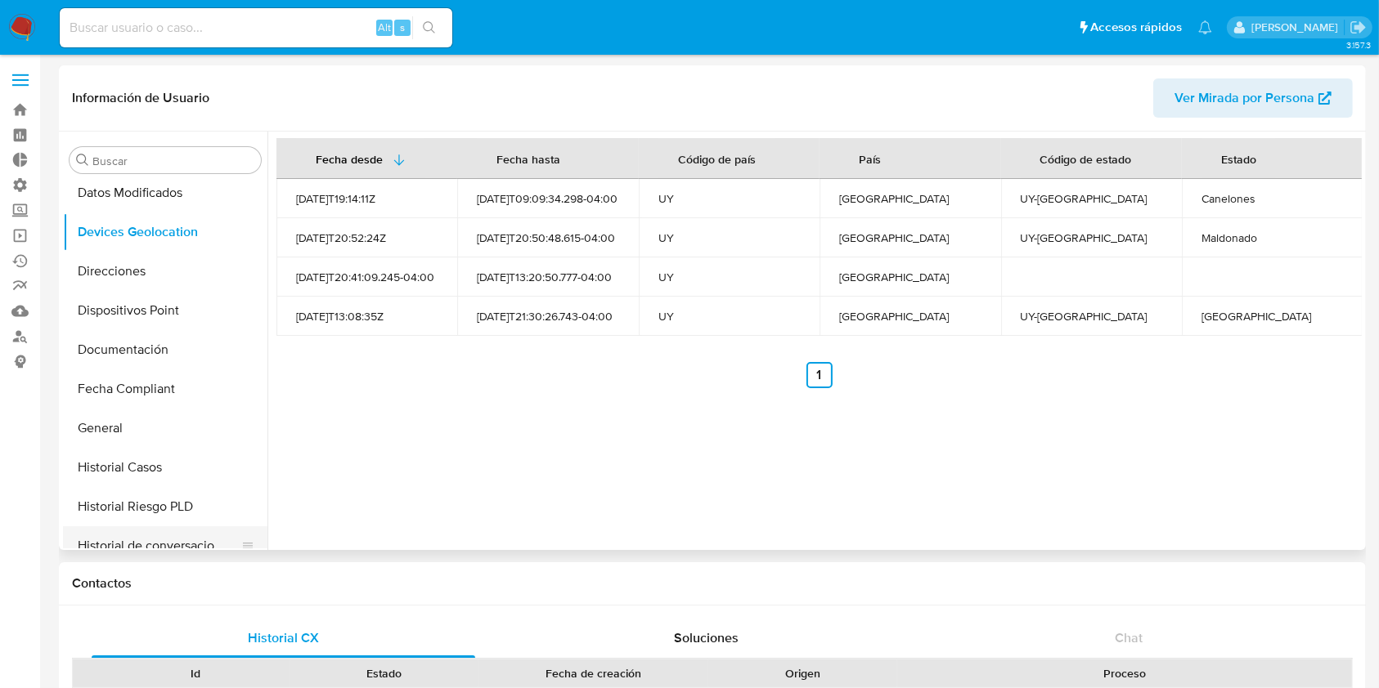
scroll to position [403, 0]
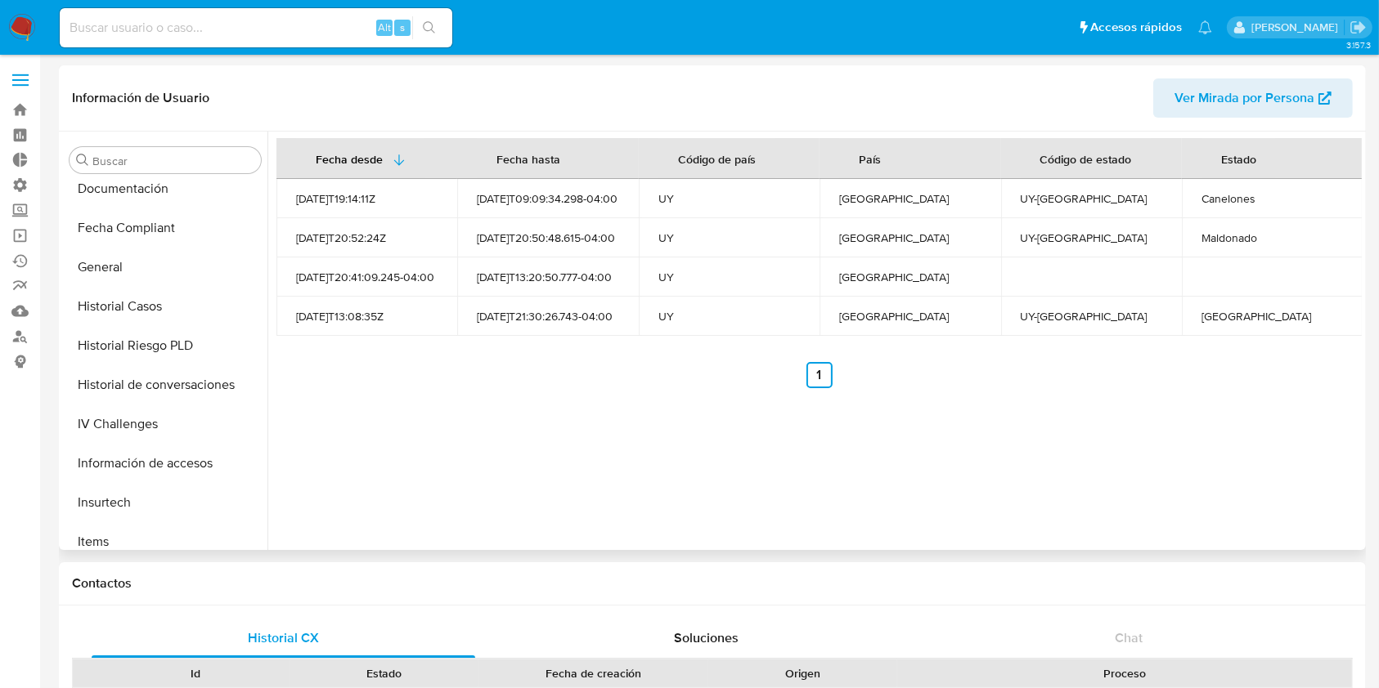
drag, startPoint x: 1199, startPoint y: 420, endPoint x: 1131, endPoint y: 292, distance: 145.6
click at [1199, 420] on div "Fecha desde Fecha hasta Código de país País Código de estado Estado 2022-03-03T…" at bounding box center [814, 341] width 1094 height 419
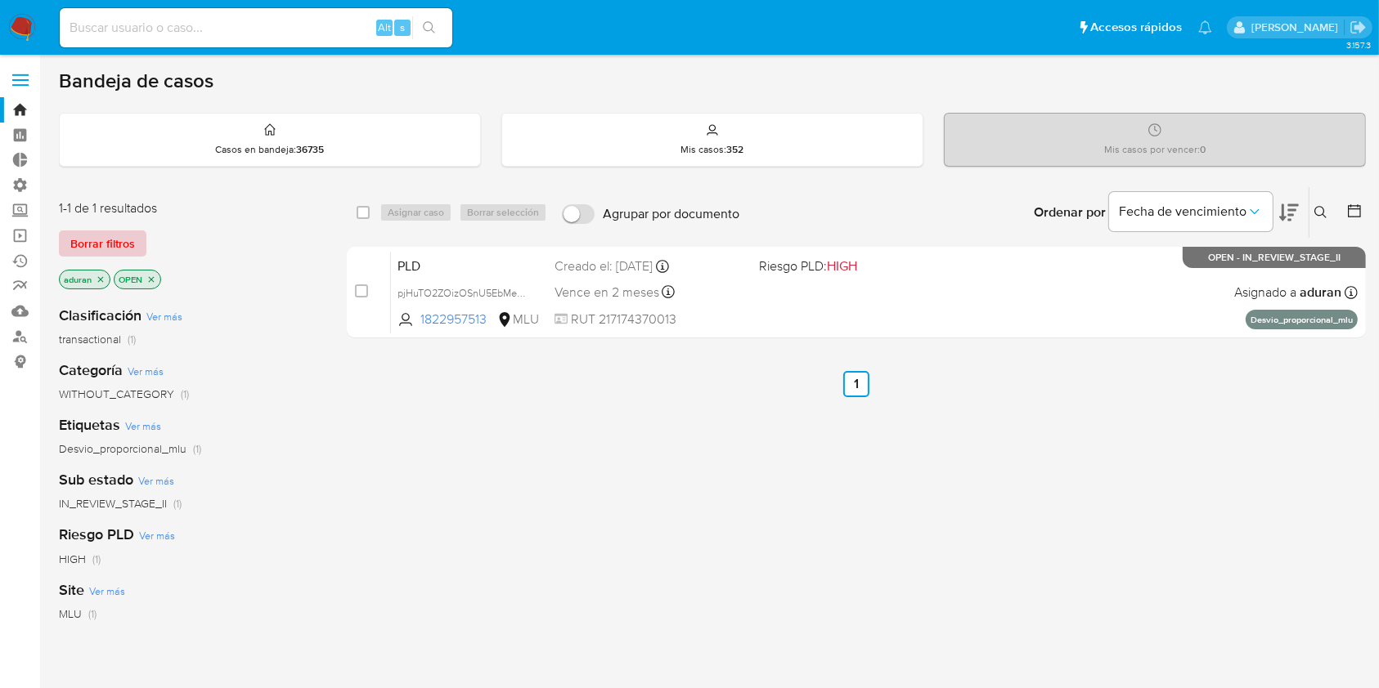
click at [107, 232] on span "Borrar filtros" at bounding box center [102, 243] width 65 height 23
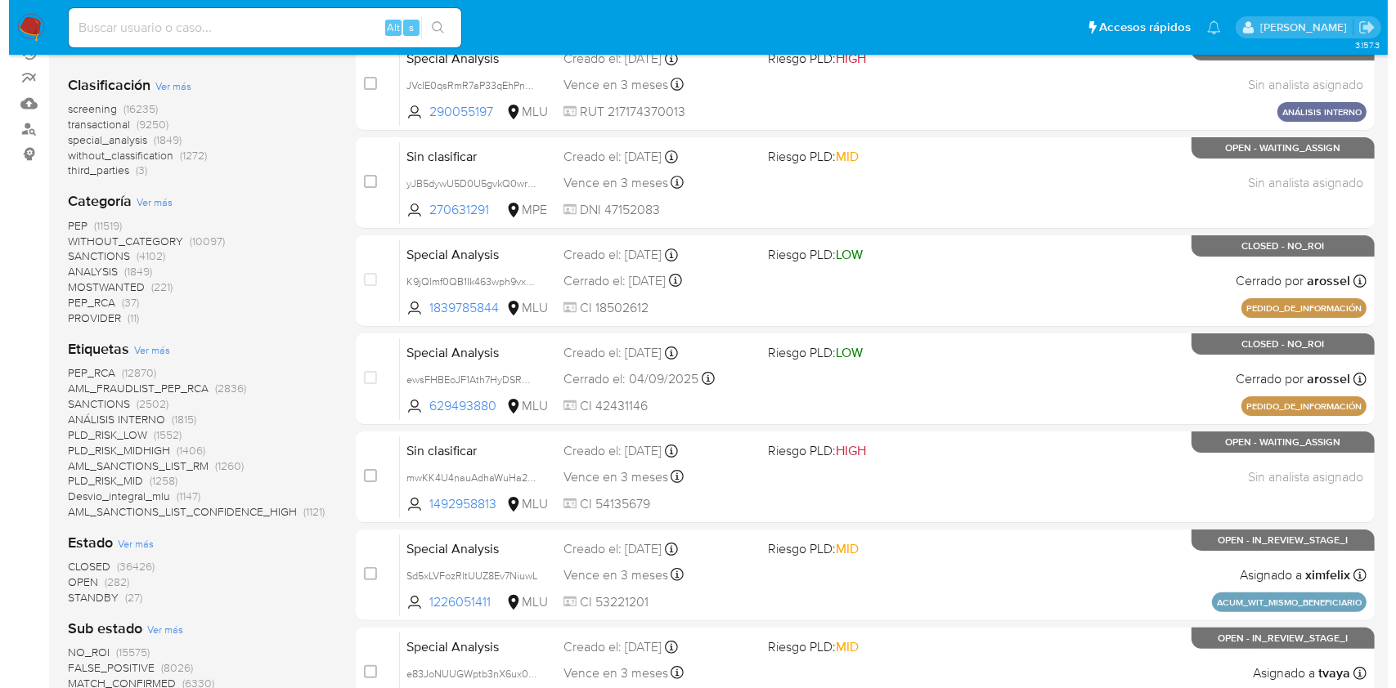
scroll to position [217, 0]
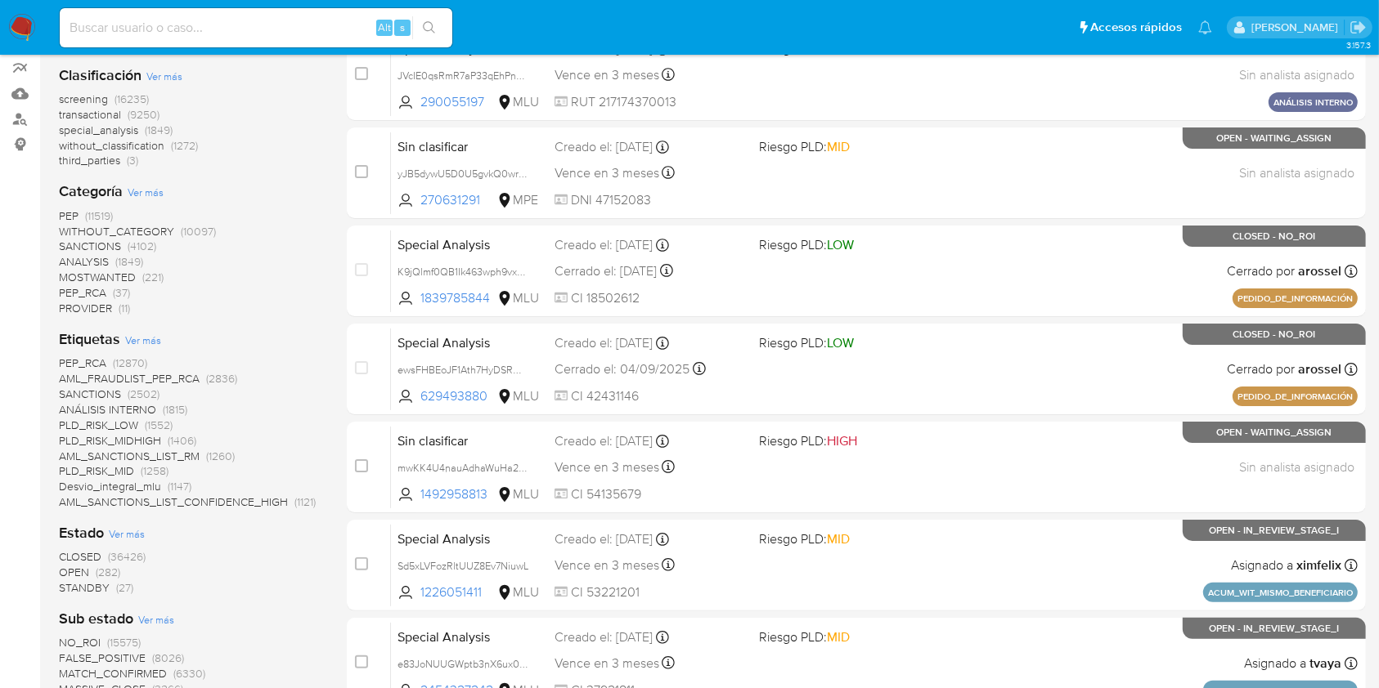
click at [136, 527] on span "Ver más" at bounding box center [127, 534] width 36 height 15
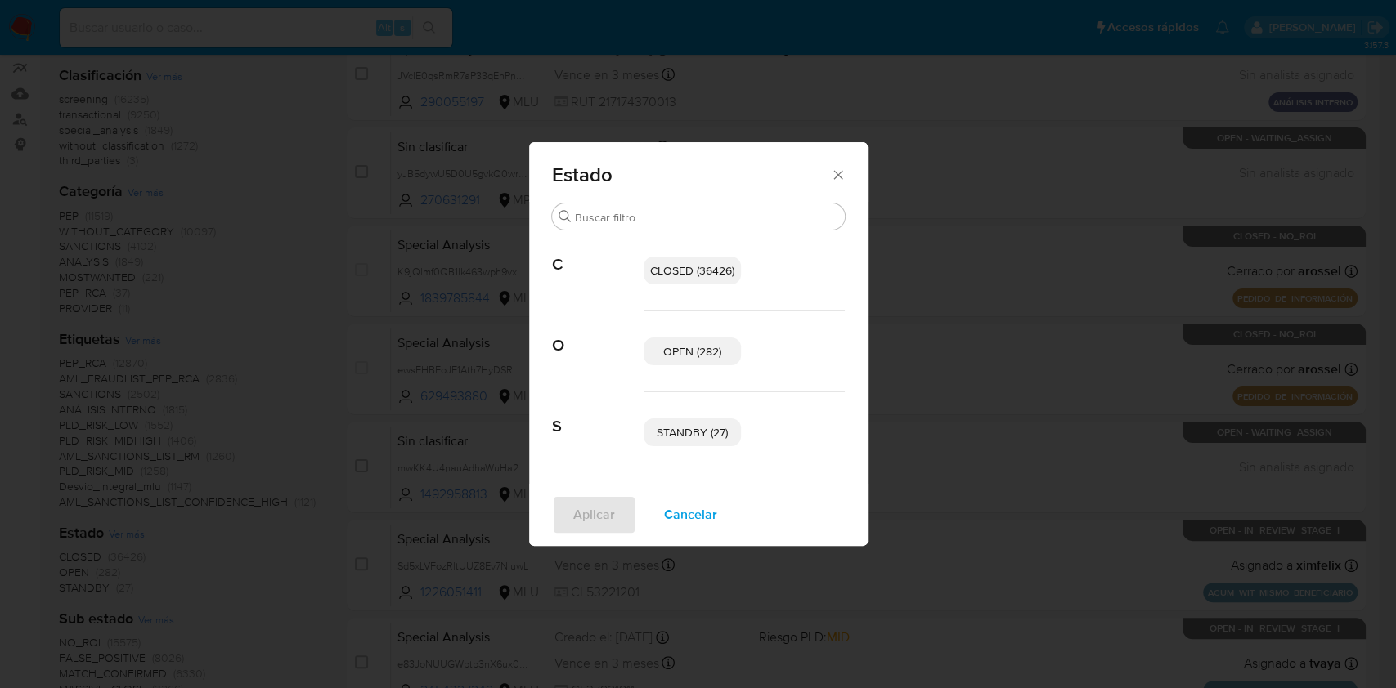
click at [722, 446] on p "STANDBY (27)" at bounding box center [691, 433] width 97 height 28
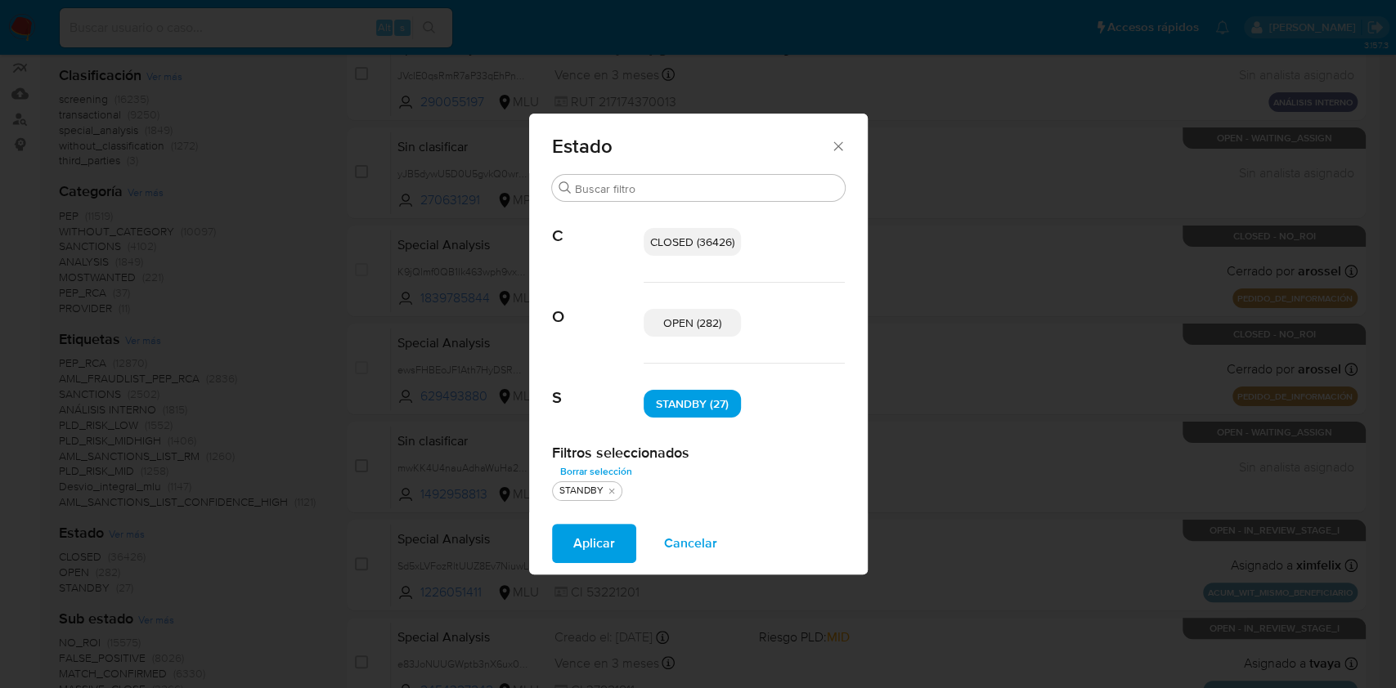
click at [594, 540] on span "Aplicar" at bounding box center [594, 544] width 42 height 36
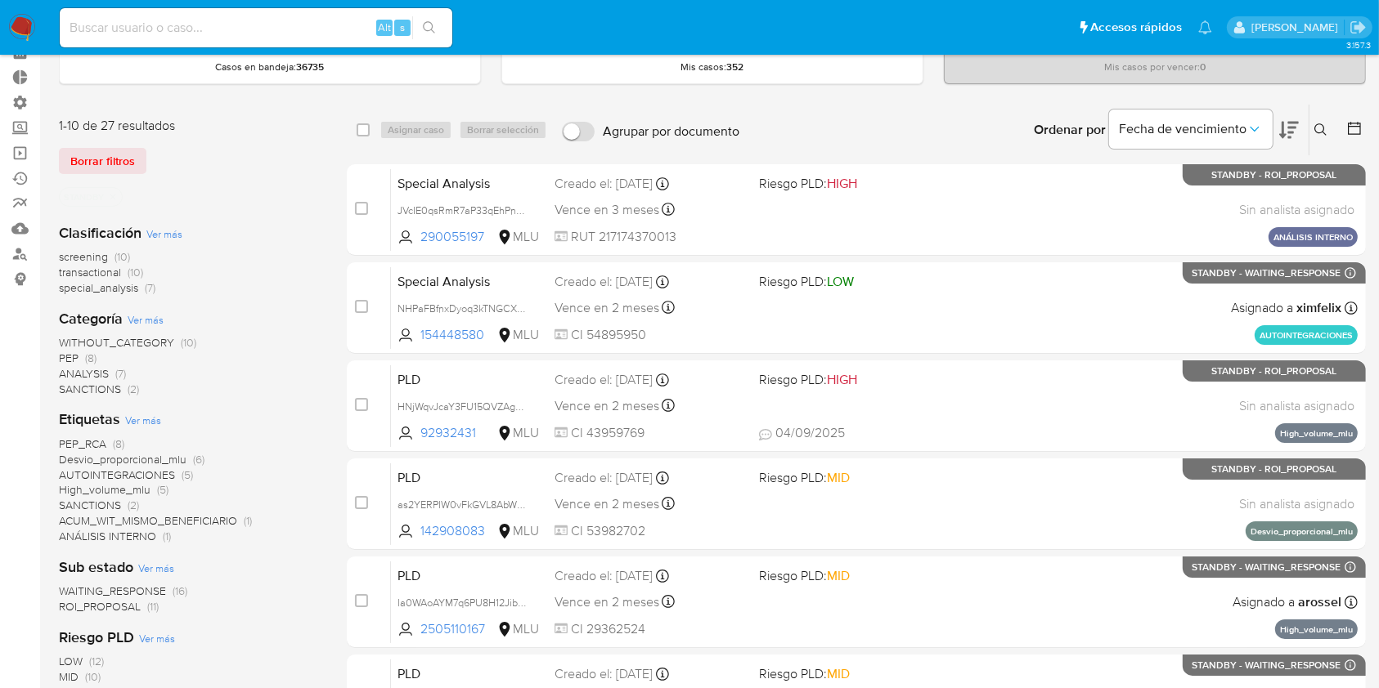
scroll to position [217, 0]
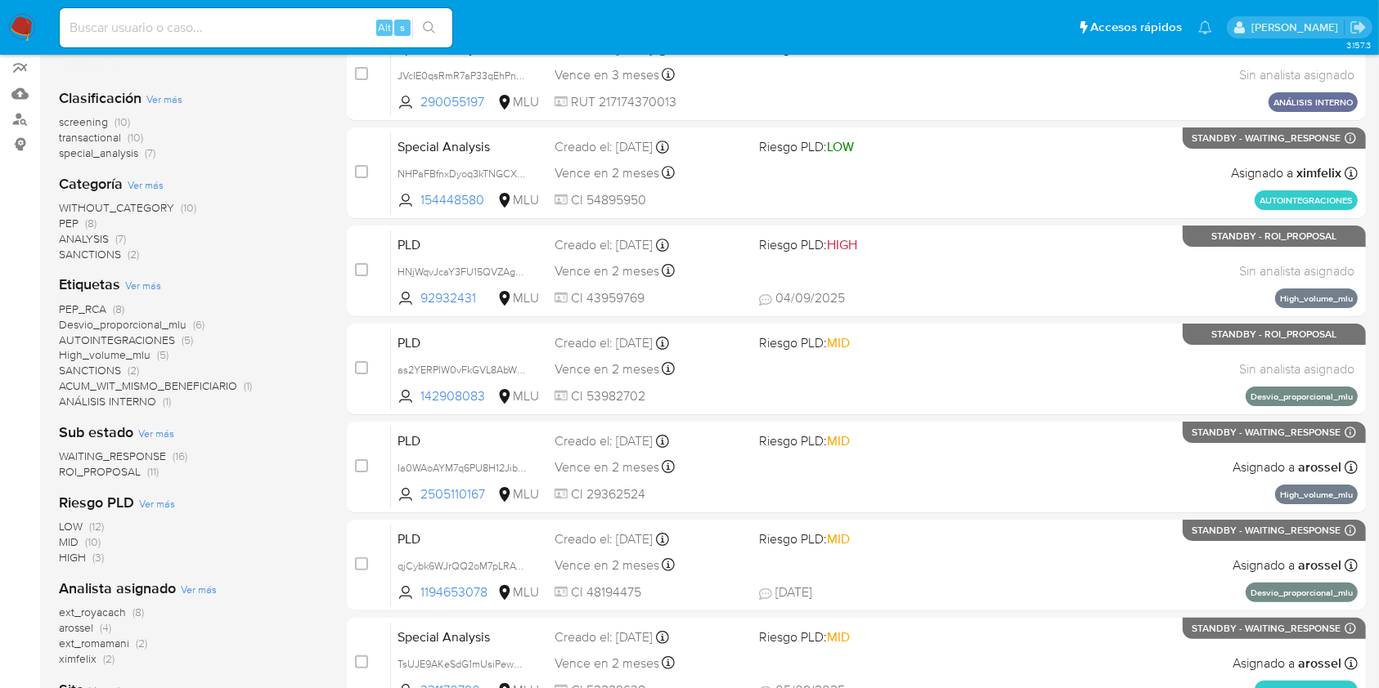
click at [128, 472] on span "ROI_PROPOSAL" at bounding box center [100, 472] width 82 height 16
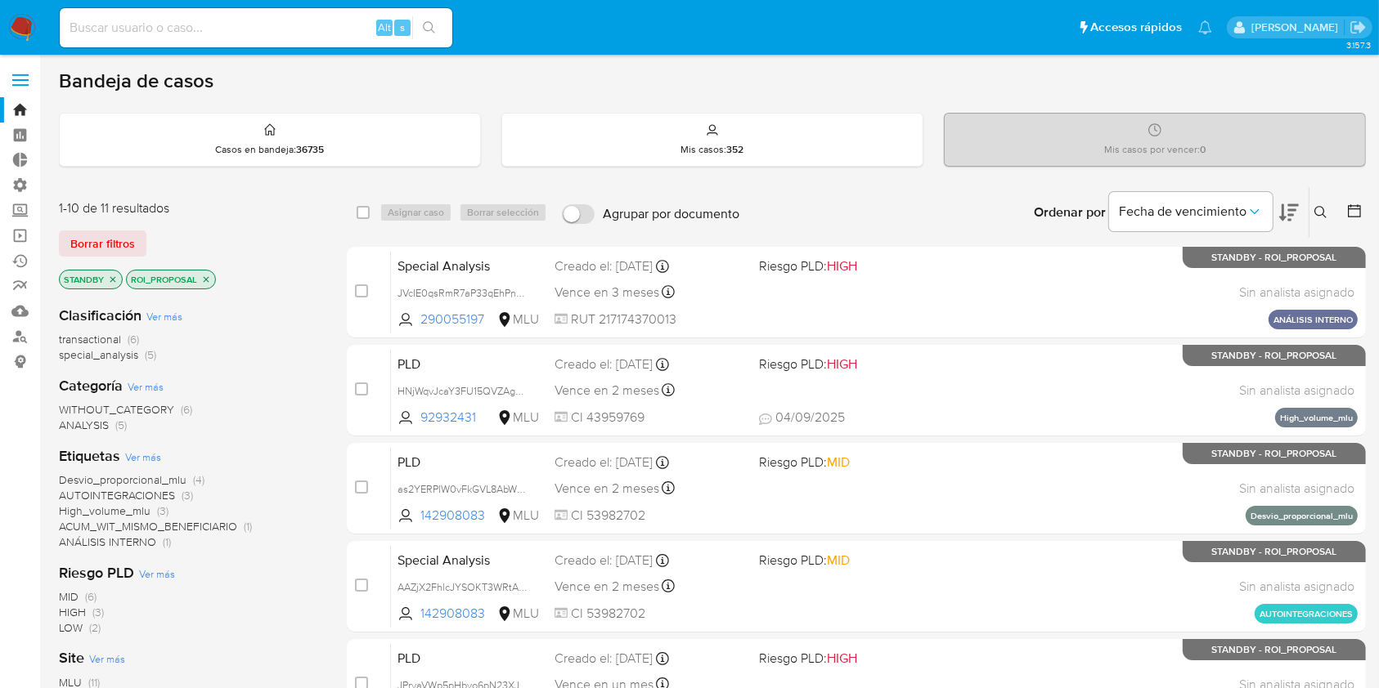
click at [1294, 204] on icon at bounding box center [1289, 212] width 20 height 17
